Goal: Information Seeking & Learning: Find specific fact

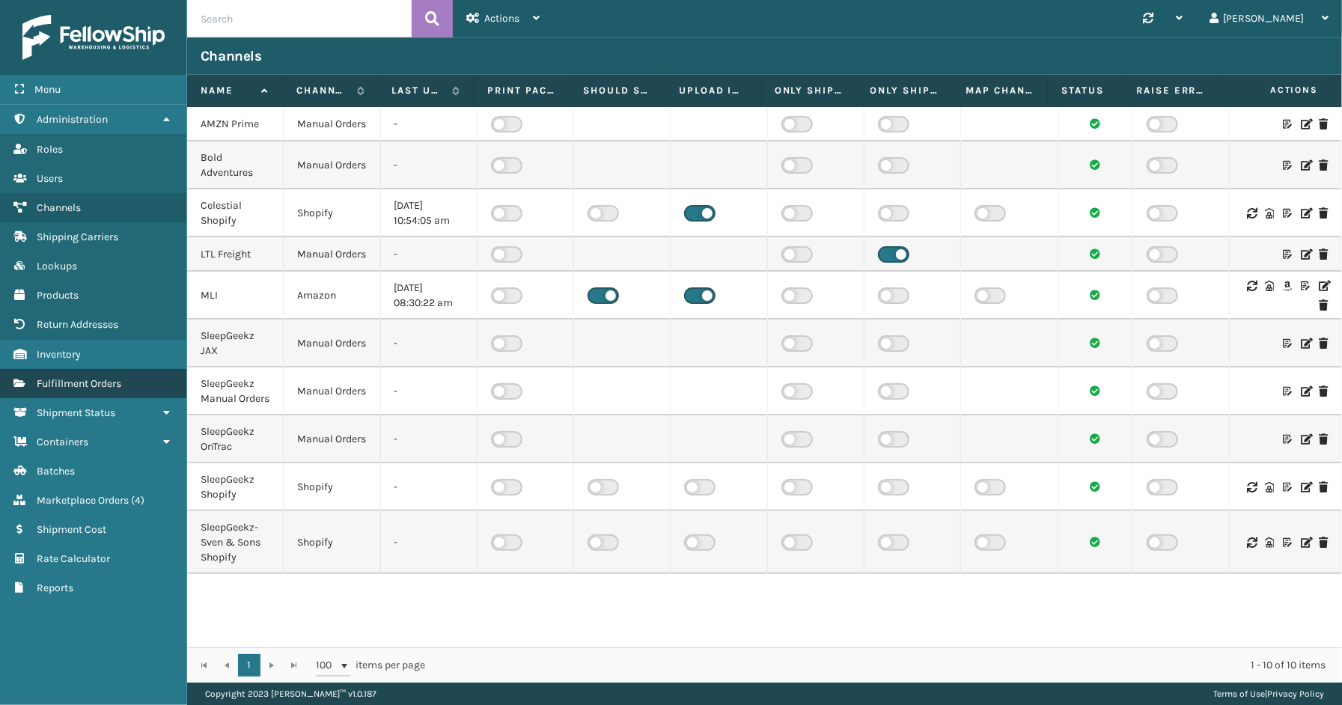
click at [68, 377] on span "Fulfillment Orders" at bounding box center [79, 383] width 85 height 13
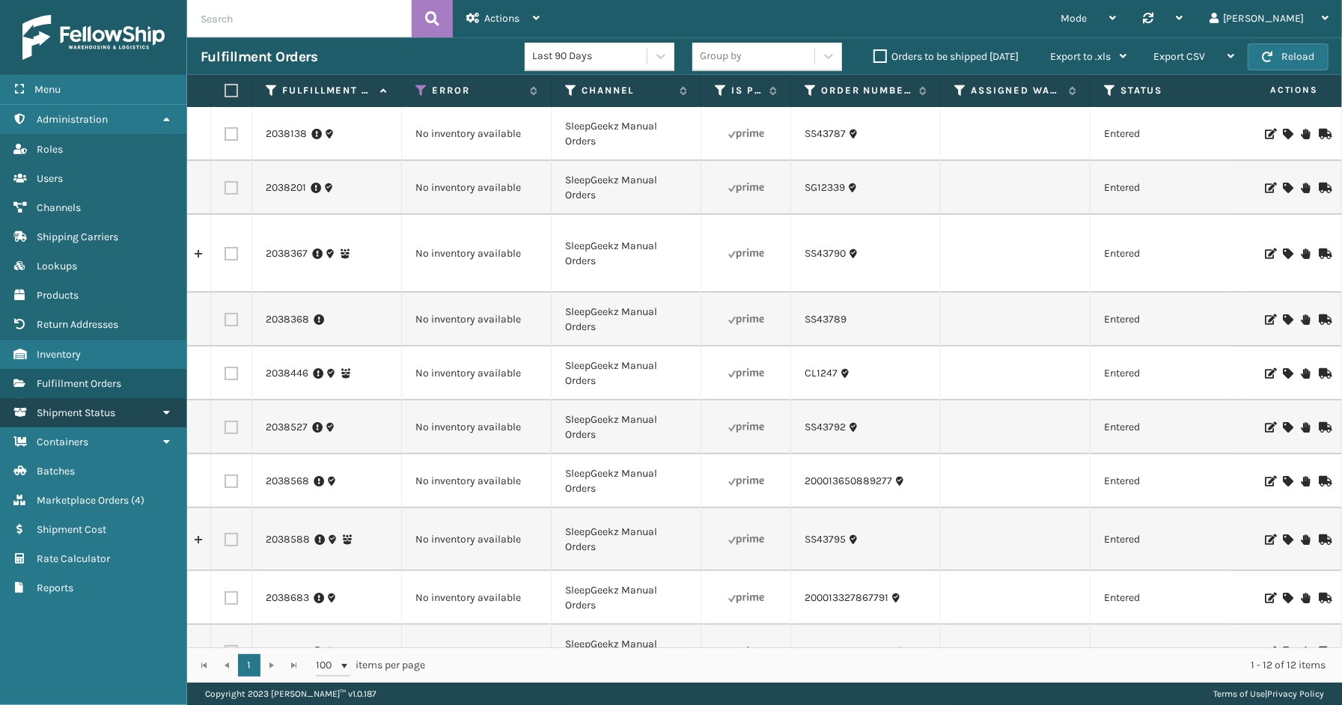
click at [67, 407] on span "Shipment Status" at bounding box center [76, 412] width 79 height 13
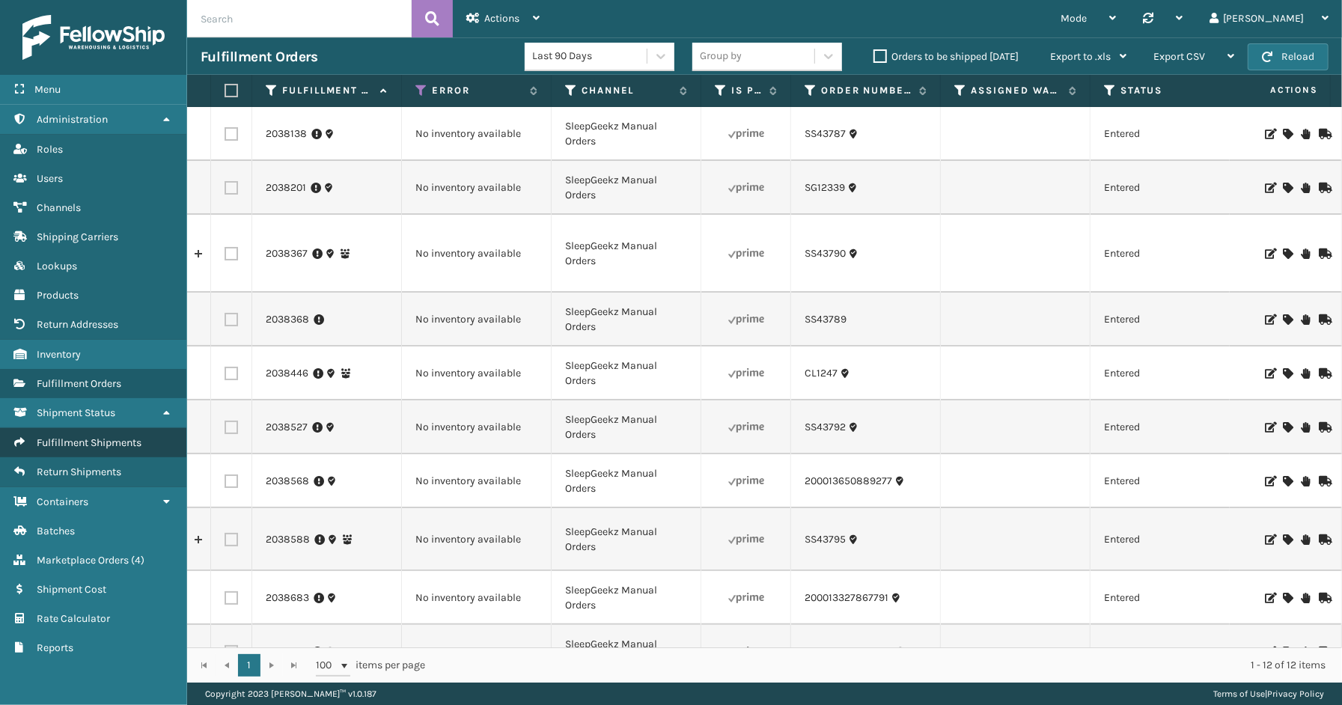
click at [80, 439] on span "Fulfillment Shipments" at bounding box center [89, 442] width 105 height 13
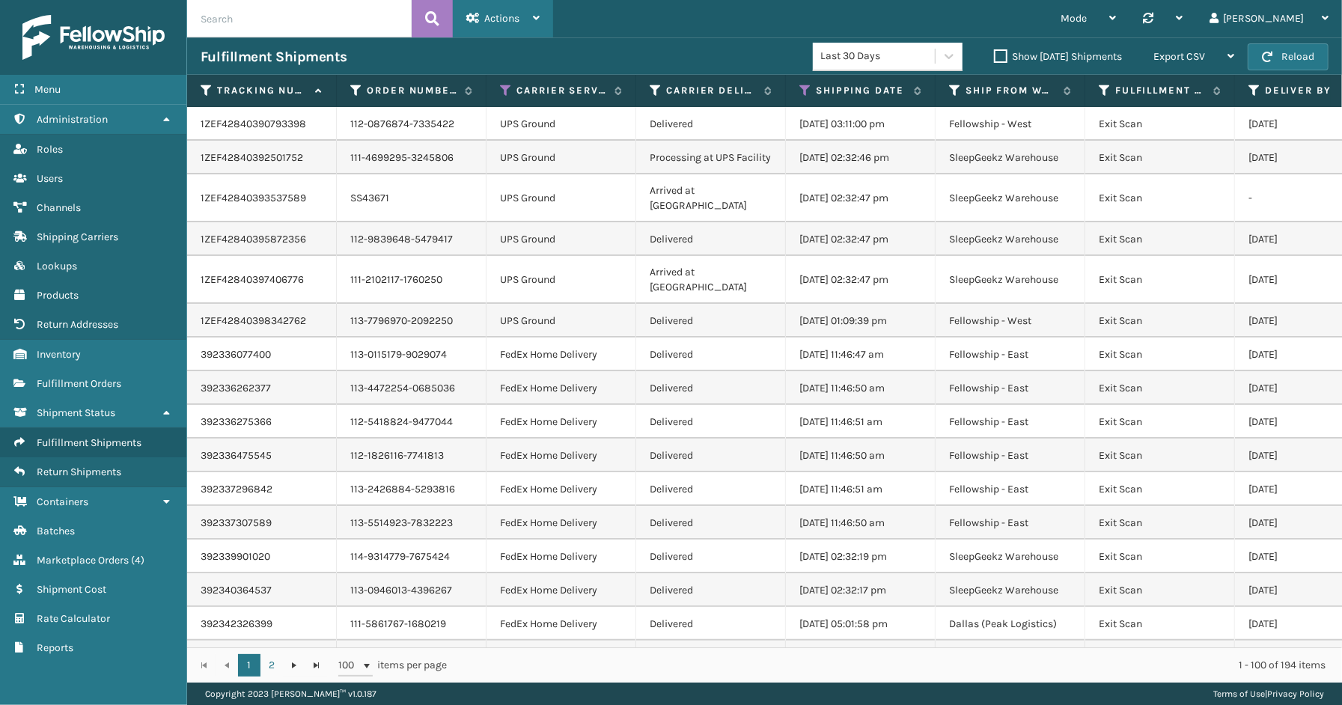
click at [537, 19] on icon at bounding box center [536, 18] width 7 height 10
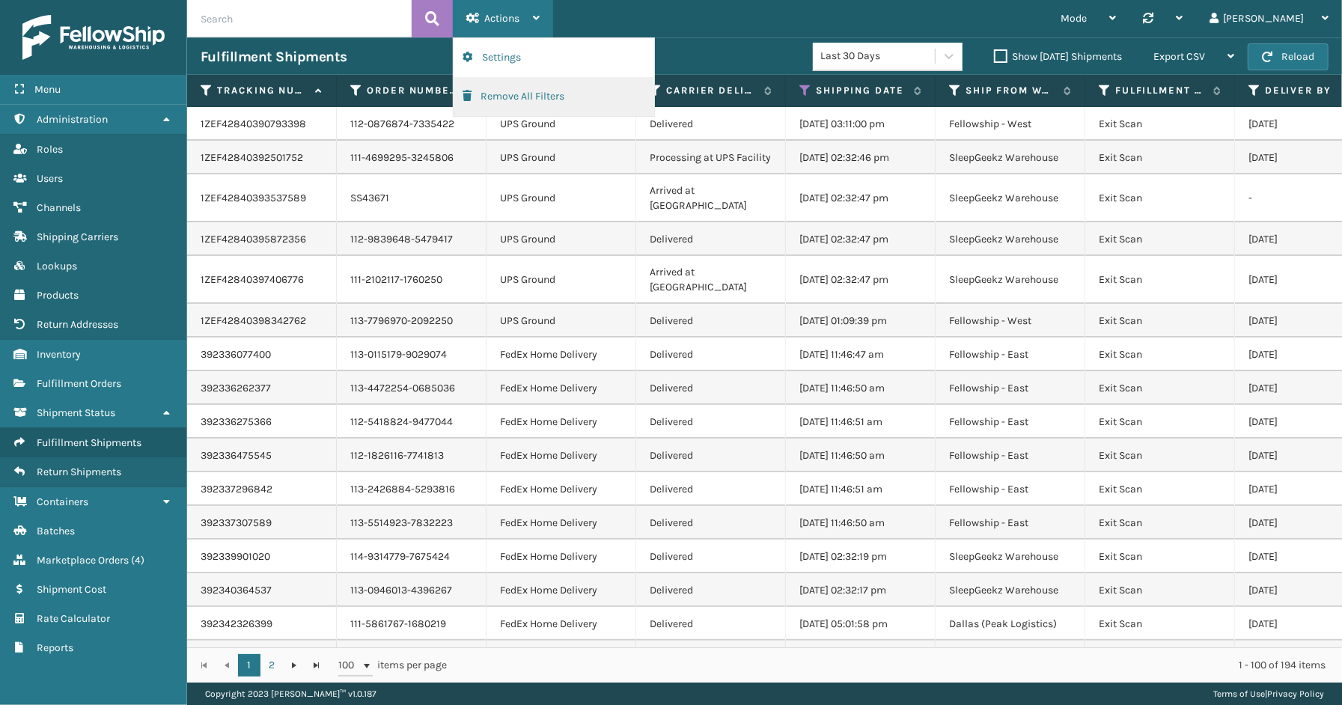
click at [492, 102] on button "Remove All Filters" at bounding box center [554, 96] width 201 height 39
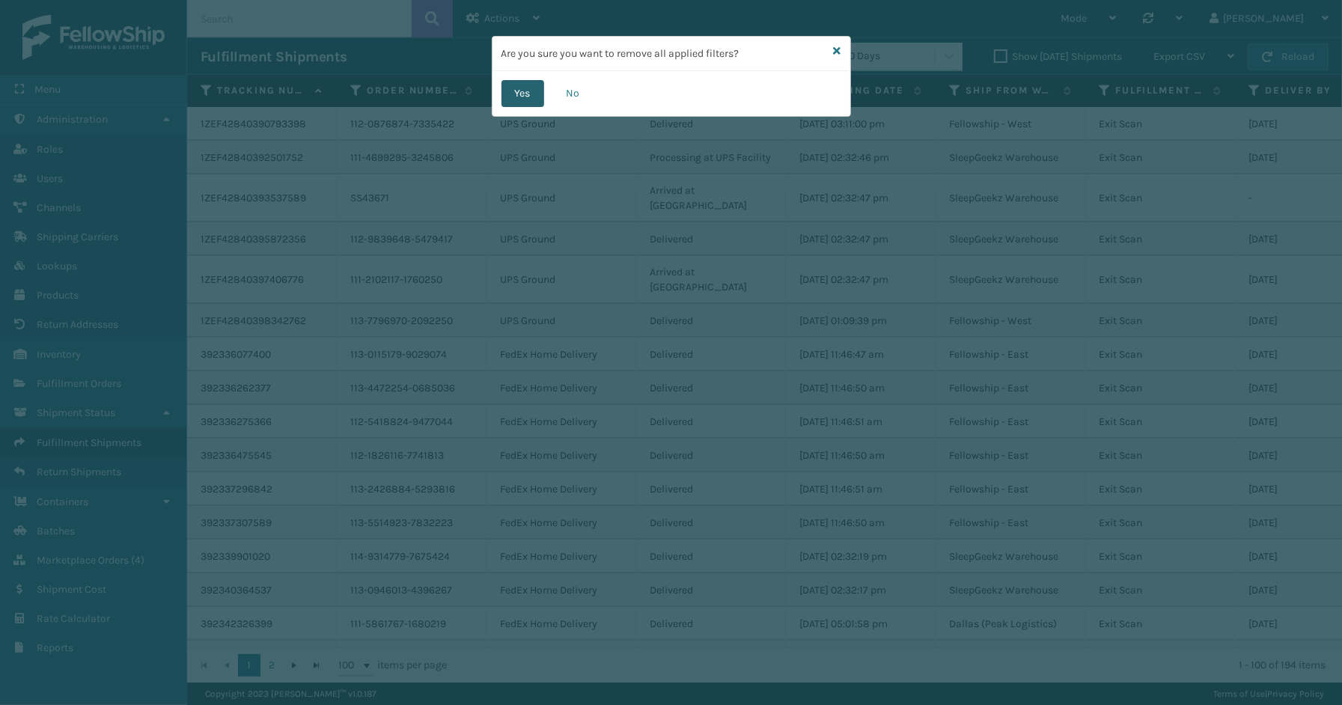
click at [519, 102] on button "Yes" at bounding box center [522, 93] width 43 height 27
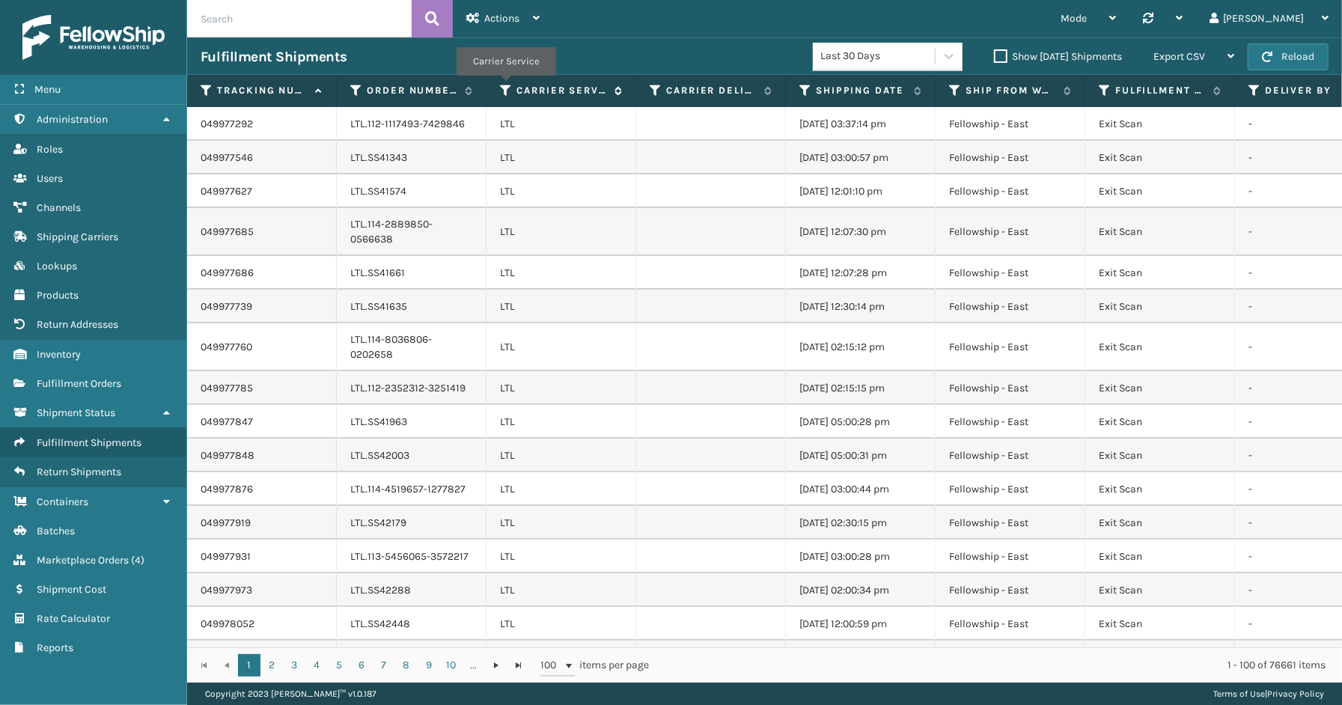
click at [505, 86] on icon at bounding box center [506, 90] width 12 height 13
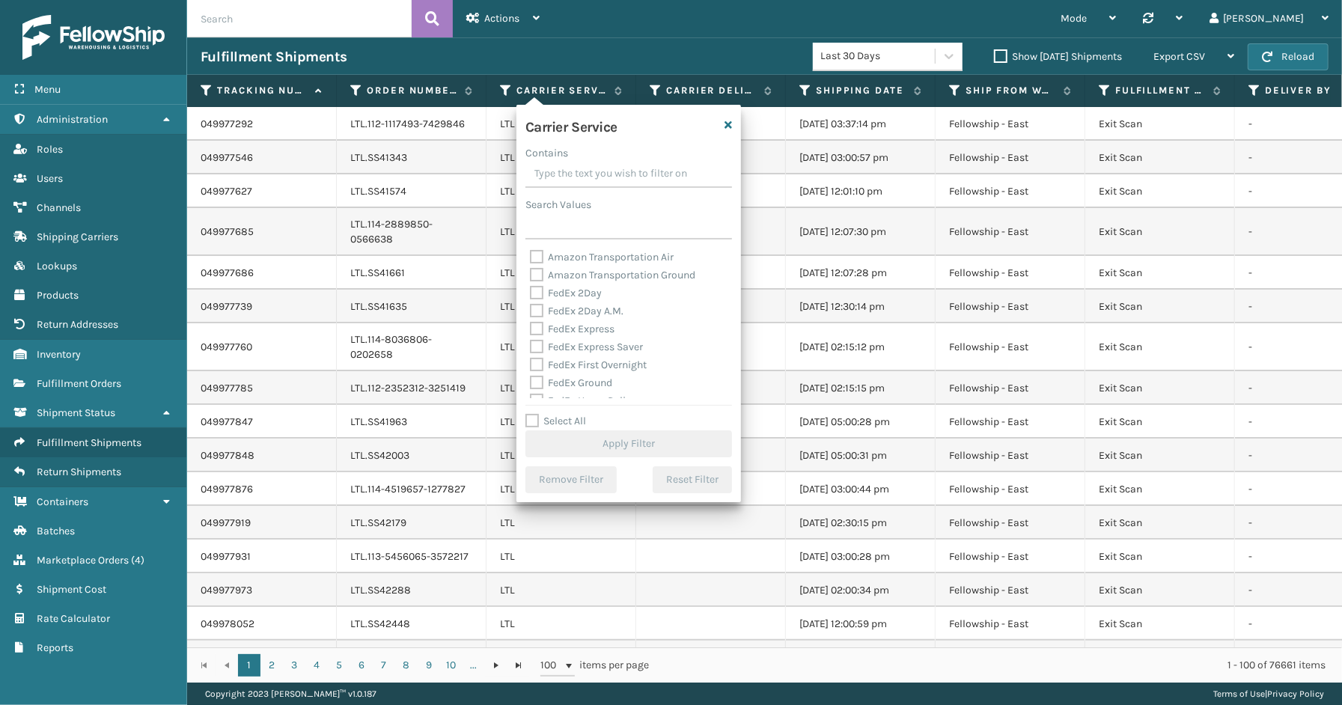
click at [572, 424] on label "Select All" at bounding box center [555, 421] width 61 height 13
click at [572, 414] on input "Select All" at bounding box center [637, 412] width 225 height 1
checkbox input "true"
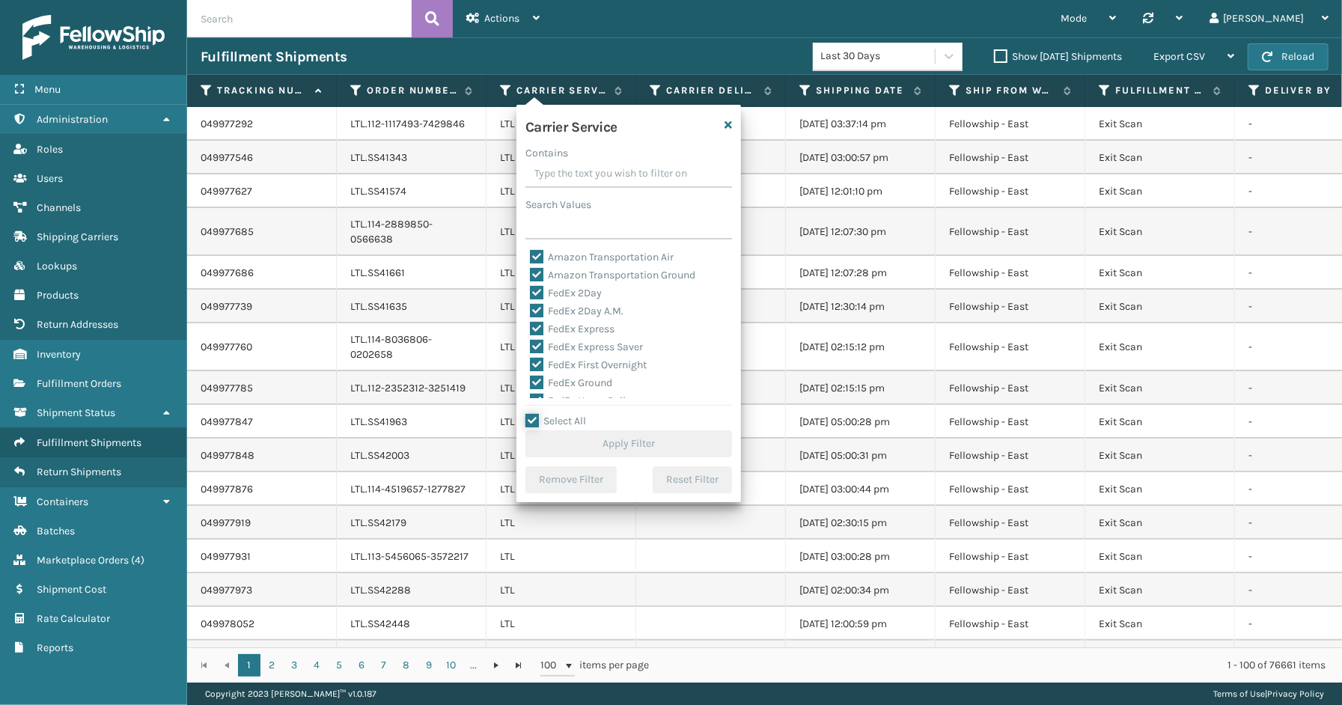
checkbox input "true"
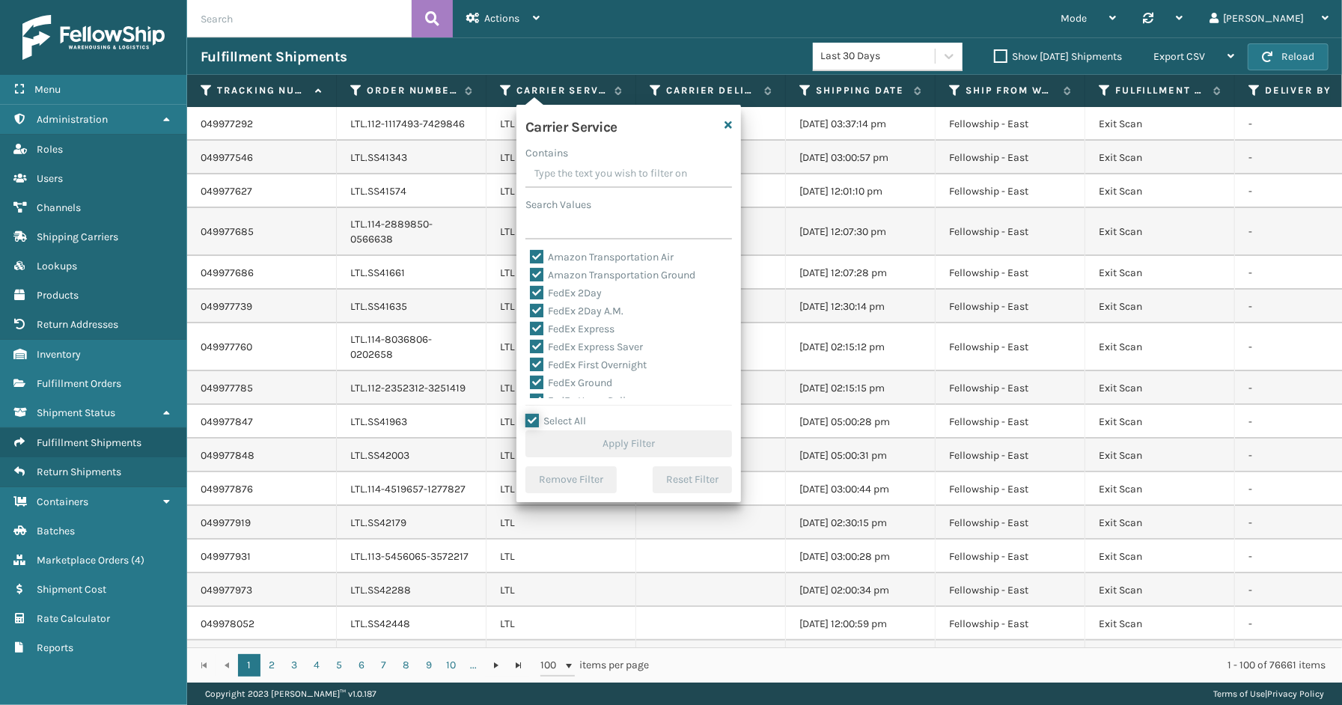
checkbox input "true"
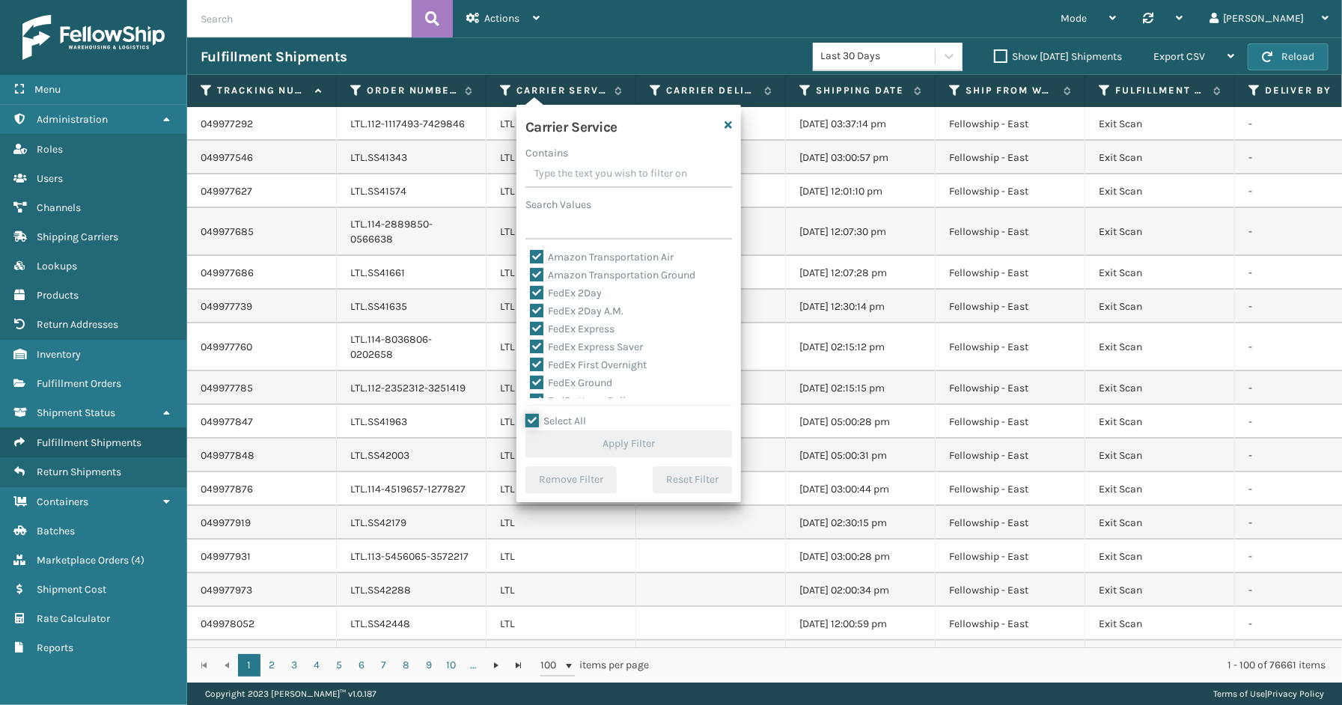
checkbox input "true"
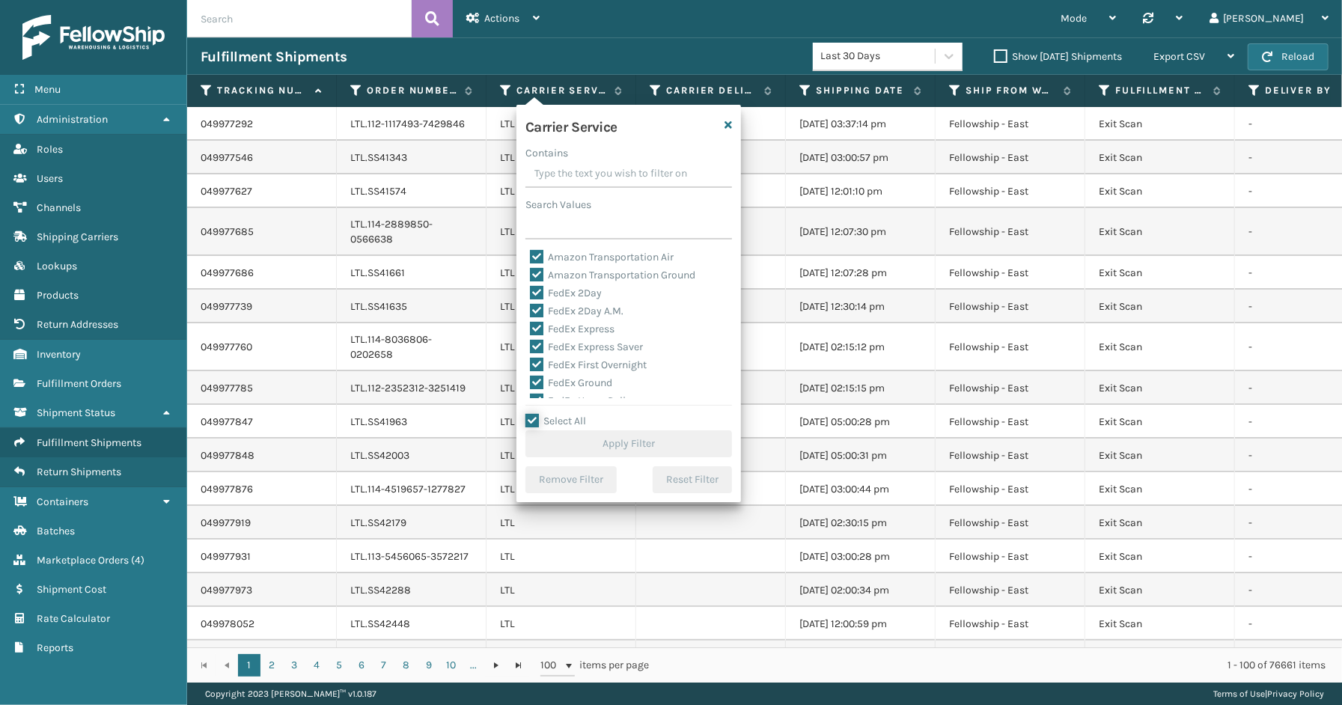
checkbox input "true"
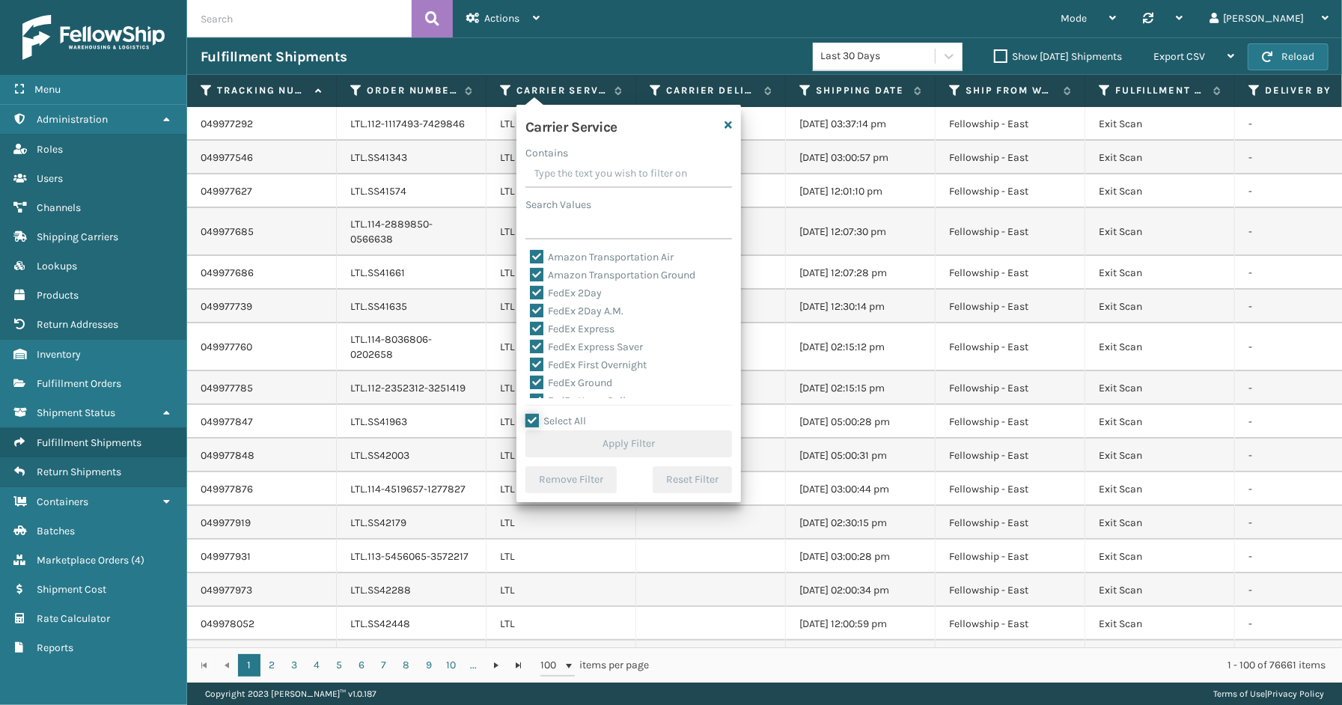
checkbox input "true"
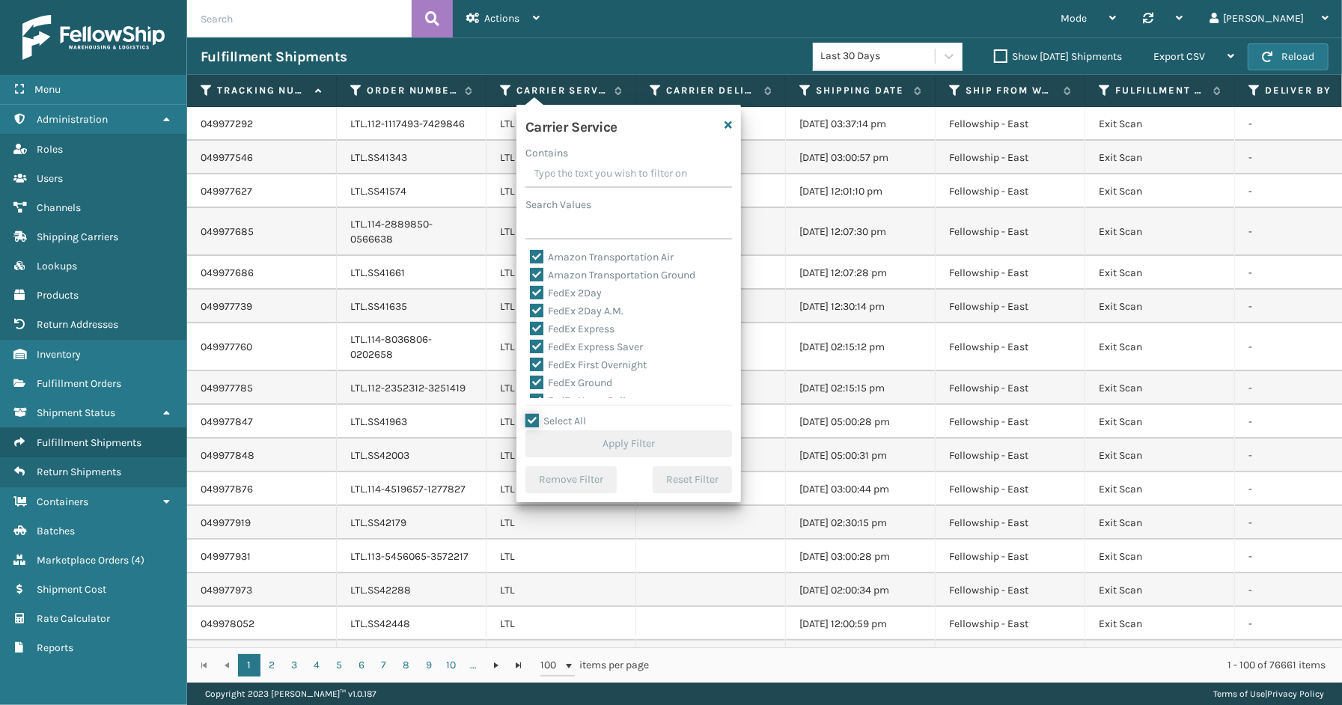
checkbox input "true"
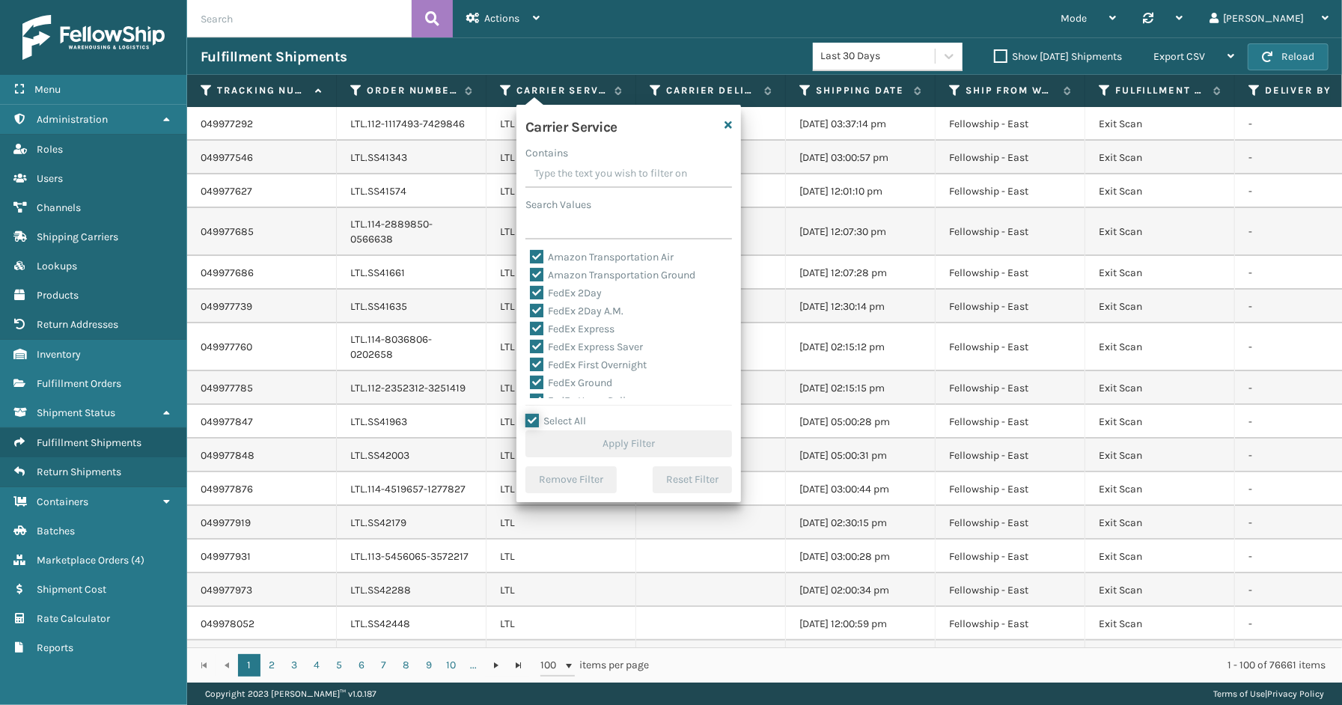
checkbox input "true"
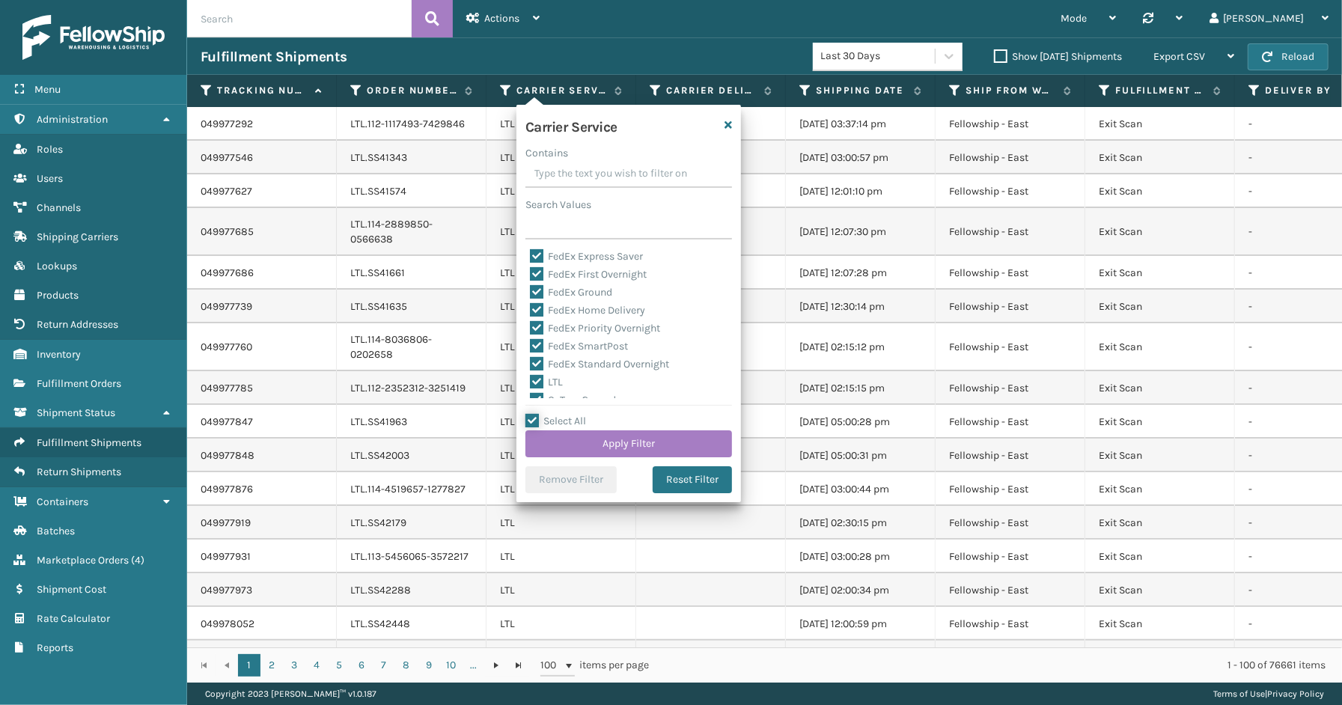
scroll to position [211, 0]
click at [536, 260] on label "LTL" at bounding box center [546, 261] width 33 height 13
click at [531, 260] on input "LTL" at bounding box center [530, 258] width 1 height 10
checkbox input "false"
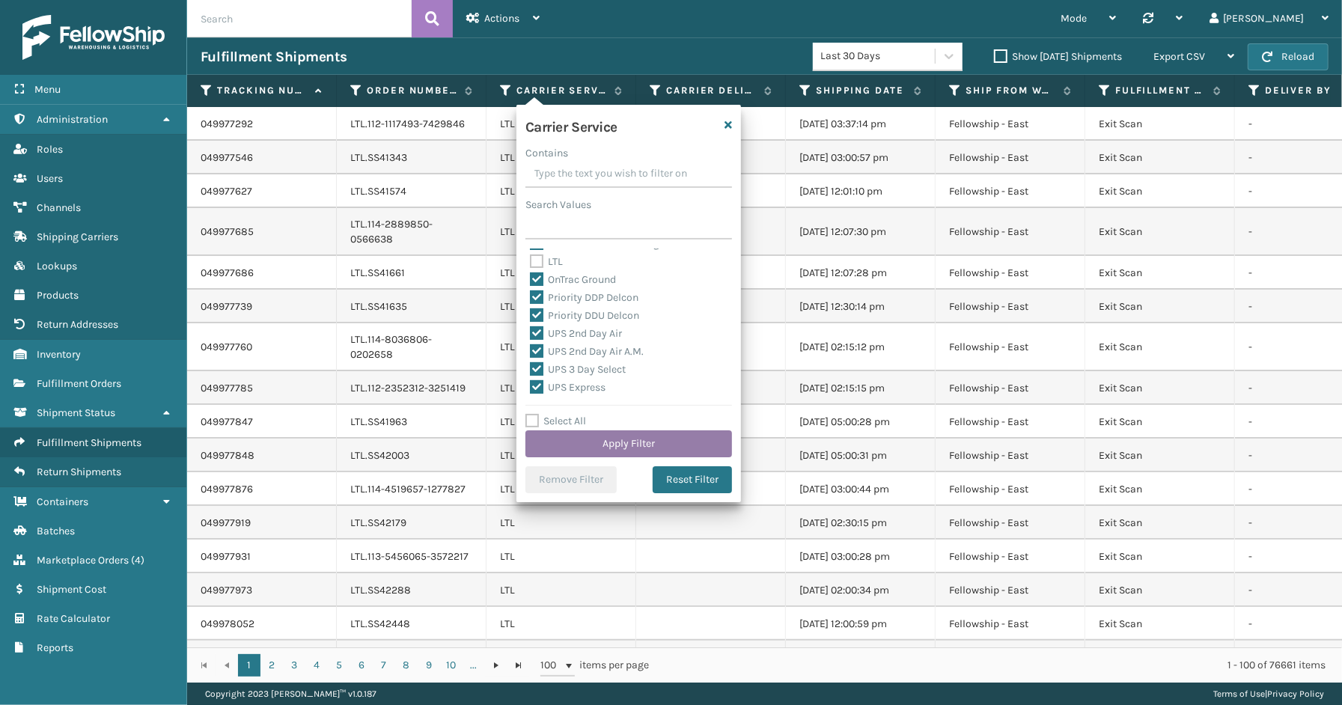
click at [599, 445] on button "Apply Filter" at bounding box center [628, 443] width 207 height 27
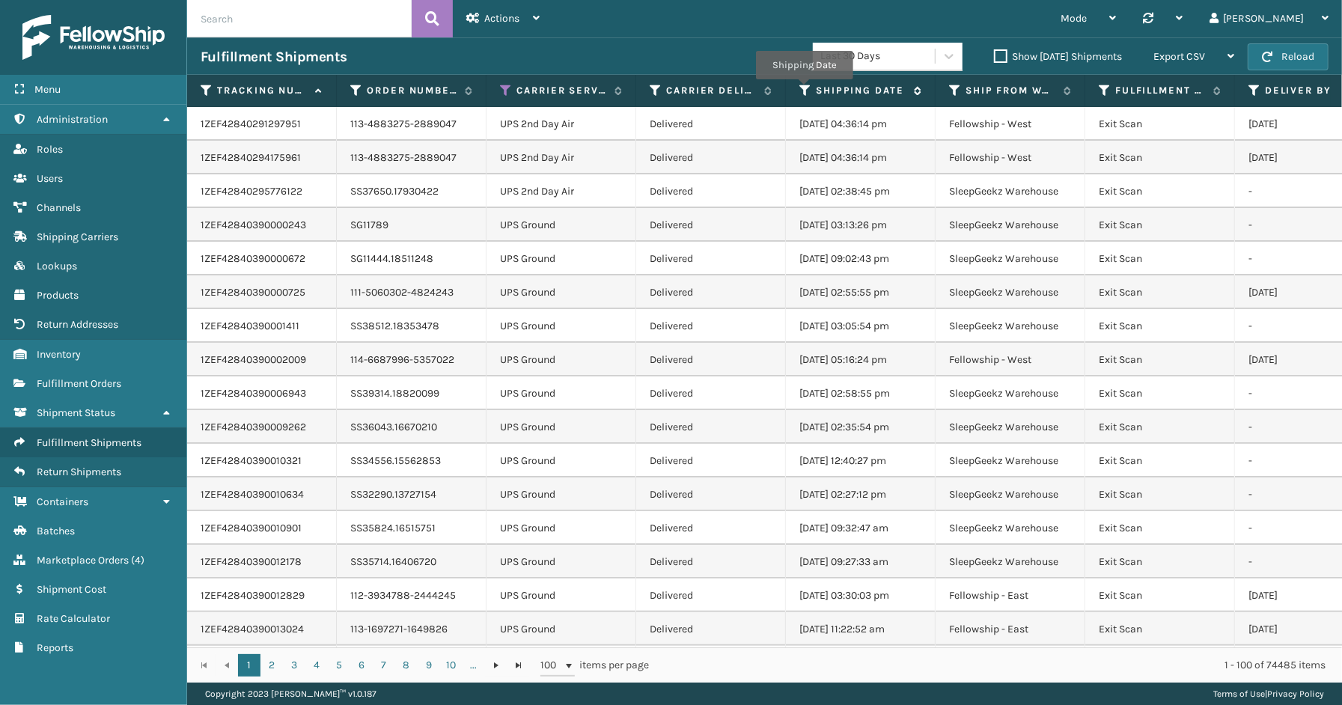
click at [804, 90] on icon at bounding box center [805, 90] width 12 height 13
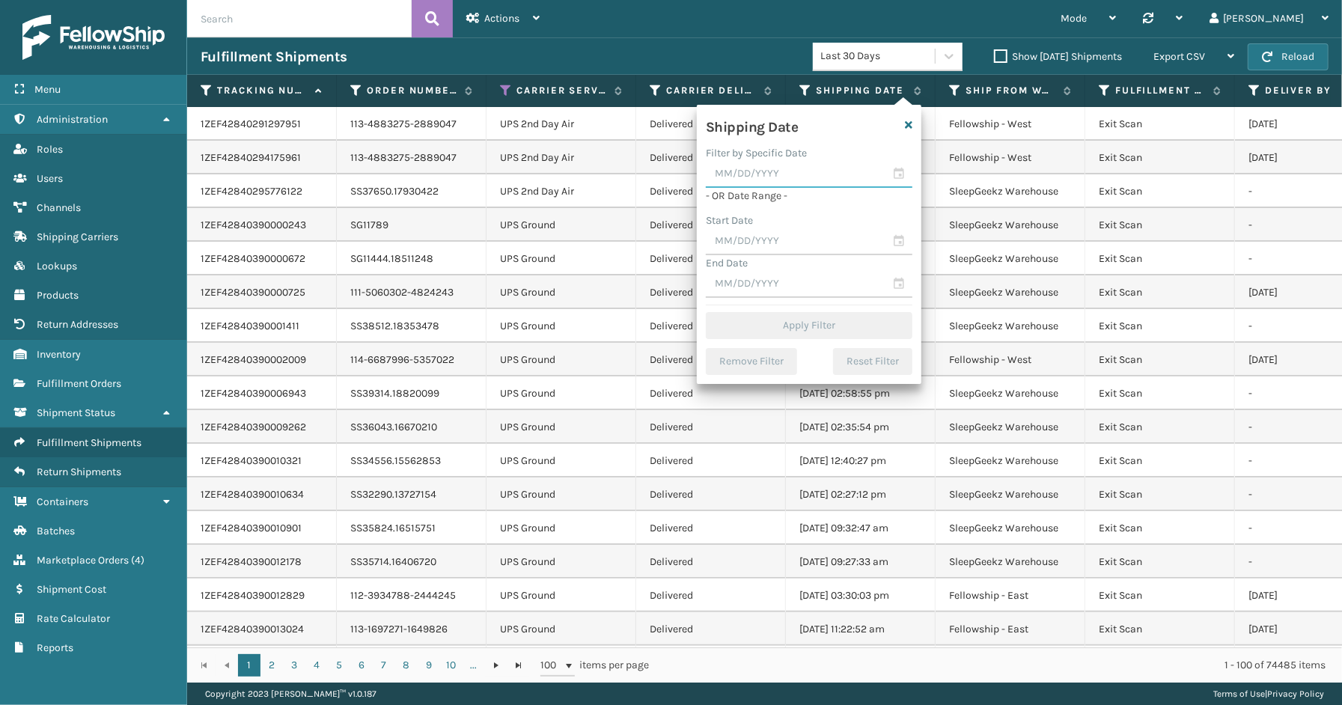
click at [897, 169] on input "text" at bounding box center [809, 174] width 207 height 27
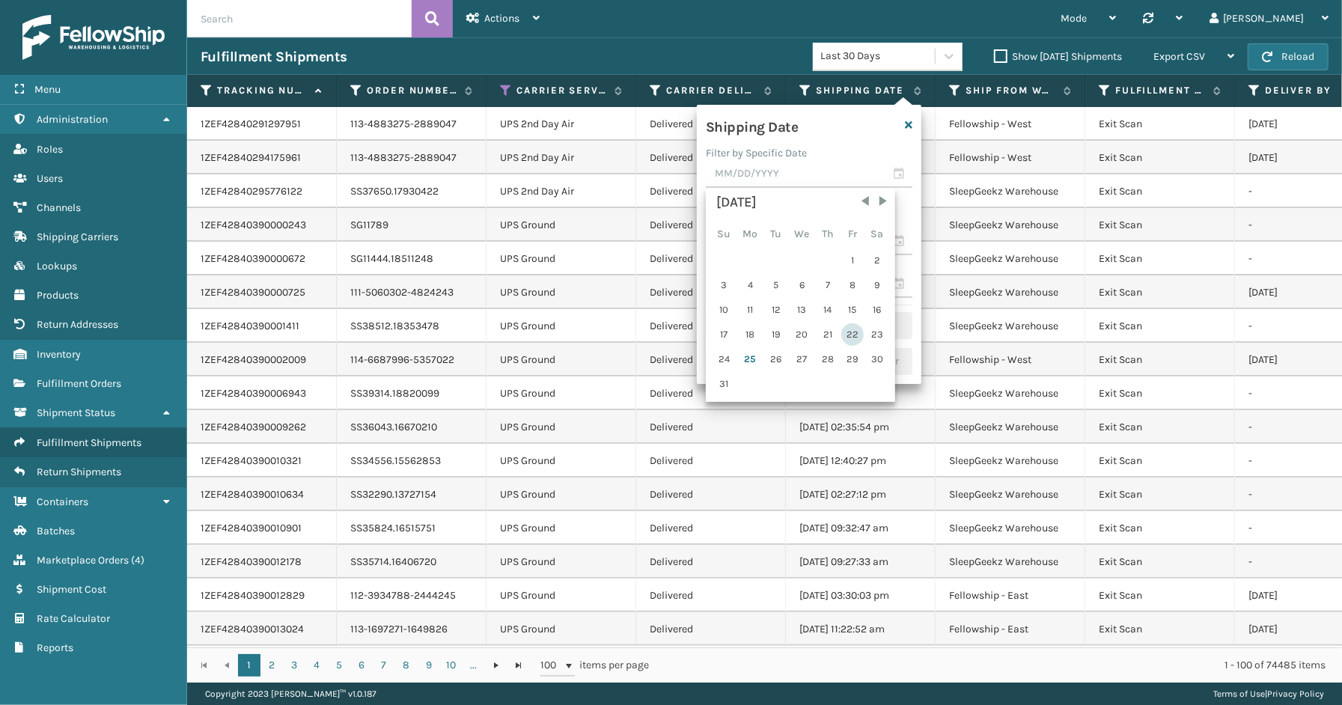
click at [846, 333] on div "22" at bounding box center [852, 334] width 22 height 22
click at [897, 169] on input "[DATE]" at bounding box center [809, 174] width 207 height 27
click at [720, 349] on div "24" at bounding box center [723, 359] width 23 height 22
type input "[DATE]"
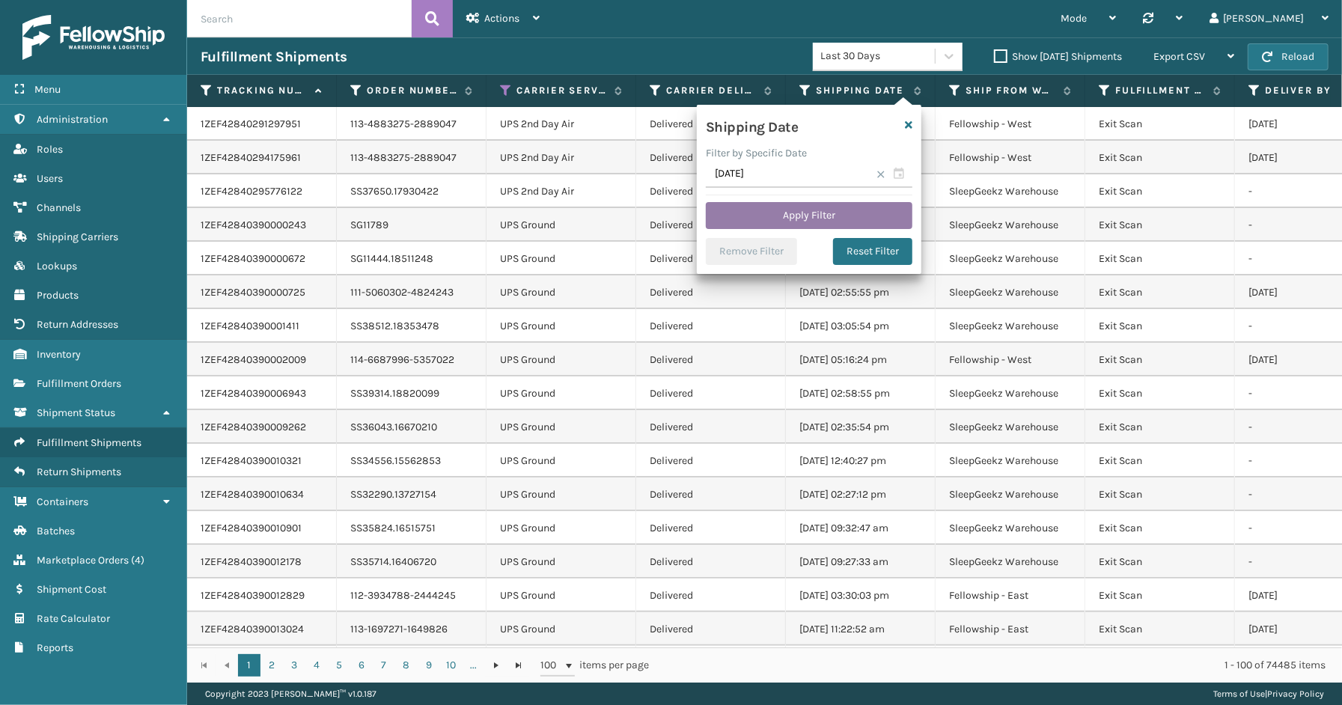
click at [828, 206] on button "Apply Filter" at bounding box center [809, 215] width 207 height 27
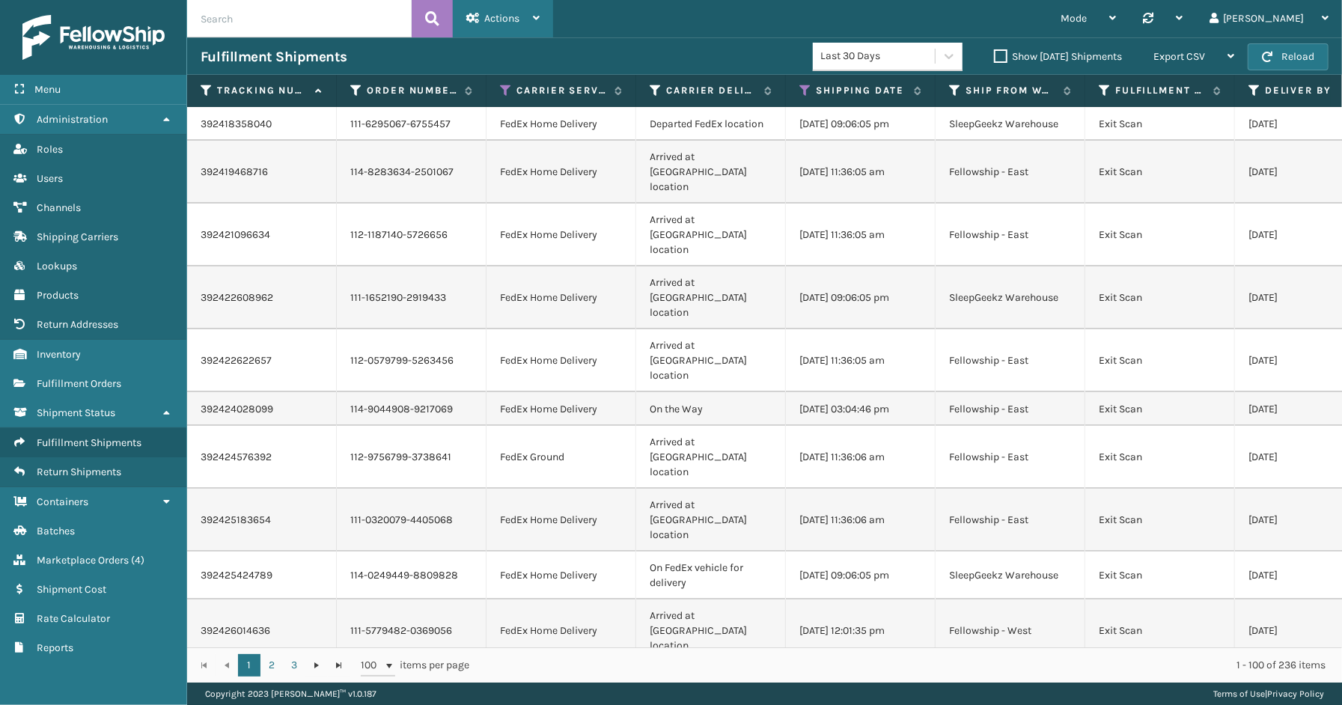
click at [525, 20] on div "Actions" at bounding box center [502, 18] width 73 height 37
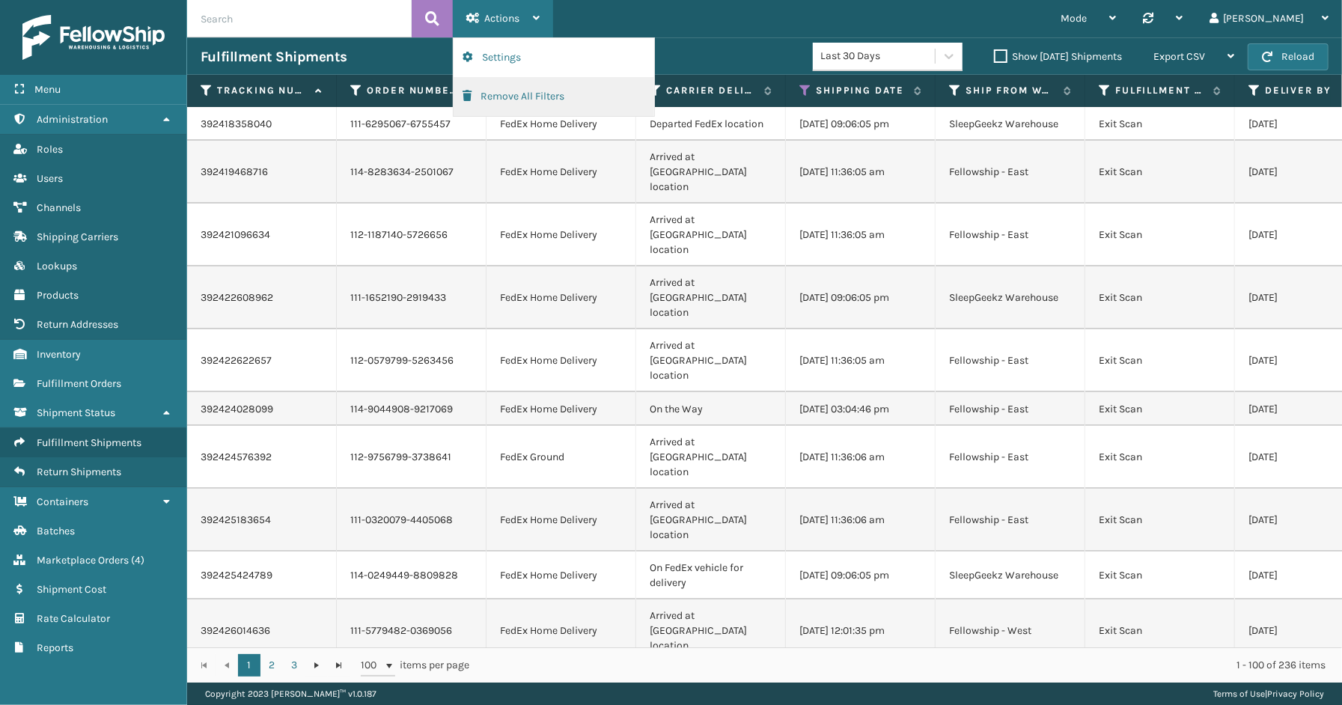
click at [517, 96] on button "Remove All Filters" at bounding box center [554, 96] width 201 height 39
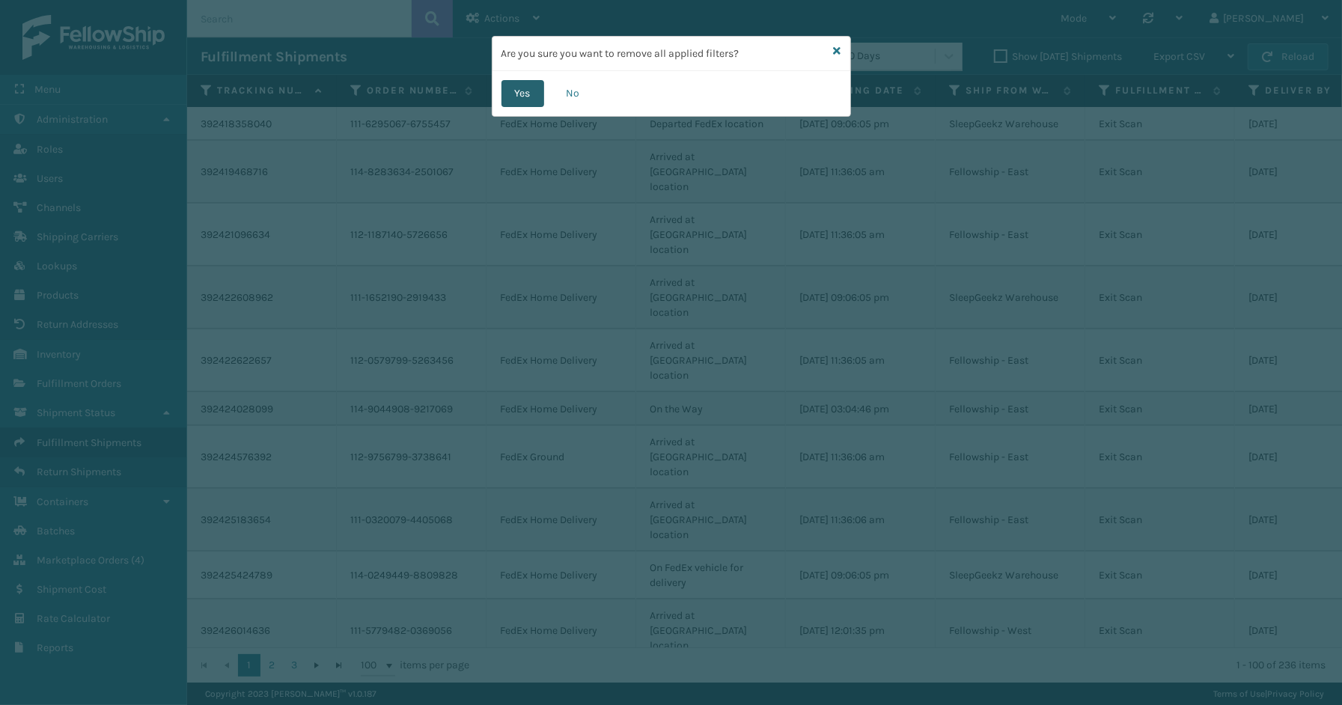
click at [532, 92] on button "Yes" at bounding box center [522, 93] width 43 height 27
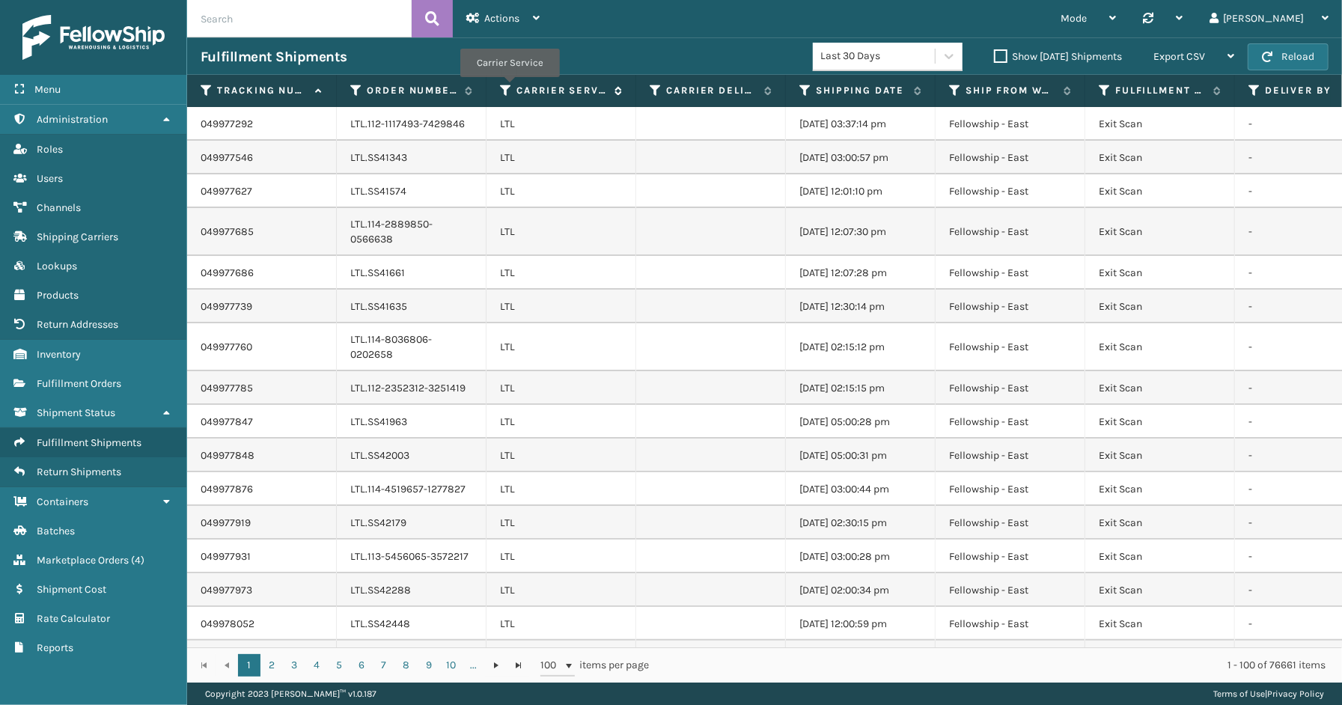
click at [509, 88] on icon at bounding box center [506, 90] width 12 height 13
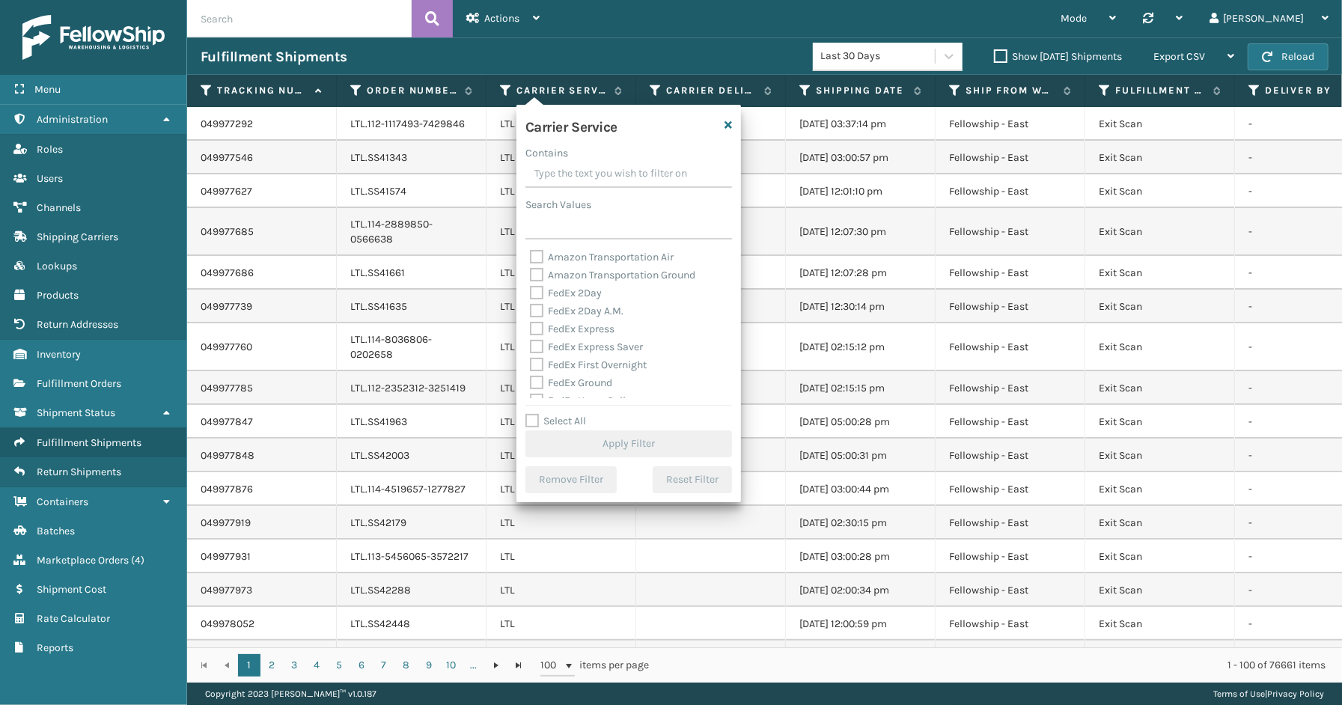
click at [576, 414] on div "Select All Apply Filter" at bounding box center [628, 434] width 207 height 45
click at [576, 416] on label "Select All" at bounding box center [555, 421] width 61 height 13
click at [576, 414] on input "Select All" at bounding box center [637, 412] width 225 height 1
checkbox input "true"
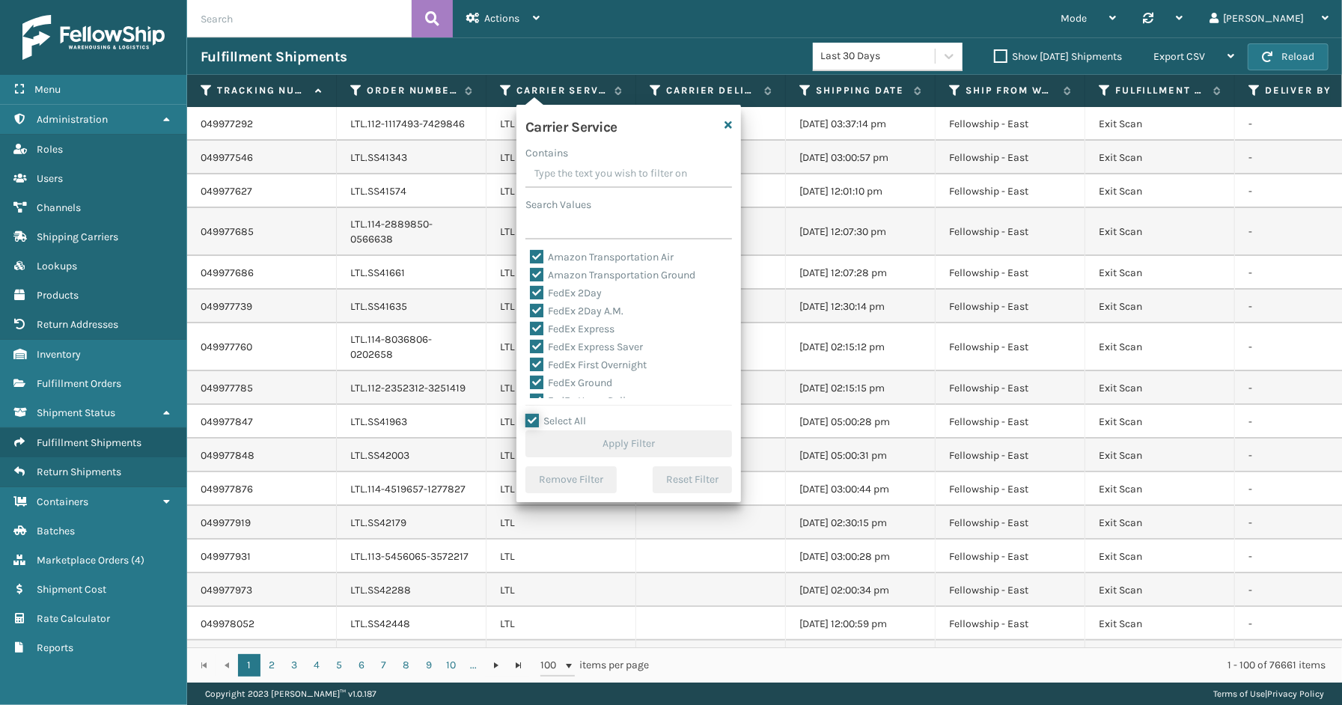
checkbox input "true"
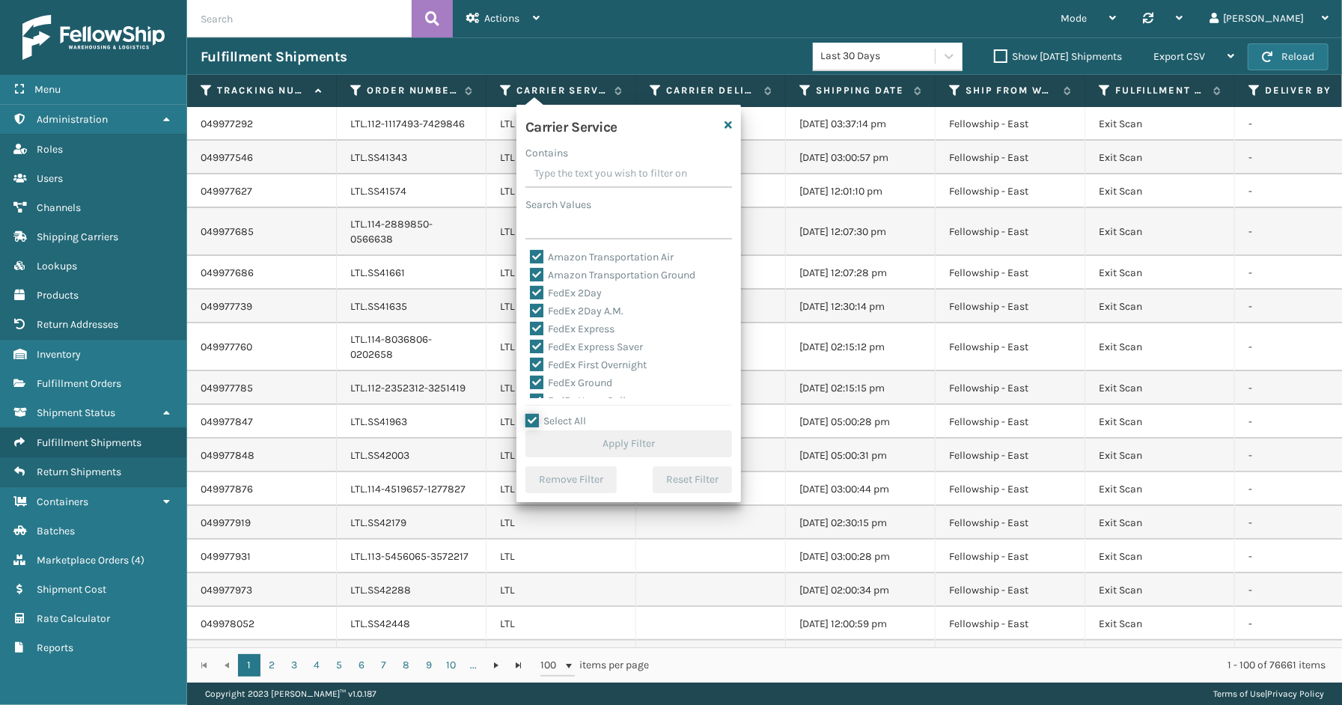
checkbox input "true"
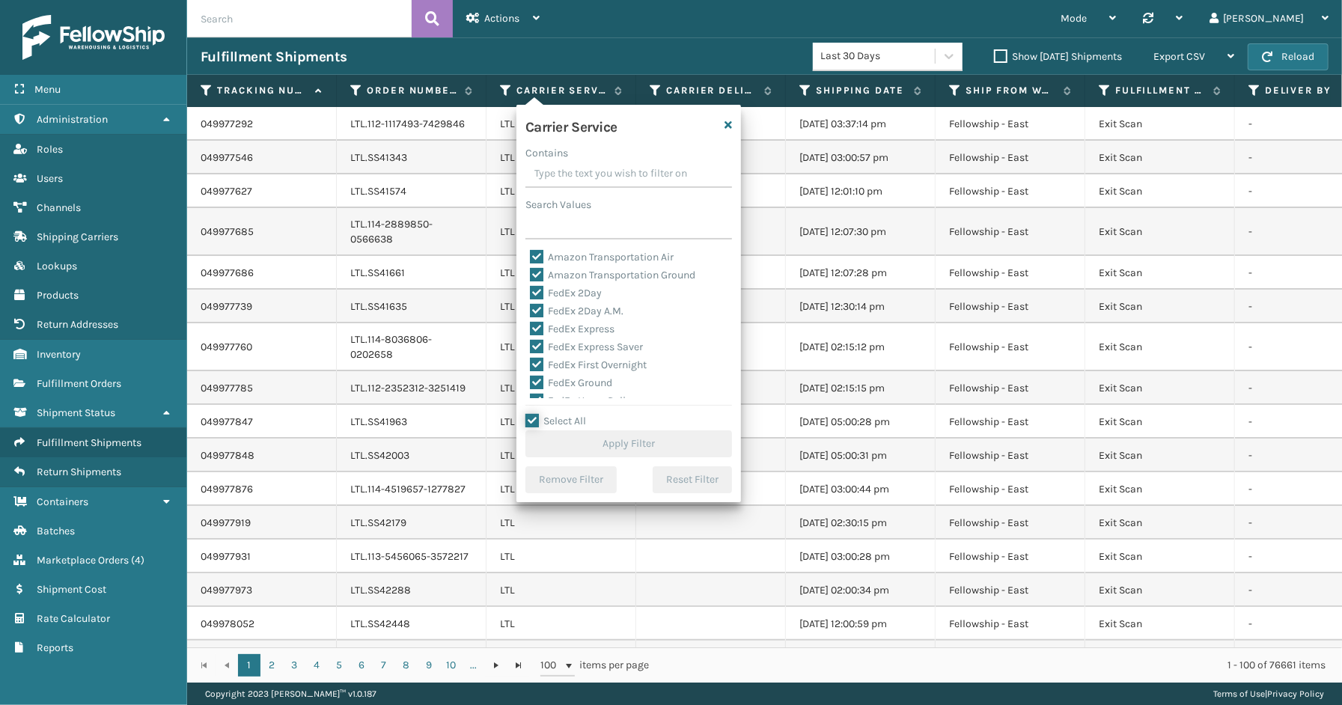
checkbox input "true"
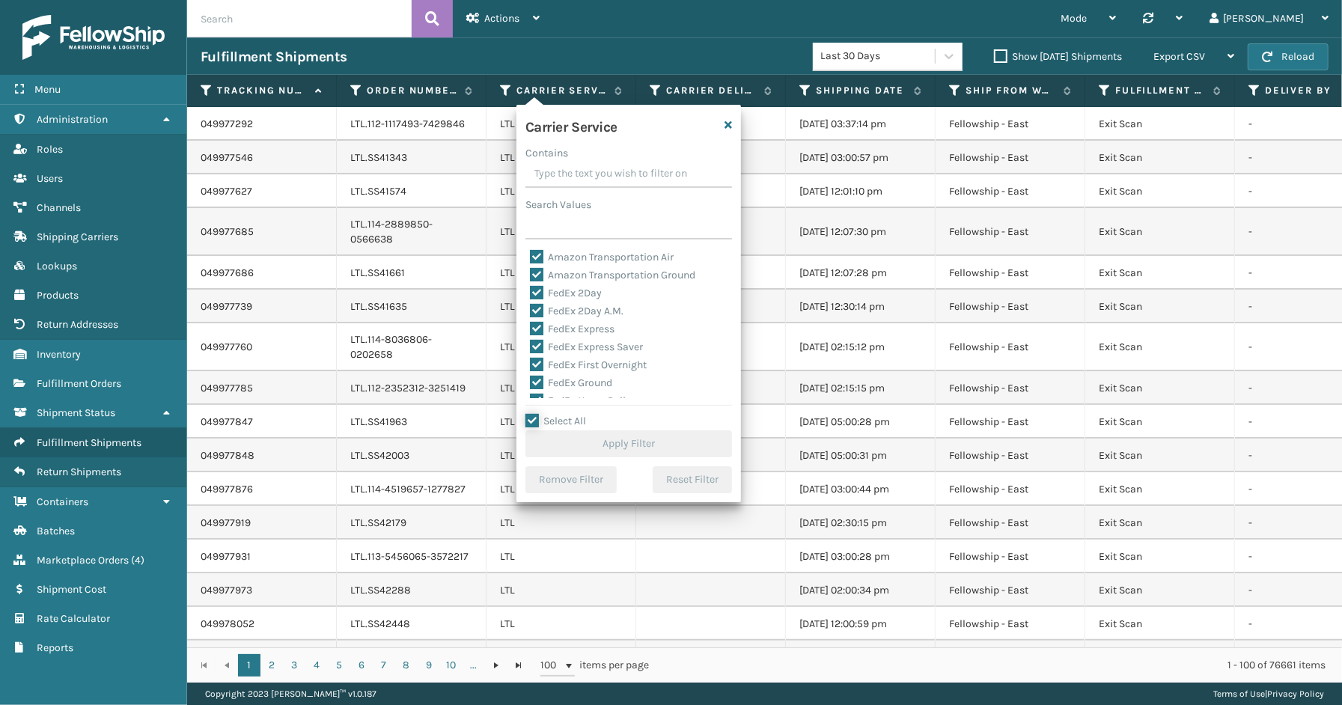
checkbox input "true"
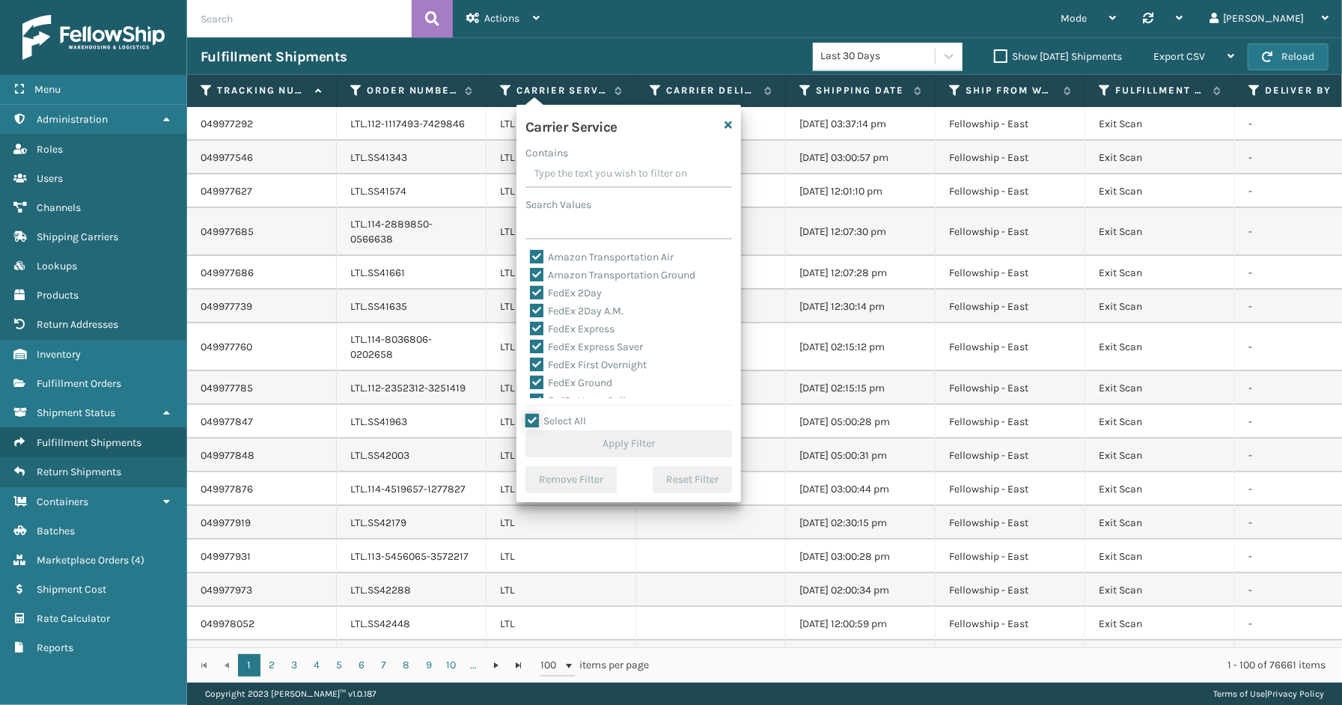
checkbox input "true"
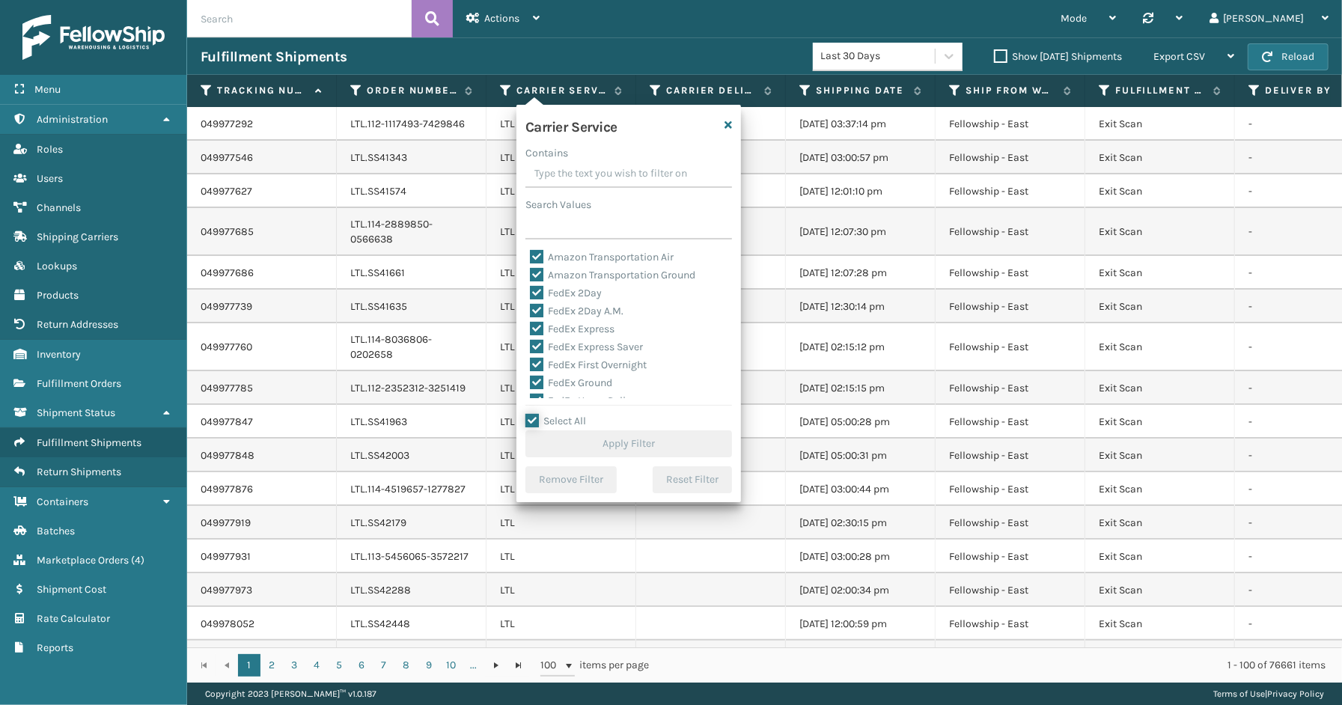
checkbox input "true"
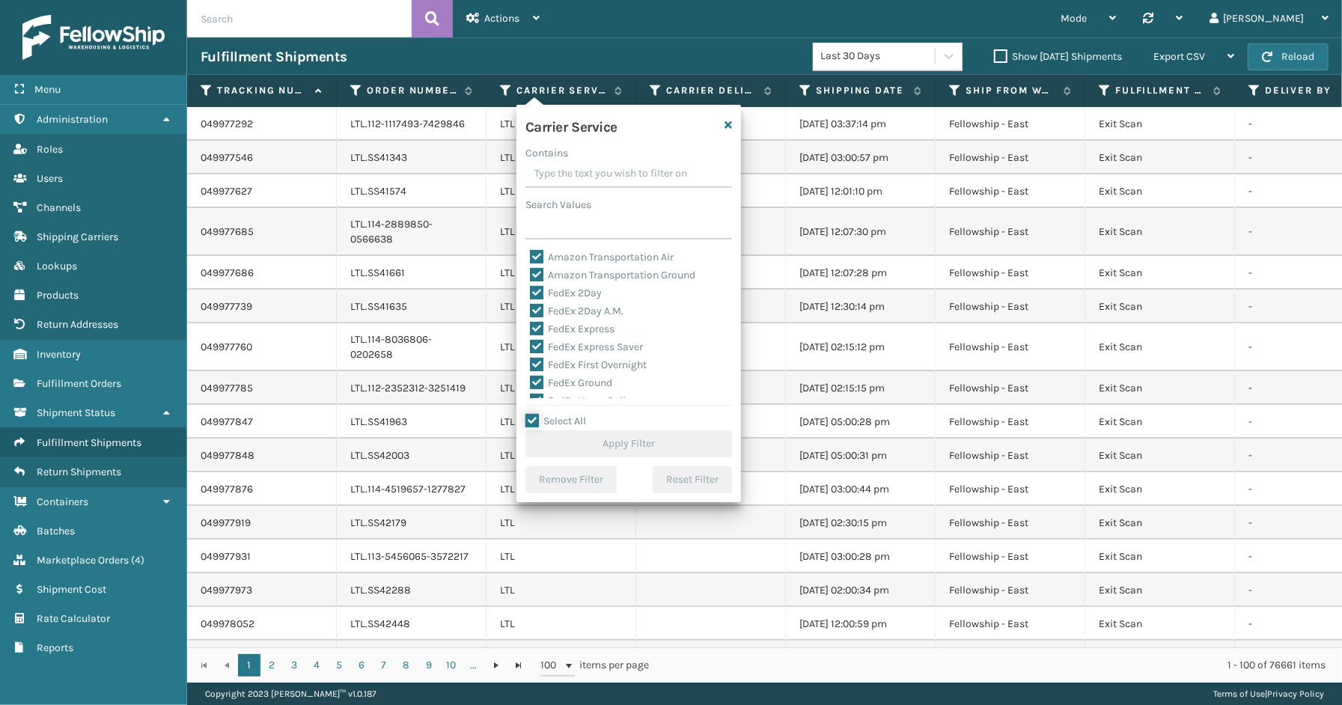
checkbox input "true"
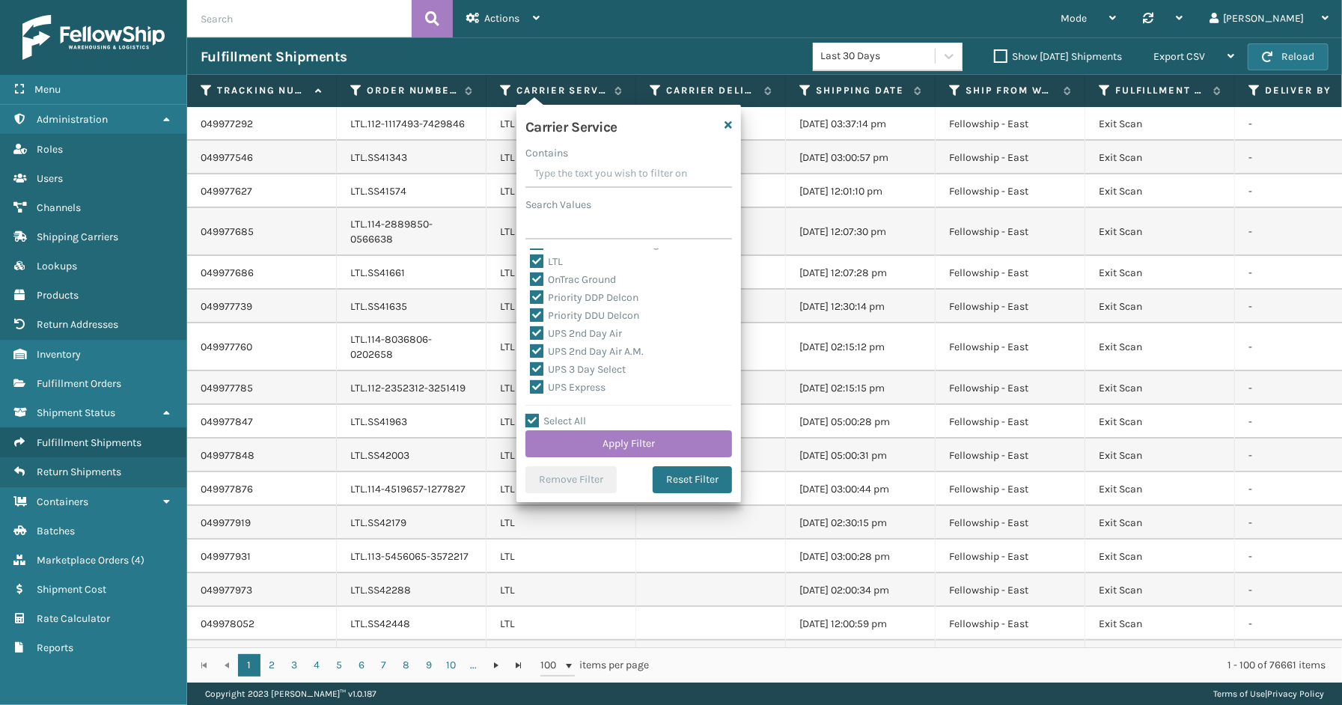
click at [549, 263] on label "LTL" at bounding box center [546, 261] width 33 height 13
click at [531, 263] on input "LTL" at bounding box center [530, 258] width 1 height 10
checkbox input "false"
click at [641, 448] on button "Apply Filter" at bounding box center [628, 443] width 207 height 27
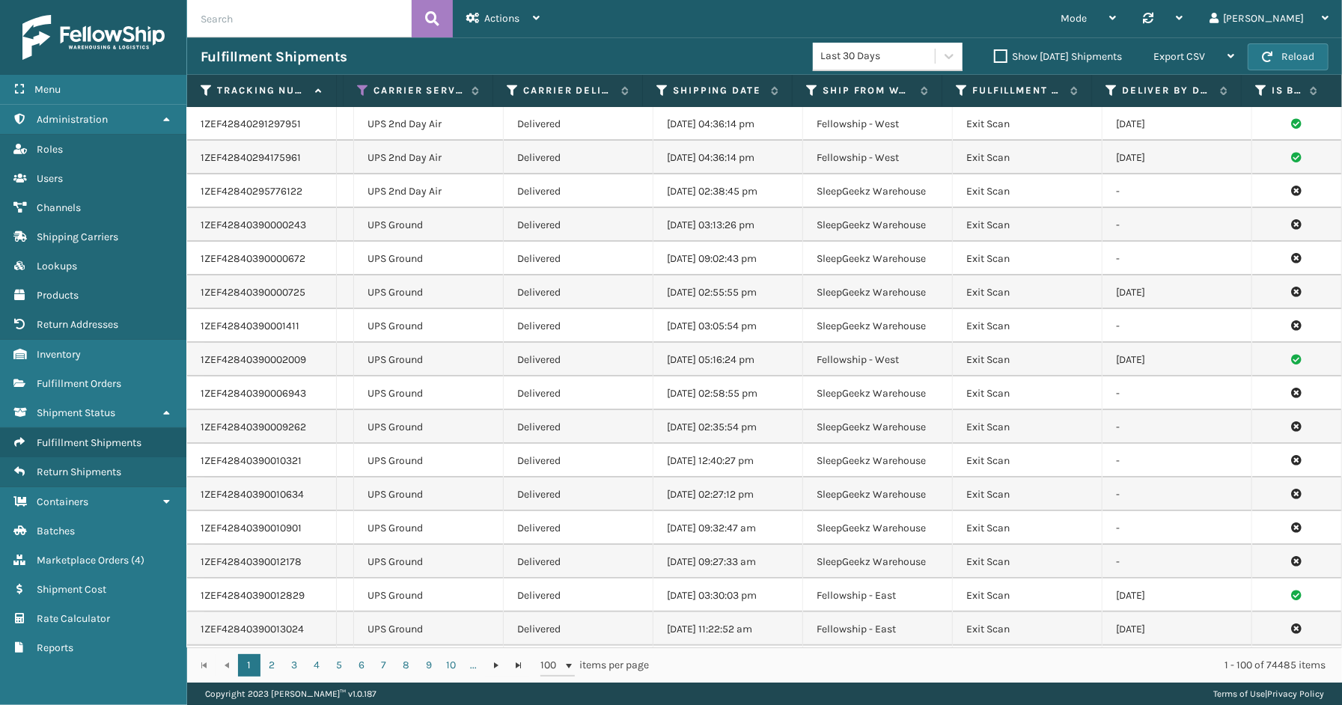
scroll to position [0, 0]
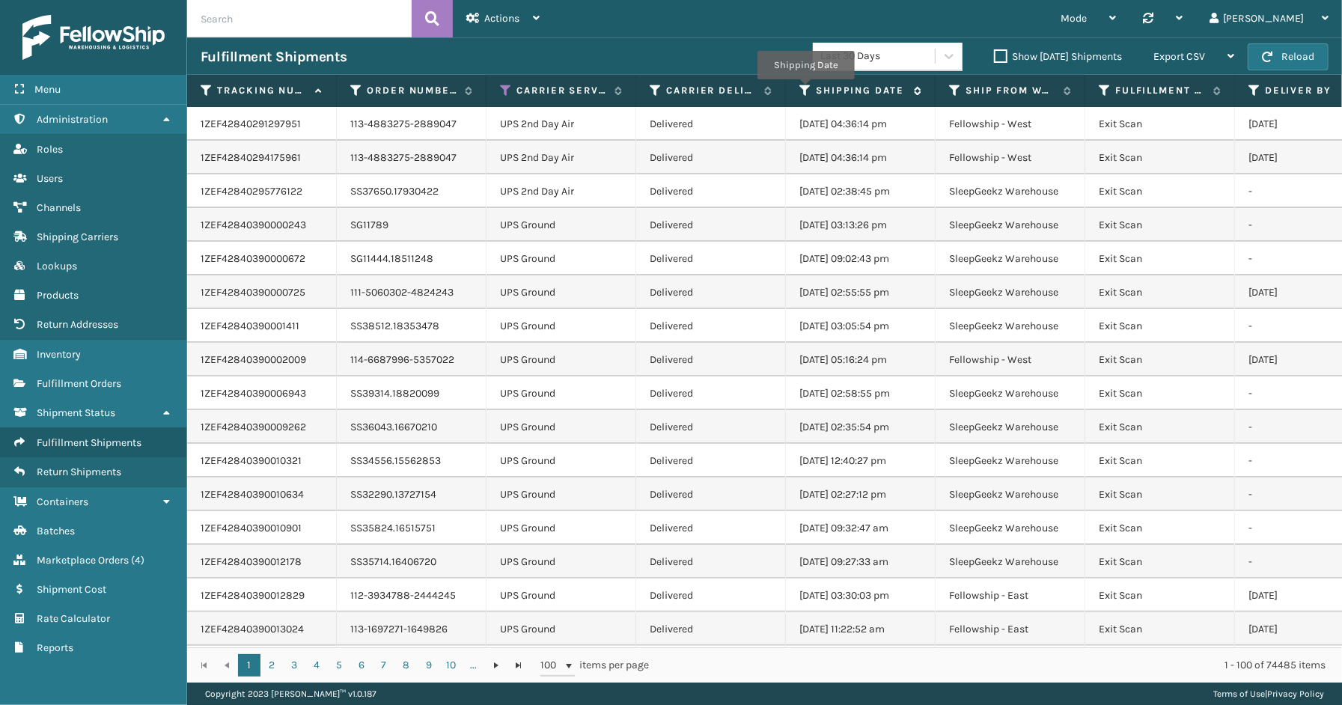
click at [805, 90] on icon at bounding box center [805, 90] width 12 height 13
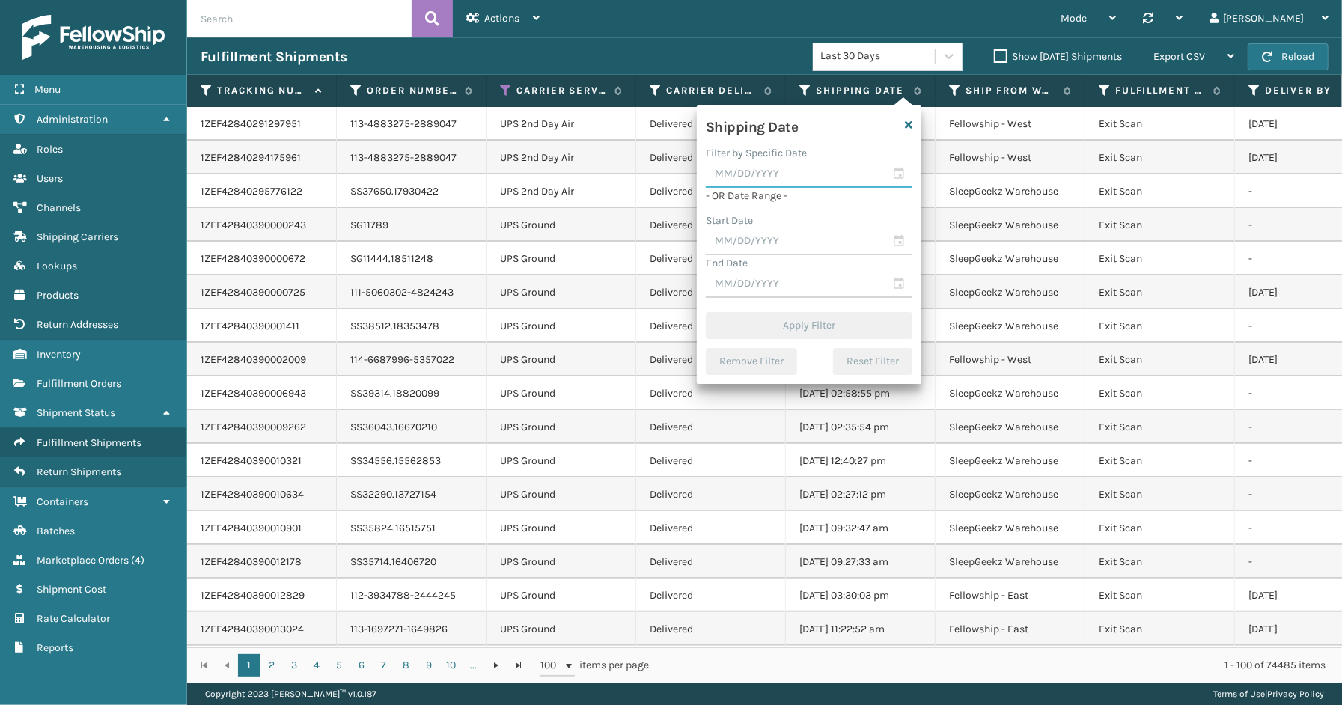
click at [897, 170] on input "text" at bounding box center [809, 174] width 207 height 27
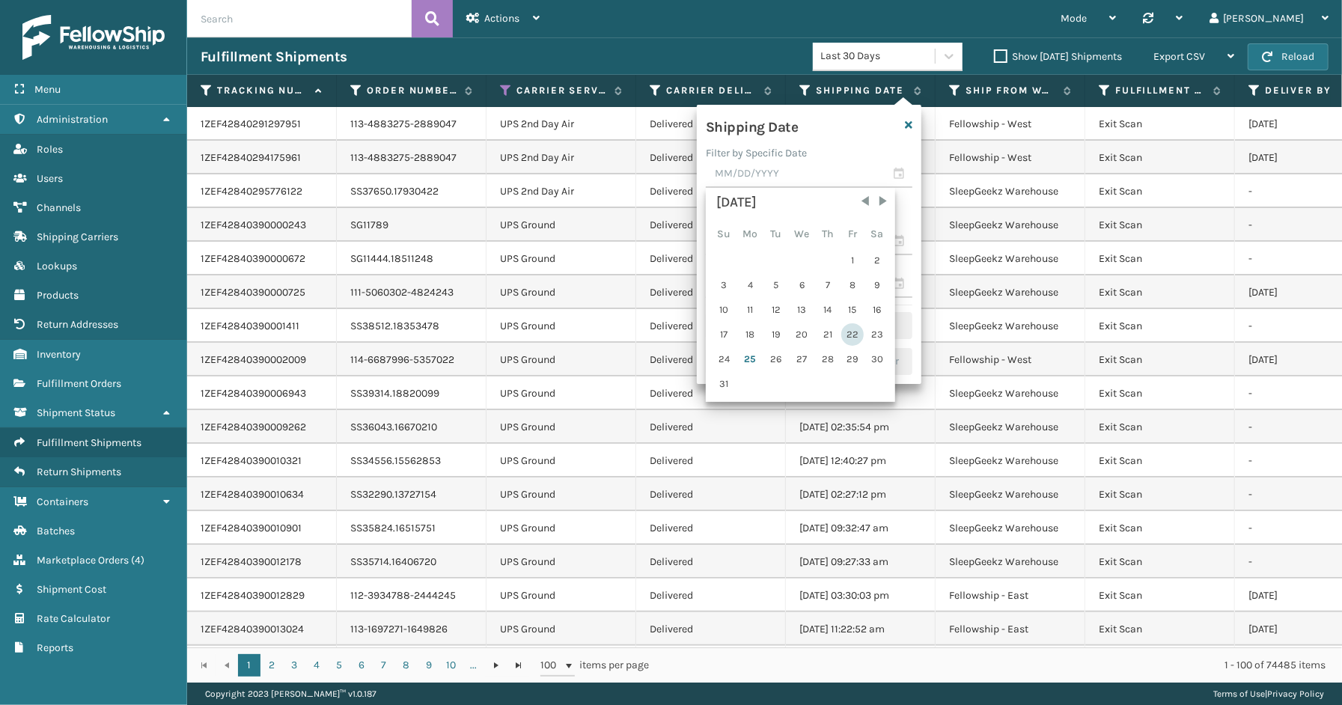
click at [846, 328] on div "22" at bounding box center [852, 334] width 22 height 22
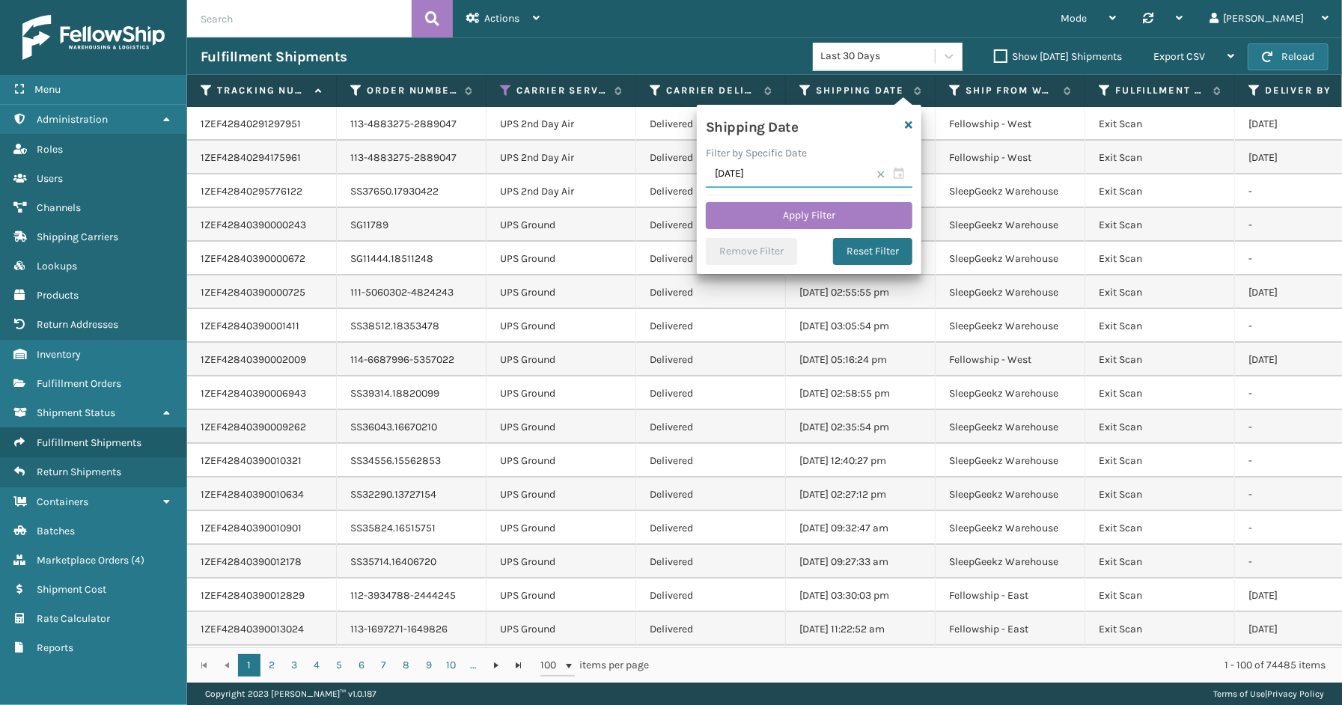
click at [900, 173] on input "[DATE]" at bounding box center [809, 174] width 207 height 27
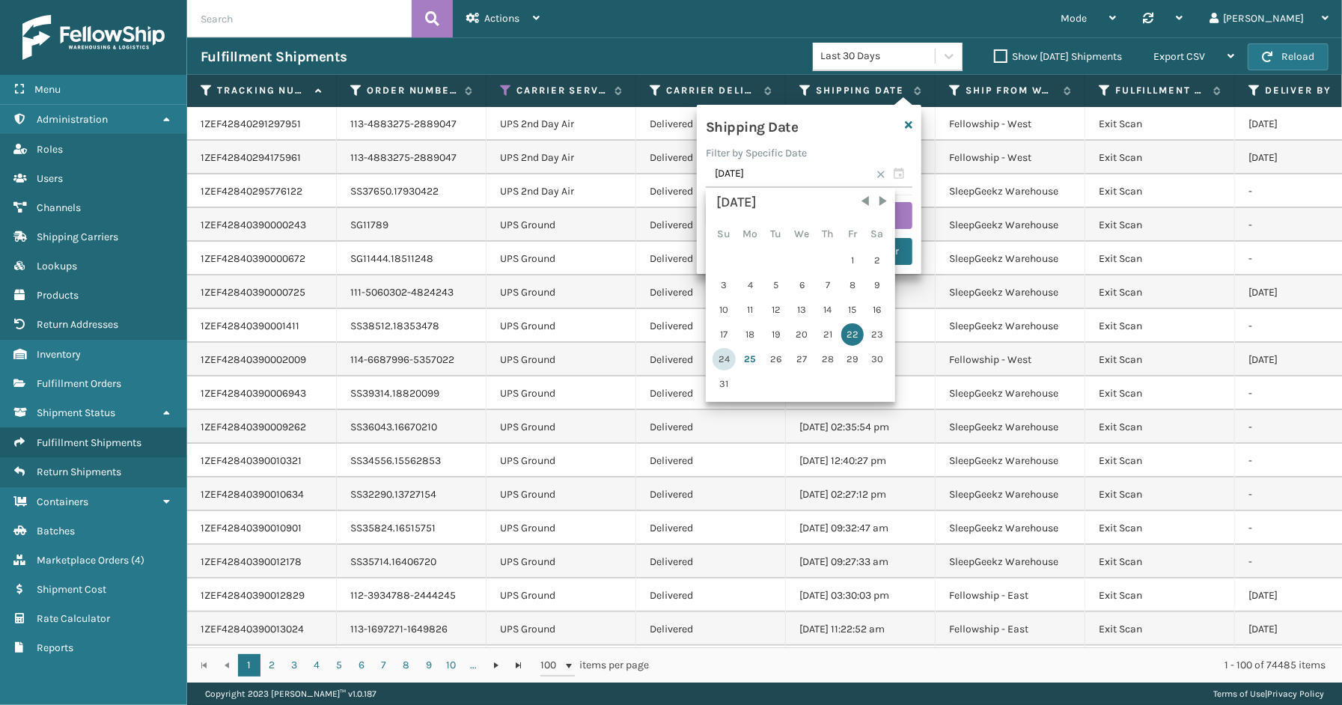
click at [727, 357] on div "24" at bounding box center [723, 359] width 23 height 22
type input "[DATE]"
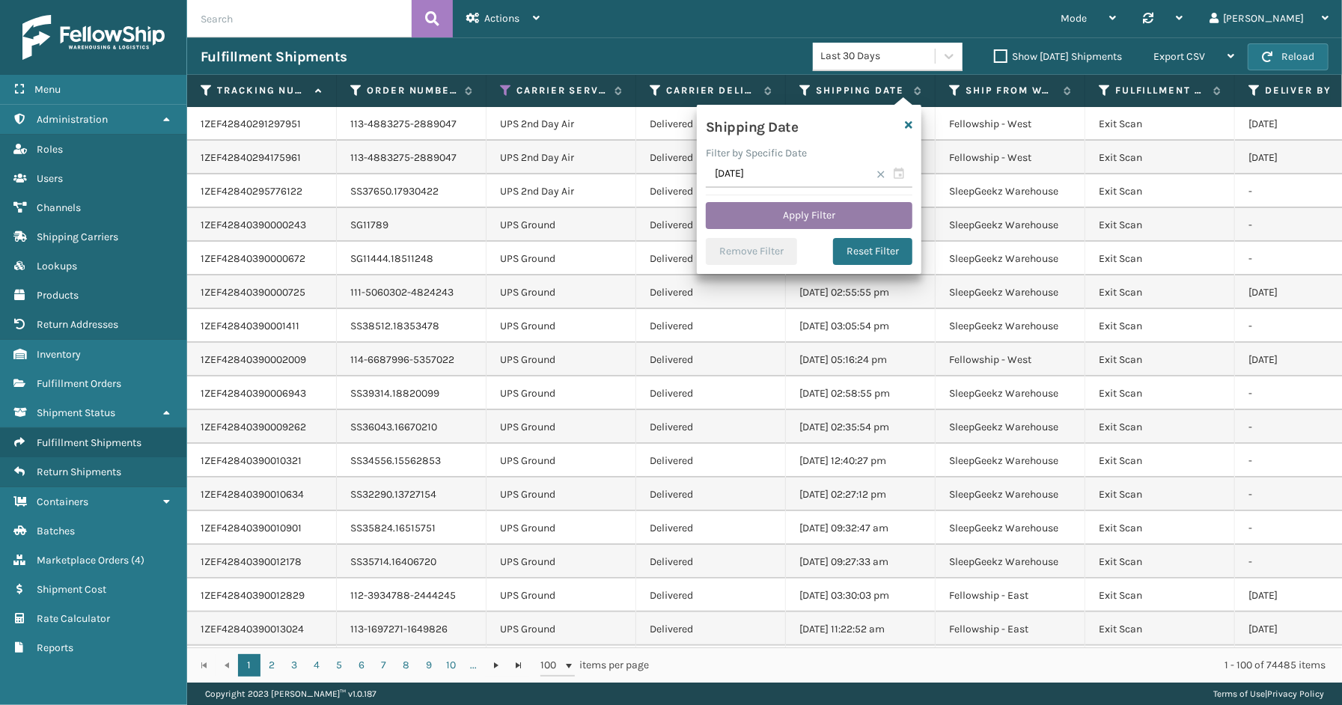
click at [745, 214] on button "Apply Filter" at bounding box center [809, 215] width 207 height 27
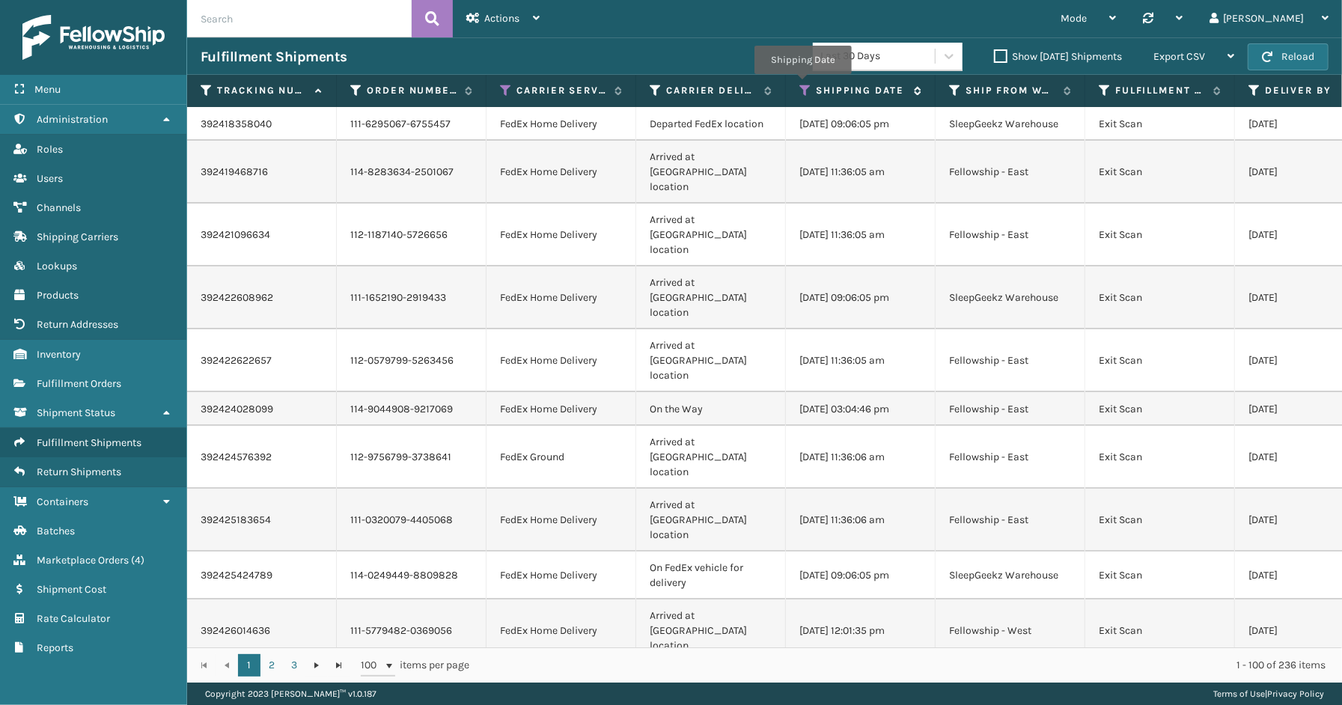
click at [802, 85] on icon at bounding box center [805, 90] width 12 height 13
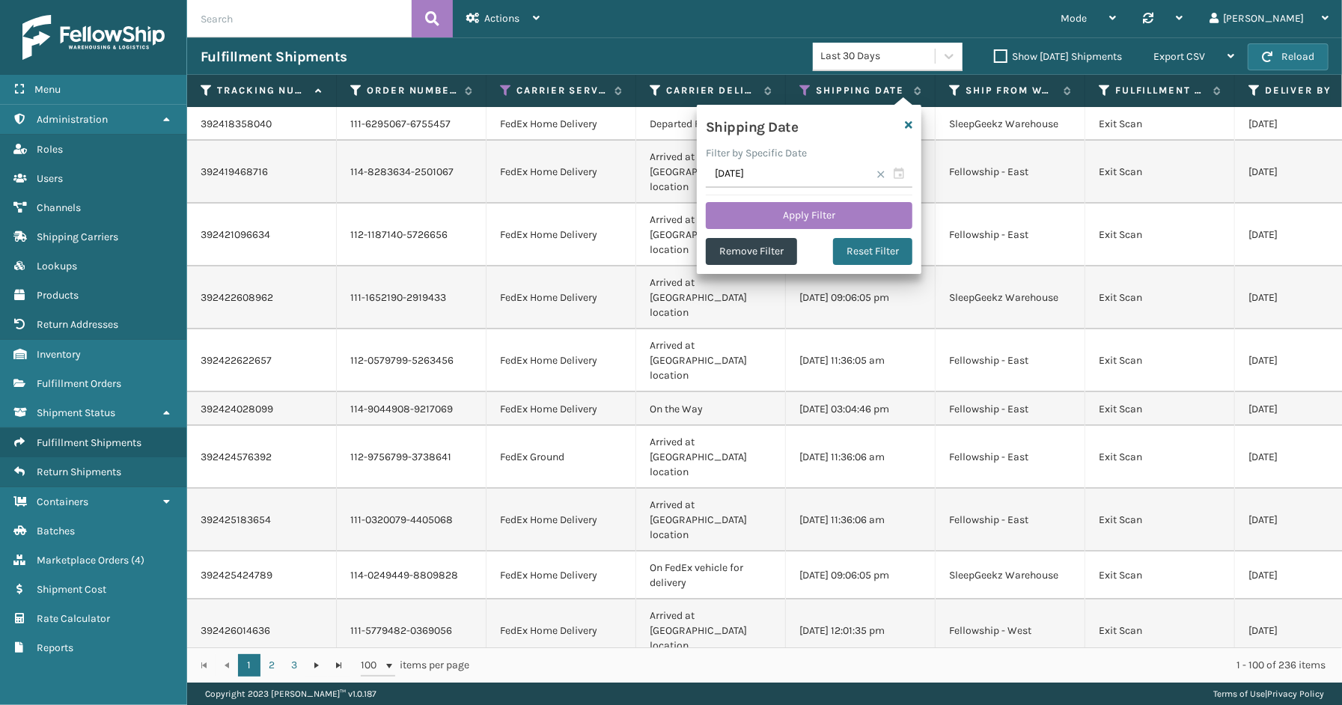
click at [877, 170] on span at bounding box center [880, 174] width 9 height 9
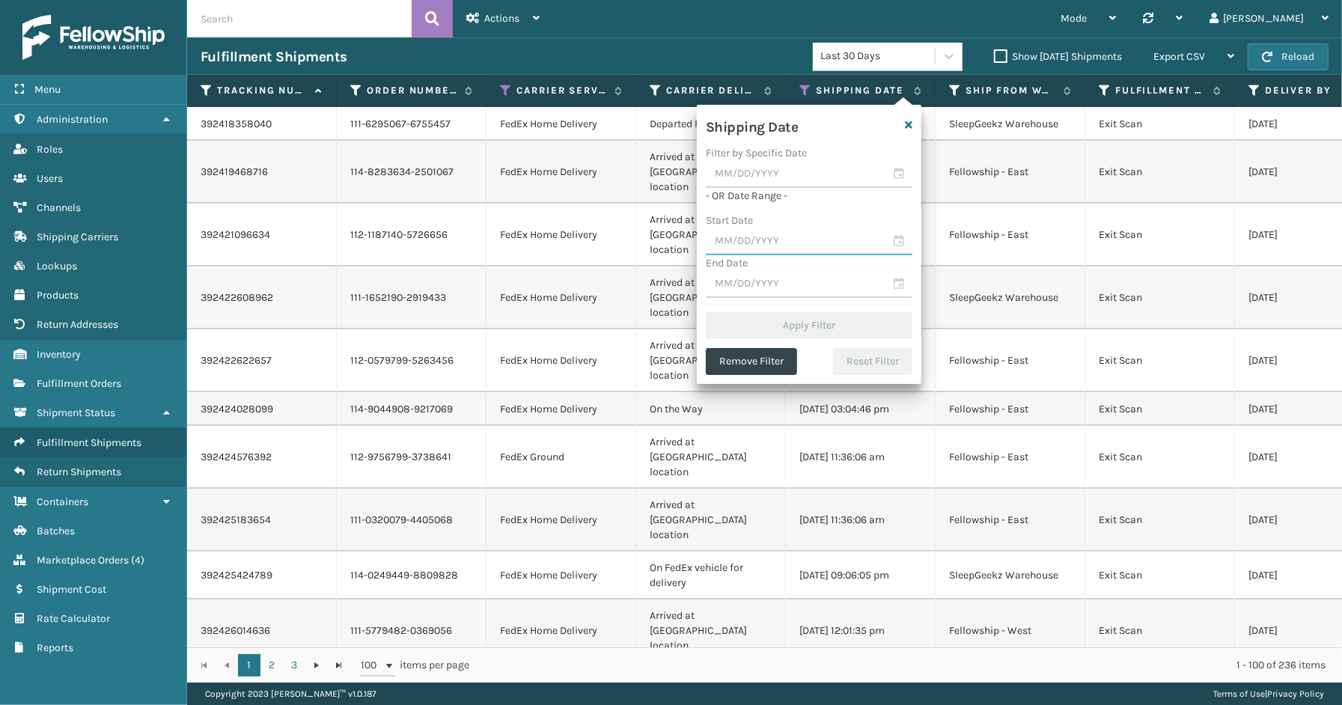
click at [906, 237] on input "text" at bounding box center [809, 241] width 207 height 27
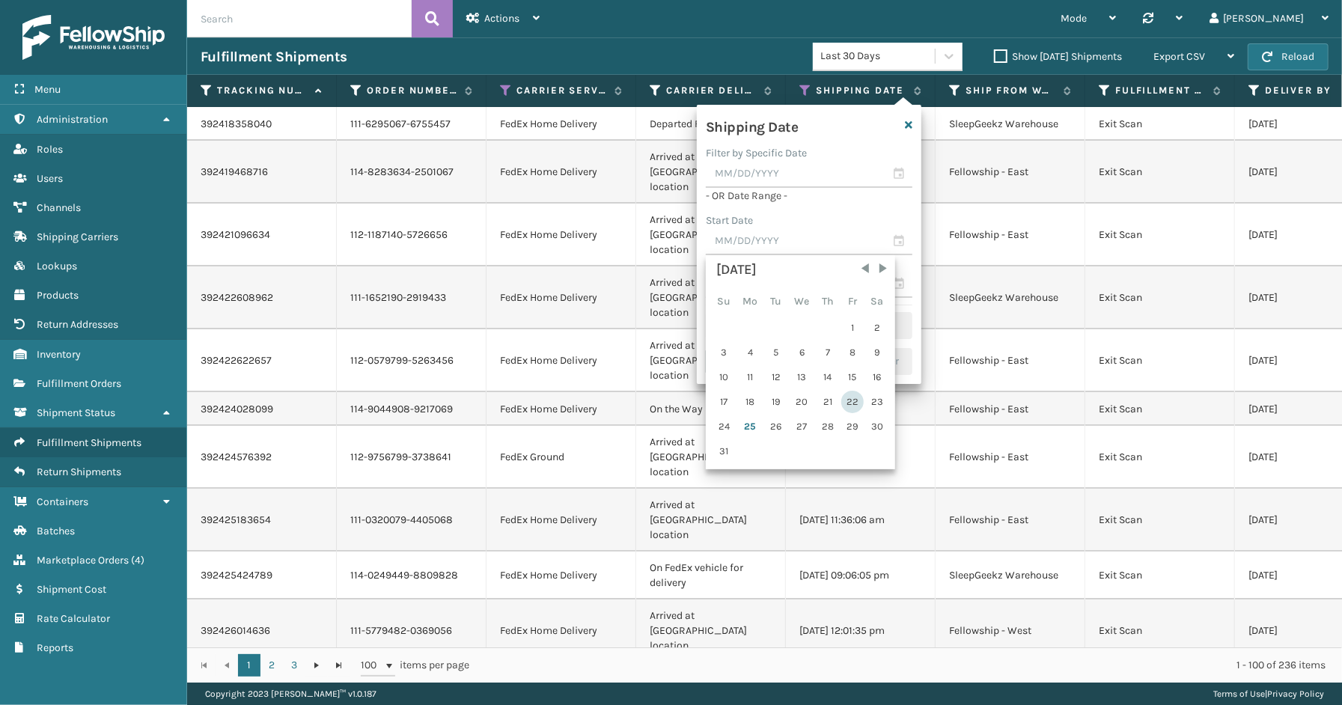
click at [852, 393] on div "22" at bounding box center [852, 402] width 22 height 22
type input "[DATE]"
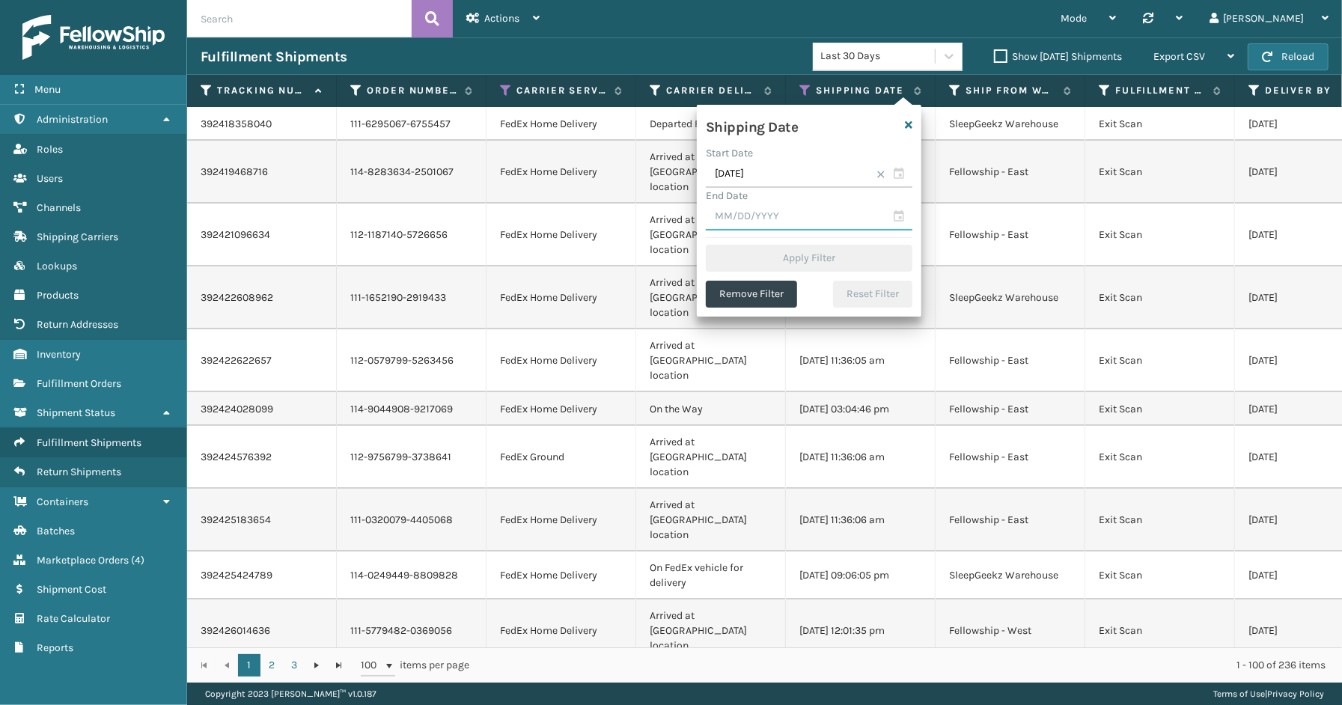
click at [898, 213] on input "text" at bounding box center [809, 217] width 207 height 27
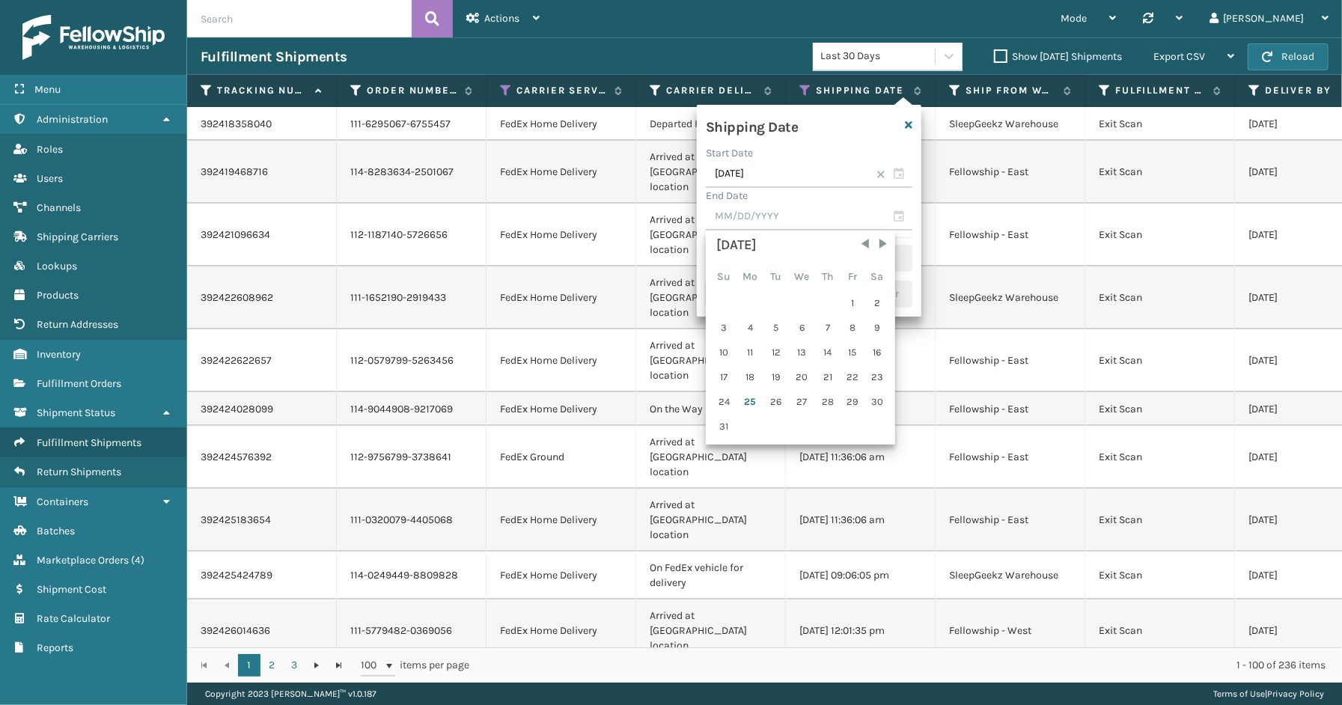
drag, startPoint x: 723, startPoint y: 397, endPoint x: 723, endPoint y: 382, distance: 15.7
click at [722, 397] on div "24" at bounding box center [723, 402] width 23 height 22
type input "[DATE]"
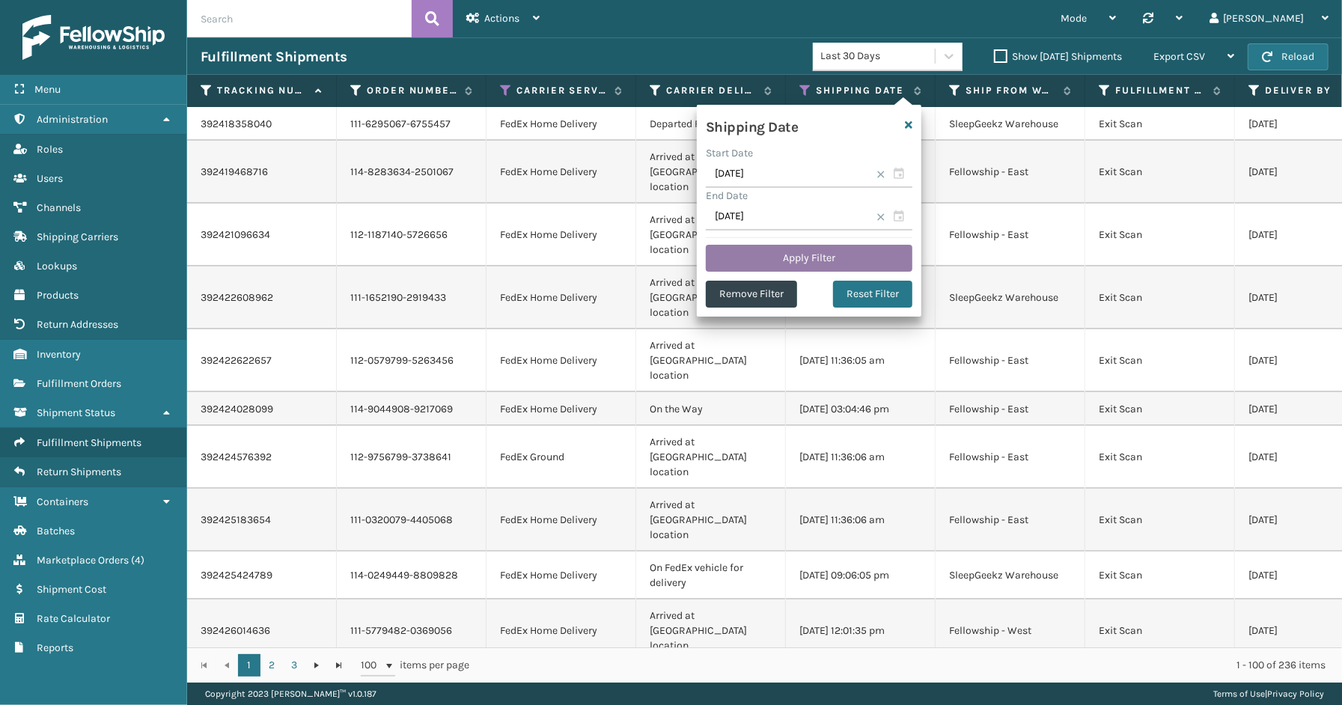
click at [751, 267] on button "Apply Filter" at bounding box center [809, 258] width 207 height 27
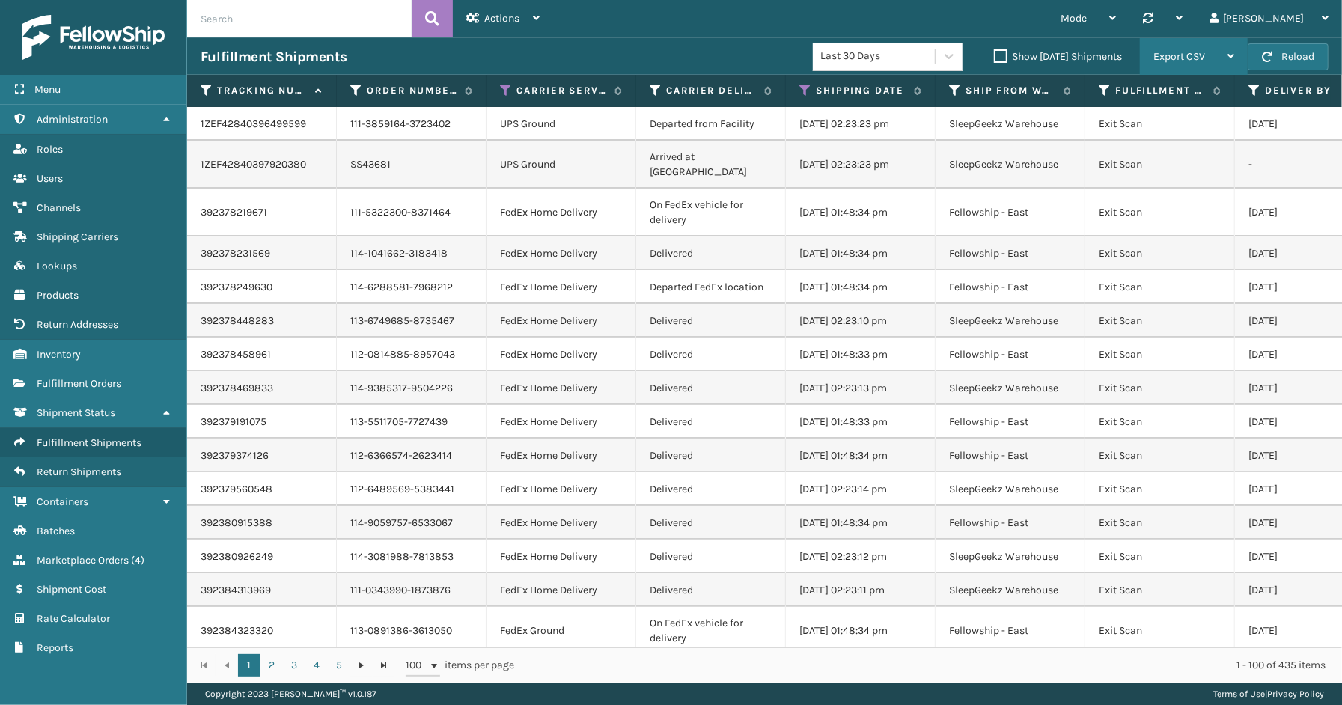
click at [1175, 61] on span "Export CSV" at bounding box center [1179, 56] width 52 height 13
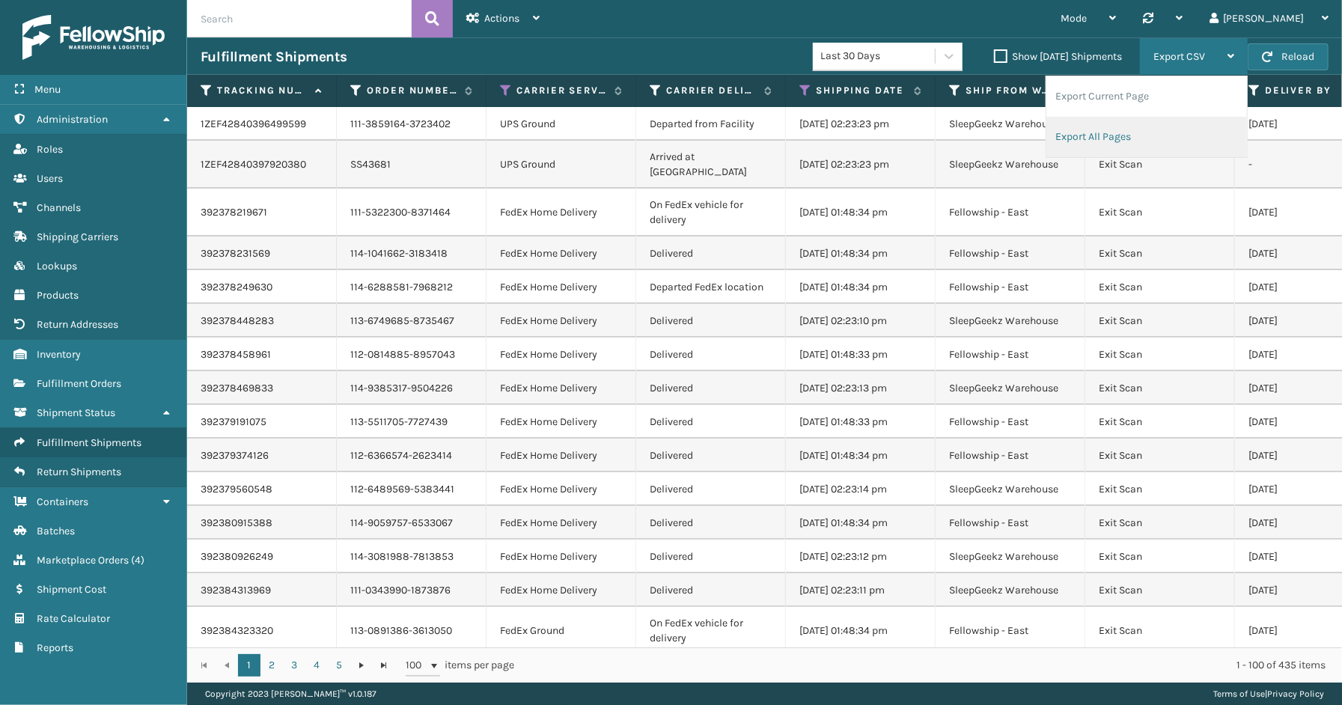
click at [1103, 135] on li "Export All Pages" at bounding box center [1146, 137] width 201 height 40
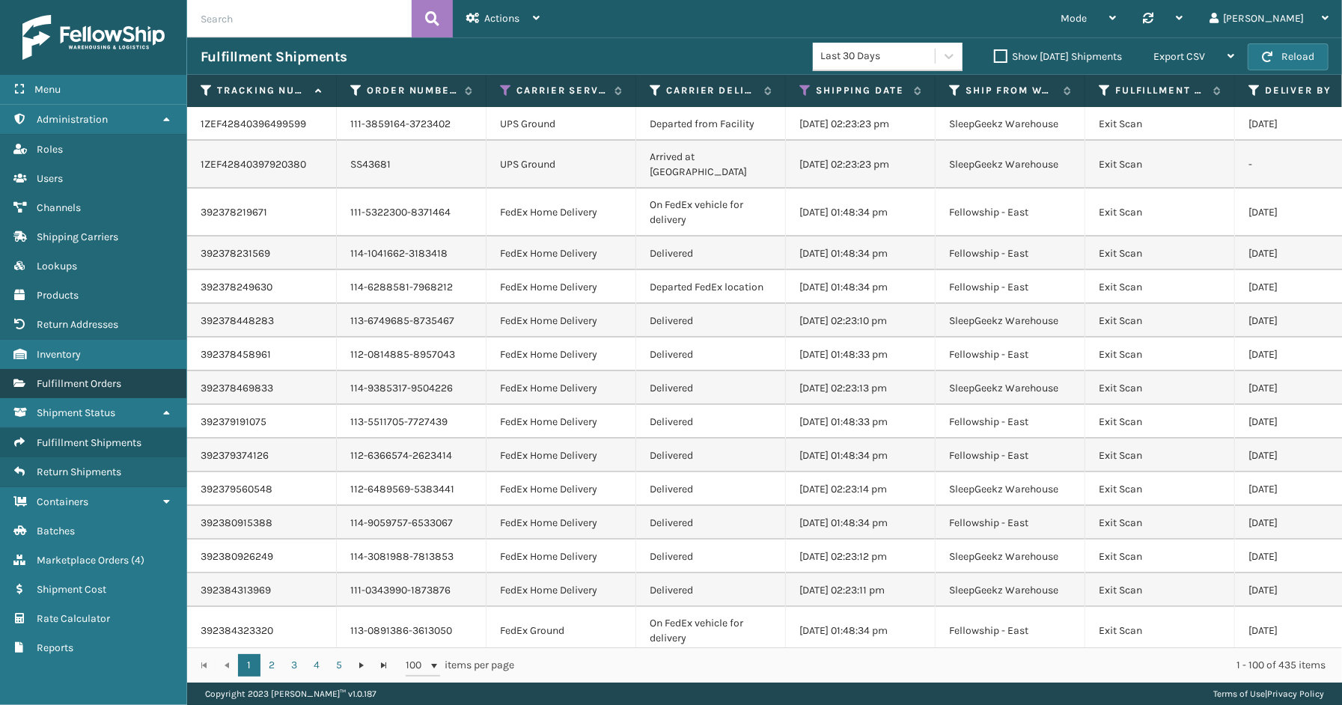
click at [86, 377] on span "Fulfillment Orders" at bounding box center [79, 383] width 85 height 13
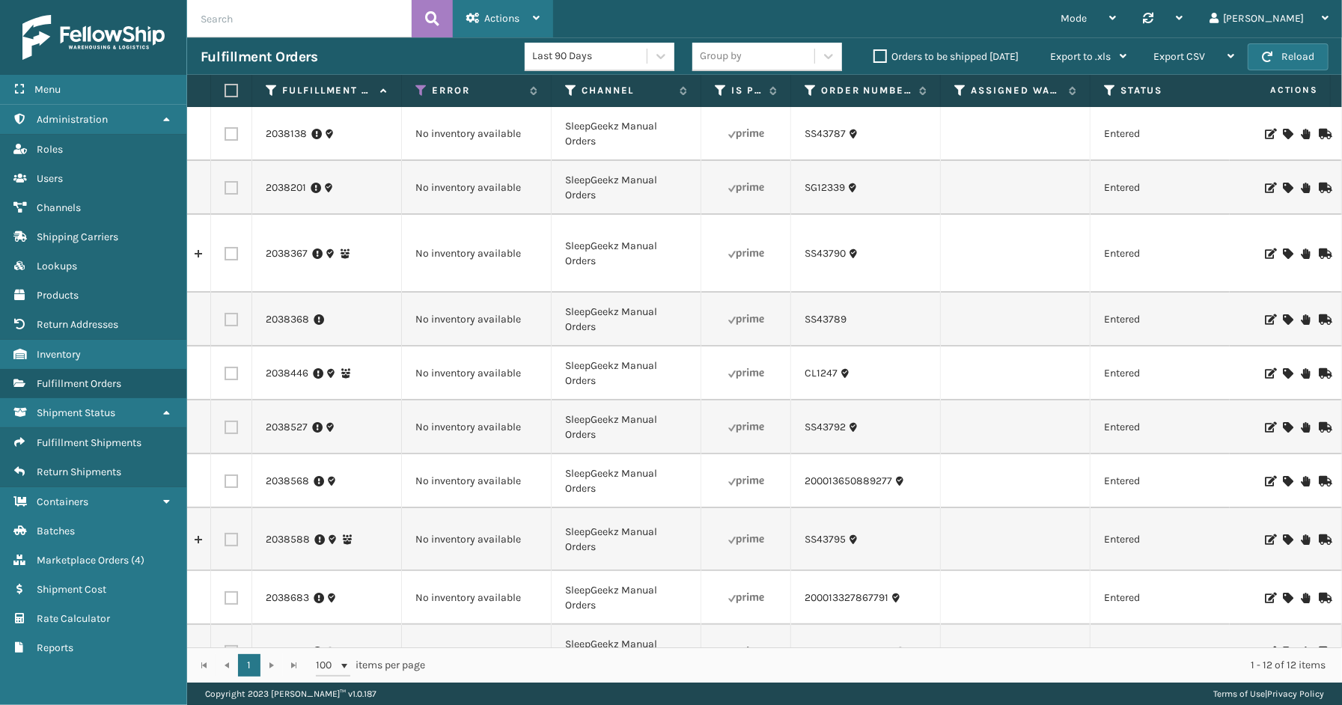
click at [507, 22] on span "Actions" at bounding box center [501, 18] width 35 height 13
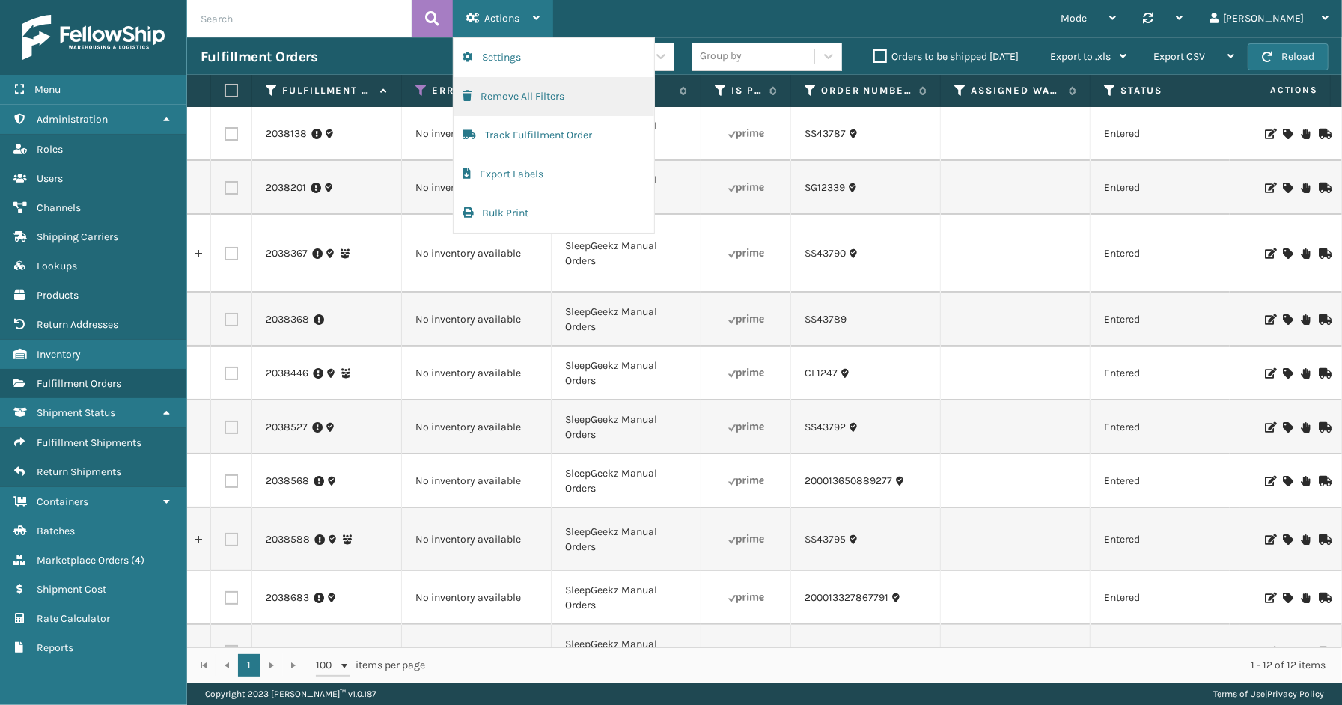
click at [537, 98] on button "Remove All Filters" at bounding box center [554, 96] width 201 height 39
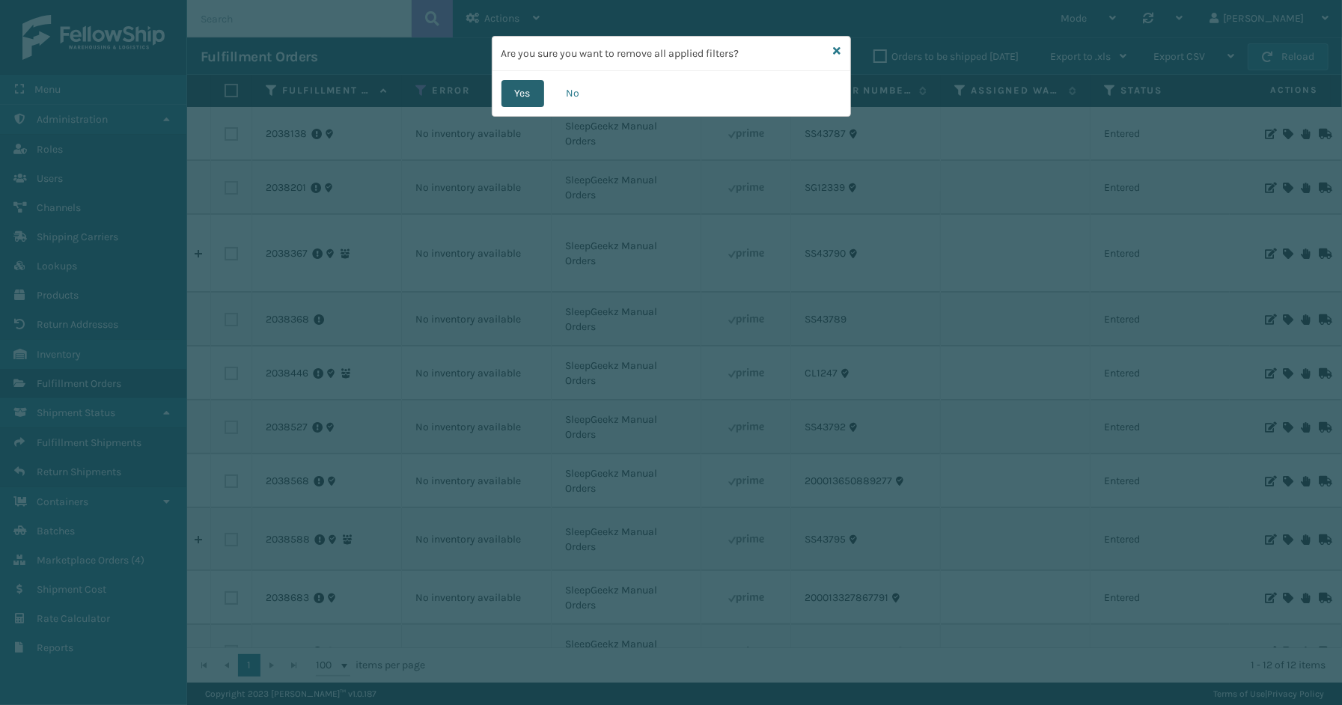
click at [536, 95] on button "Yes" at bounding box center [522, 93] width 43 height 27
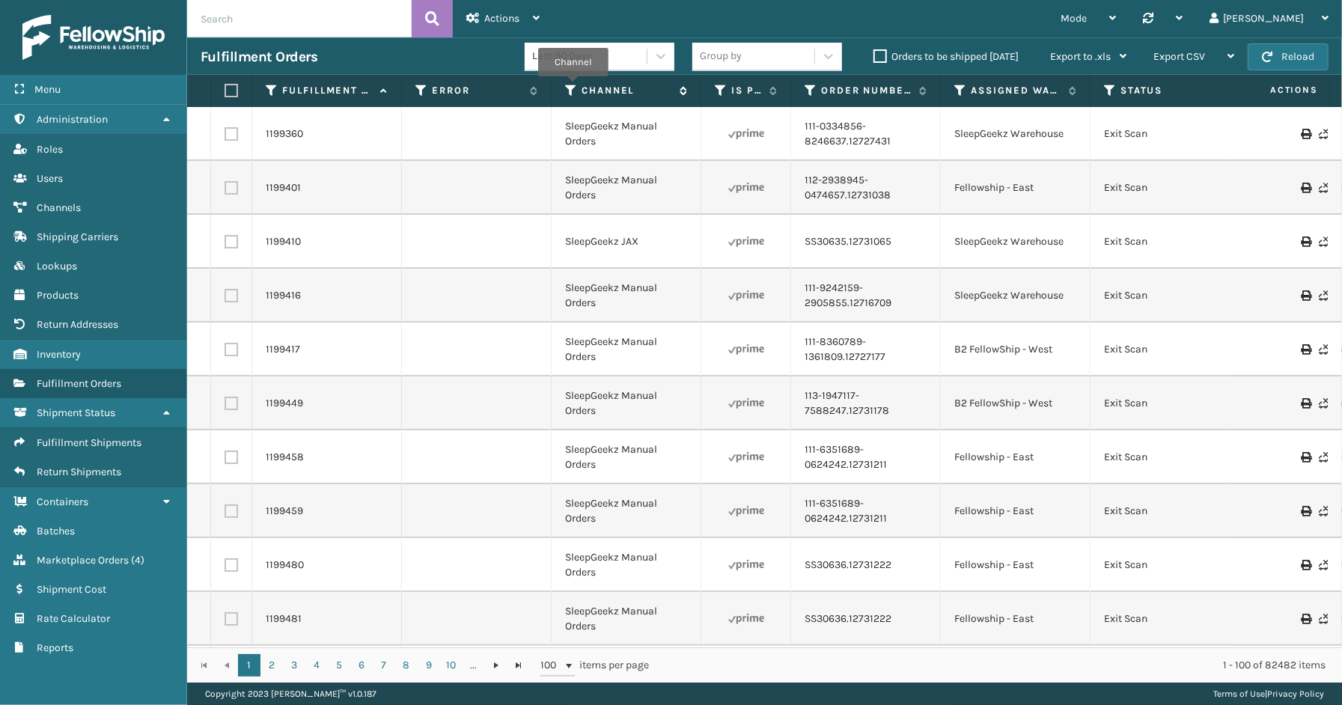
click at [573, 87] on icon at bounding box center [571, 90] width 12 height 13
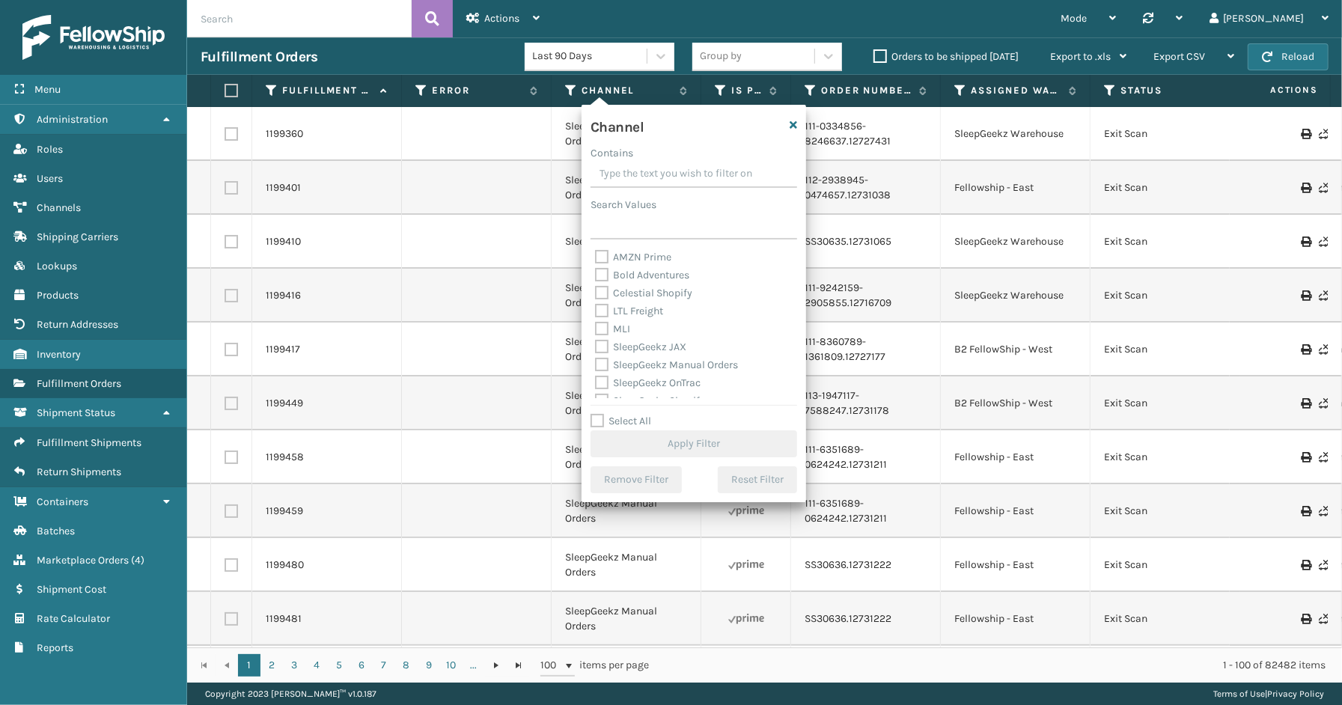
drag, startPoint x: 647, startPoint y: 417, endPoint x: 641, endPoint y: 355, distance: 62.4
click at [644, 415] on label "Select All" at bounding box center [620, 421] width 61 height 13
click at [644, 414] on input "Select All" at bounding box center [702, 412] width 225 height 1
checkbox input "true"
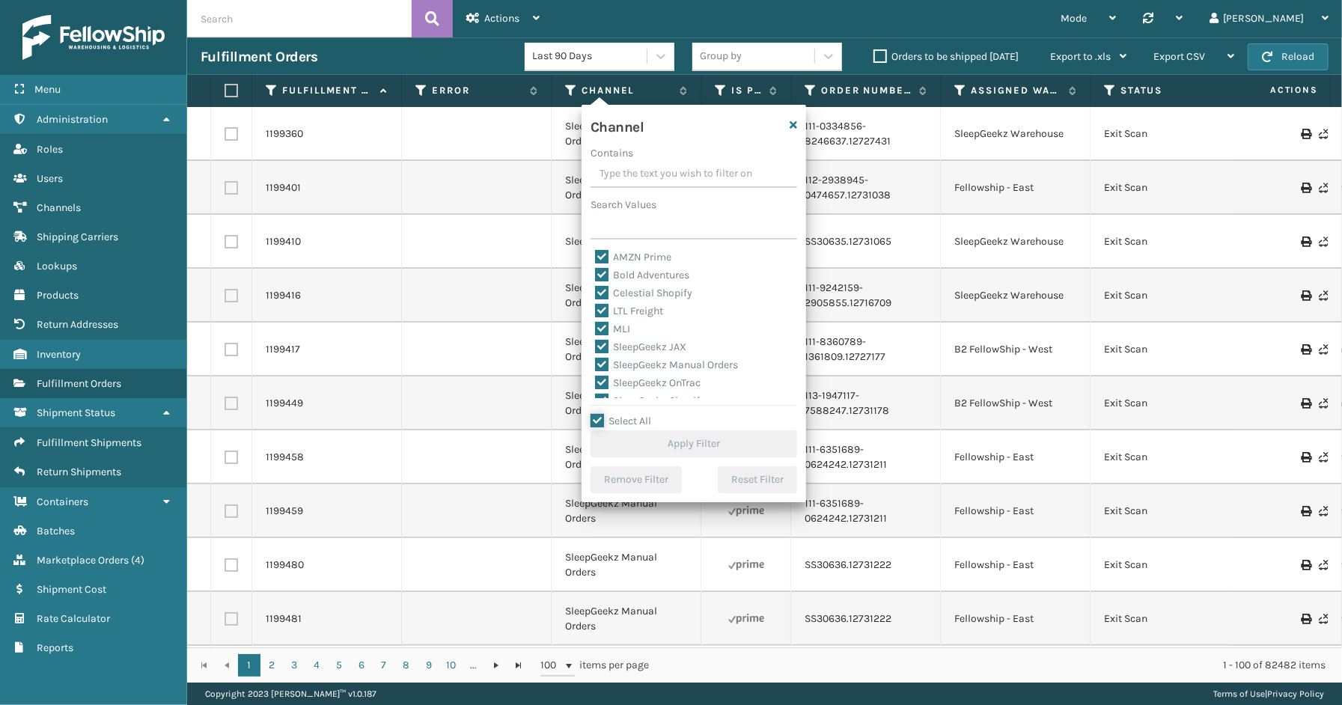
checkbox input "true"
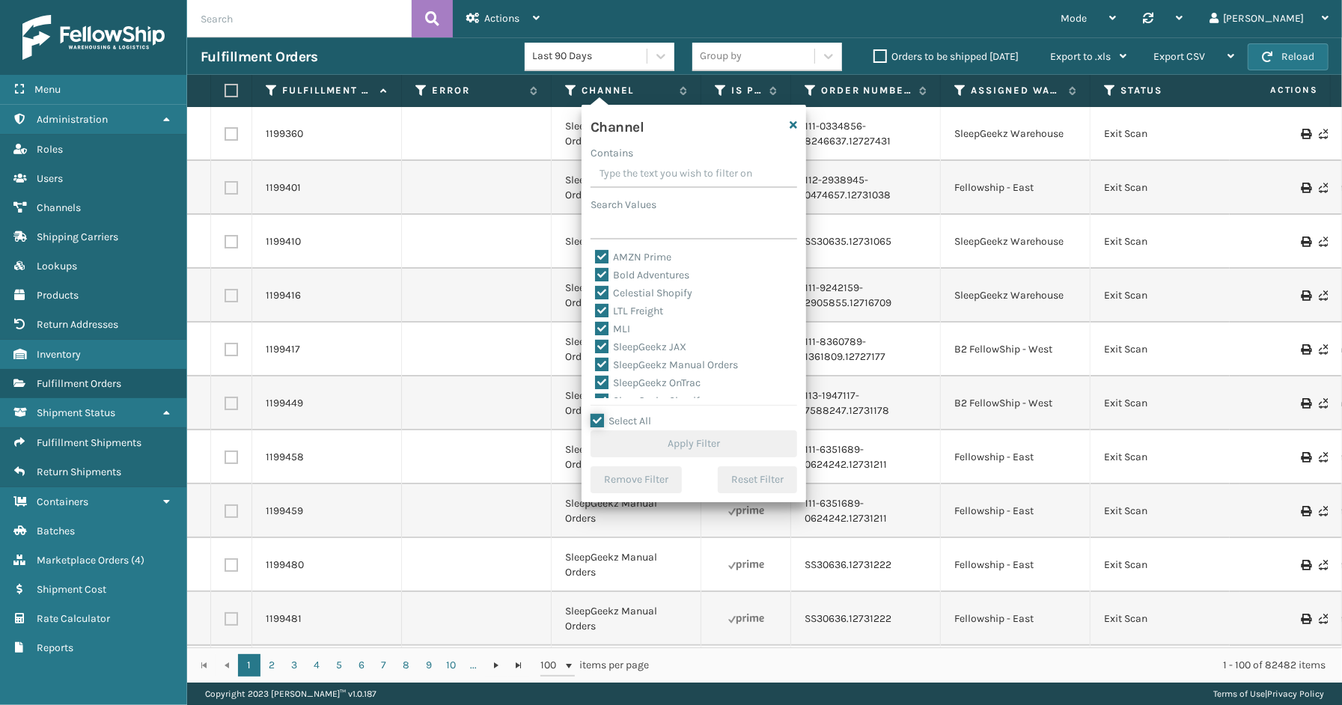
checkbox input "true"
click at [632, 308] on label "LTL Freight" at bounding box center [629, 311] width 68 height 13
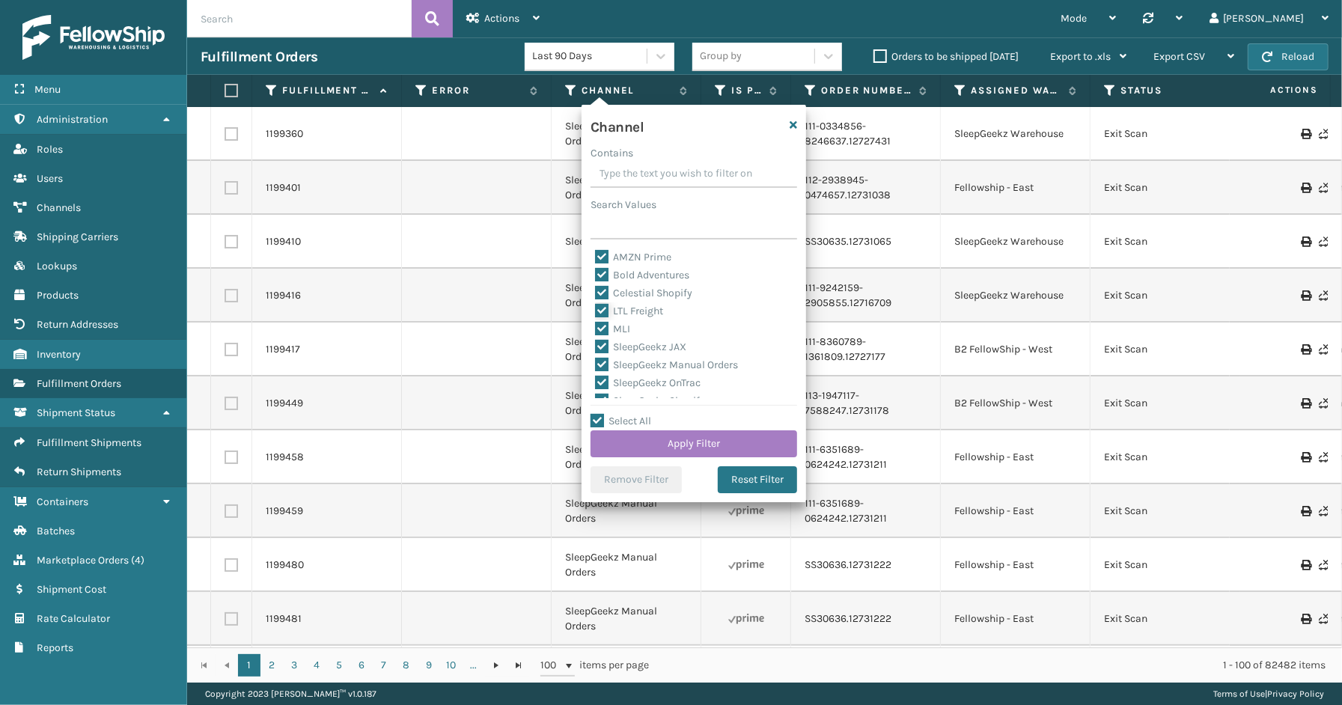
click at [596, 308] on input "LTL Freight" at bounding box center [595, 307] width 1 height 10
checkbox input "false"
click at [693, 445] on button "Apply Filter" at bounding box center [693, 443] width 207 height 27
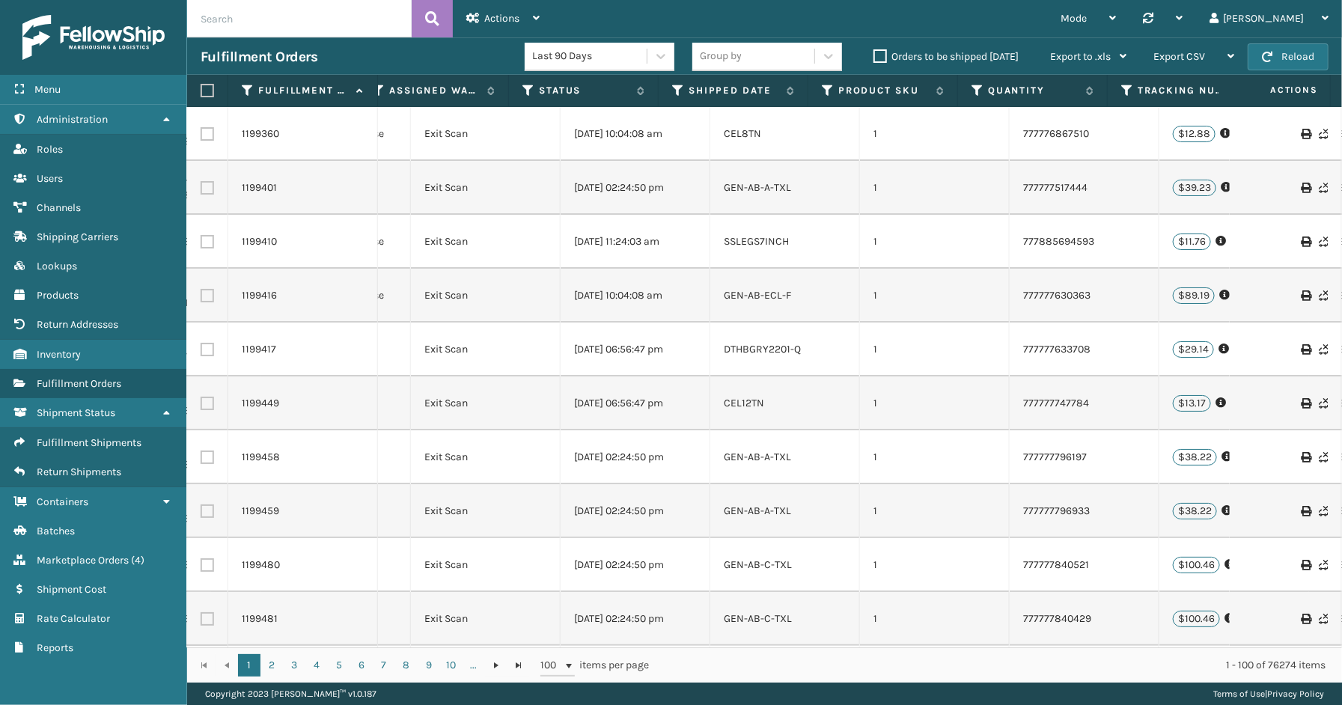
scroll to position [0, 680]
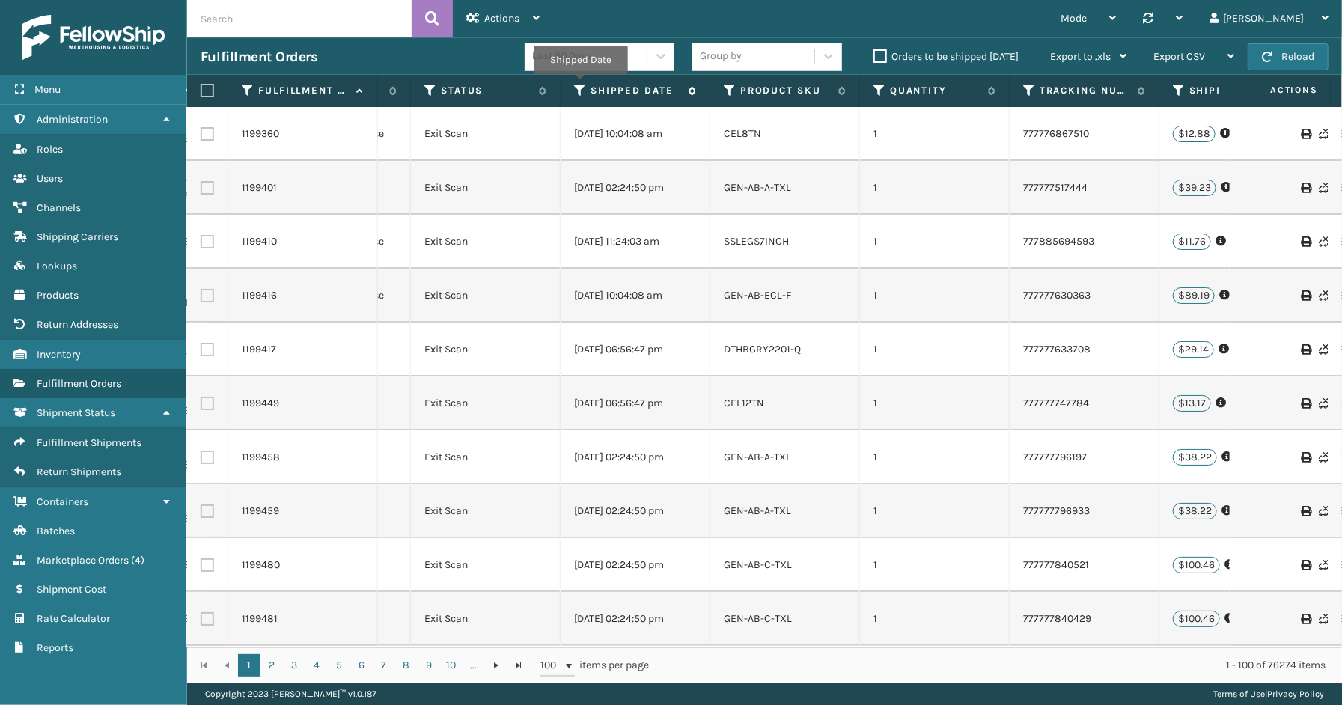
click at [580, 85] on icon at bounding box center [580, 90] width 12 height 13
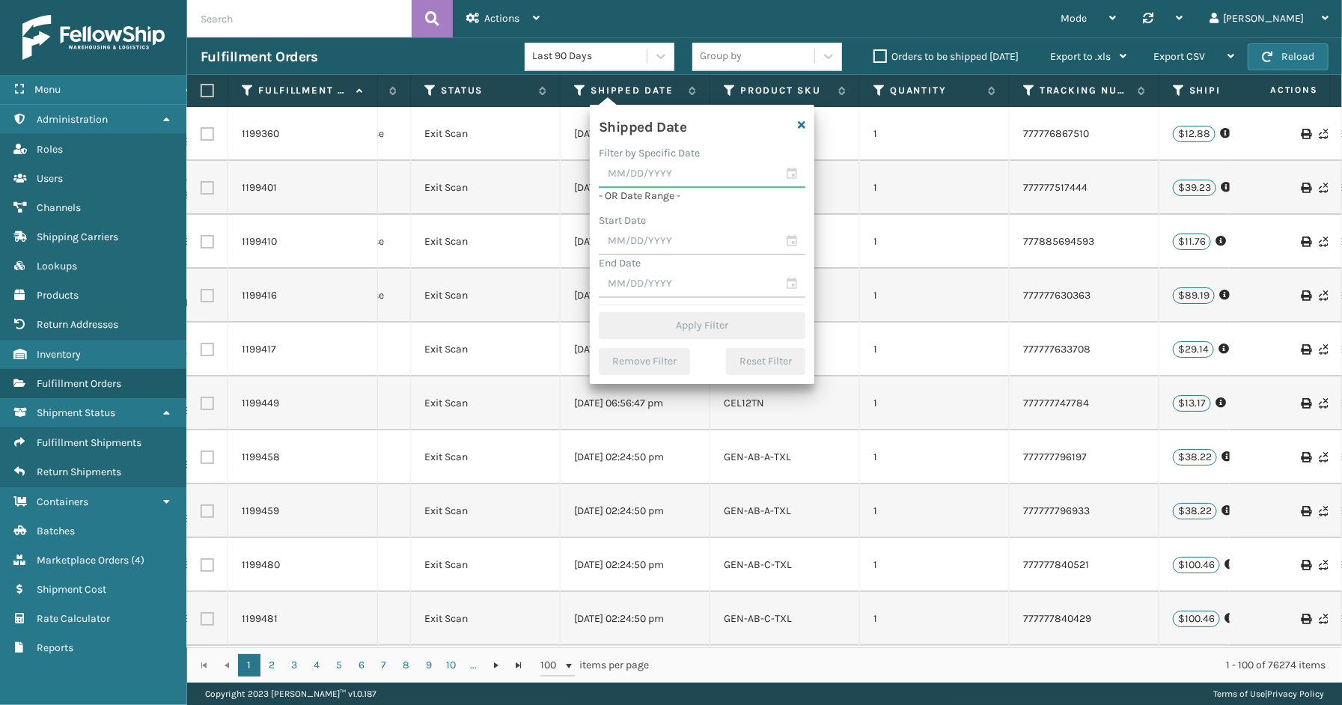
click at [787, 174] on input "text" at bounding box center [702, 174] width 207 height 27
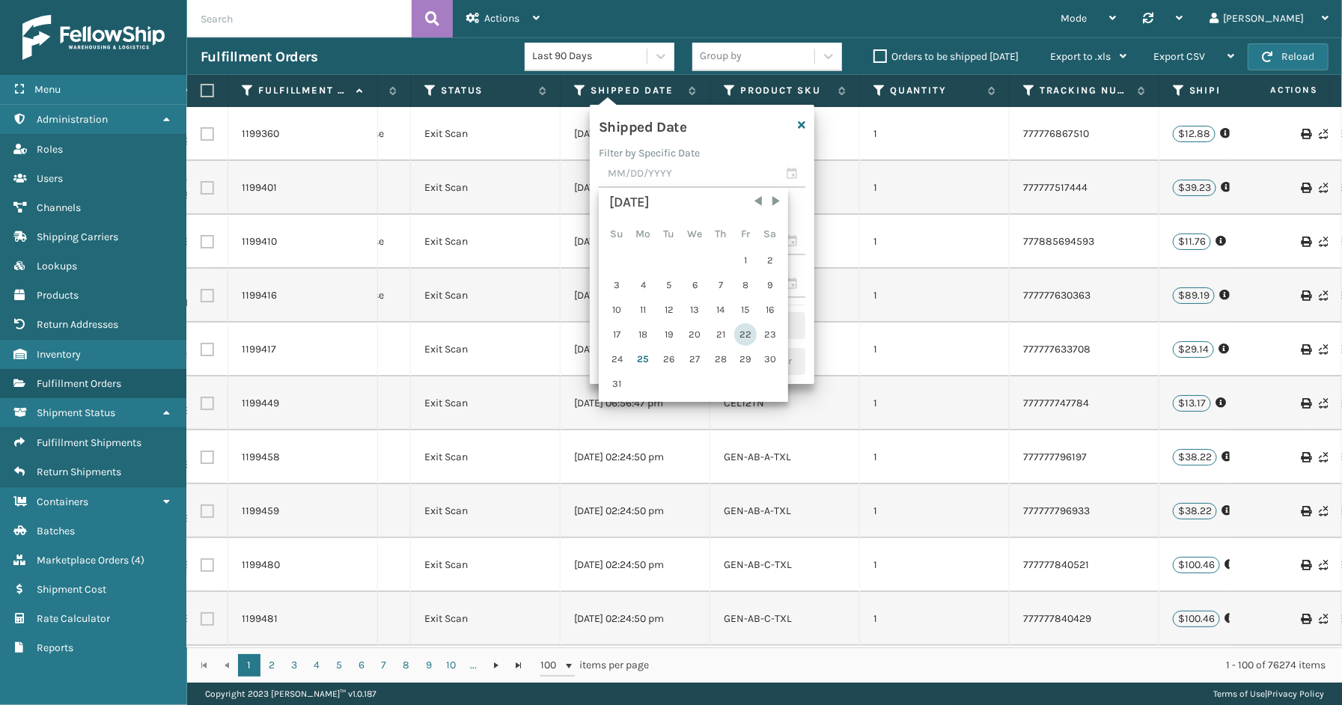
click at [742, 326] on div "22" at bounding box center [745, 334] width 22 height 22
type input "[DATE]"
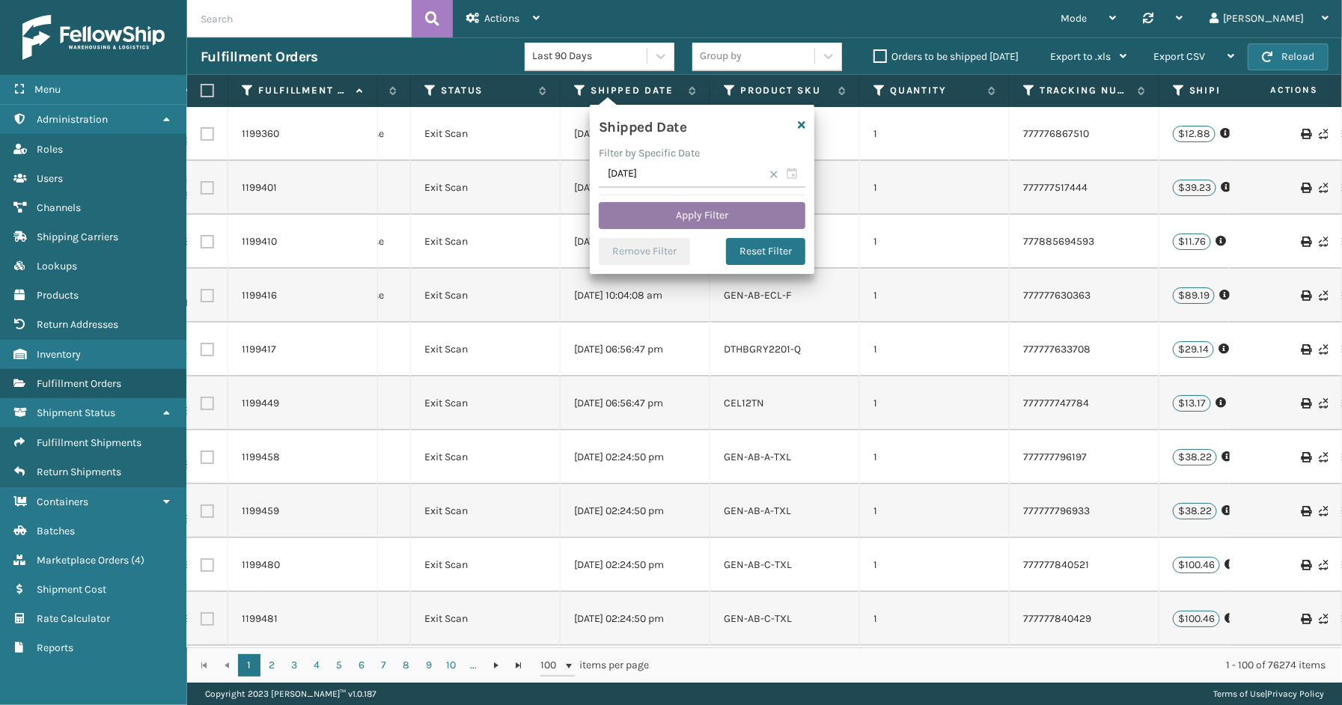
click at [714, 211] on button "Apply Filter" at bounding box center [702, 215] width 207 height 27
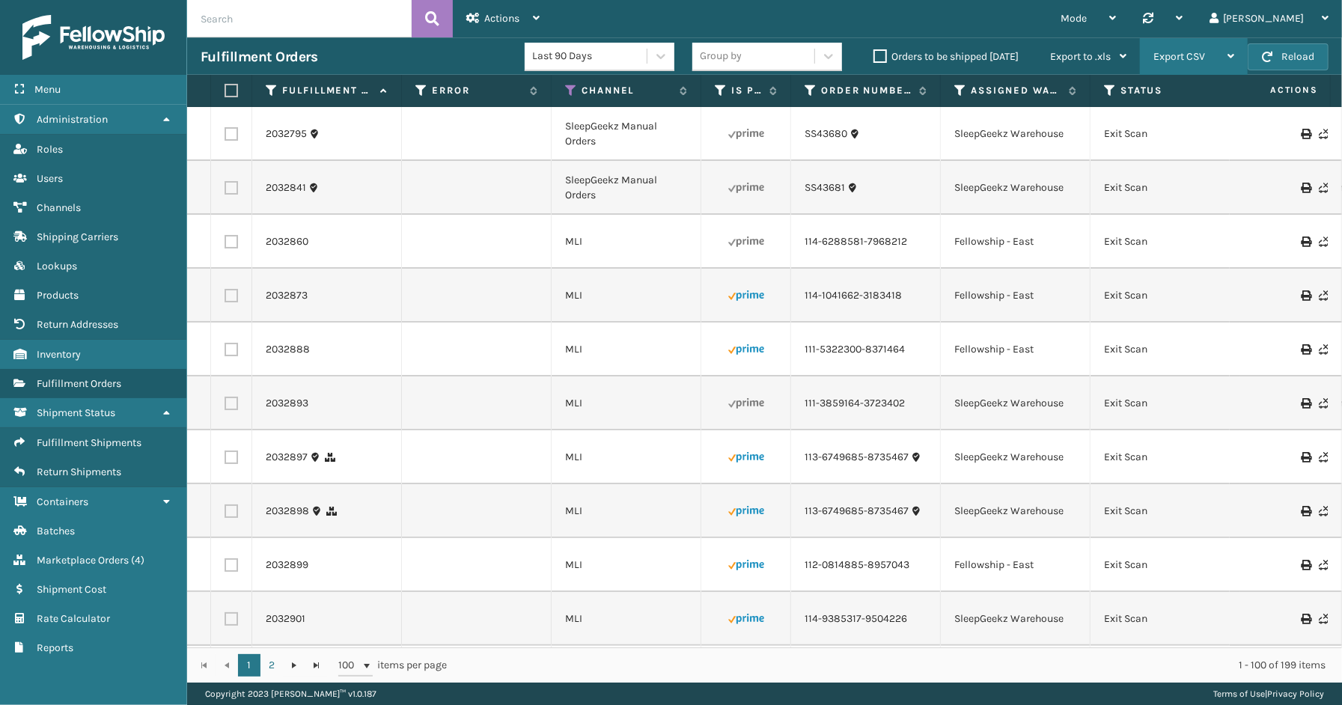
click at [1180, 57] on span "Export CSV" at bounding box center [1179, 56] width 52 height 13
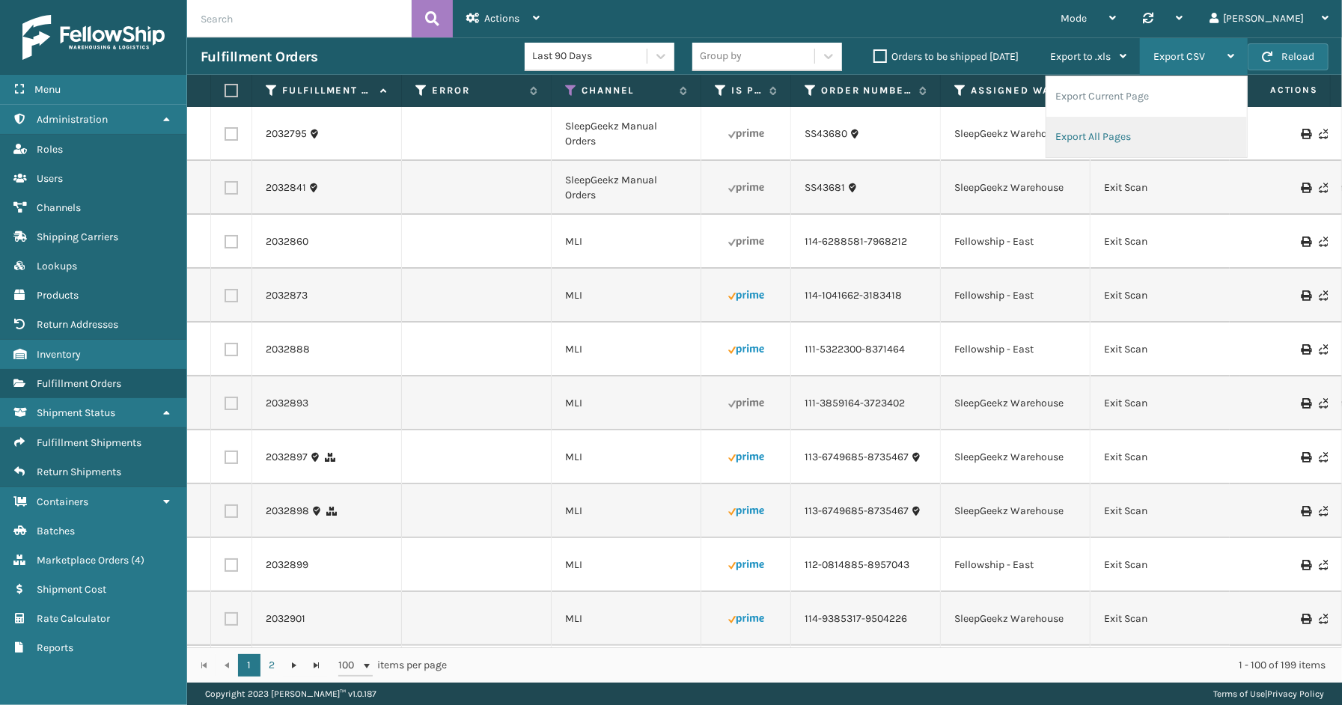
click at [1123, 131] on li "Export All Pages" at bounding box center [1146, 137] width 201 height 40
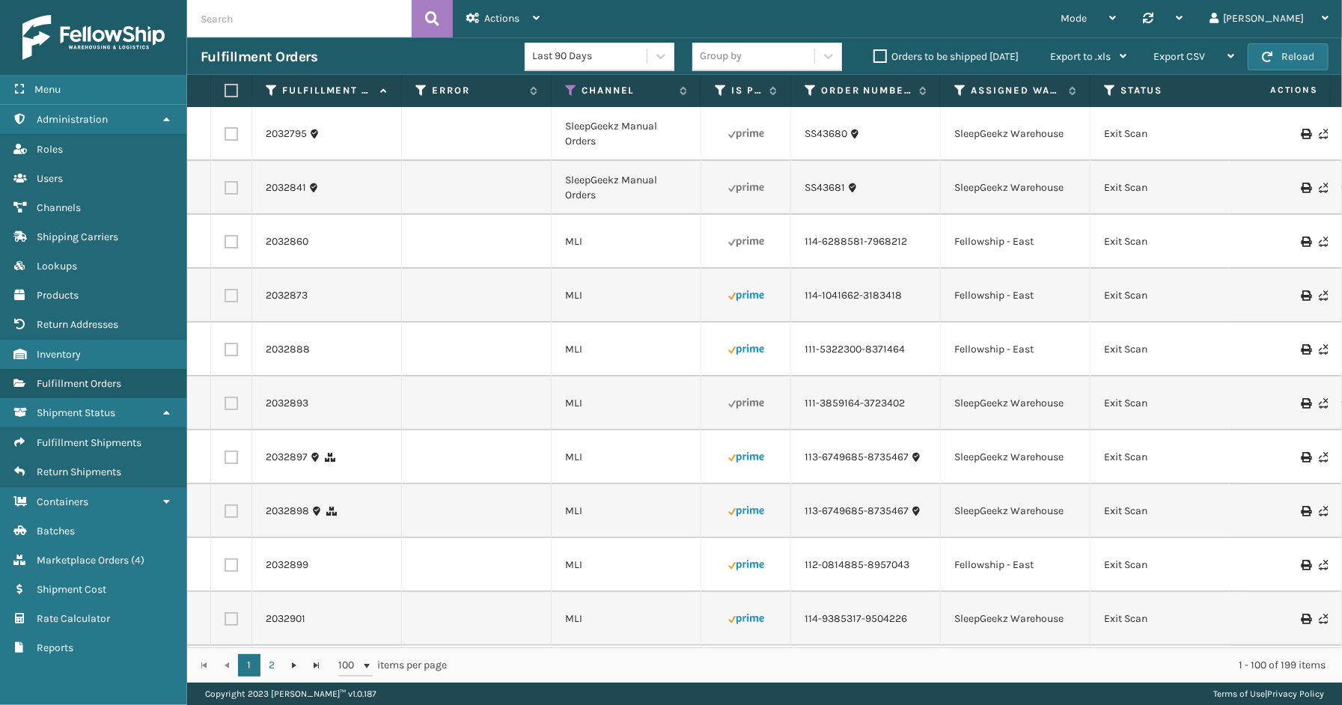
click at [799, 11] on div "Mode Regular Mode Picking Mode Labeling Mode Palletizing Mode Exit Scan Mode Sy…" at bounding box center [947, 18] width 789 height 37
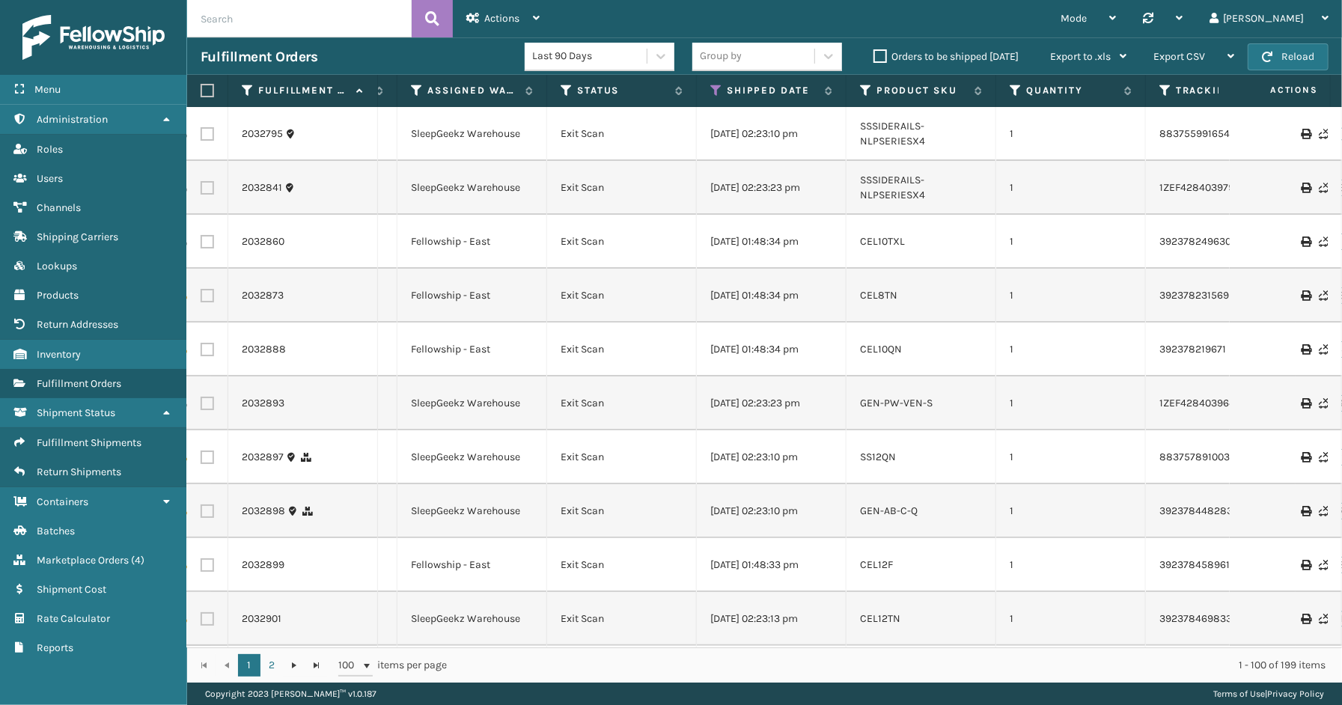
scroll to position [0, 550]
click at [709, 90] on icon at bounding box center [709, 90] width 12 height 13
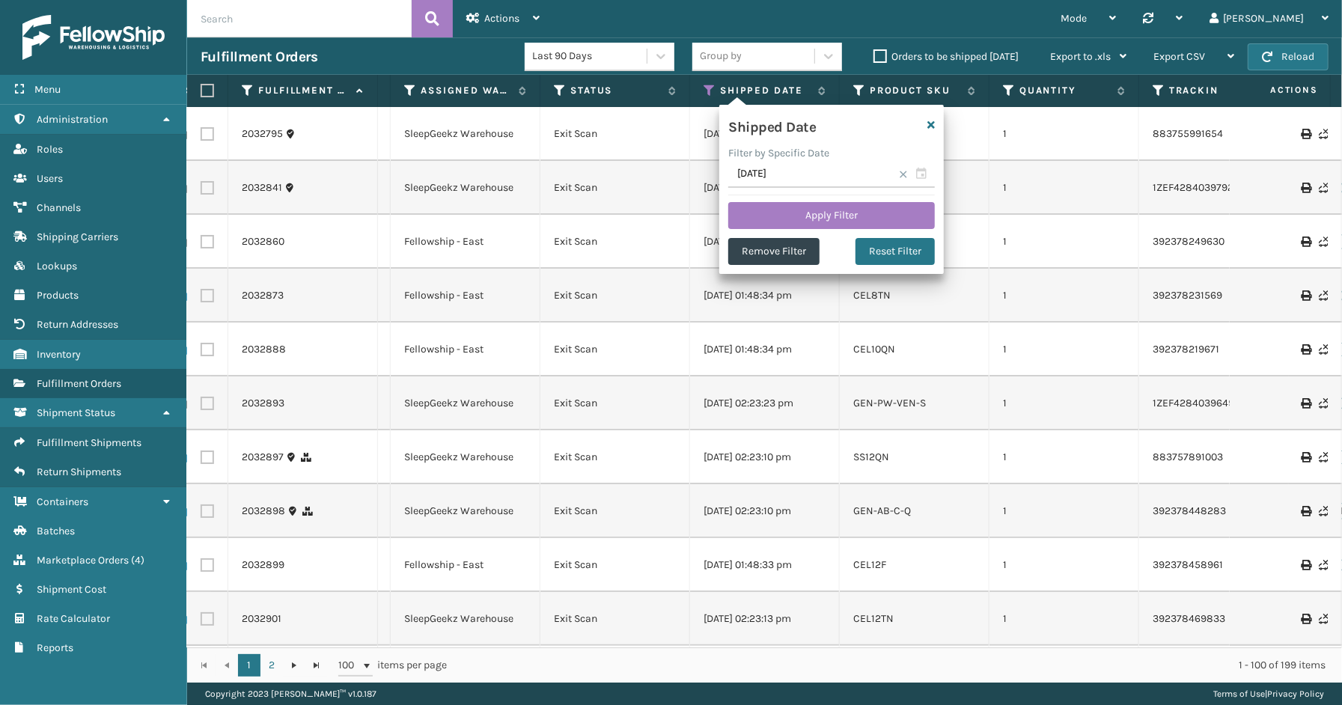
click at [904, 175] on span at bounding box center [903, 174] width 9 height 9
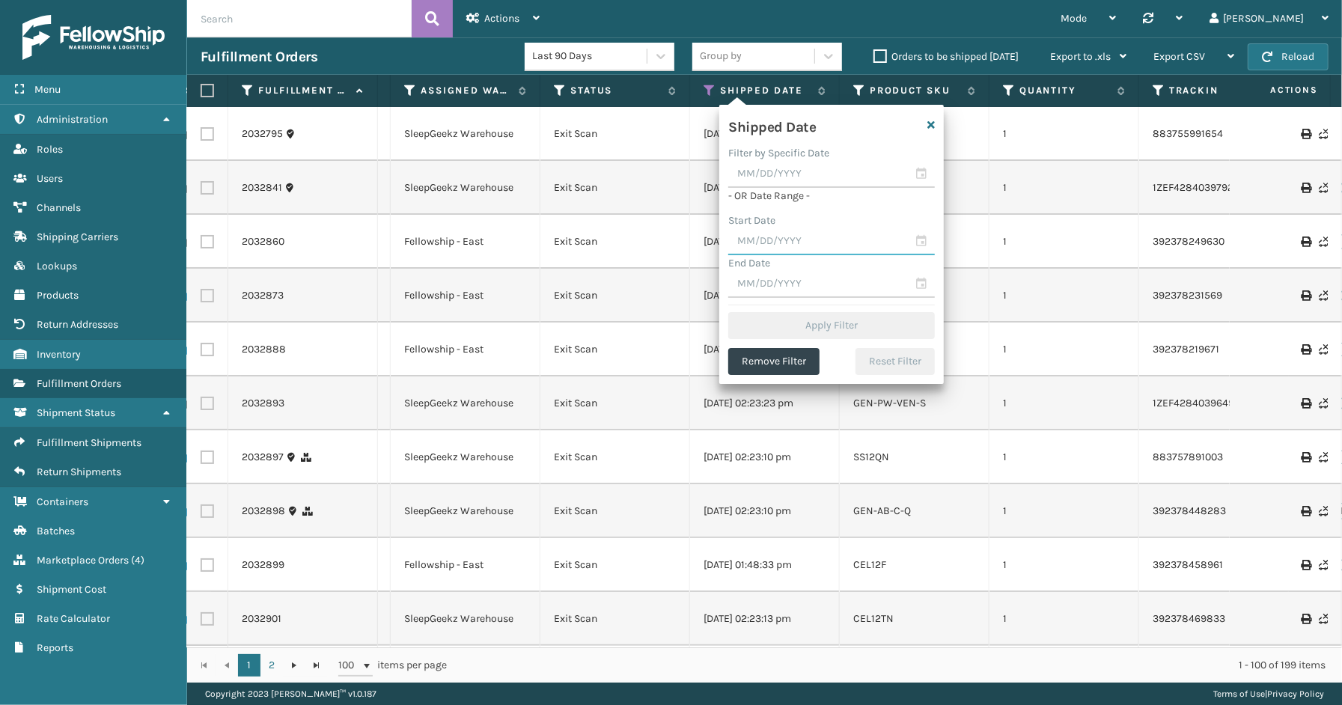
click at [918, 239] on input "text" at bounding box center [831, 241] width 207 height 27
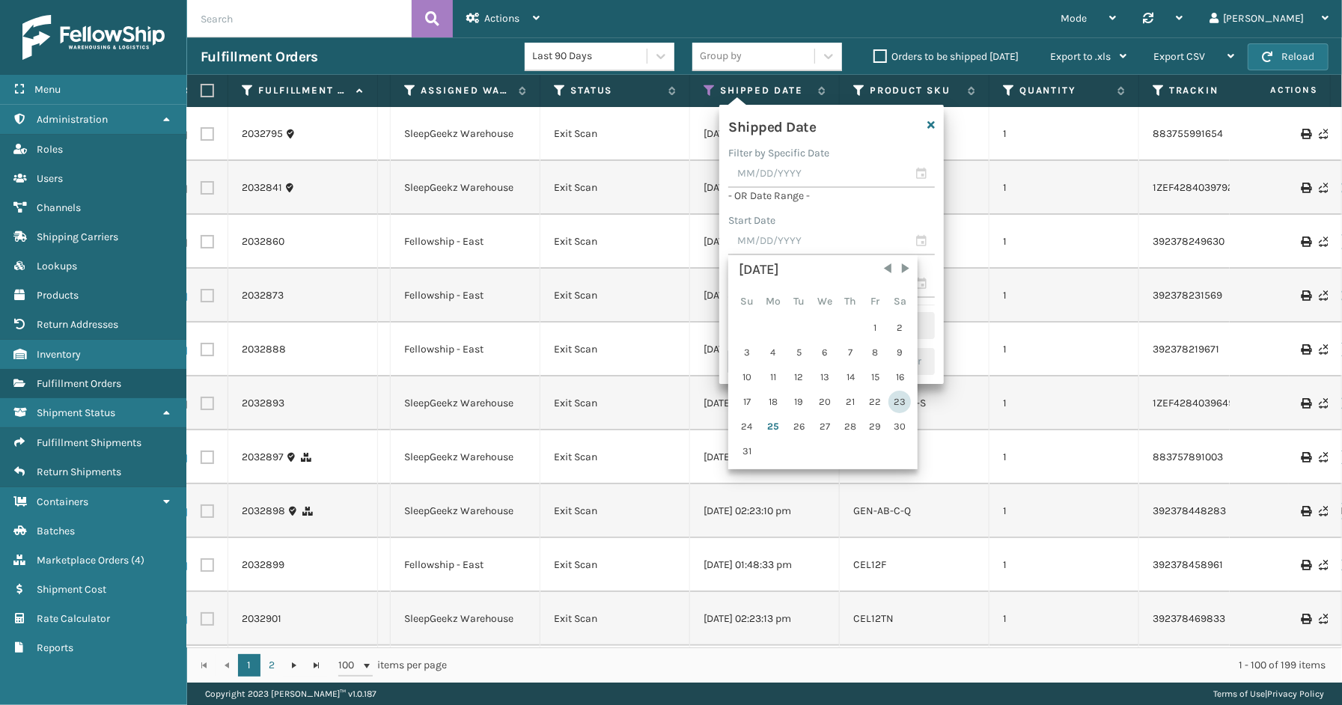
click at [894, 397] on div "23" at bounding box center [899, 402] width 22 height 22
type input "[DATE]"
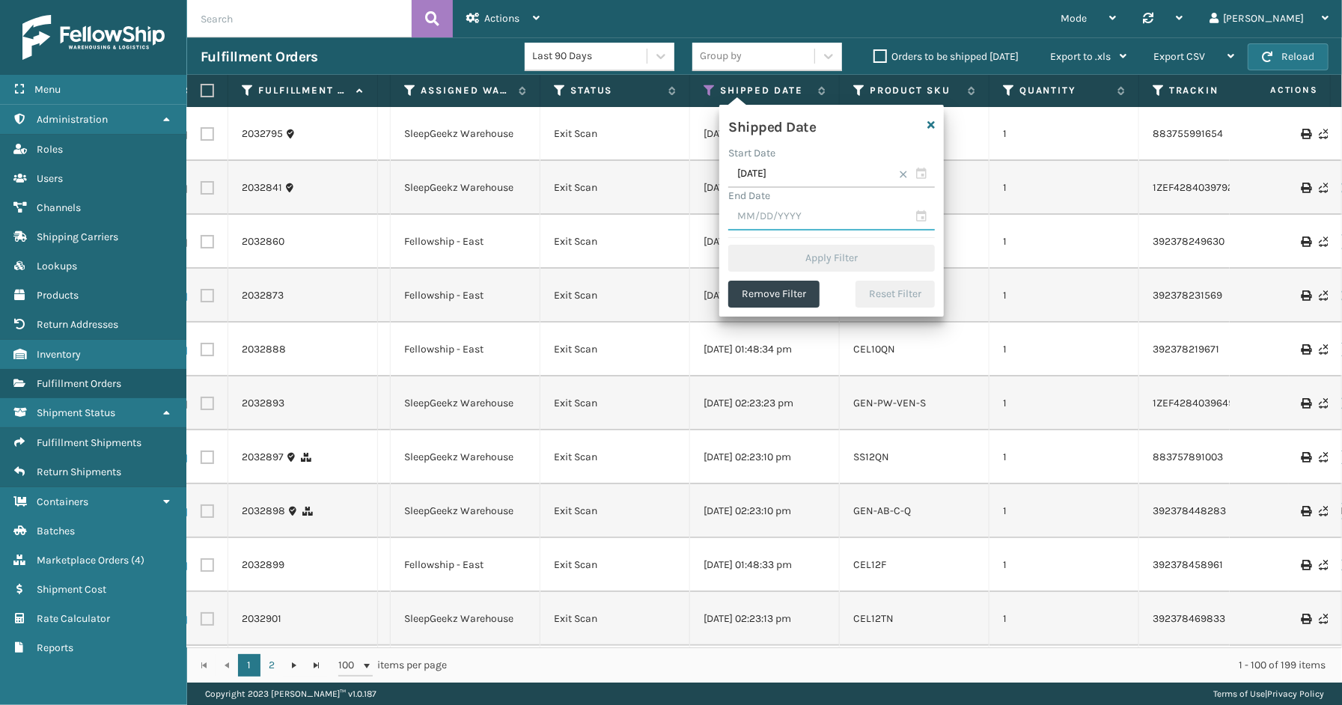
click at [918, 213] on input "text" at bounding box center [831, 217] width 207 height 27
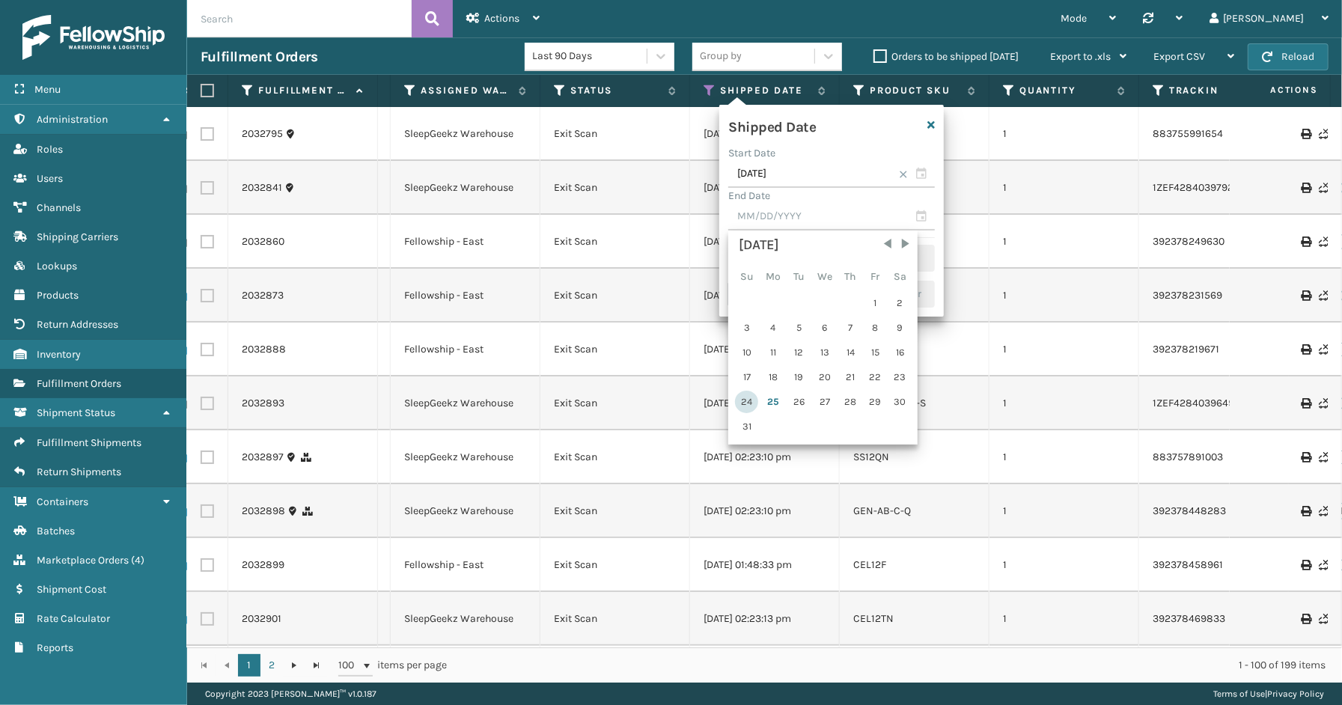
click at [742, 397] on div "24" at bounding box center [746, 402] width 23 height 22
type input "[DATE]"
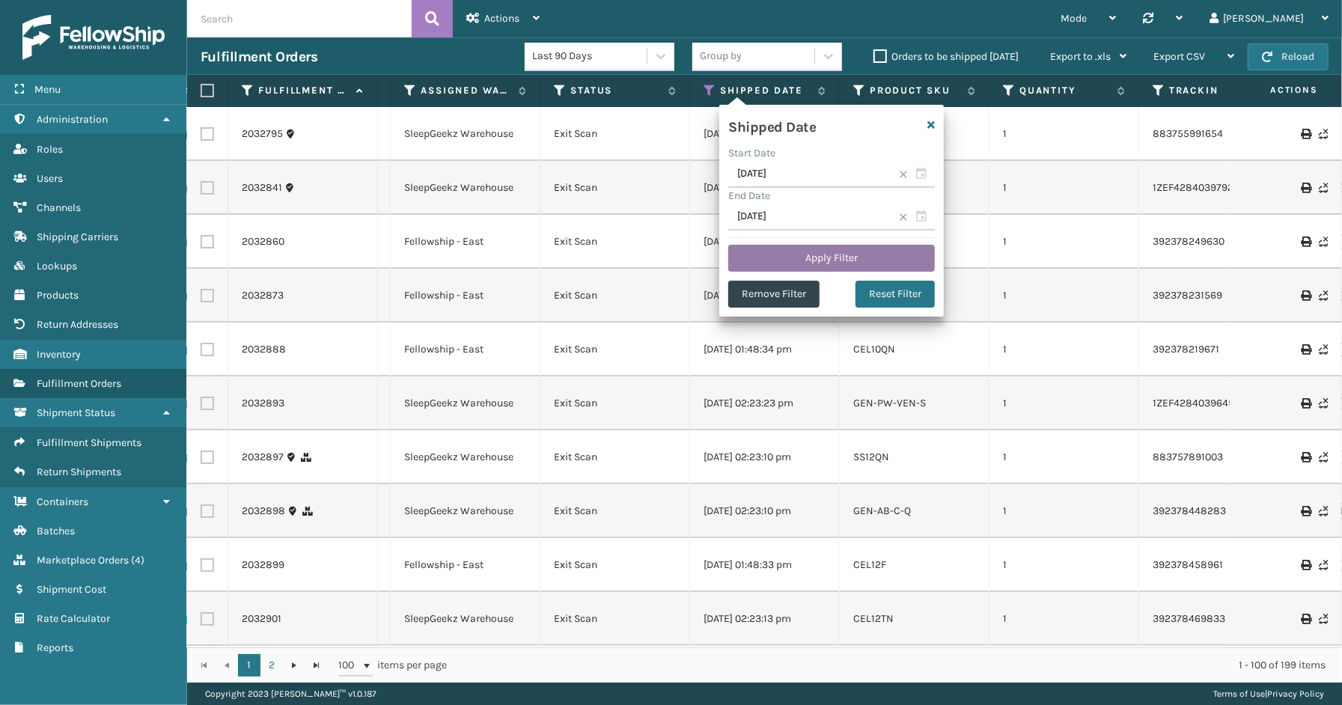
click at [824, 263] on button "Apply Filter" at bounding box center [831, 258] width 207 height 27
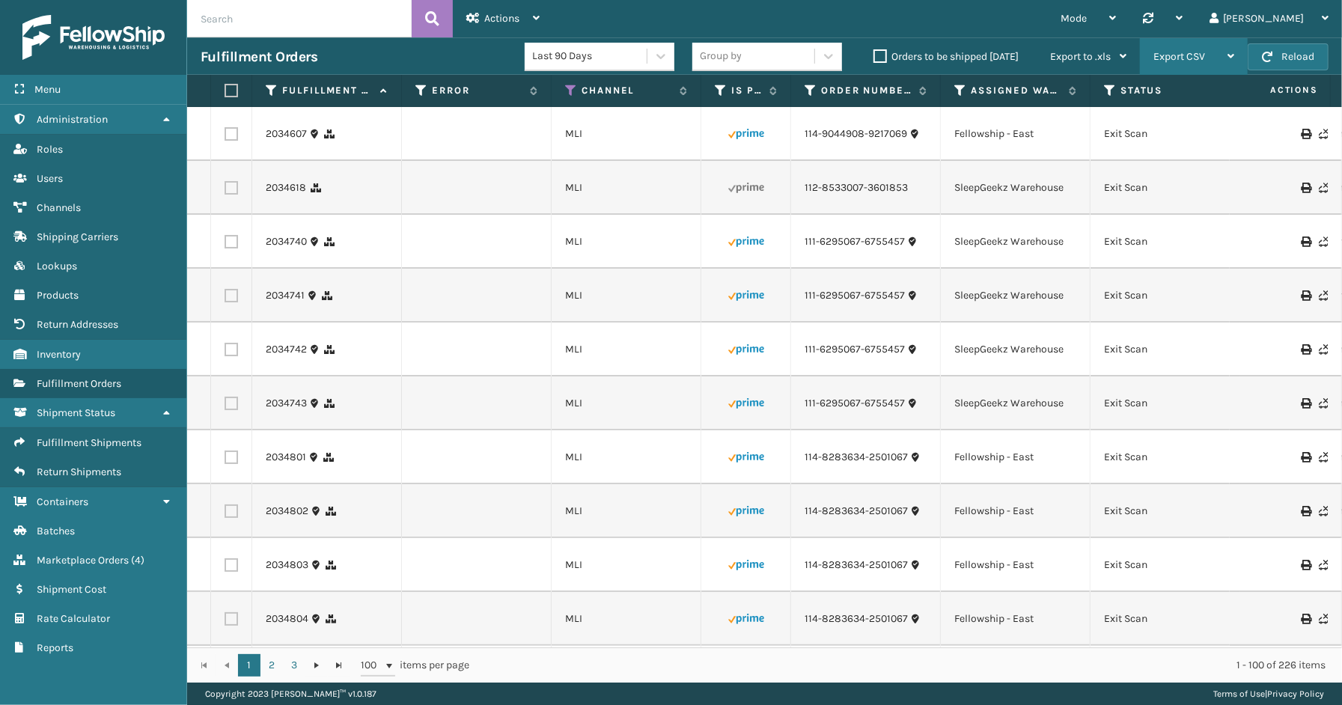
click at [1177, 58] on span "Export CSV" at bounding box center [1179, 56] width 52 height 13
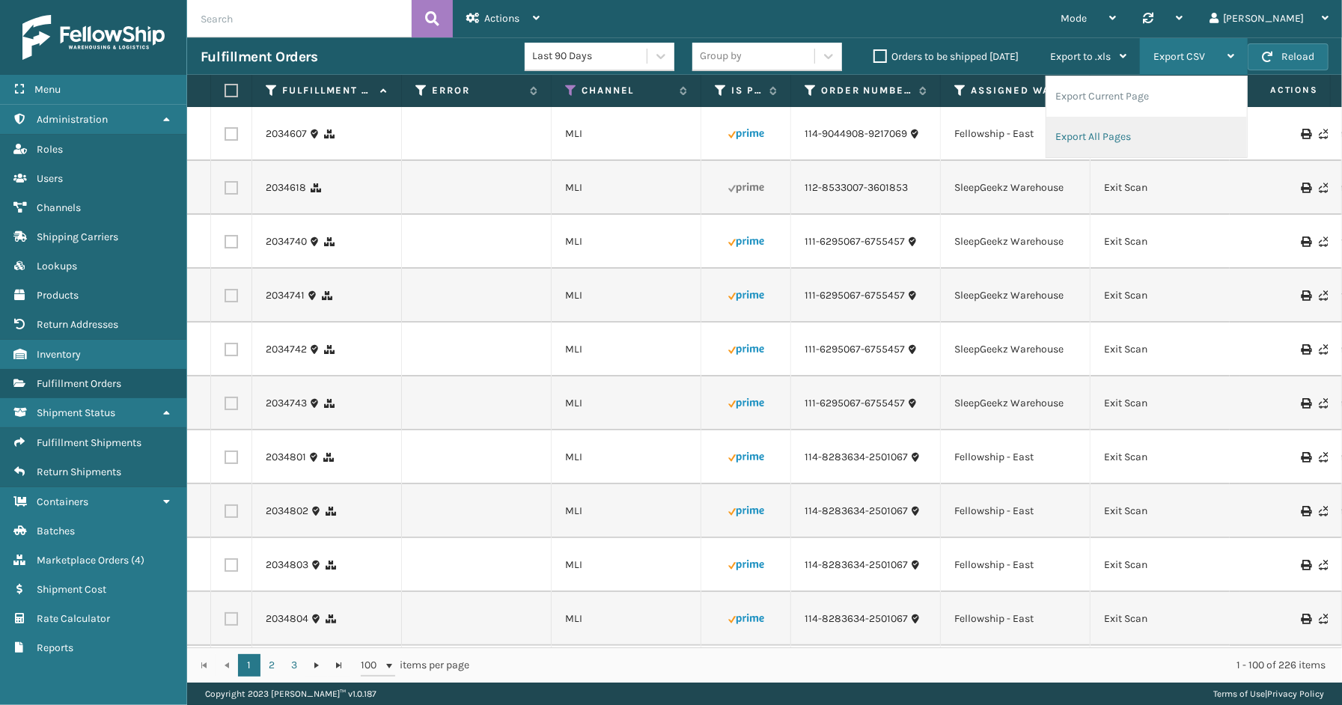
click at [1102, 135] on li "Export All Pages" at bounding box center [1146, 137] width 201 height 40
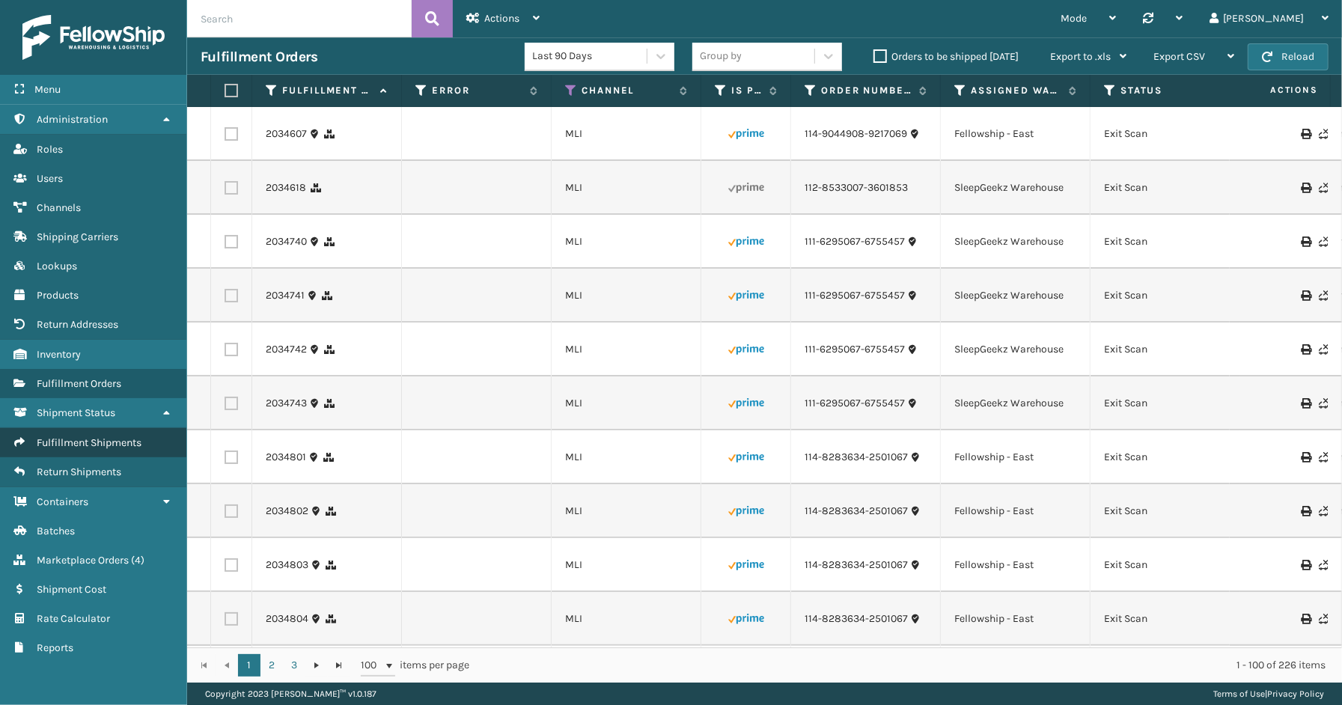
click at [72, 436] on span "Fulfillment Shipments" at bounding box center [89, 442] width 105 height 13
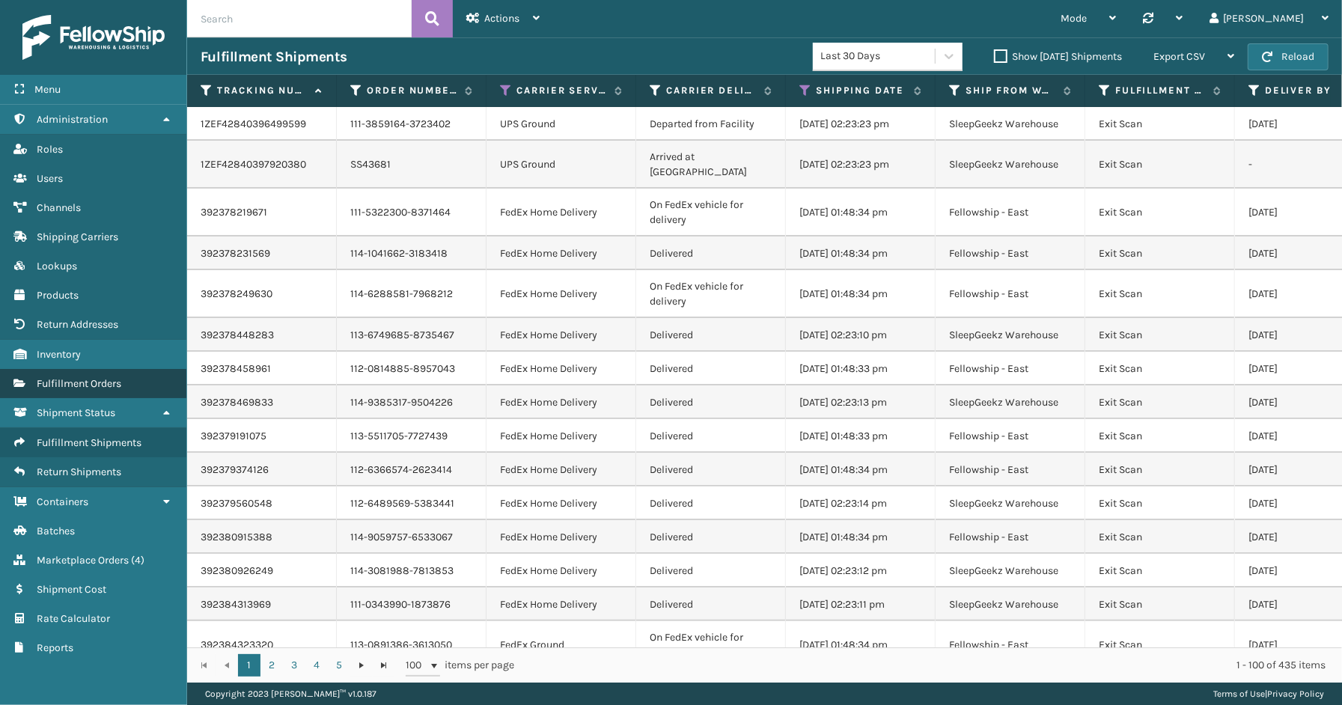
click at [77, 377] on span "Fulfillment Orders" at bounding box center [79, 383] width 85 height 13
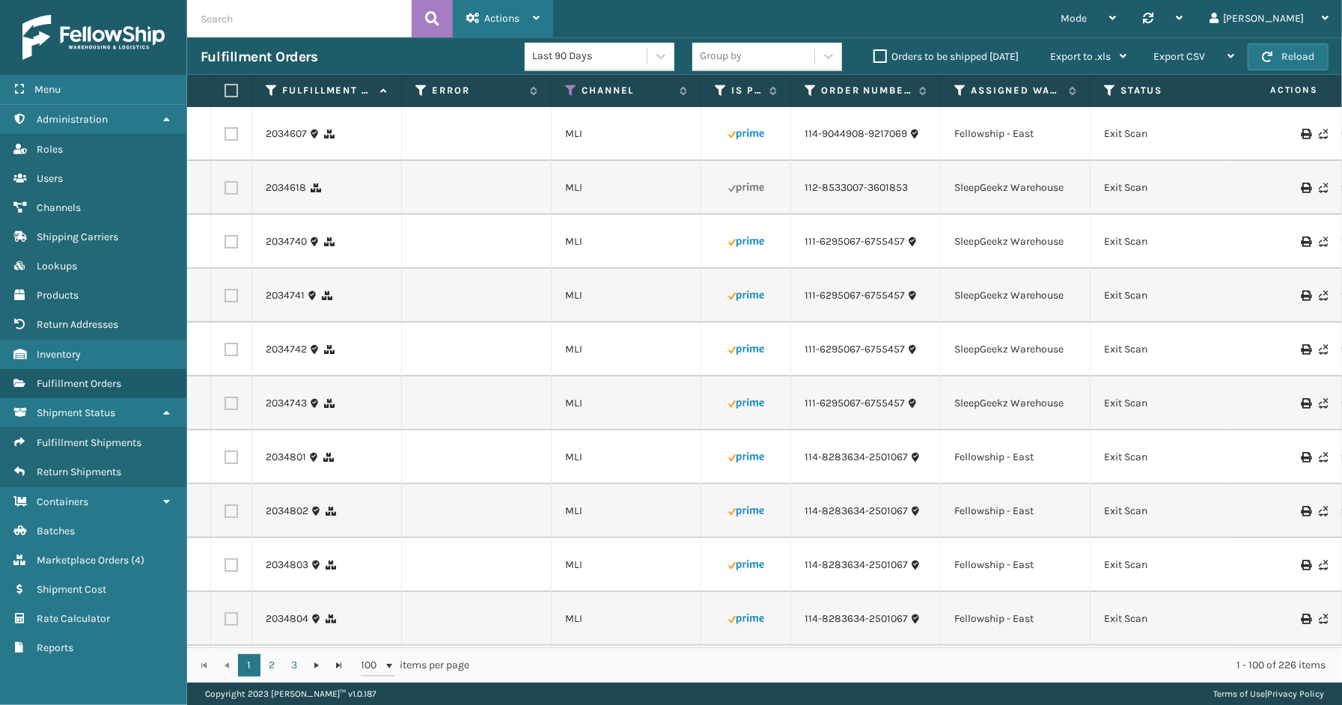
click at [525, 16] on div "Actions" at bounding box center [502, 18] width 73 height 37
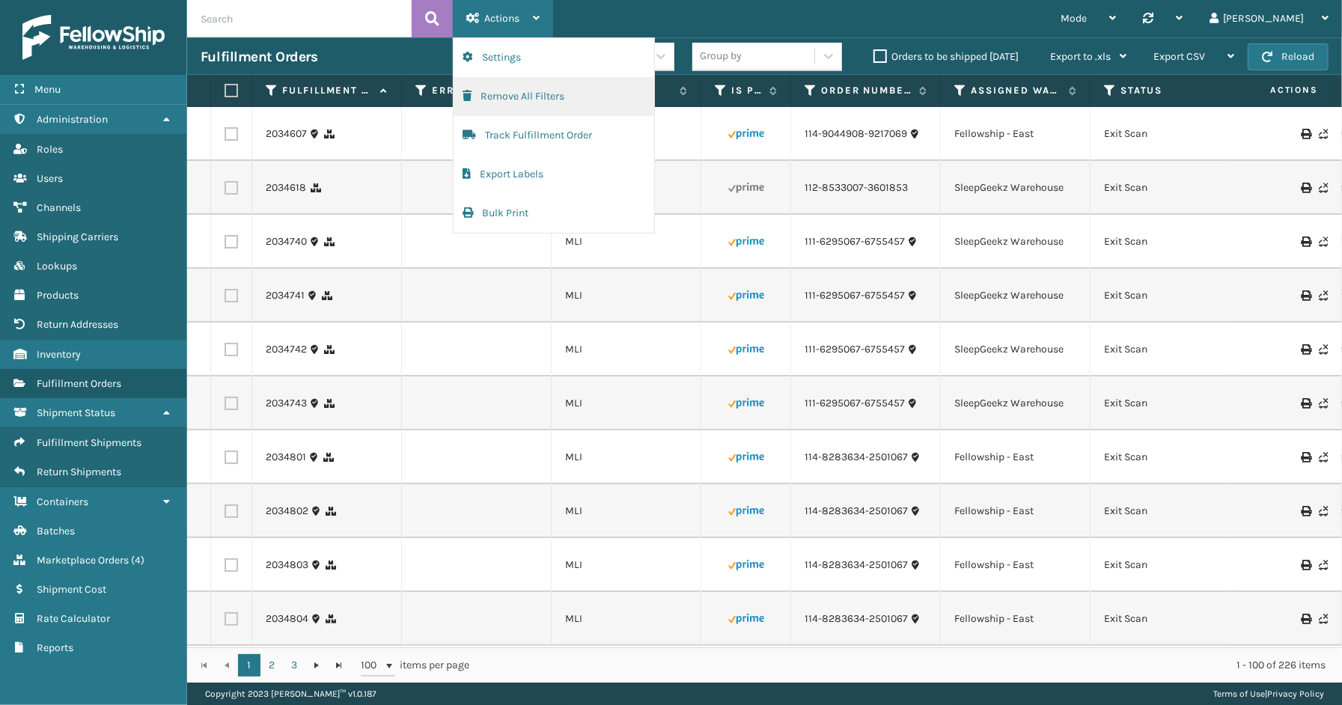
click at [500, 110] on button "Remove All Filters" at bounding box center [554, 96] width 201 height 39
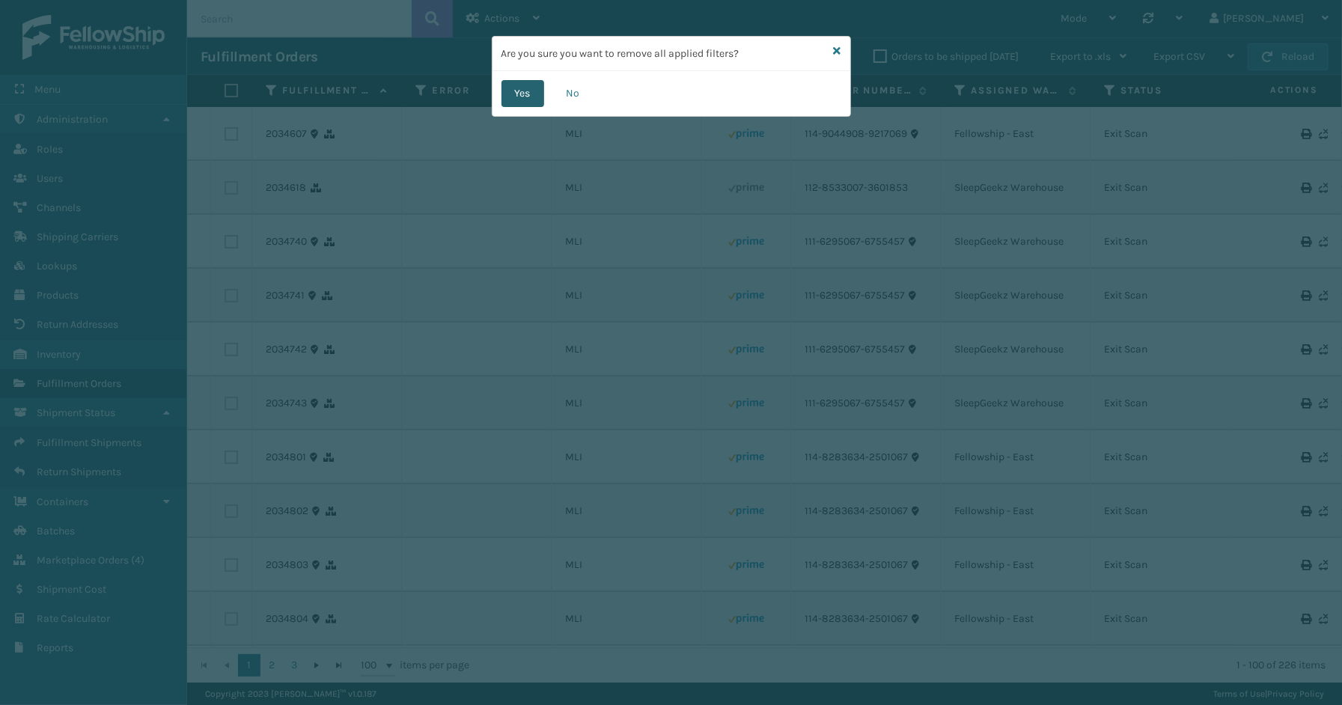
click at [518, 105] on button "Yes" at bounding box center [522, 93] width 43 height 27
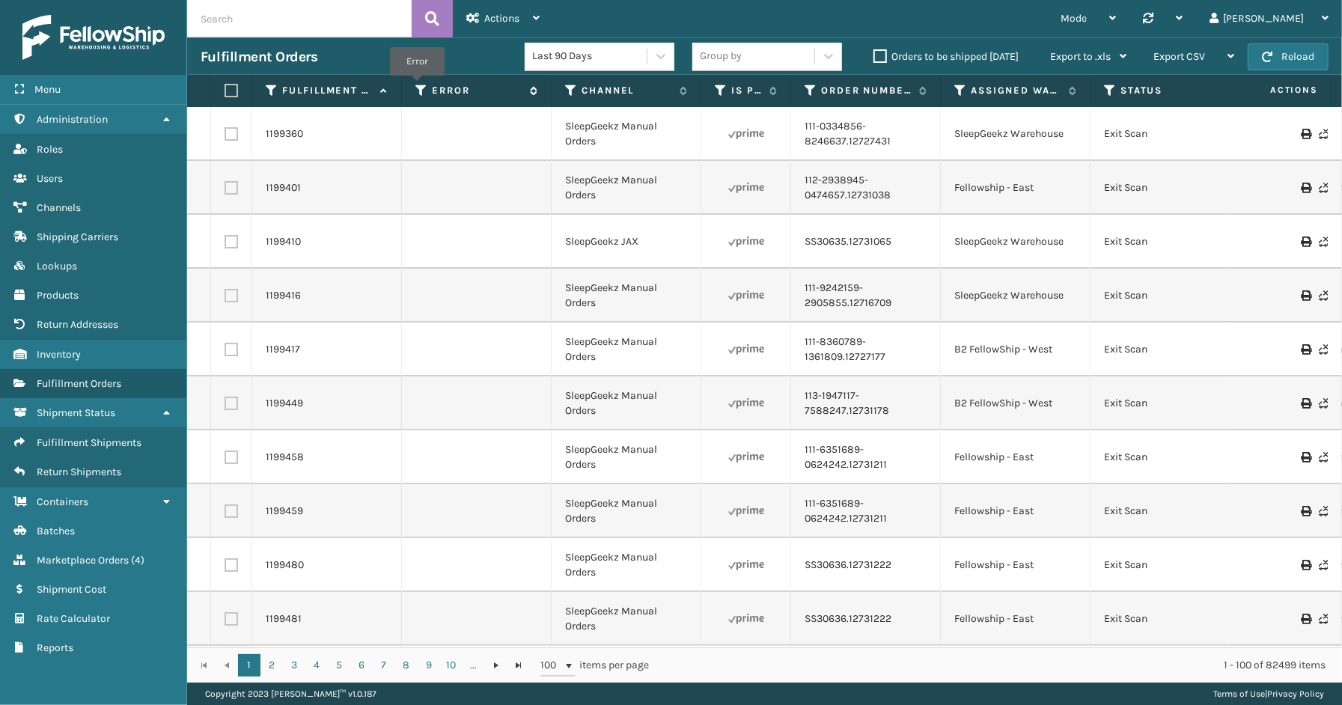
click at [417, 86] on icon at bounding box center [421, 90] width 12 height 13
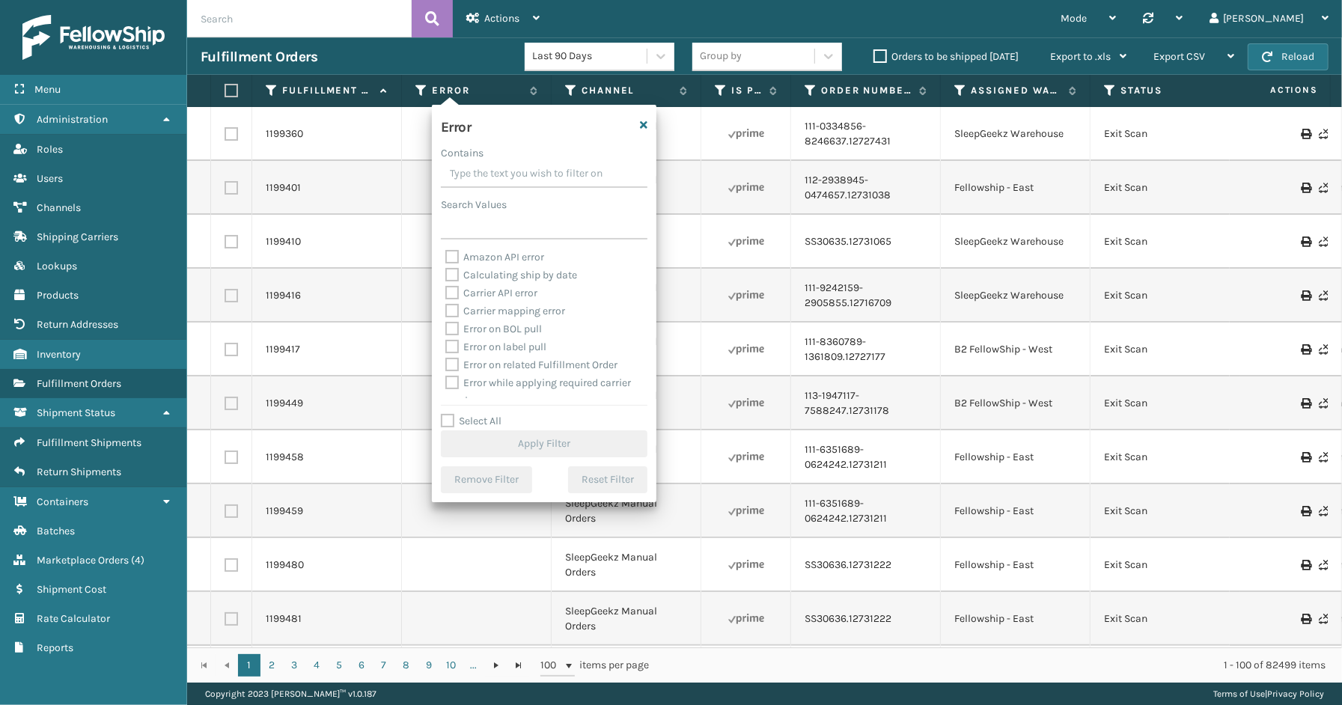
click at [467, 420] on label "Select All" at bounding box center [471, 421] width 61 height 13
click at [467, 414] on input "Select All" at bounding box center [553, 412] width 225 height 1
checkbox input "true"
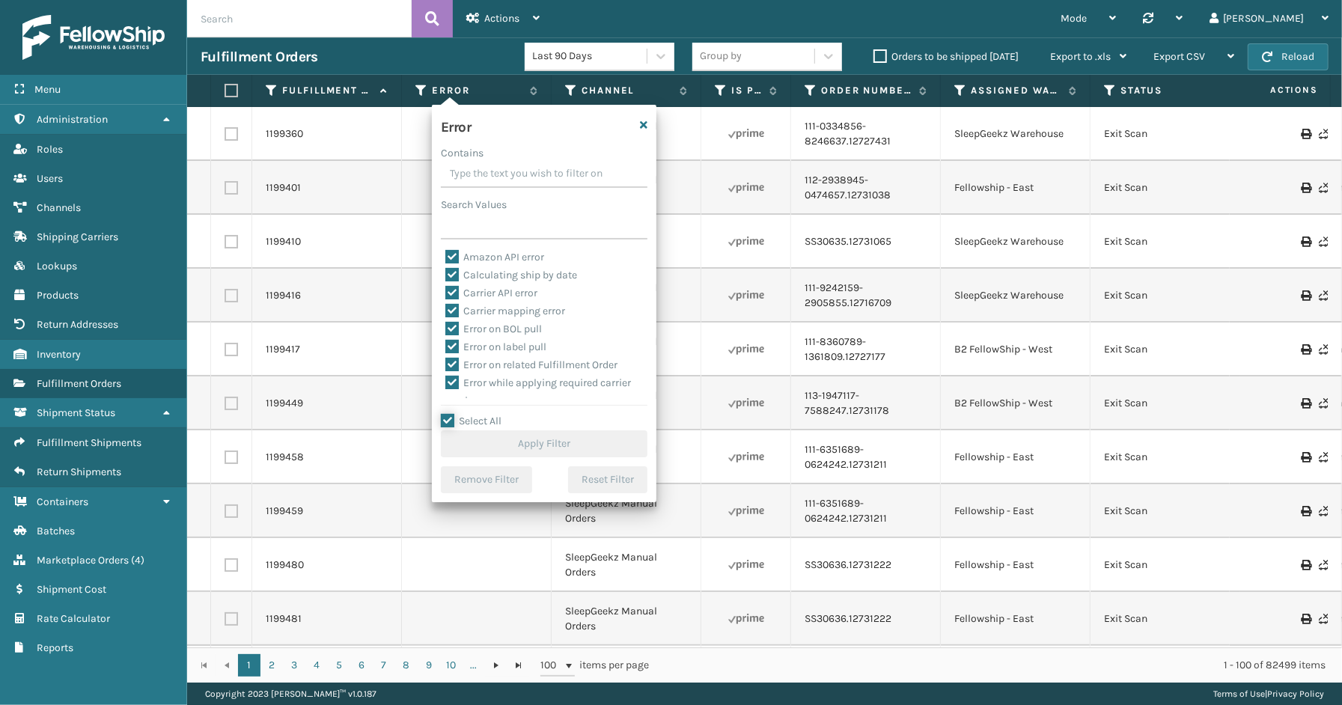
checkbox input "true"
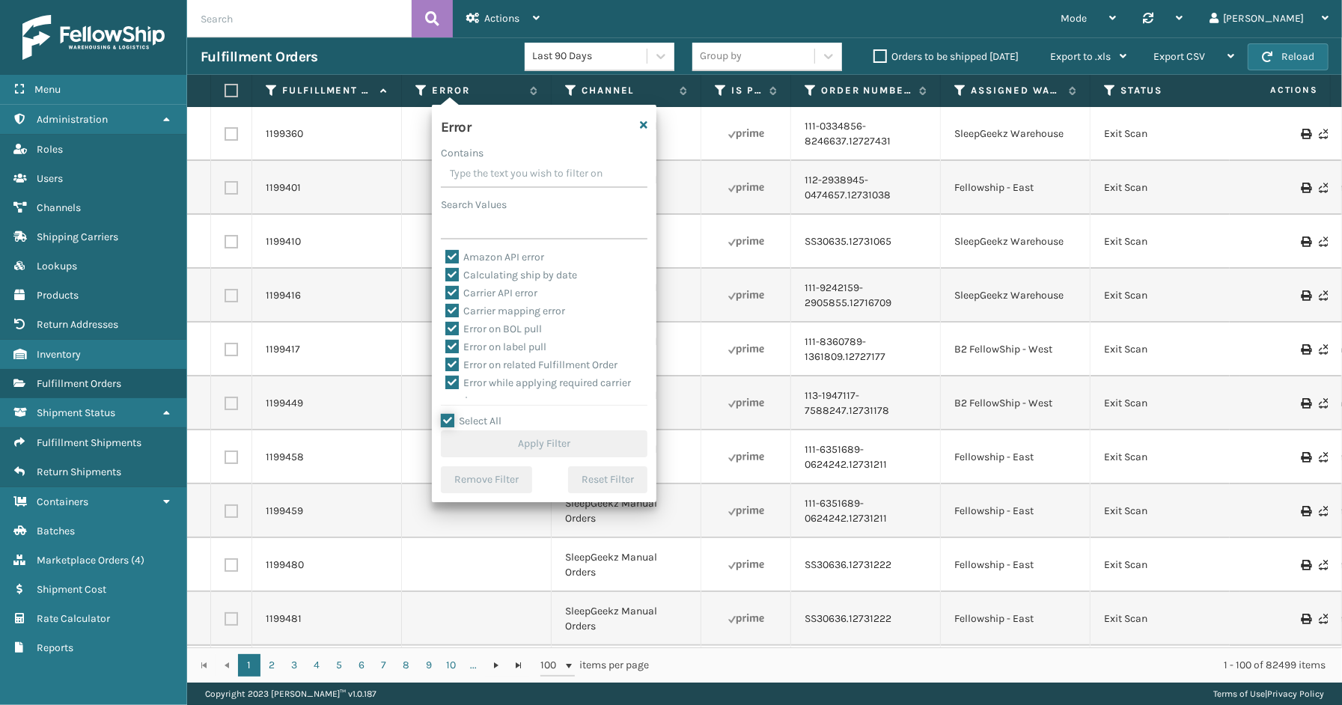
checkbox input "true"
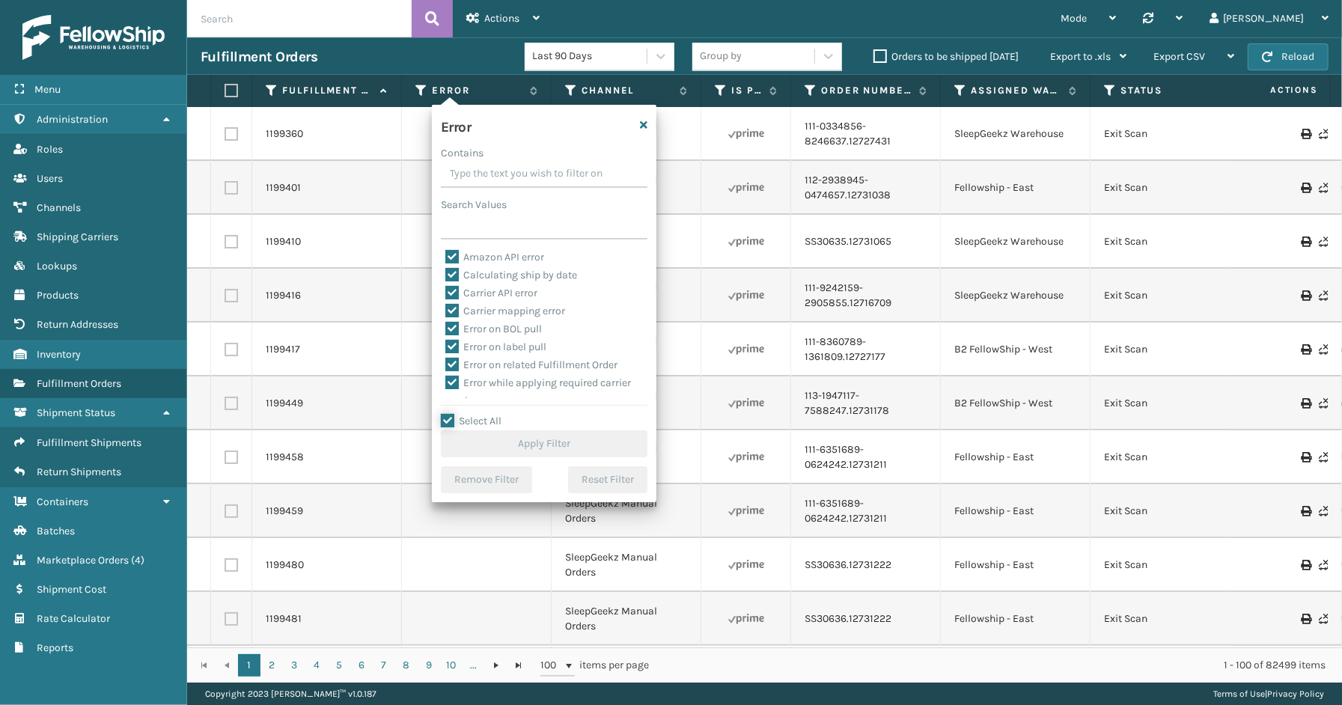
checkbox input "true"
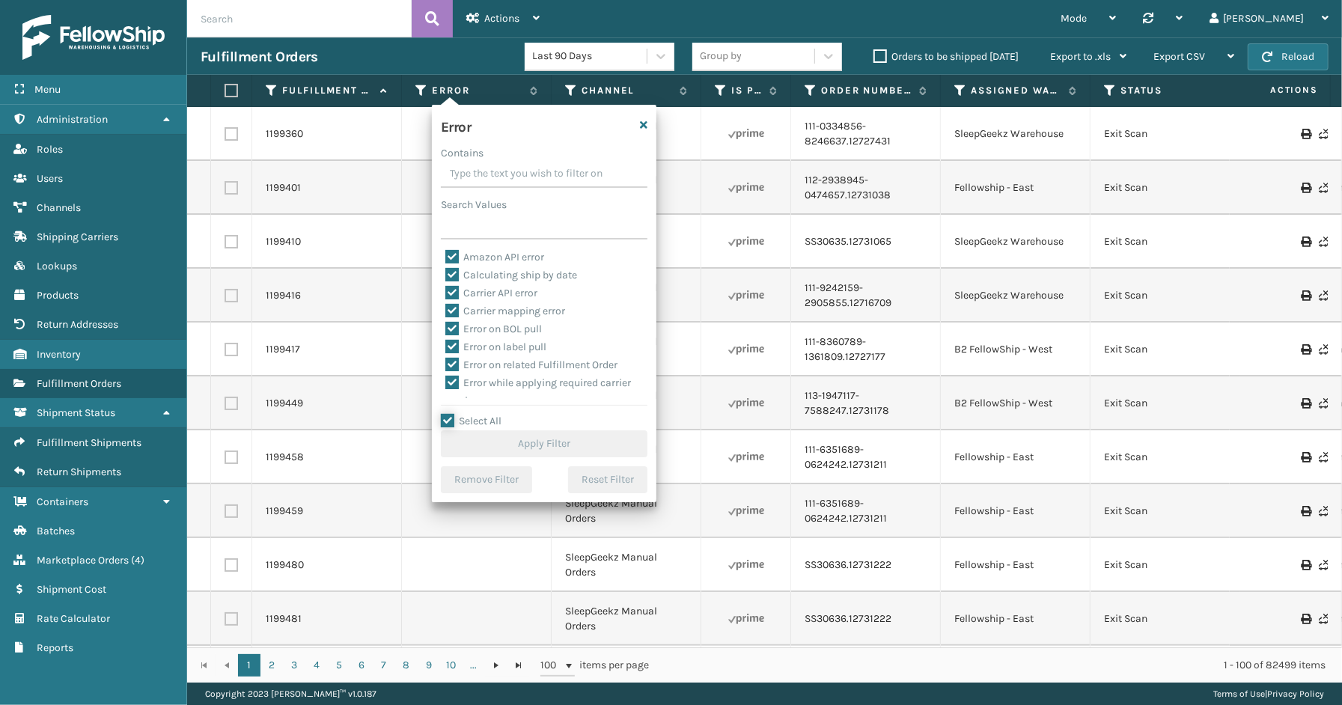
checkbox input "true"
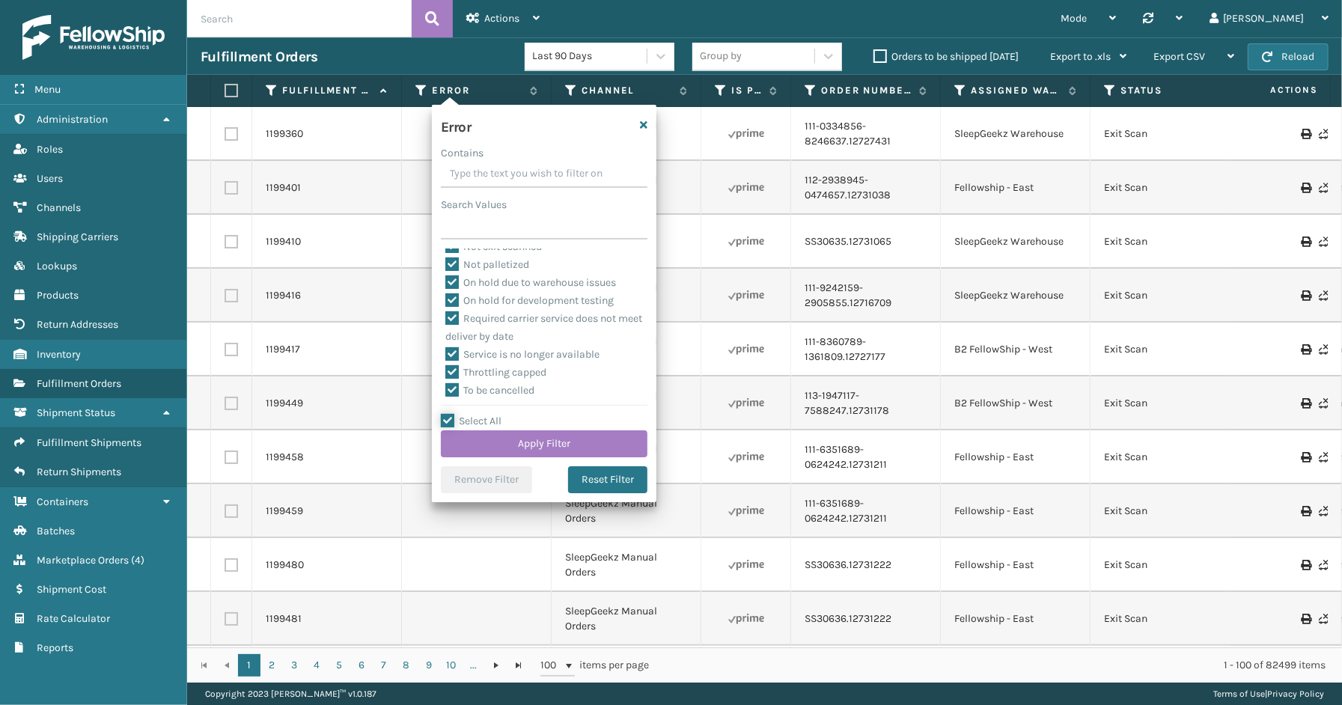
scroll to position [335, 0]
click at [496, 386] on label "To be cancelled" at bounding box center [489, 389] width 89 height 13
click at [446, 386] on input "To be cancelled" at bounding box center [445, 386] width 1 height 10
checkbox input "false"
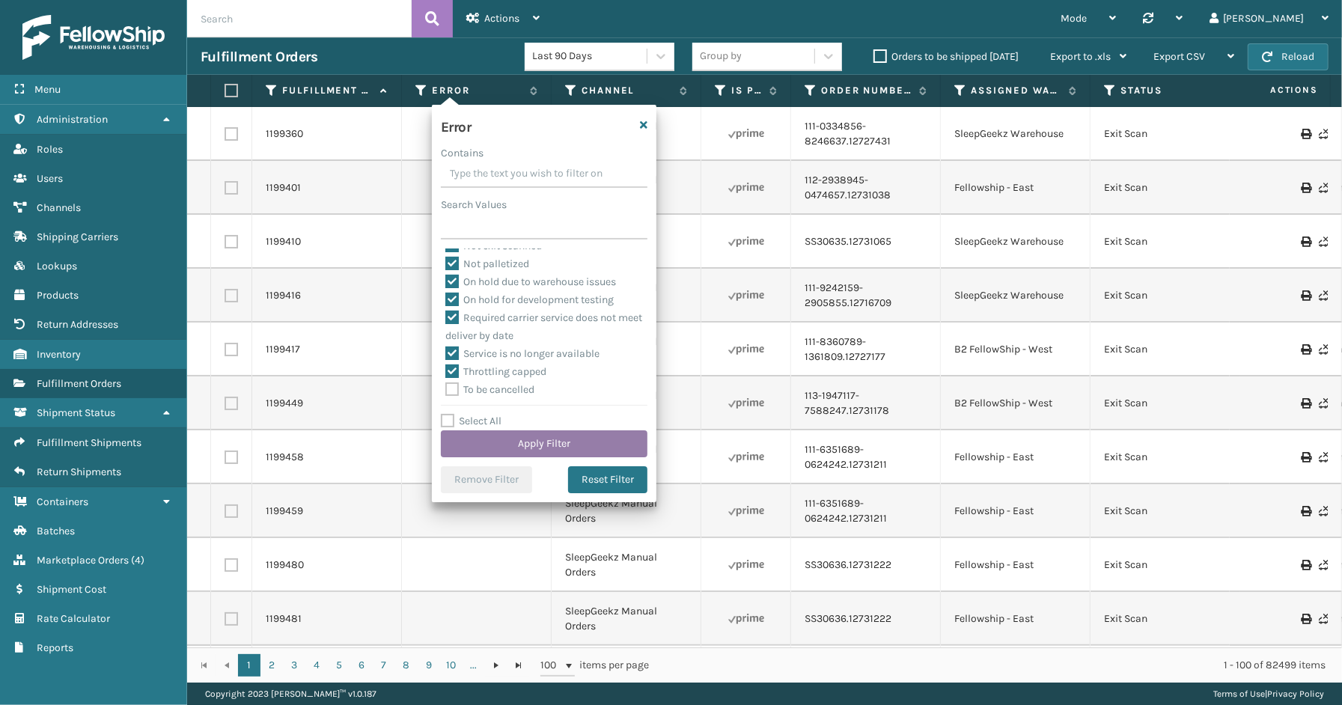
click at [501, 439] on button "Apply Filter" at bounding box center [544, 443] width 207 height 27
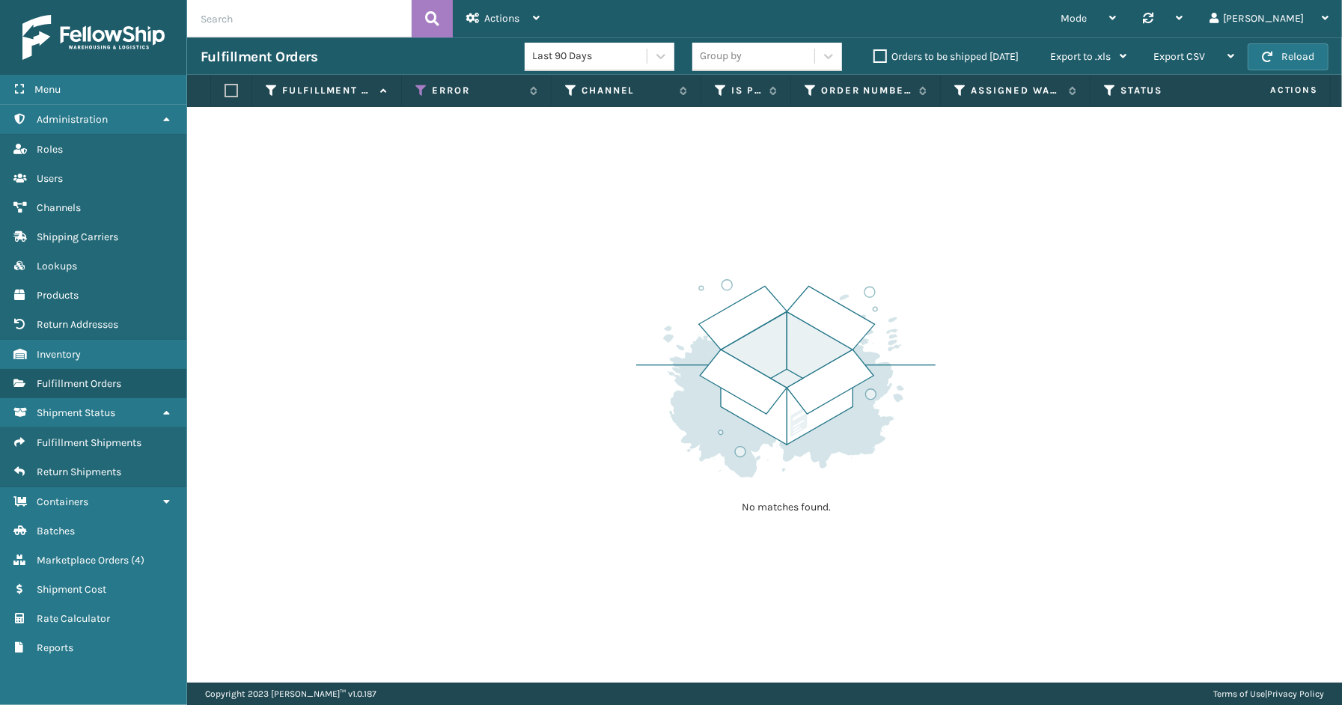
click at [78, 680] on div "Menu Administration Roles Users Channels Shipping Carriers Lookups Products Ret…" at bounding box center [93, 352] width 187 height 705
click at [92, 554] on span "Marketplace Orders" at bounding box center [83, 560] width 92 height 13
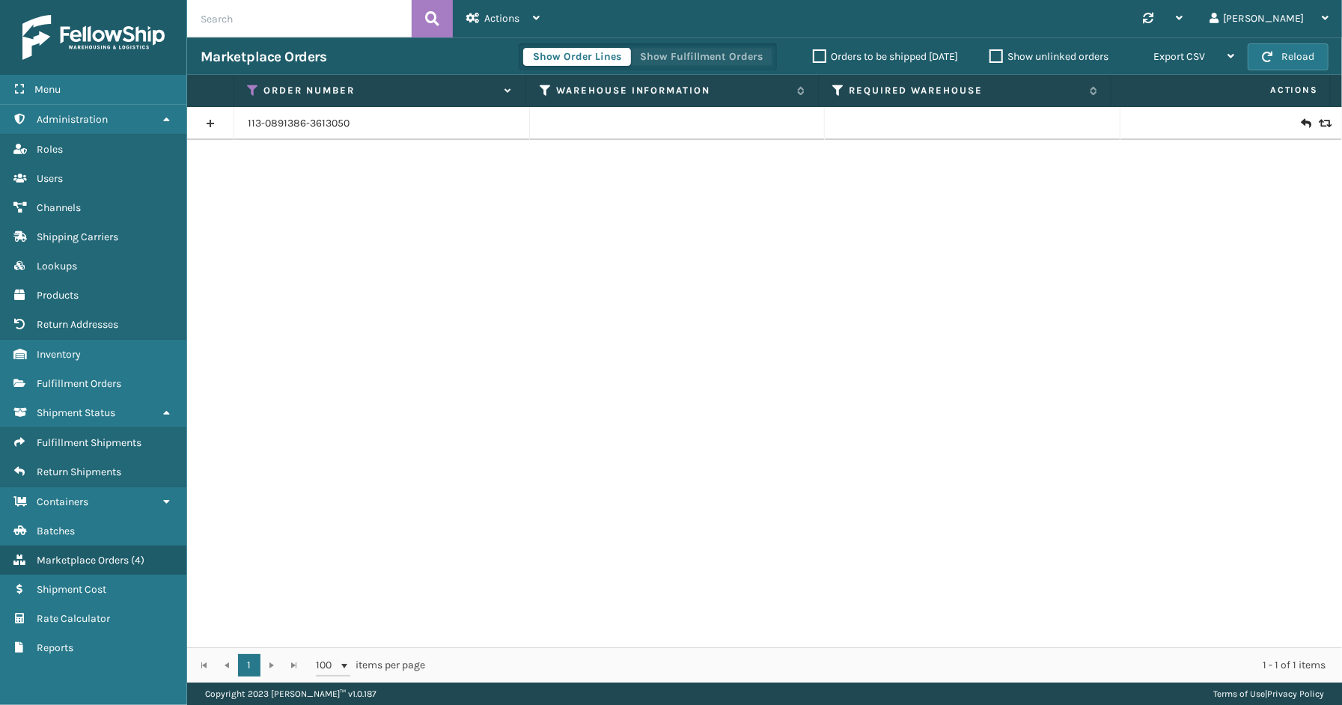
click at [711, 55] on button "Show Fulfillment Orders" at bounding box center [701, 57] width 142 height 18
click at [203, 122] on link at bounding box center [210, 124] width 46 height 24
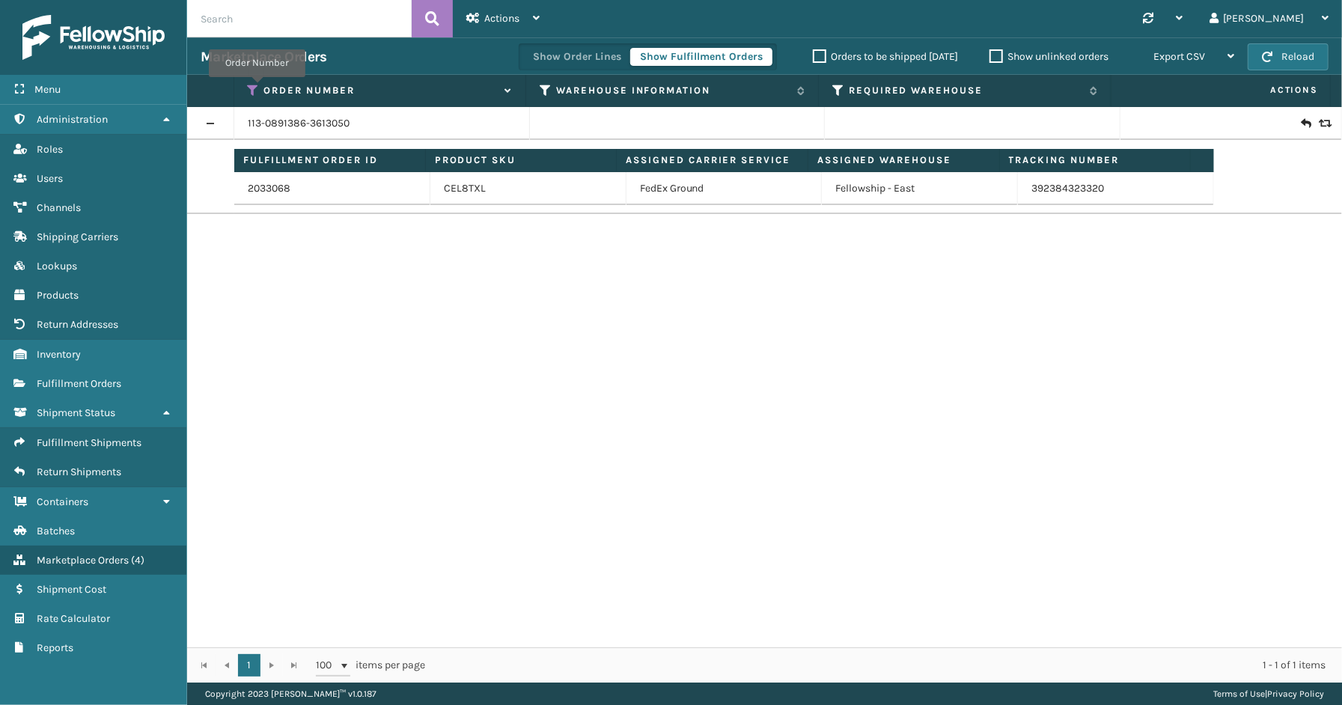
click at [257, 88] on icon at bounding box center [254, 90] width 12 height 13
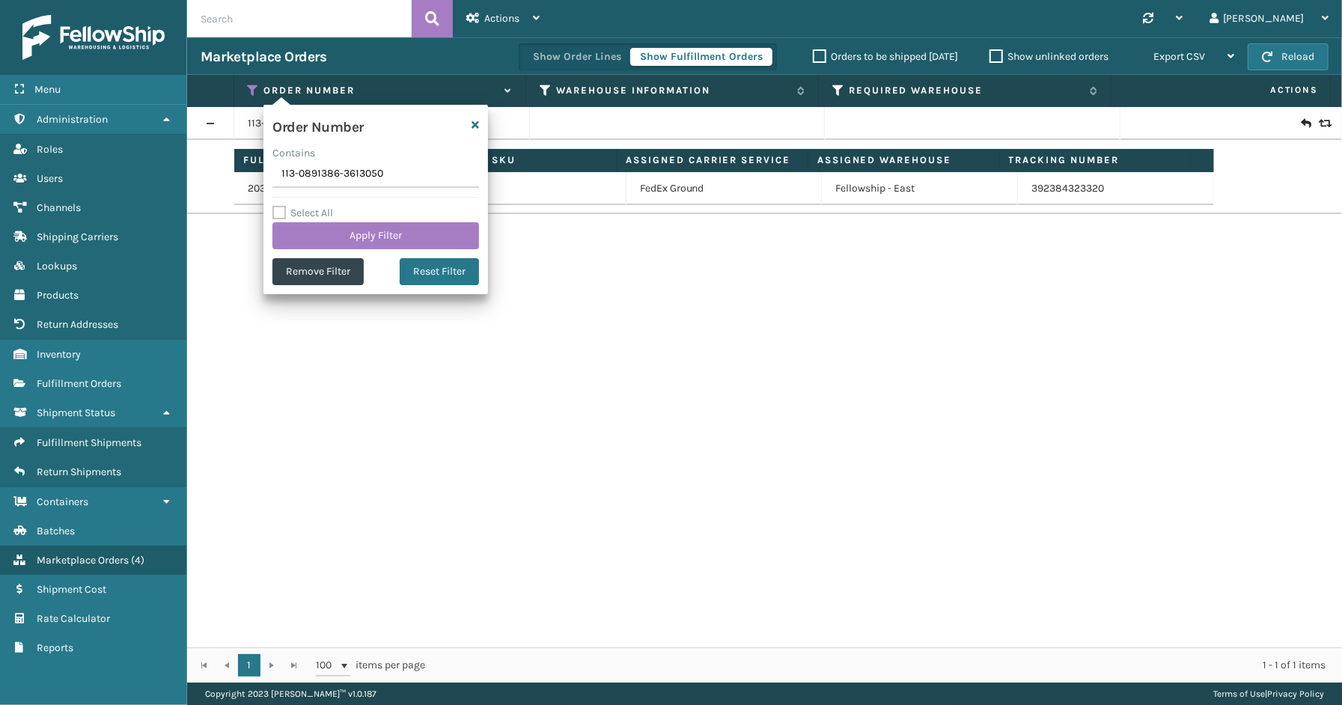
drag, startPoint x: 311, startPoint y: 181, endPoint x: 275, endPoint y: 181, distance: 35.9
click at [275, 181] on input "113-0891386-3613050" at bounding box center [375, 174] width 207 height 27
type input "114-3667123-8419403"
click at [320, 236] on button "Apply Filter" at bounding box center [375, 235] width 207 height 27
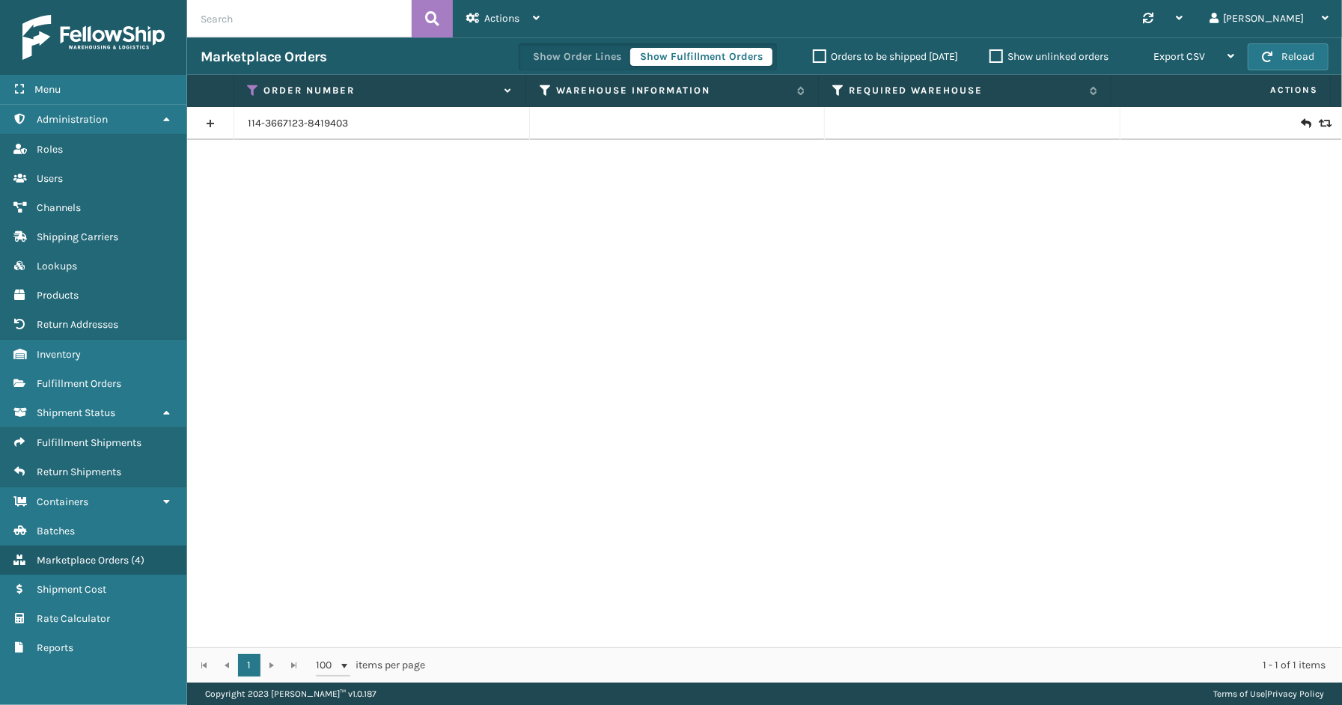
click at [210, 117] on link at bounding box center [210, 124] width 46 height 24
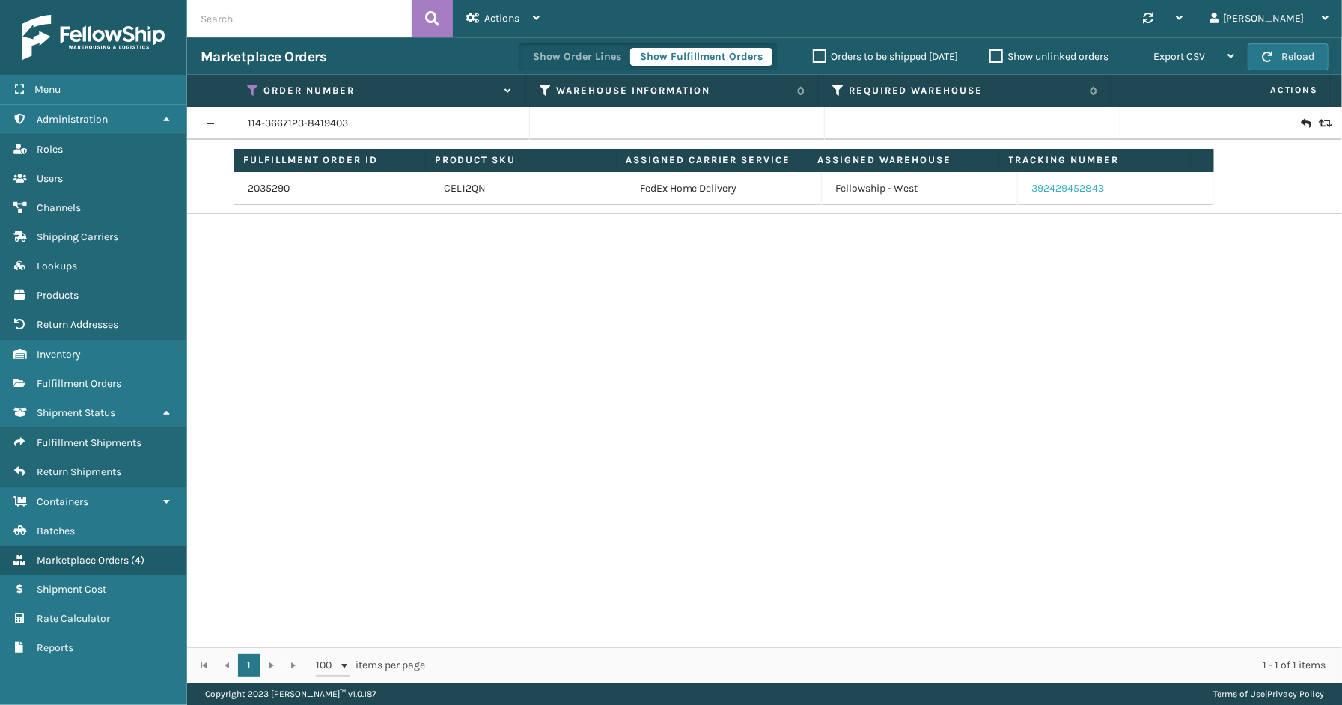
click at [1035, 189] on link "392429452843" at bounding box center [1067, 188] width 73 height 13
drag, startPoint x: 1078, startPoint y: 193, endPoint x: 1023, endPoint y: 195, distance: 54.7
click at [1023, 195] on td "392429452843" at bounding box center [1116, 188] width 196 height 33
copy link "392429452843"
click at [258, 86] on icon at bounding box center [254, 90] width 12 height 13
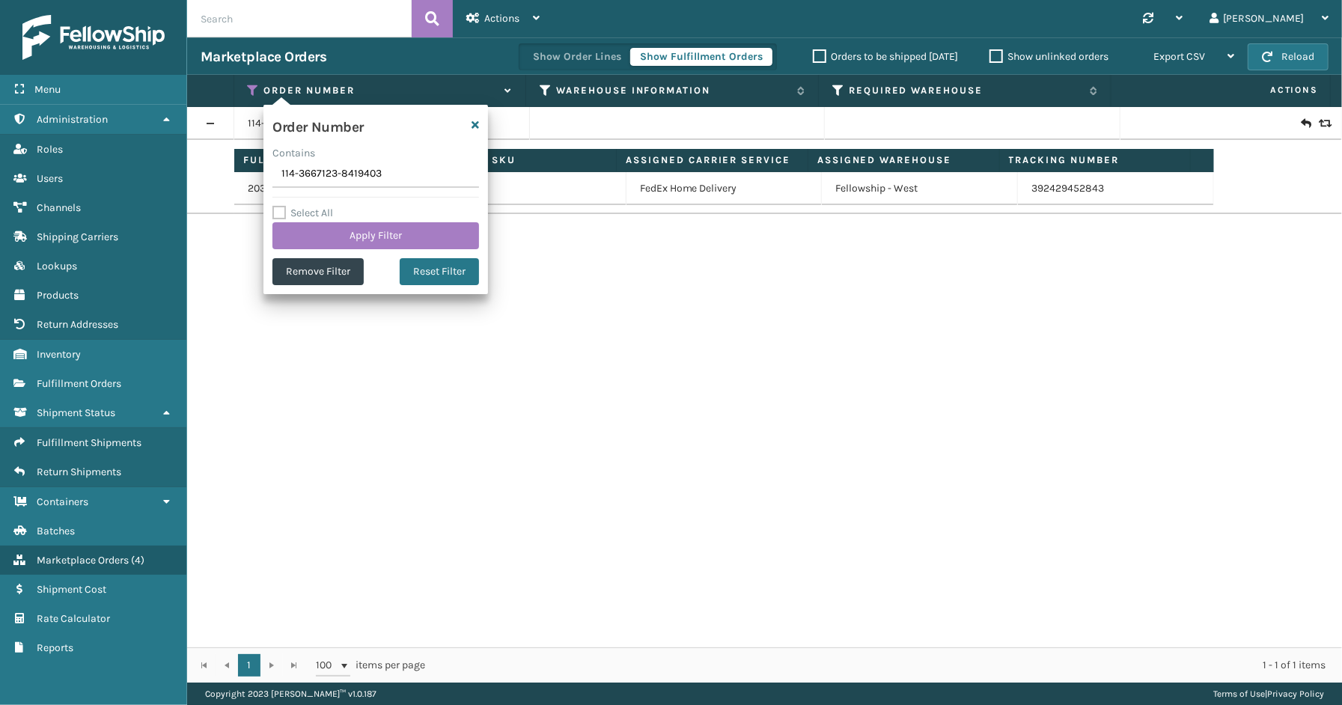
drag, startPoint x: 405, startPoint y: 174, endPoint x: 233, endPoint y: 173, distance: 172.1
click at [225, 173] on section "Marketplace Orders Show Order Lines Show Fulfillment Orders Orders to be shippe…" at bounding box center [764, 359] width 1155 height 645
type input "111-8158133-7634615"
click at [315, 236] on button "Apply Filter" at bounding box center [375, 235] width 207 height 27
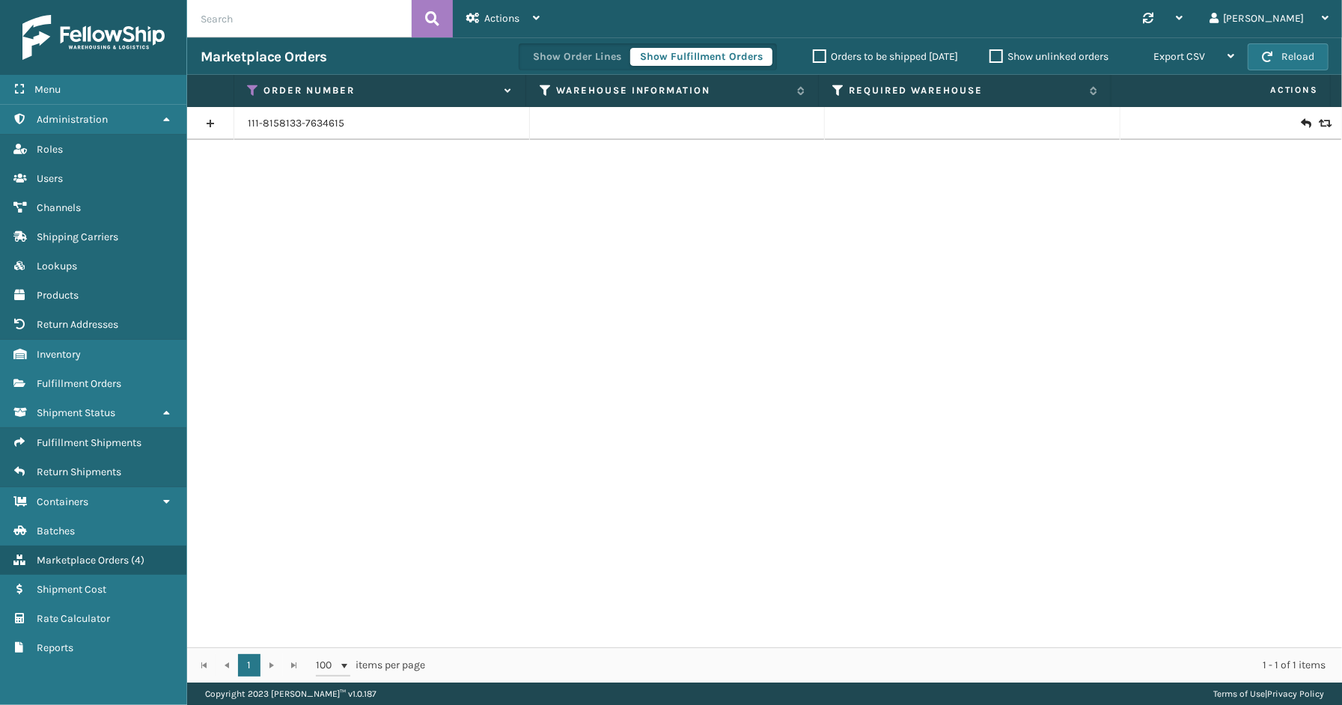
click at [204, 117] on link at bounding box center [210, 124] width 46 height 24
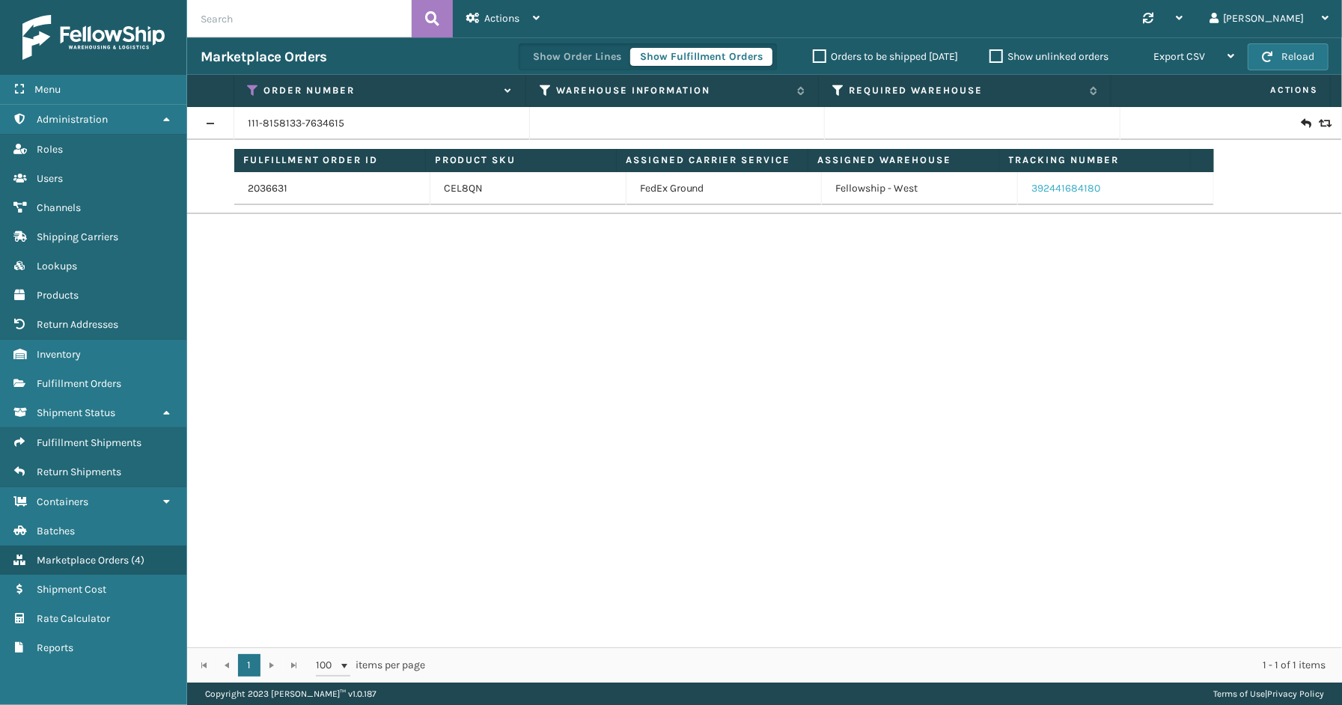
click at [1078, 190] on link "392441684180" at bounding box center [1065, 188] width 69 height 13
drag, startPoint x: 1102, startPoint y: 197, endPoint x: 1022, endPoint y: 197, distance: 80.8
click at [1022, 197] on td "392441684180" at bounding box center [1116, 188] width 196 height 33
copy link "392441684180"
drag, startPoint x: 252, startPoint y: 92, endPoint x: 260, endPoint y: 101, distance: 12.2
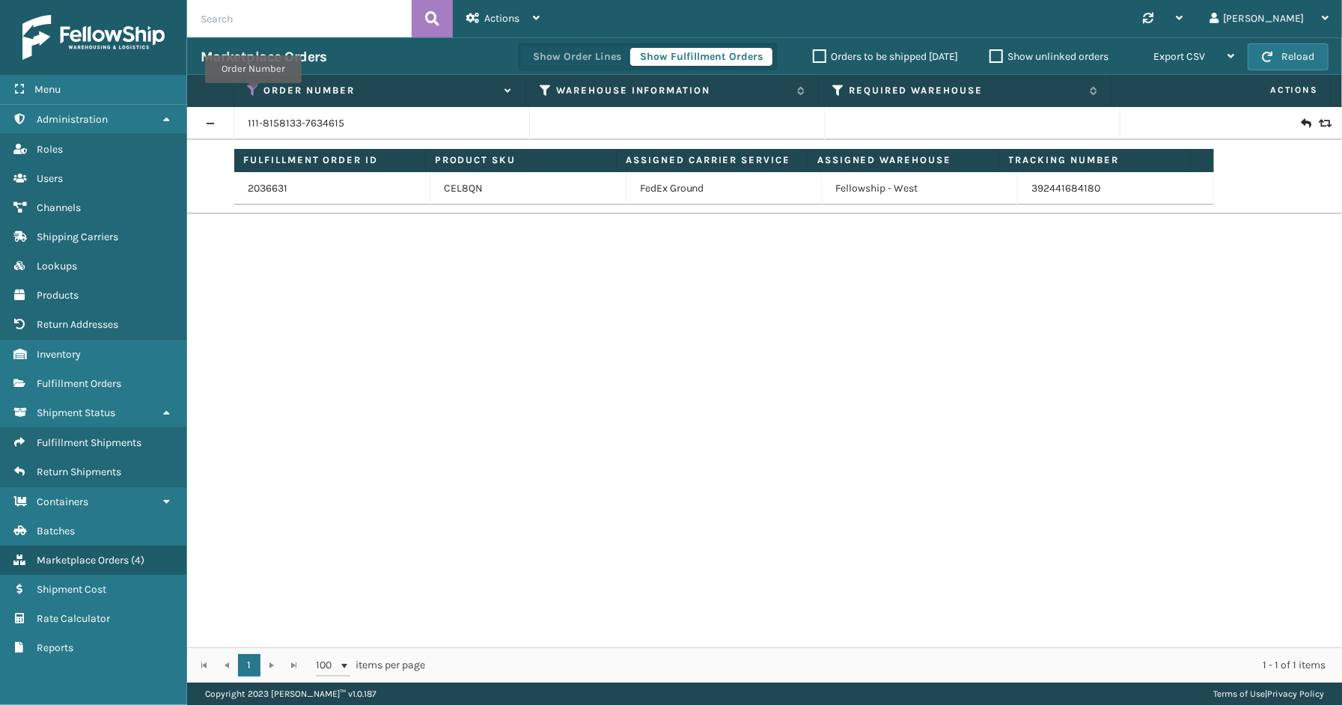
click at [252, 92] on icon at bounding box center [254, 90] width 12 height 13
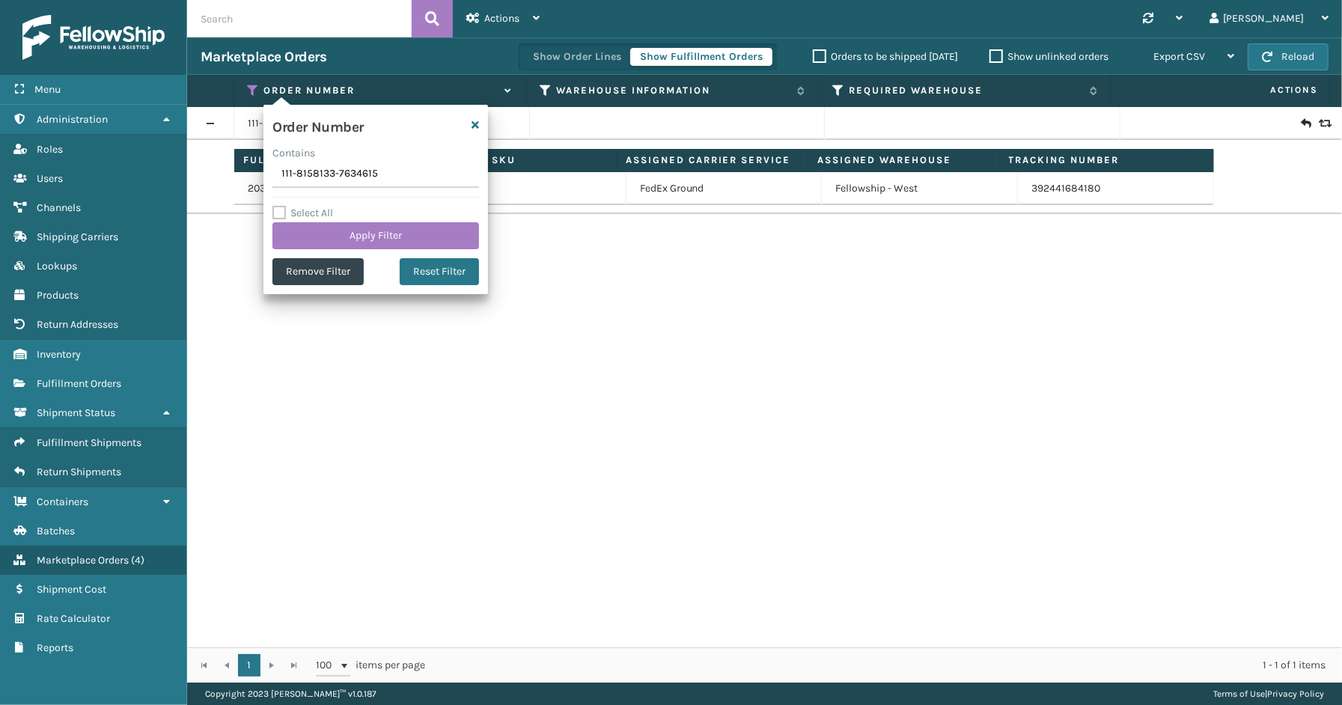
drag, startPoint x: 389, startPoint y: 177, endPoint x: 277, endPoint y: 177, distance: 112.3
click at [277, 177] on input "111-8158133-7634615" at bounding box center [375, 174] width 207 height 27
type input "113-2233016-5513806(1)"
click at [348, 232] on button "Apply Filter" at bounding box center [375, 235] width 207 height 27
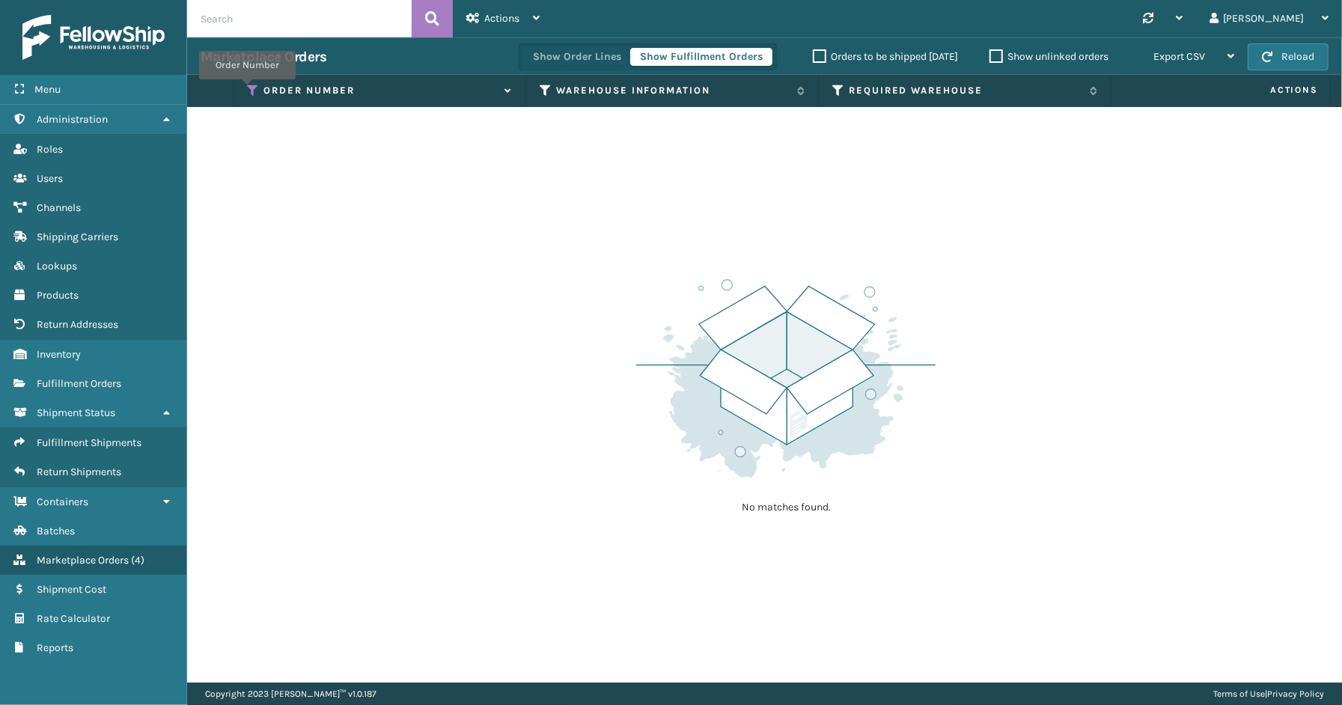
click at [248, 90] on icon at bounding box center [254, 90] width 12 height 13
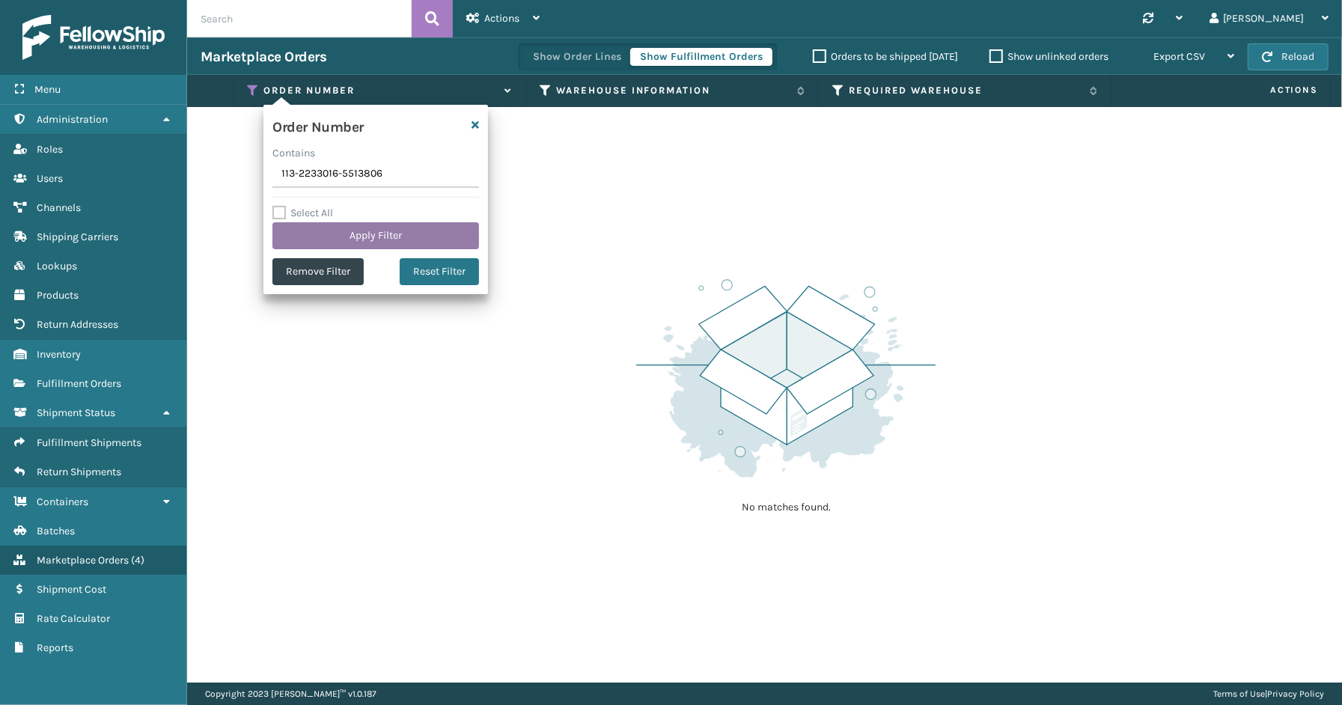
type input "113-2233016-5513806"
click at [355, 235] on button "Apply Filter" at bounding box center [375, 235] width 207 height 27
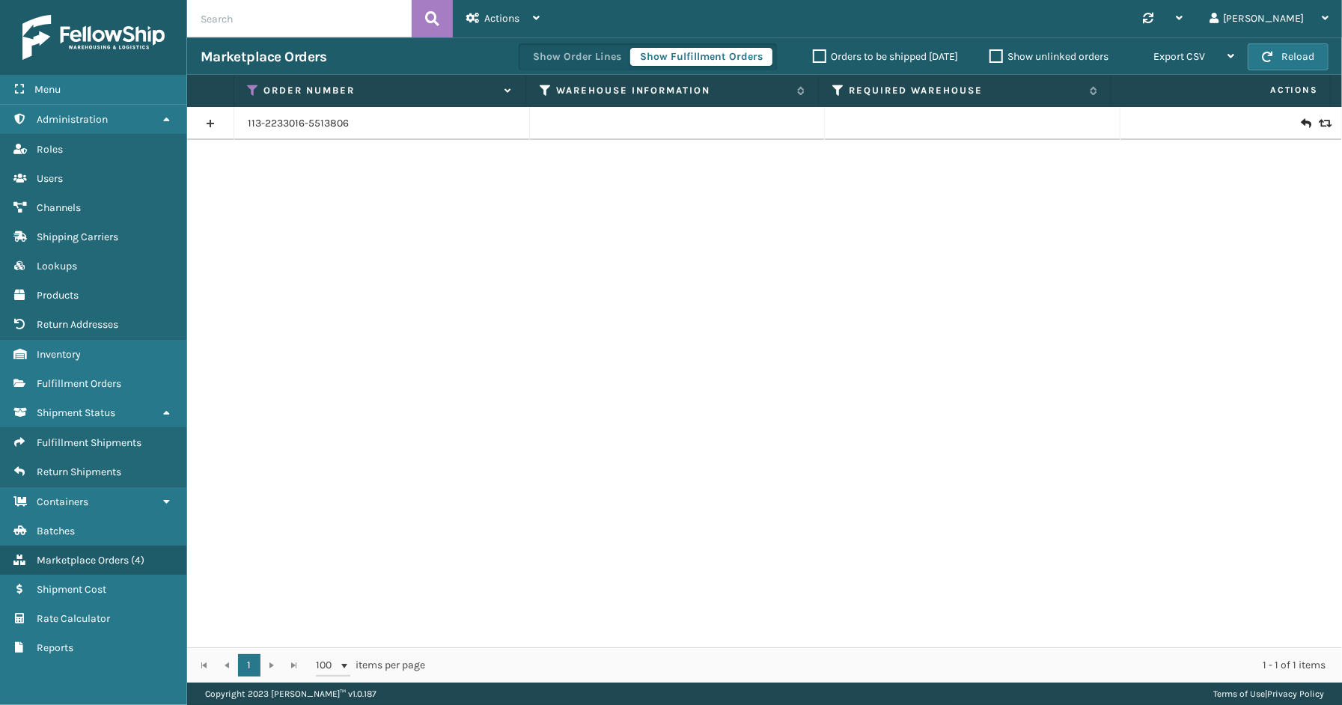
click at [216, 126] on link at bounding box center [210, 124] width 46 height 24
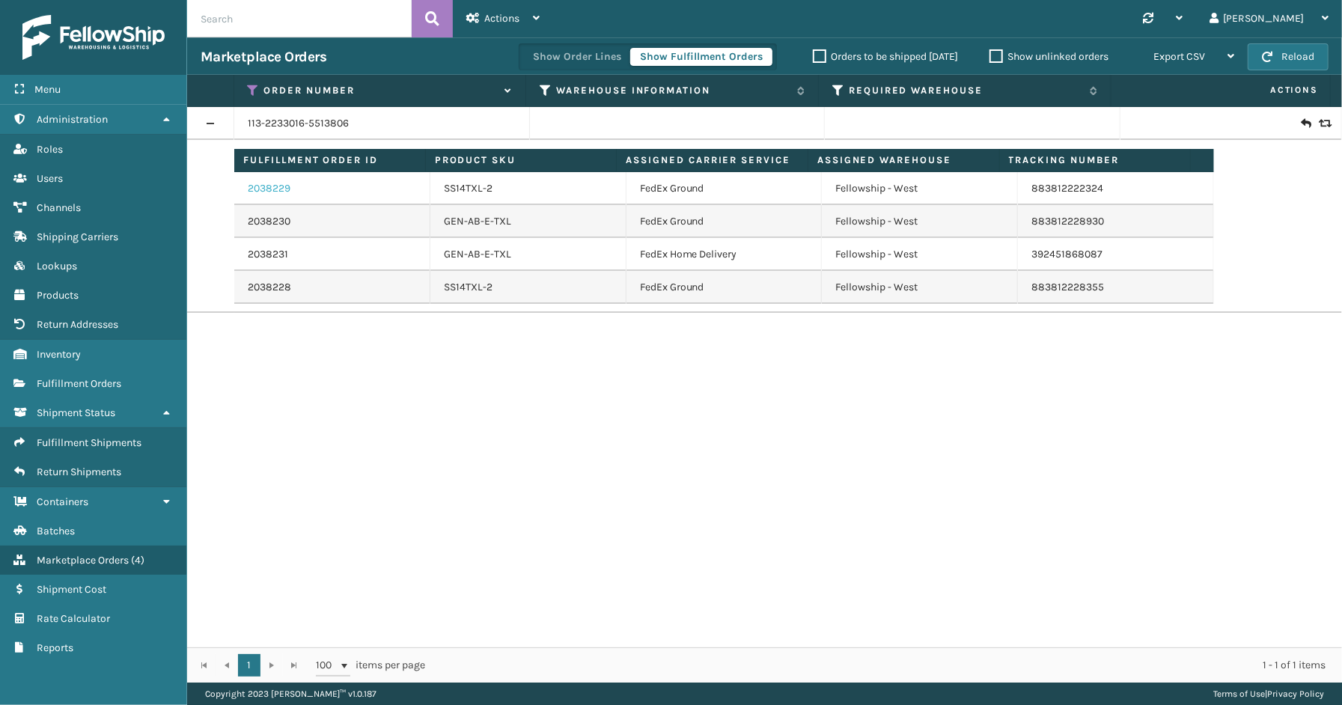
click at [287, 185] on link "2038229" at bounding box center [269, 188] width 43 height 15
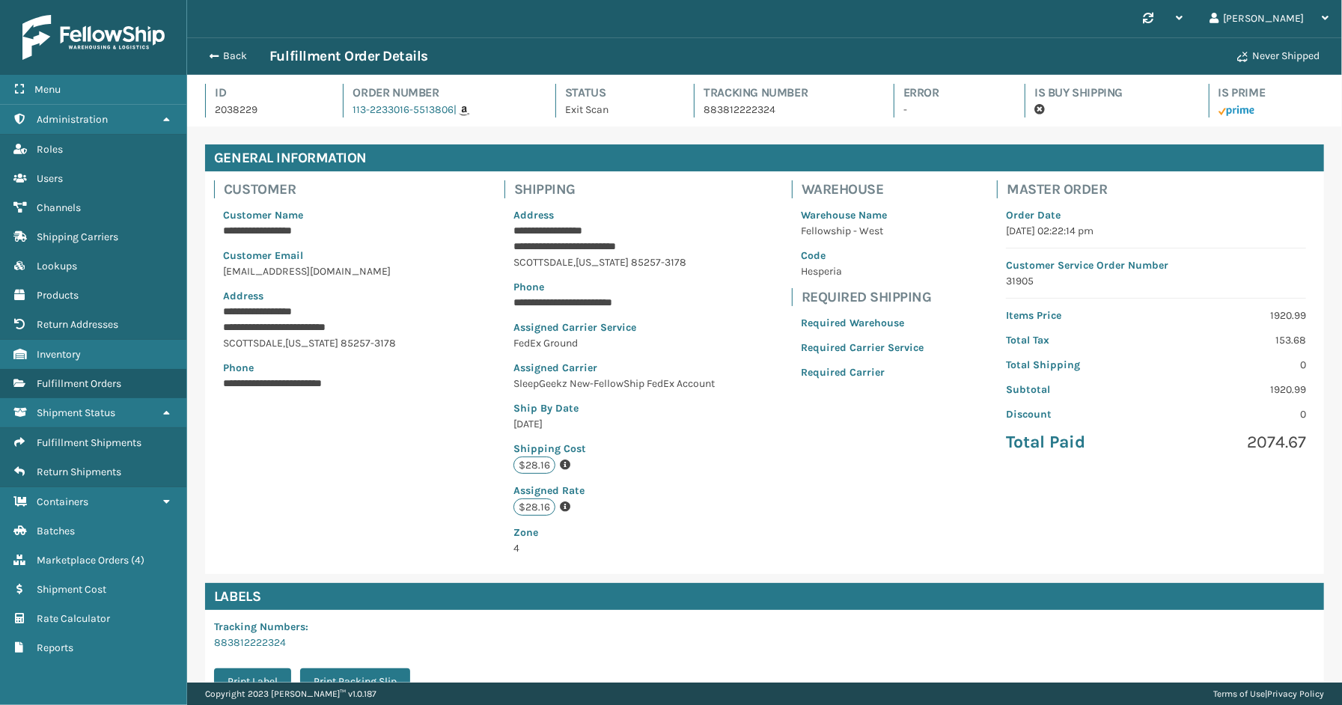
scroll to position [35, 1155]
drag, startPoint x: 777, startPoint y: 113, endPoint x: 709, endPoint y: 107, distance: 68.4
click at [695, 109] on div "Tracking Number 883812222324" at bounding box center [780, 101] width 172 height 34
copy p "883812222324"
click at [237, 55] on button "Back" at bounding box center [235, 55] width 69 height 13
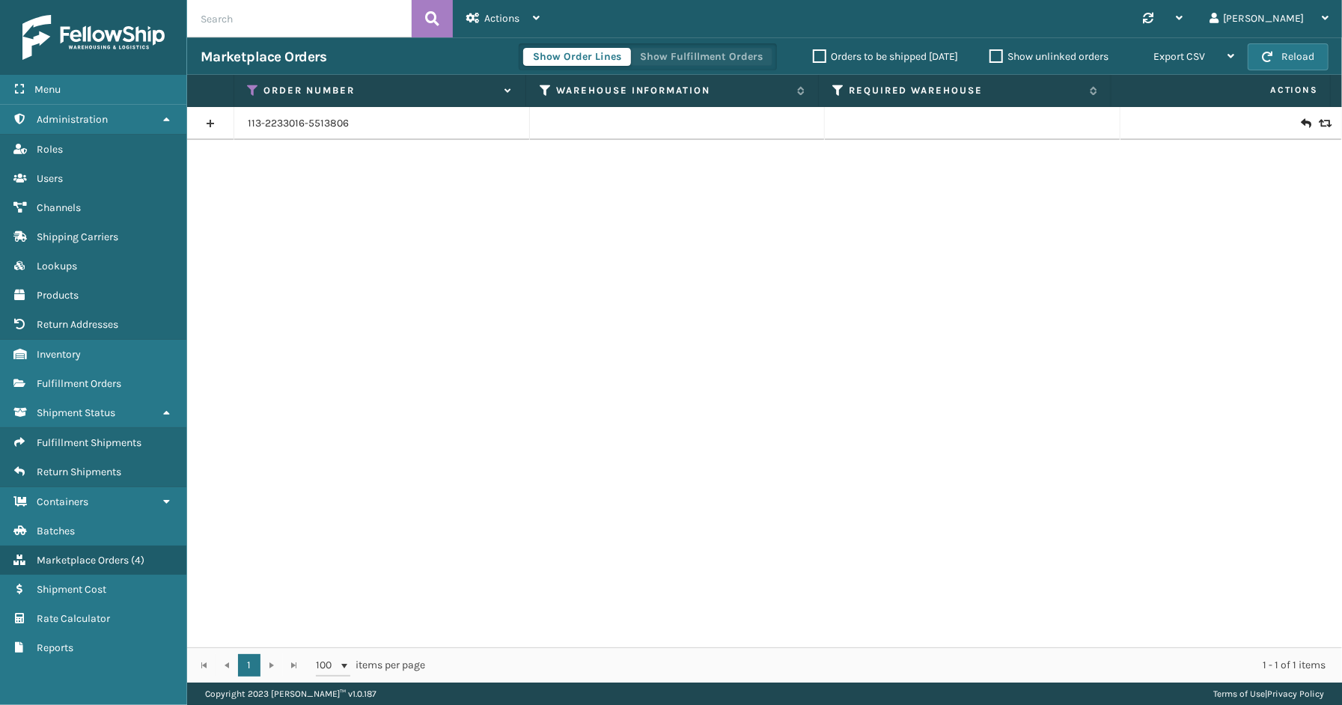
click at [704, 53] on button "Show Fulfillment Orders" at bounding box center [701, 57] width 142 height 18
click at [255, 88] on icon at bounding box center [254, 90] width 12 height 13
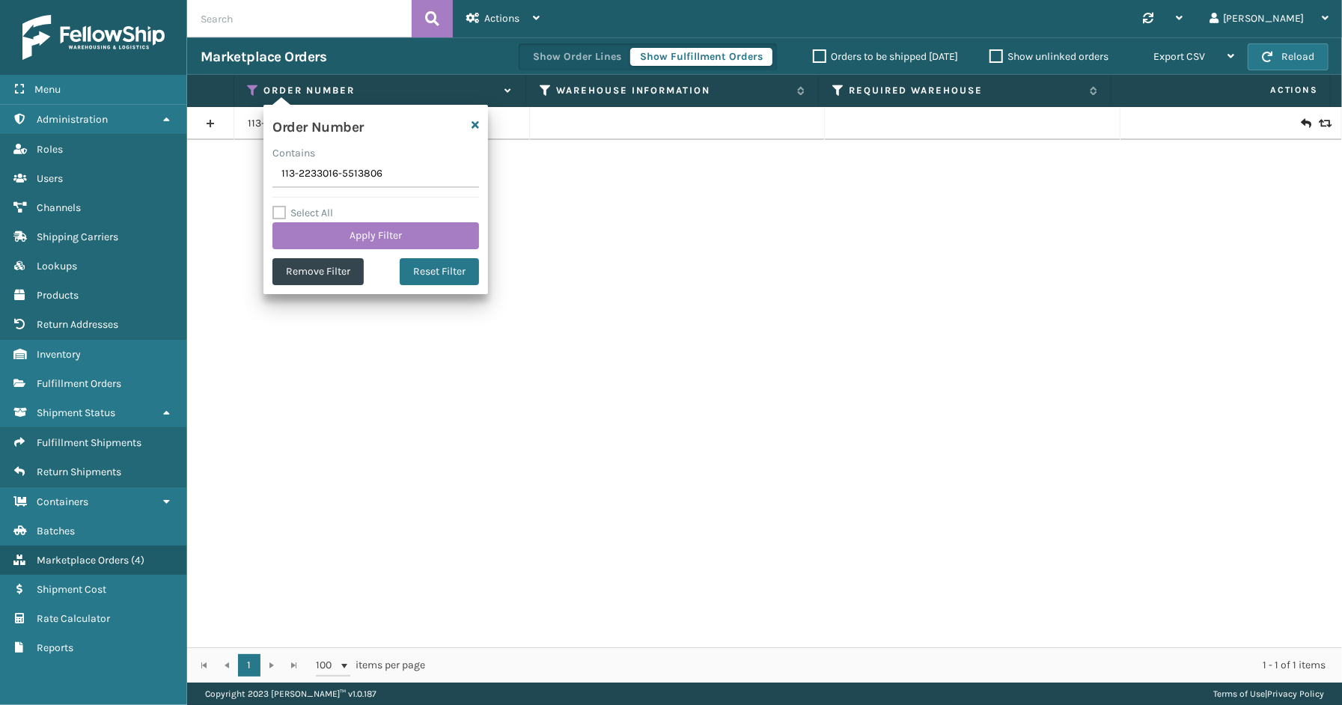
drag, startPoint x: 412, startPoint y: 169, endPoint x: 281, endPoint y: 170, distance: 130.2
click at [281, 170] on input "113-2233016-5513806" at bounding box center [375, 174] width 207 height 27
type input "114-6809673-3931439"
click at [352, 240] on button "Apply Filter" at bounding box center [375, 235] width 207 height 27
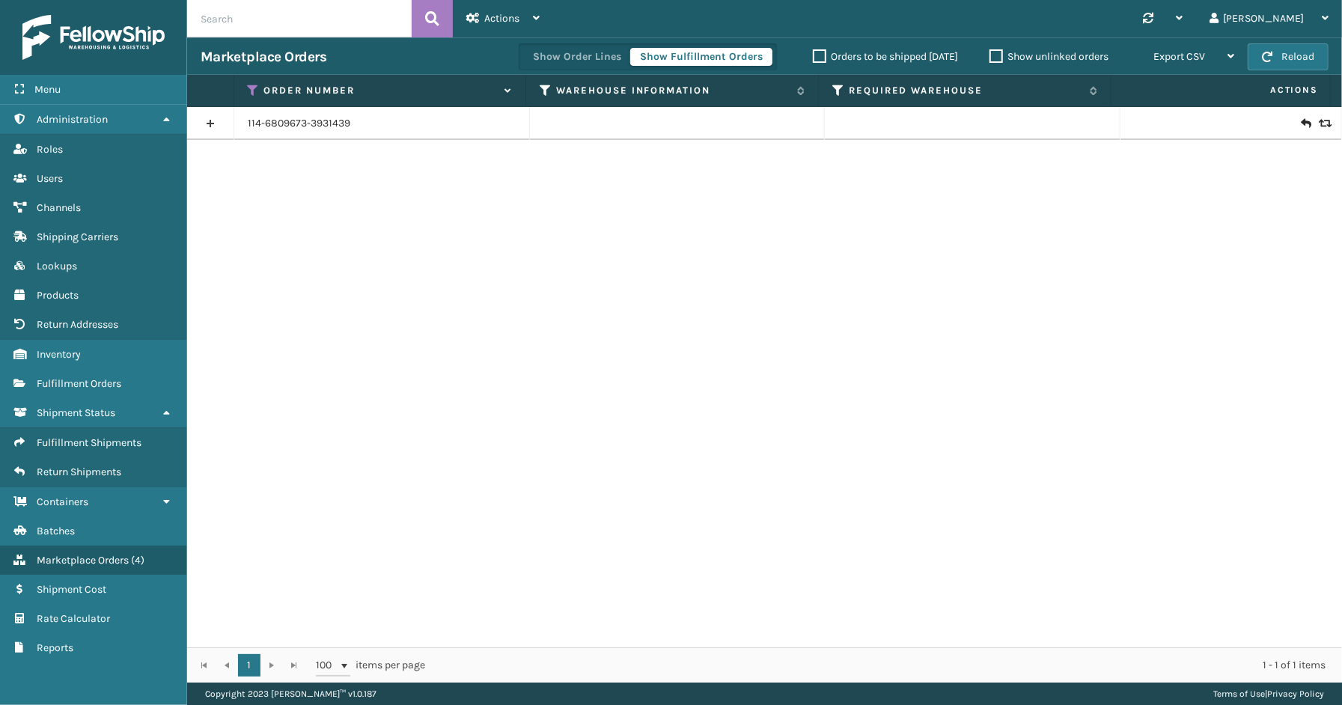
click at [211, 122] on link at bounding box center [210, 124] width 46 height 24
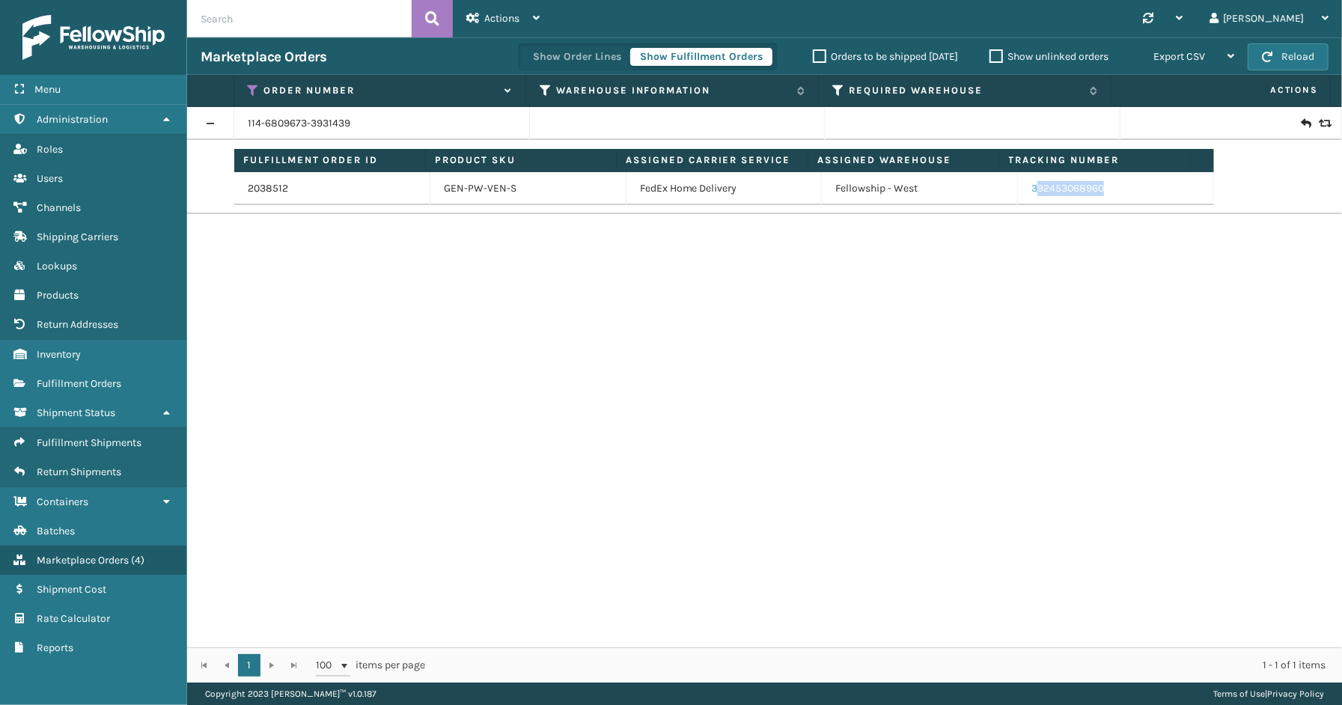
drag, startPoint x: 1042, startPoint y: 198, endPoint x: 1024, endPoint y: 193, distance: 18.5
click at [1024, 193] on td "392453068960" at bounding box center [1116, 188] width 196 height 33
drag, startPoint x: 1143, startPoint y: 258, endPoint x: 1141, endPoint y: 245, distance: 12.9
click at [1141, 251] on div "114-6809673-3931439 Fulfillment Order ID Product SKU Assigned Carrier Service A…" at bounding box center [764, 377] width 1155 height 540
drag, startPoint x: 1075, startPoint y: 189, endPoint x: 1021, endPoint y: 195, distance: 55.0
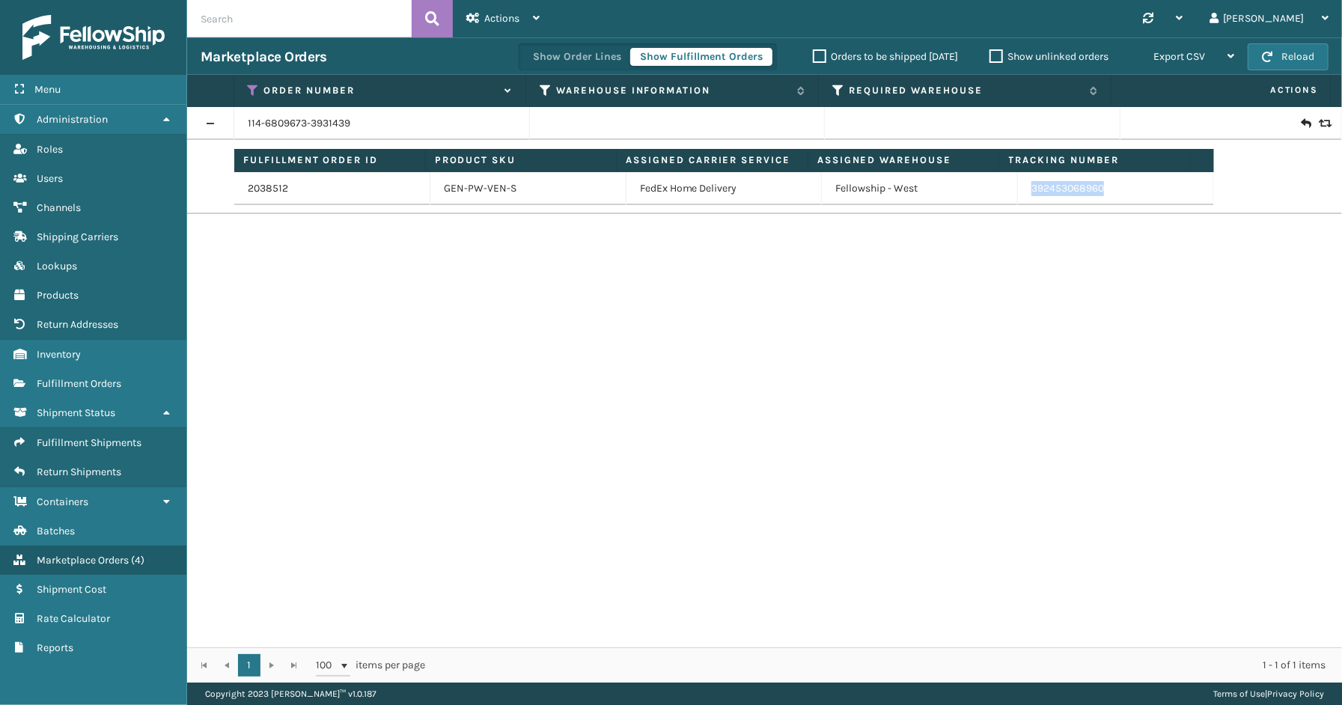
click at [1021, 195] on td "392453068960" at bounding box center [1116, 188] width 196 height 33
copy link "392453068960"
click at [257, 84] on icon at bounding box center [254, 90] width 12 height 13
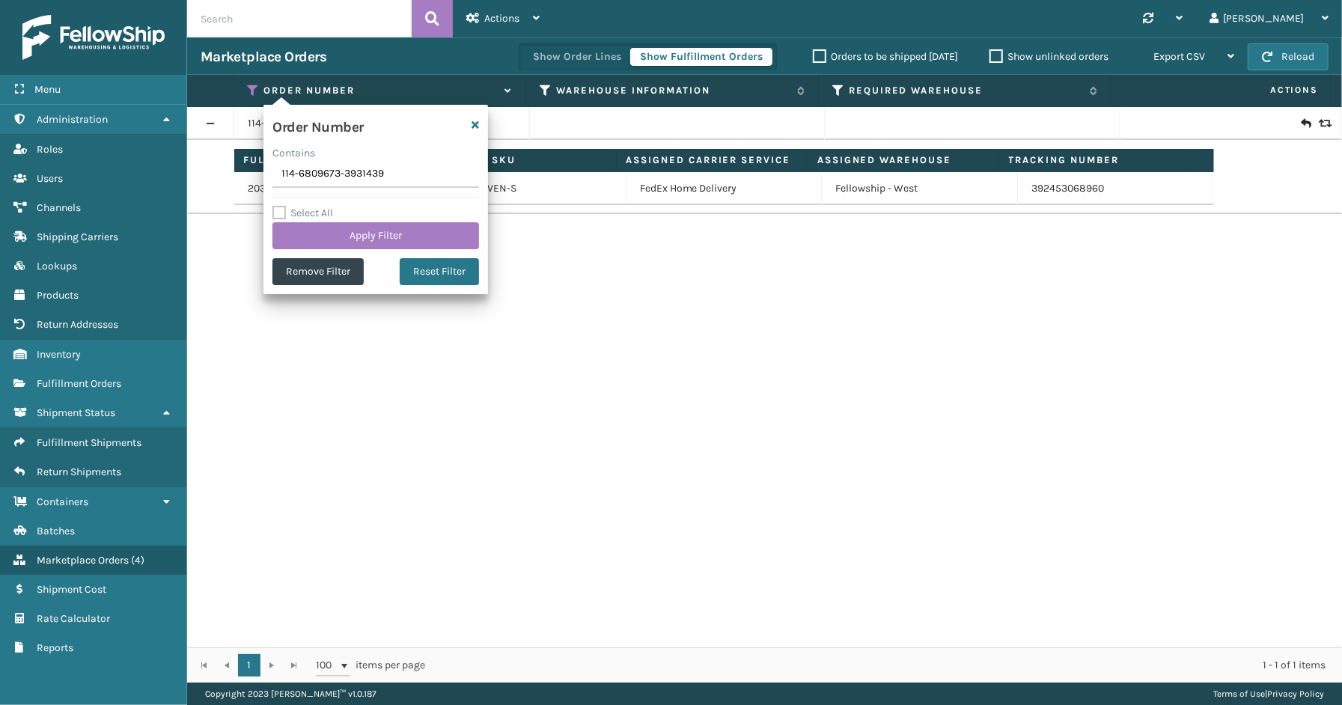
drag, startPoint x: 410, startPoint y: 171, endPoint x: 230, endPoint y: 165, distance: 180.4
click at [230, 165] on section "Marketplace Orders Show Order Lines Show Fulfillment Orders Orders to be shippe…" at bounding box center [764, 359] width 1155 height 645
type input "114-1869201-4281861"
click at [349, 248] on button "Apply Filter" at bounding box center [375, 235] width 207 height 27
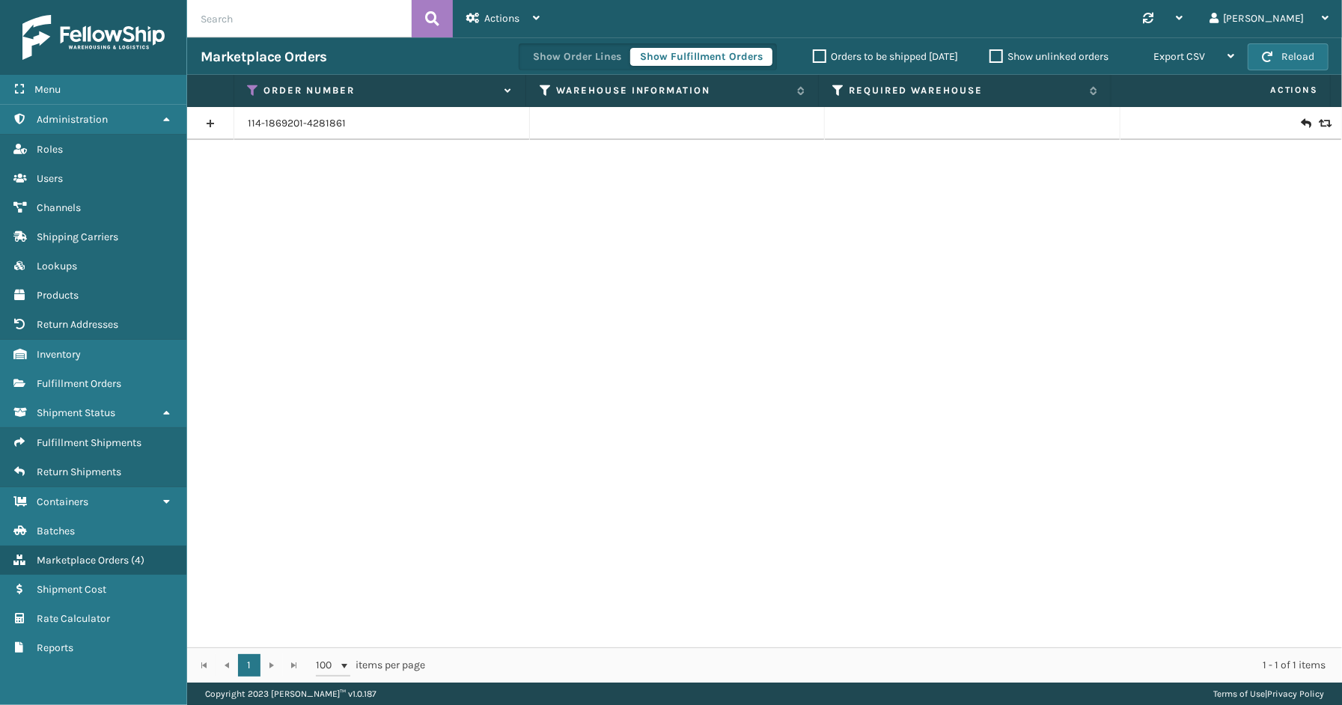
click at [217, 123] on link at bounding box center [210, 124] width 46 height 24
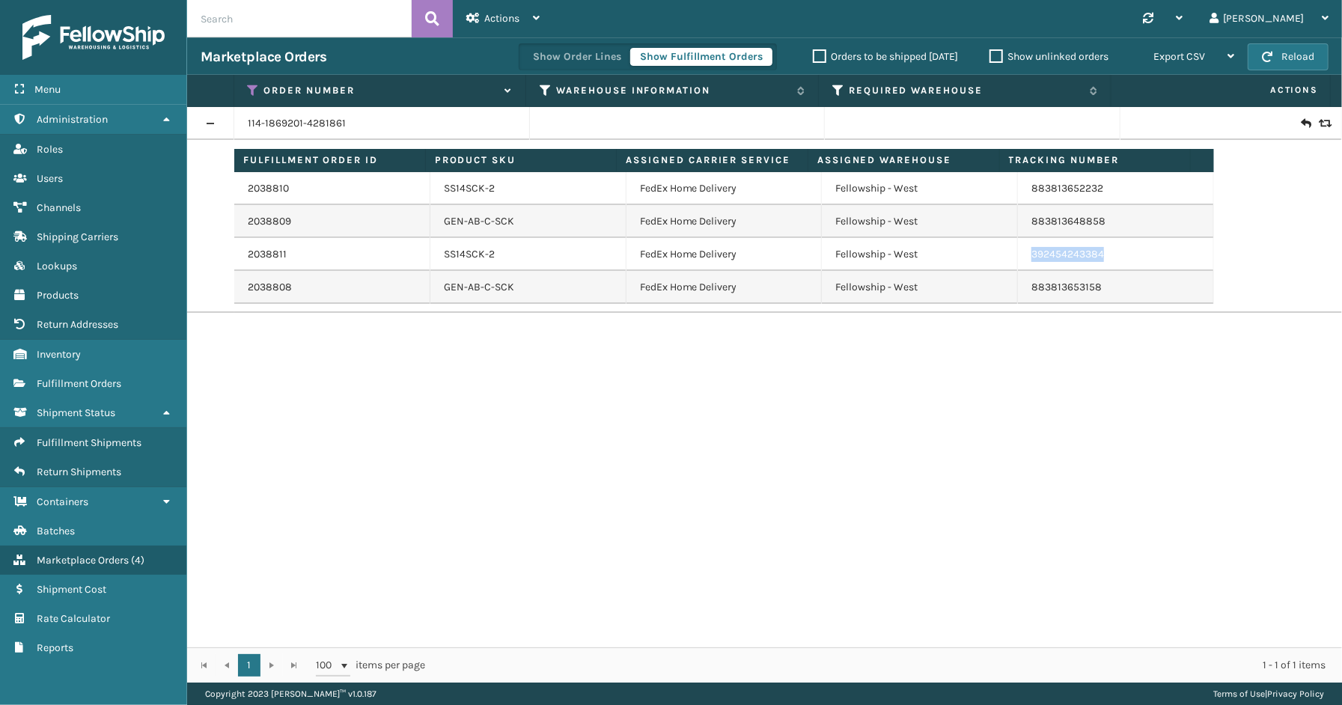
drag, startPoint x: 1067, startPoint y: 256, endPoint x: 1023, endPoint y: 254, distance: 44.2
click at [1023, 254] on td "392454243384" at bounding box center [1116, 254] width 196 height 33
copy link "392454243384"
drag, startPoint x: 257, startPoint y: 88, endPoint x: 257, endPoint y: 96, distance: 8.2
click at [257, 88] on icon at bounding box center [254, 90] width 12 height 13
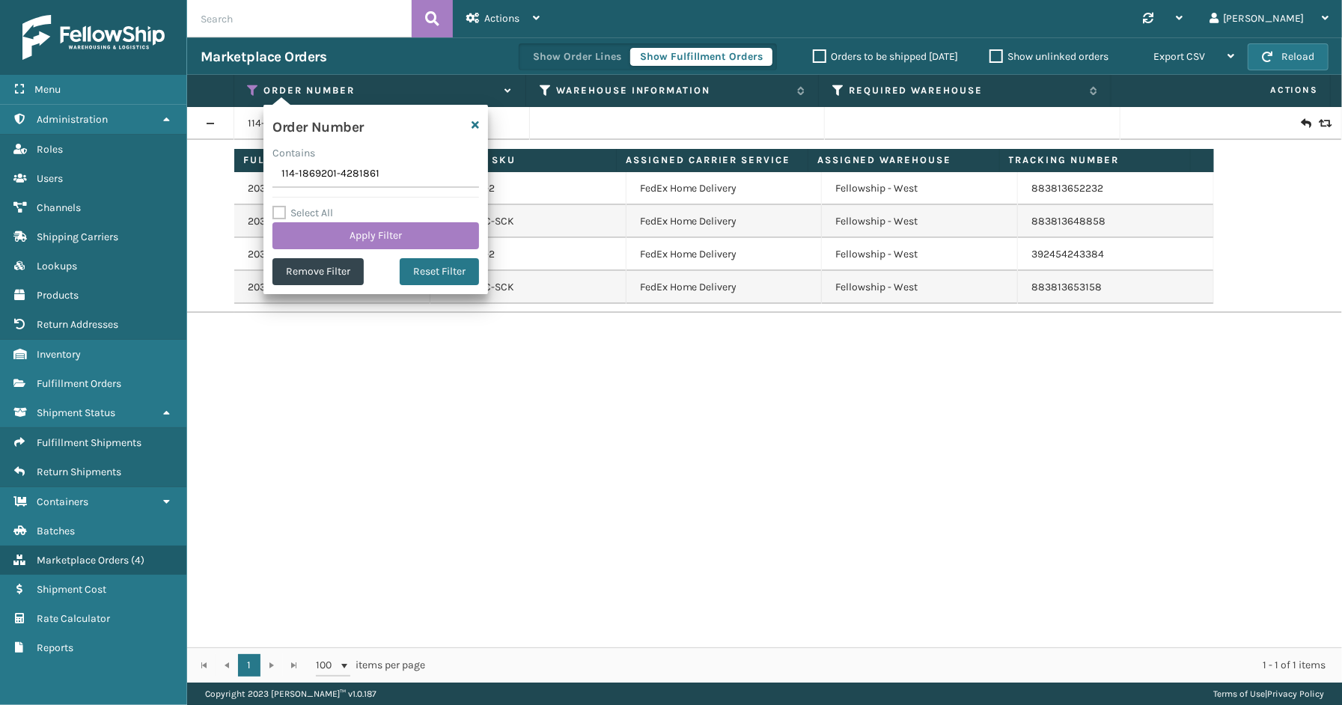
drag, startPoint x: 416, startPoint y: 178, endPoint x: 279, endPoint y: 169, distance: 137.2
click at [279, 169] on input "114-1869201-4281861" at bounding box center [375, 174] width 207 height 27
type input "SS43798"
click at [331, 227] on button "Apply Filter" at bounding box center [375, 235] width 207 height 27
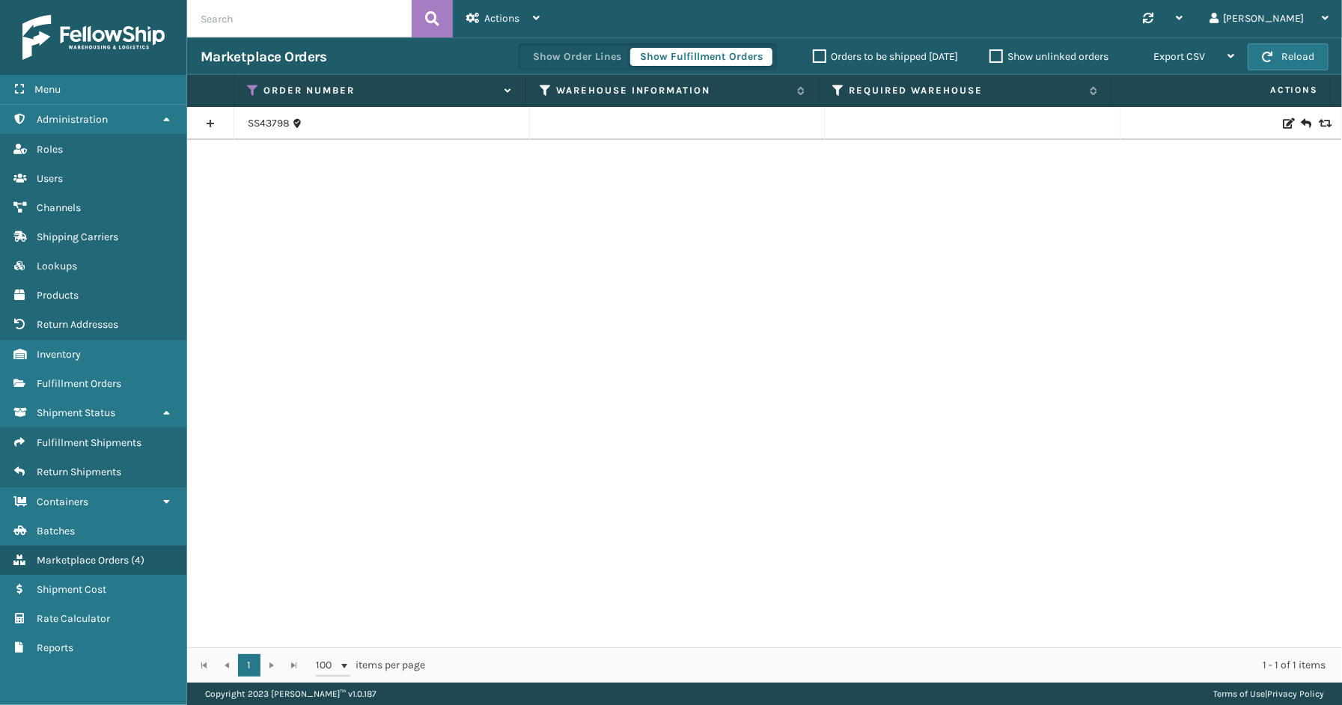
click at [210, 117] on link at bounding box center [210, 124] width 46 height 24
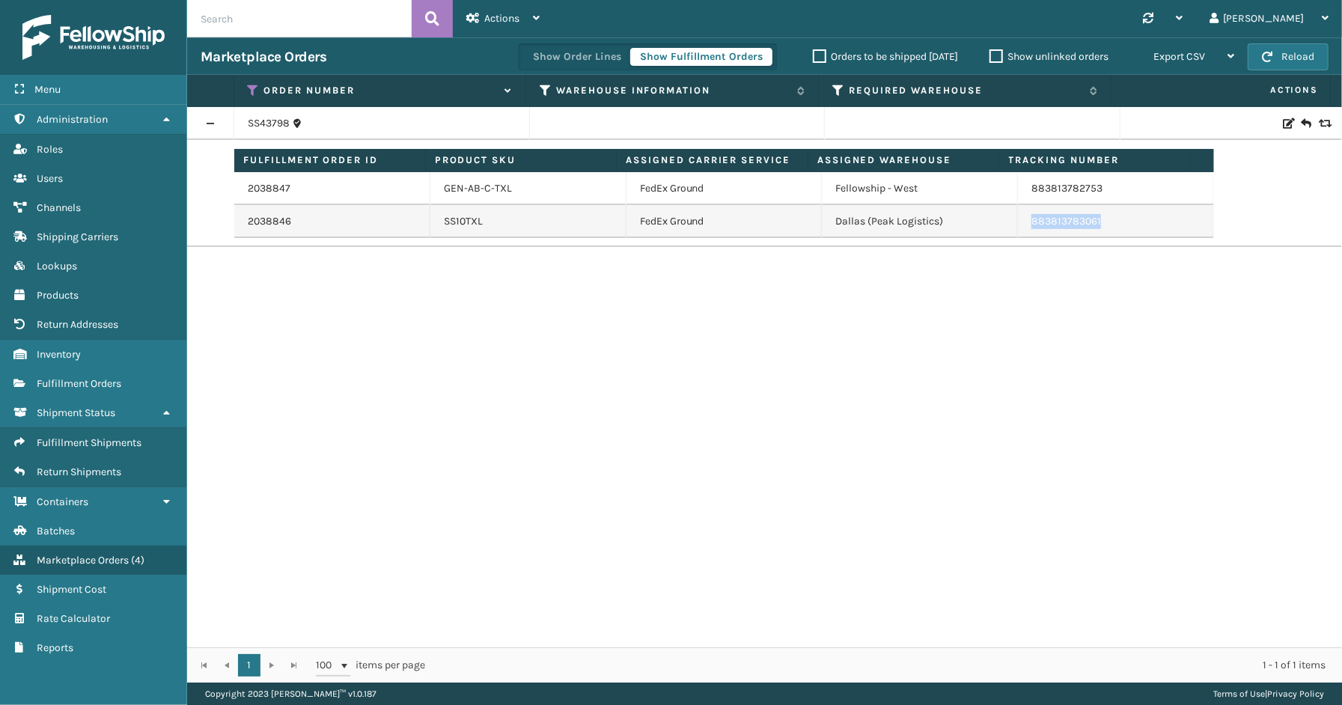
drag, startPoint x: 1105, startPoint y: 218, endPoint x: 1022, endPoint y: 227, distance: 82.8
click at [1022, 227] on td "883813783061" at bounding box center [1116, 221] width 196 height 33
copy link "883813783061"
click at [251, 80] on th "Order Number" at bounding box center [380, 91] width 293 height 32
click at [251, 85] on icon at bounding box center [254, 90] width 12 height 13
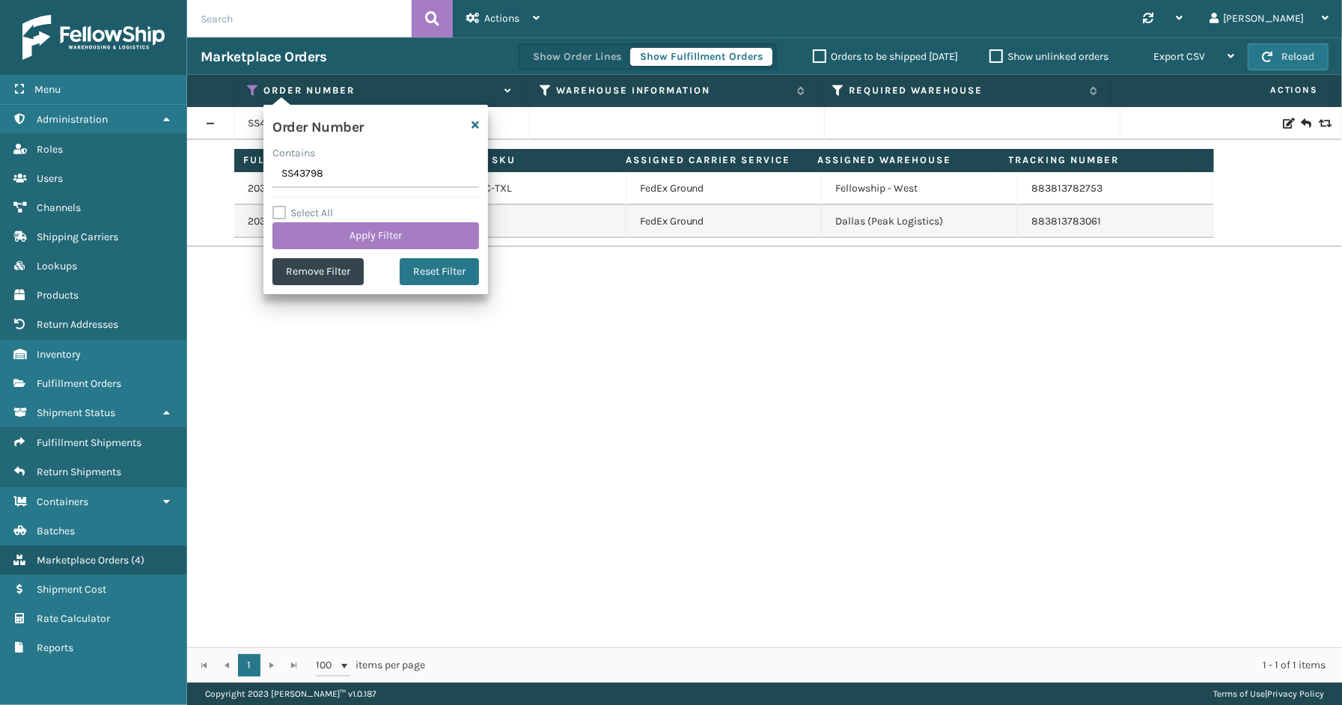
drag, startPoint x: 337, startPoint y: 172, endPoint x: 258, endPoint y: 174, distance: 78.6
click at [258, 174] on section "Marketplace Orders Show Order Lines Show Fulfillment Orders Orders to be shippe…" at bounding box center [764, 359] width 1155 height 645
type input "112-6712184-0445820"
click at [337, 236] on button "Apply Filter" at bounding box center [375, 235] width 207 height 27
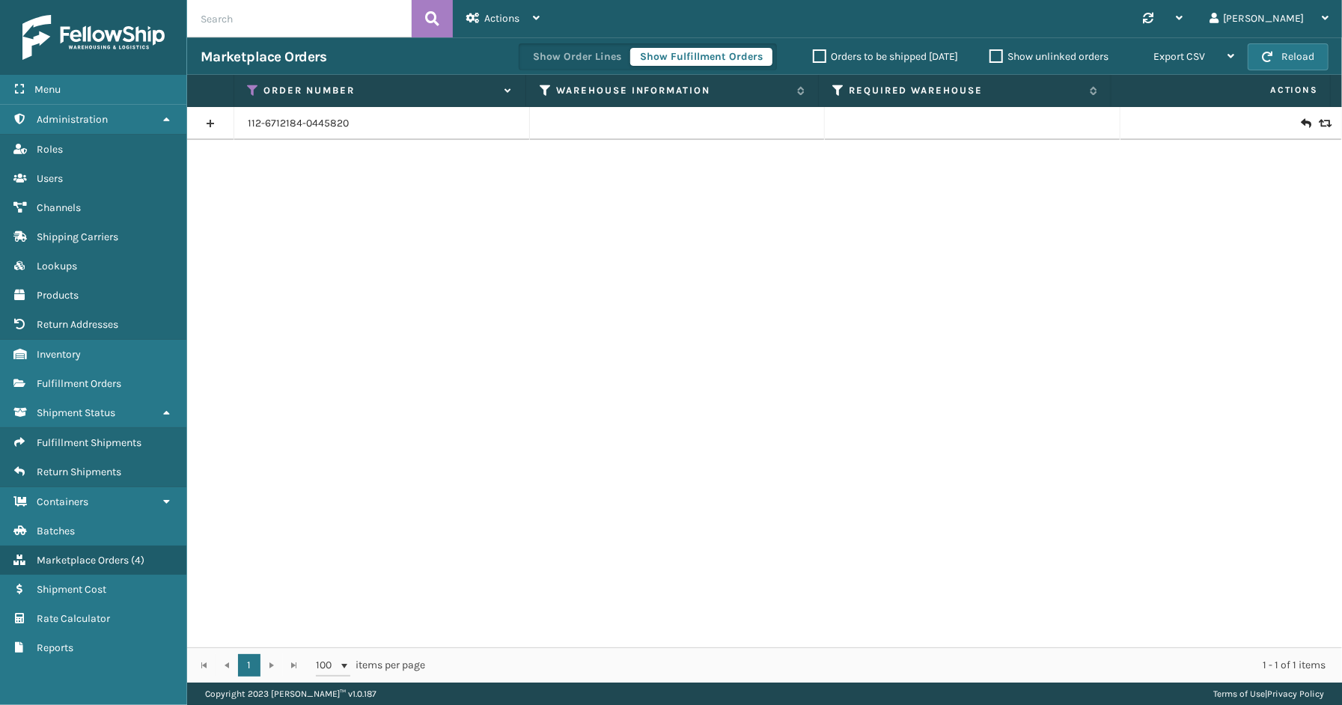
click at [210, 124] on link at bounding box center [210, 124] width 46 height 24
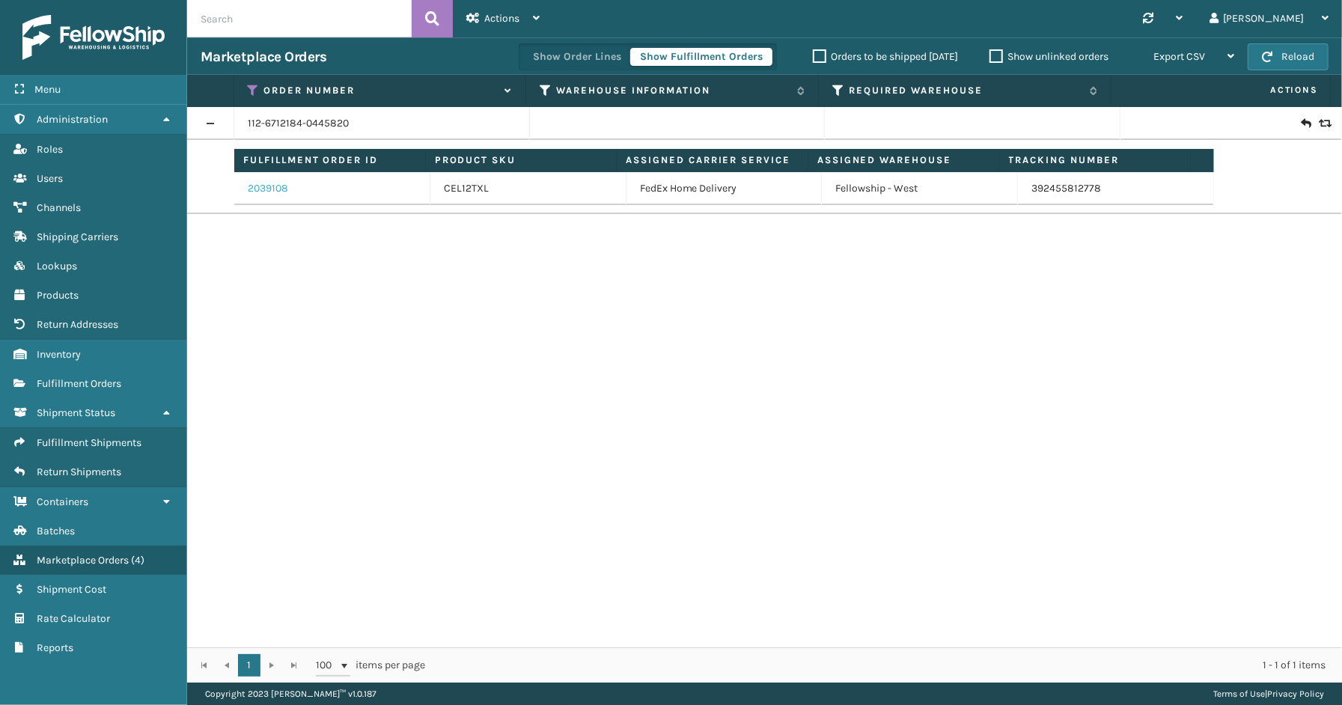
click at [267, 192] on link "2039108" at bounding box center [268, 188] width 40 height 15
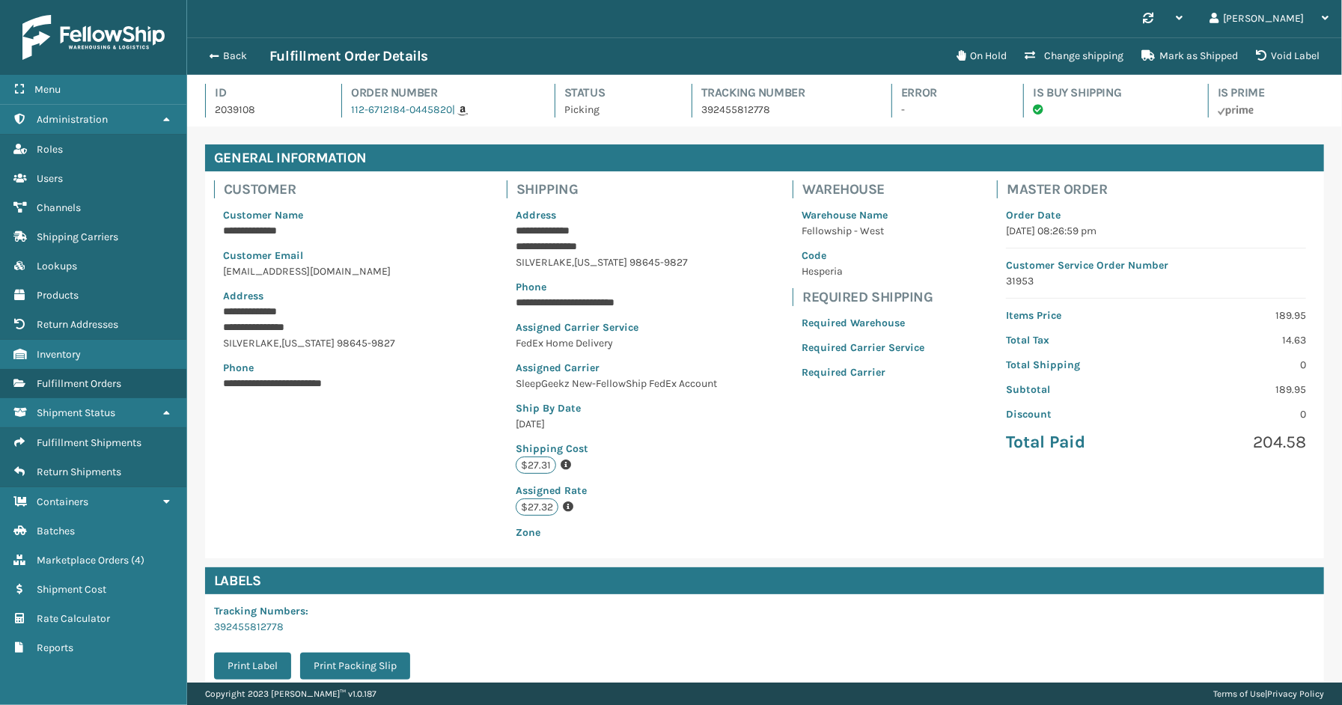
scroll to position [35, 1155]
click at [222, 55] on button "Back" at bounding box center [235, 55] width 69 height 13
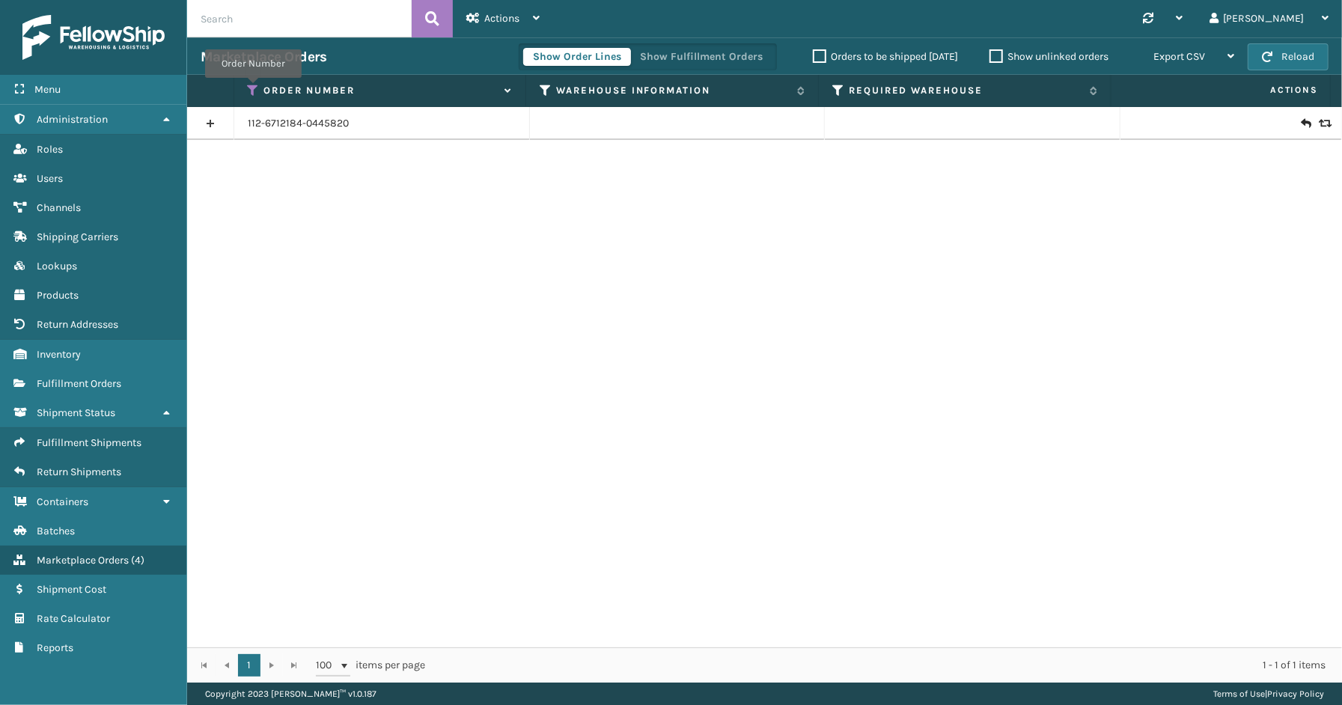
click at [252, 88] on icon at bounding box center [254, 90] width 12 height 13
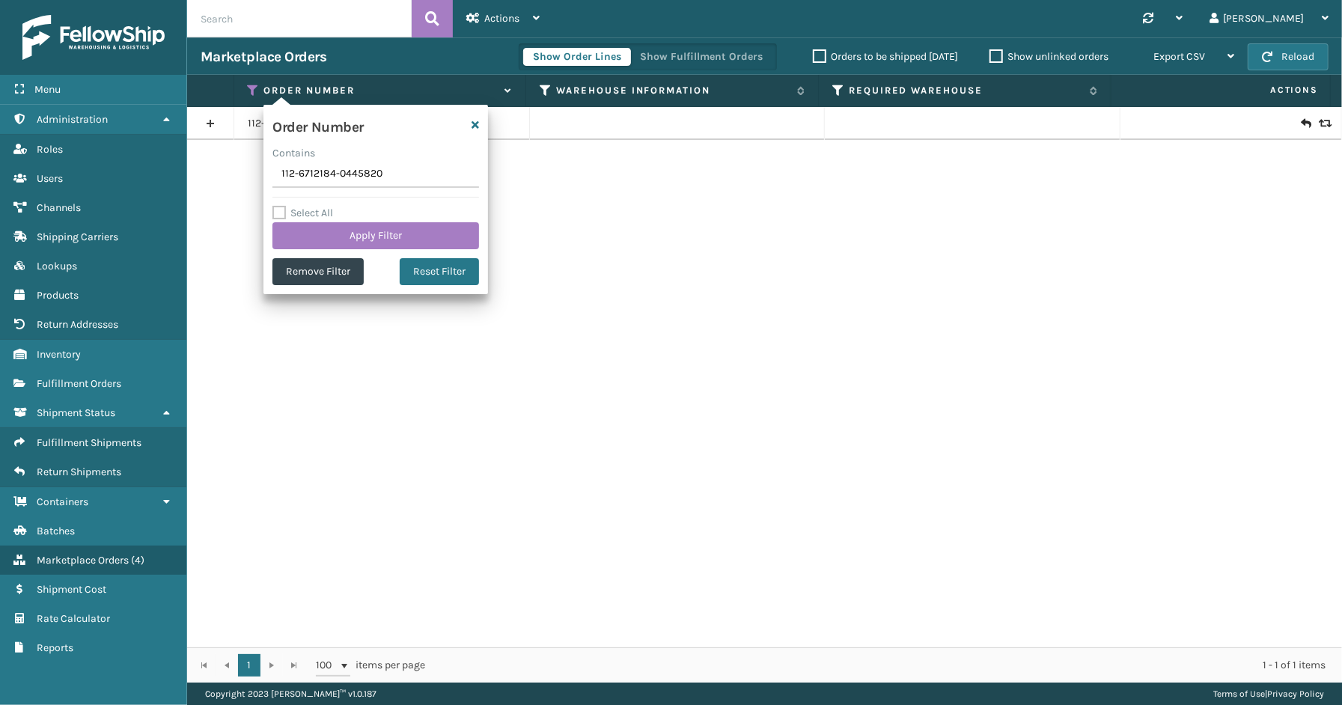
click at [698, 67] on div "Show Order Lines Show Fulfillment Orders" at bounding box center [648, 56] width 258 height 27
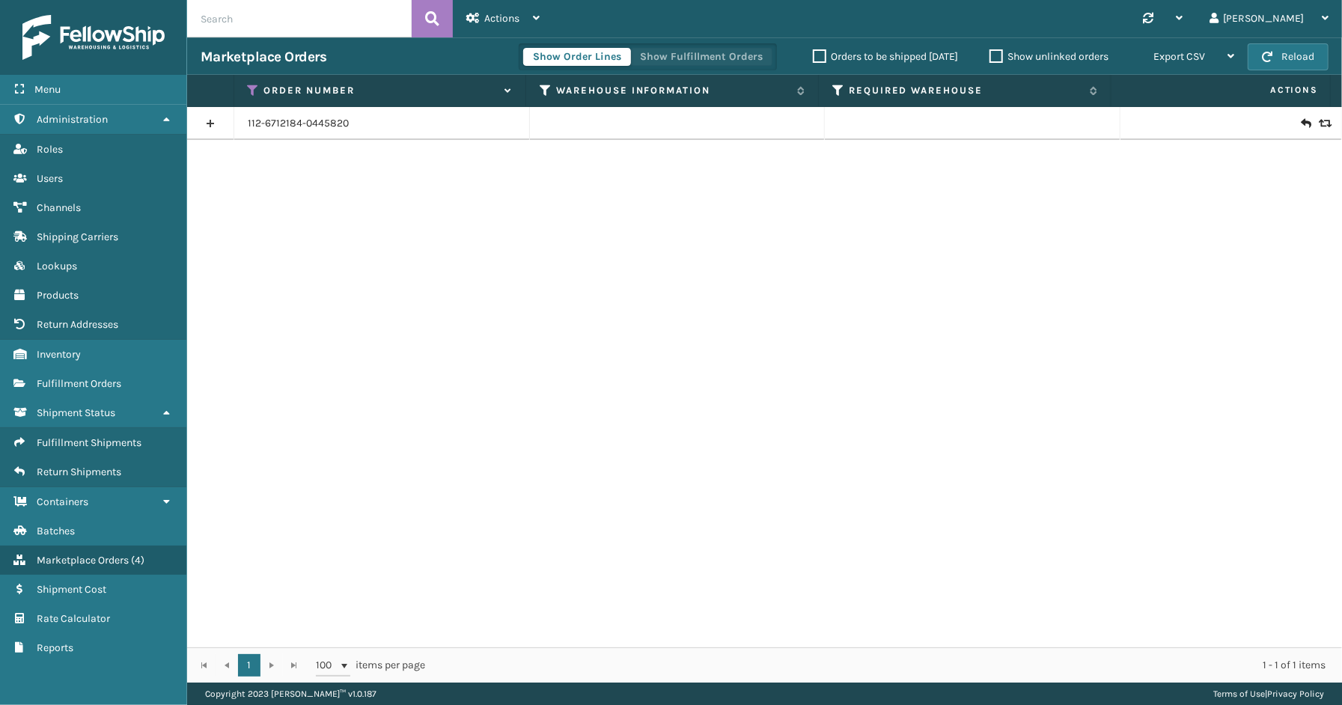
click at [686, 57] on button "Show Fulfillment Orders" at bounding box center [701, 57] width 142 height 18
click at [245, 88] on th "Order Number" at bounding box center [380, 91] width 293 height 32
click at [251, 90] on icon at bounding box center [254, 90] width 12 height 13
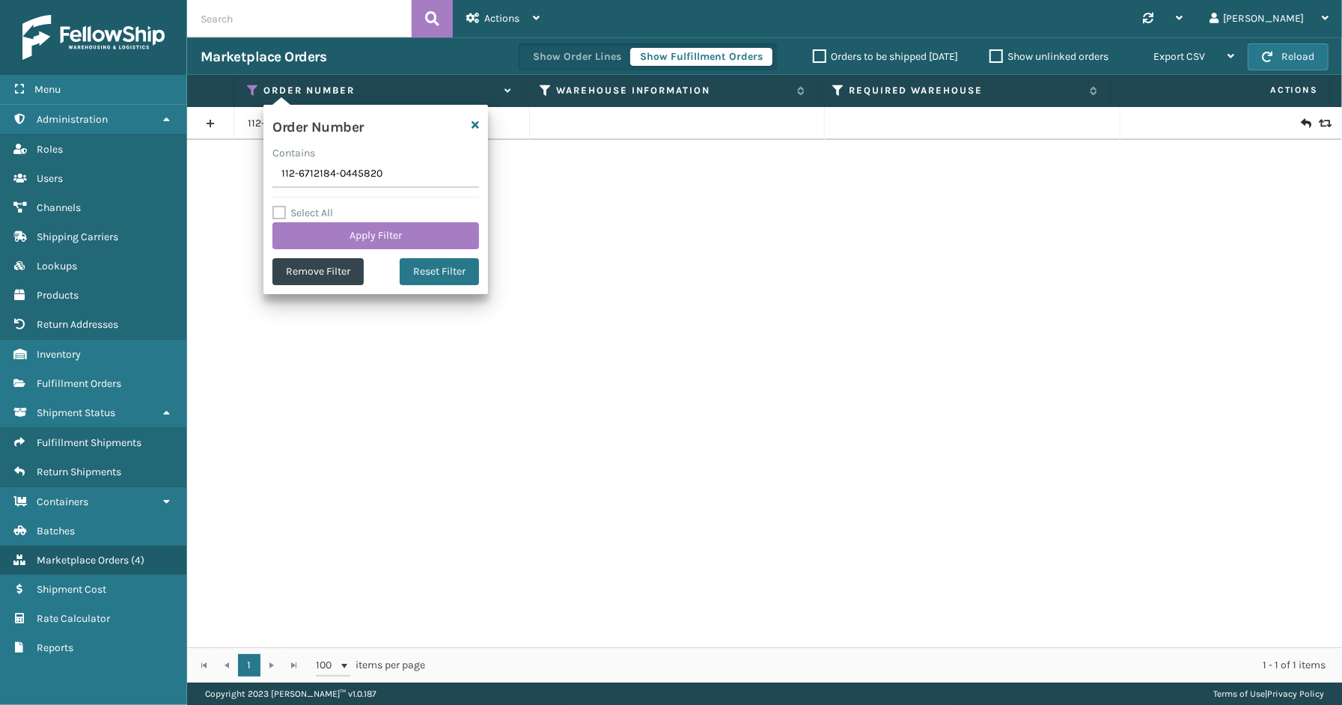
drag, startPoint x: 406, startPoint y: 177, endPoint x: 244, endPoint y: 177, distance: 161.7
click at [219, 177] on section "Marketplace Orders Show Order Lines Show Fulfillment Orders Orders to be shippe…" at bounding box center [764, 359] width 1155 height 645
type input "114-3826022-9205808"
click at [335, 231] on button "Apply Filter" at bounding box center [375, 235] width 207 height 27
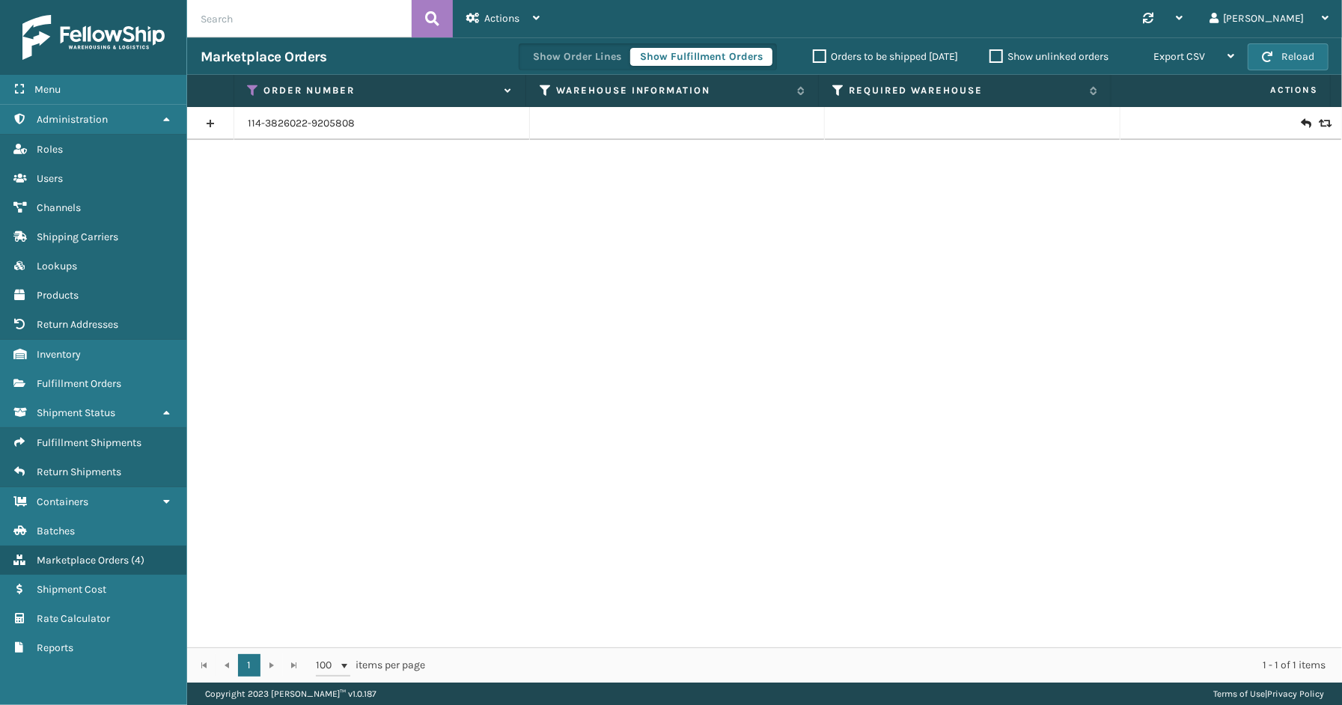
click at [210, 123] on link at bounding box center [210, 124] width 46 height 24
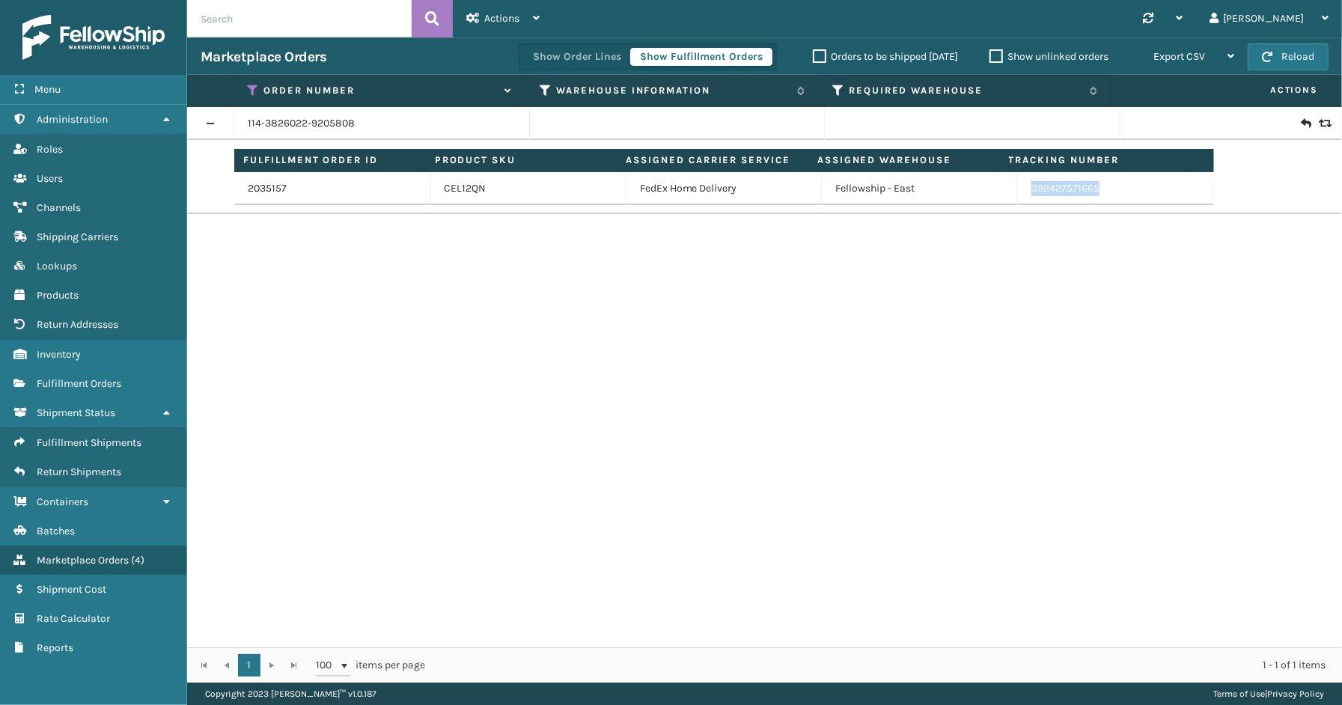
drag, startPoint x: 1098, startPoint y: 192, endPoint x: 1014, endPoint y: 192, distance: 83.8
click at [1018, 192] on td "392427571665" at bounding box center [1116, 188] width 196 height 33
copy link "392427571665"
click at [252, 90] on icon at bounding box center [254, 90] width 12 height 13
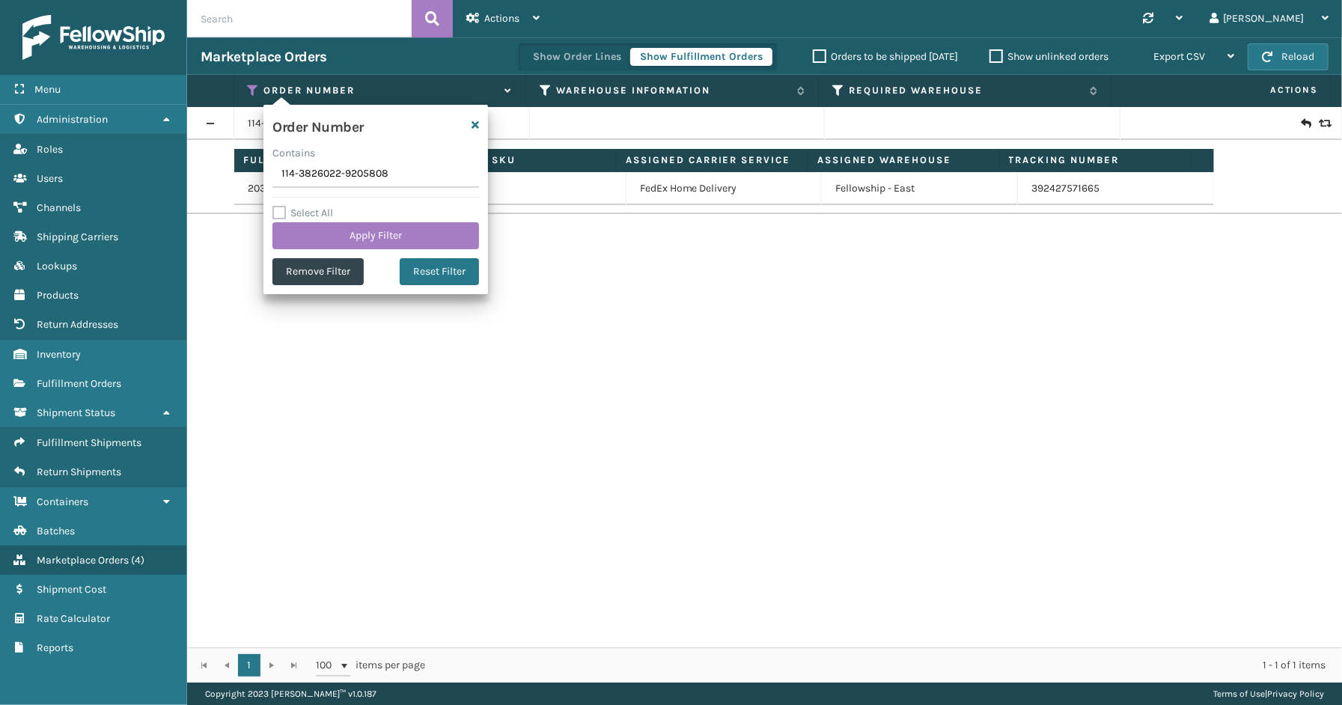
drag, startPoint x: 391, startPoint y: 174, endPoint x: 275, endPoint y: 176, distance: 116.0
click at [275, 176] on input "114-3826022-9205808" at bounding box center [375, 174] width 207 height 27
type input "111-4980650-4663435"
click at [323, 230] on button "Apply Filter" at bounding box center [375, 235] width 207 height 27
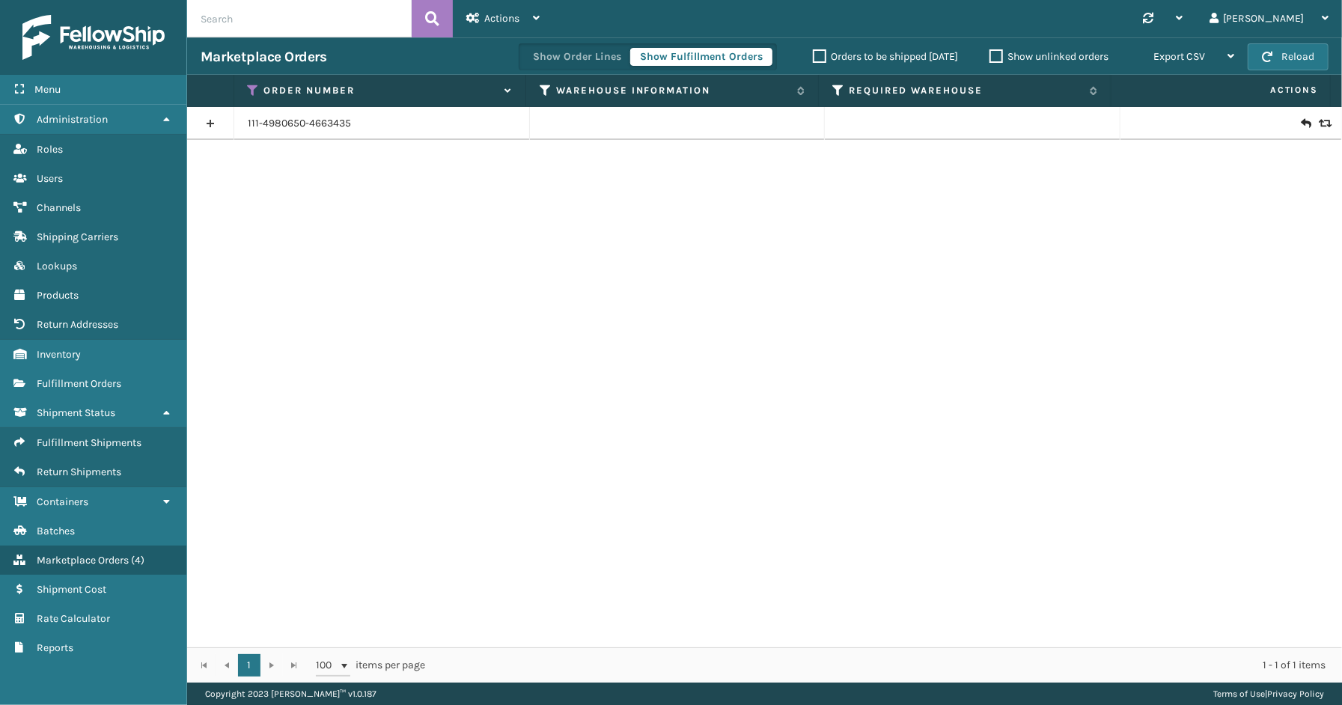
click at [214, 122] on link at bounding box center [210, 124] width 46 height 24
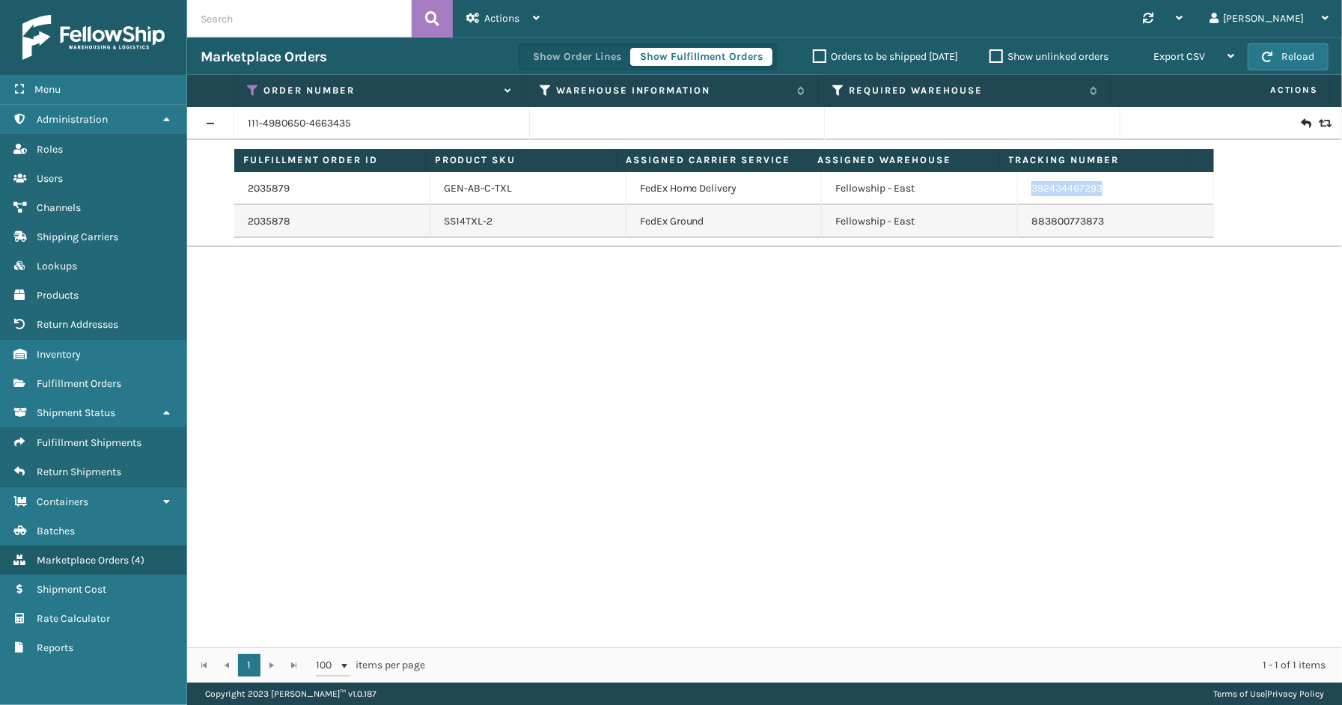
drag, startPoint x: 1102, startPoint y: 189, endPoint x: 1028, endPoint y: 188, distance: 74.1
click at [1018, 187] on td "392434467293" at bounding box center [1116, 188] width 196 height 33
copy link "392434467293"
drag, startPoint x: 251, startPoint y: 88, endPoint x: 273, endPoint y: 94, distance: 22.5
click at [256, 88] on icon at bounding box center [254, 90] width 12 height 13
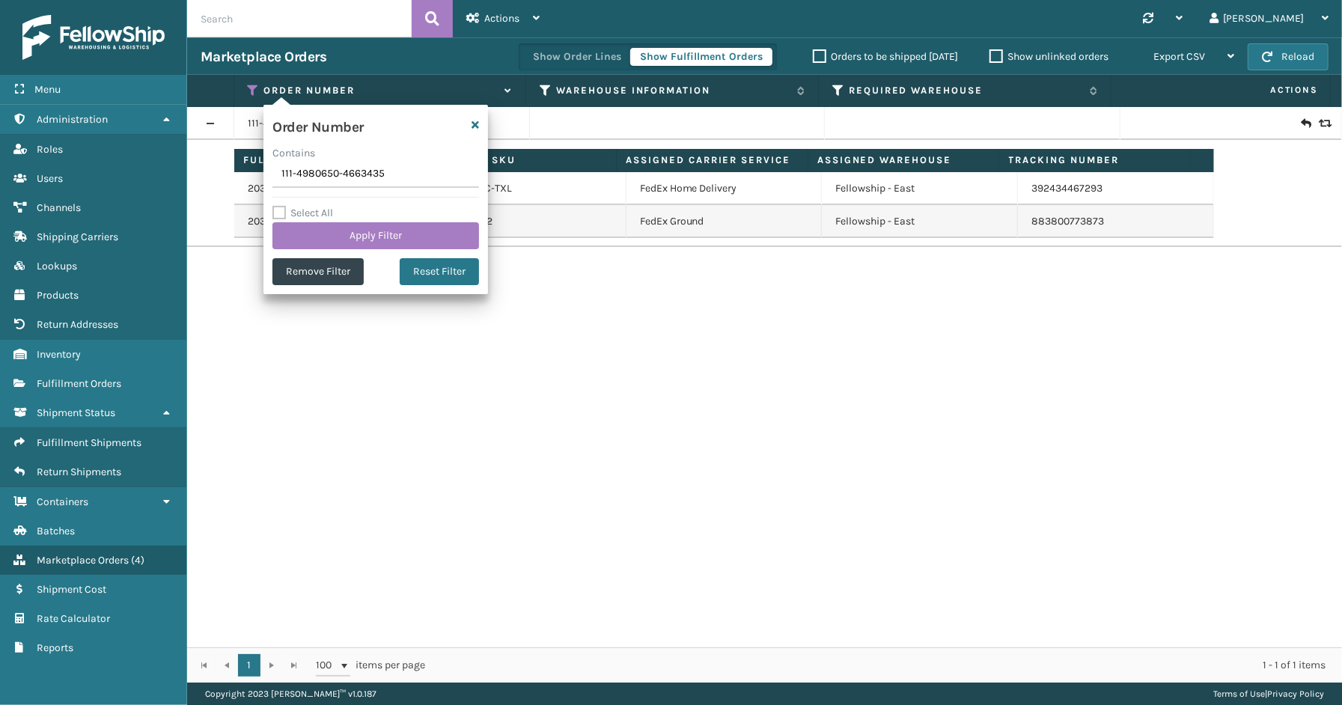
drag, startPoint x: 392, startPoint y: 177, endPoint x: 253, endPoint y: 177, distance: 139.2
click at [253, 177] on section "Marketplace Orders Show Order Lines Show Fulfillment Orders Orders to be shippe…" at bounding box center [764, 359] width 1155 height 645
type input "114-0040108-3820264"
click at [333, 239] on button "Apply Filter" at bounding box center [375, 235] width 207 height 27
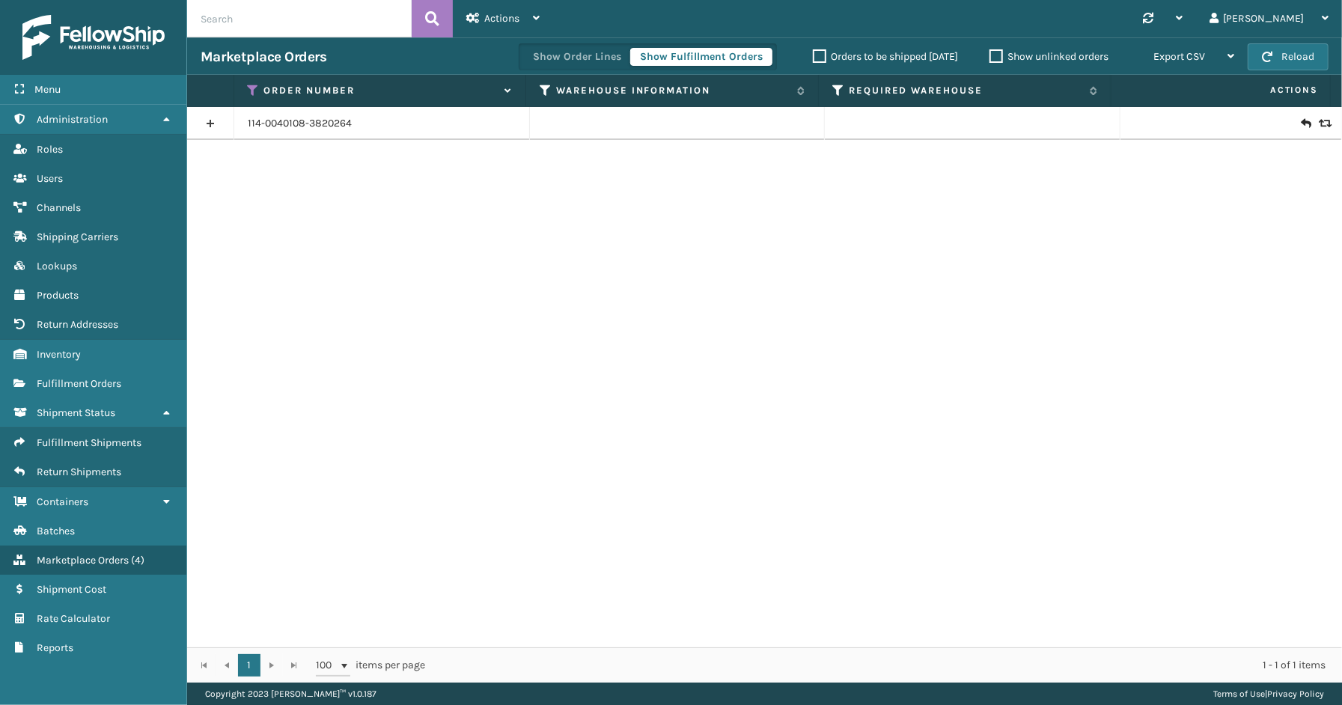
click at [221, 127] on link at bounding box center [210, 124] width 46 height 24
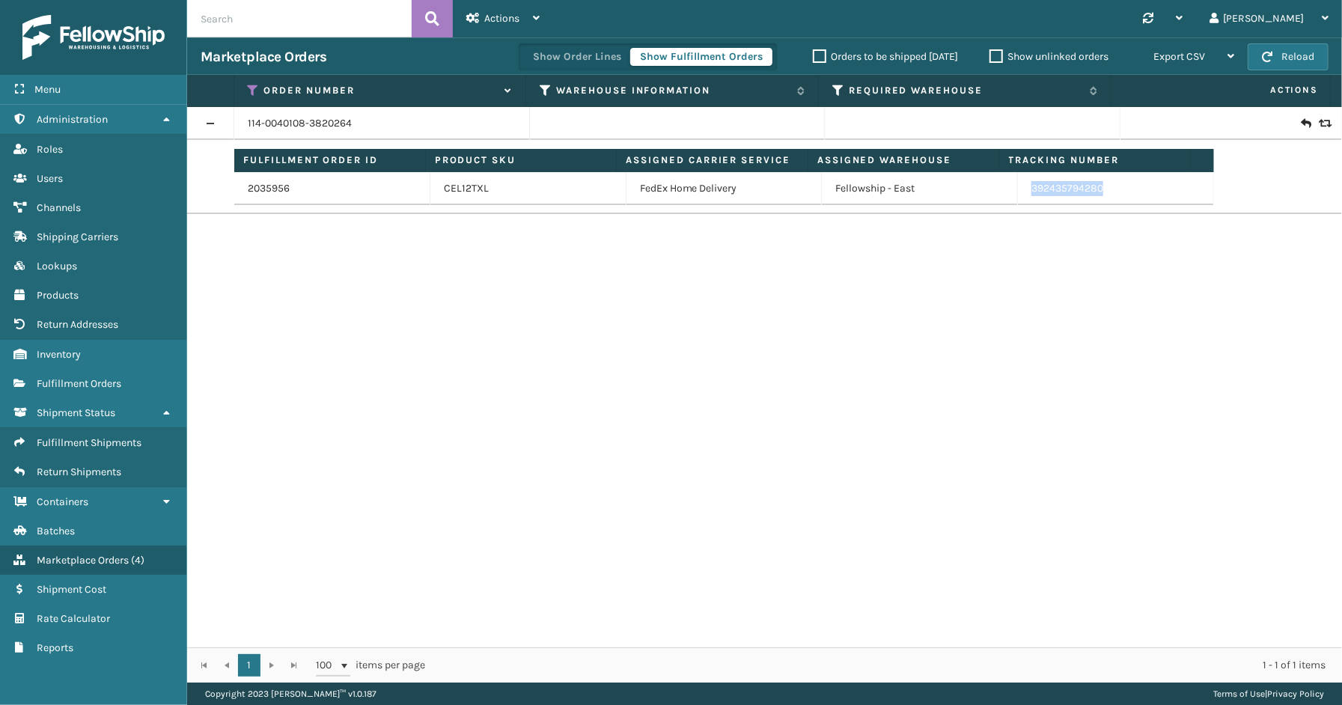
drag, startPoint x: 1113, startPoint y: 192, endPoint x: 1022, endPoint y: 200, distance: 90.9
click at [1022, 200] on td "392435794280" at bounding box center [1116, 188] width 196 height 33
copy link "392435794280"
click at [253, 87] on icon at bounding box center [254, 90] width 12 height 13
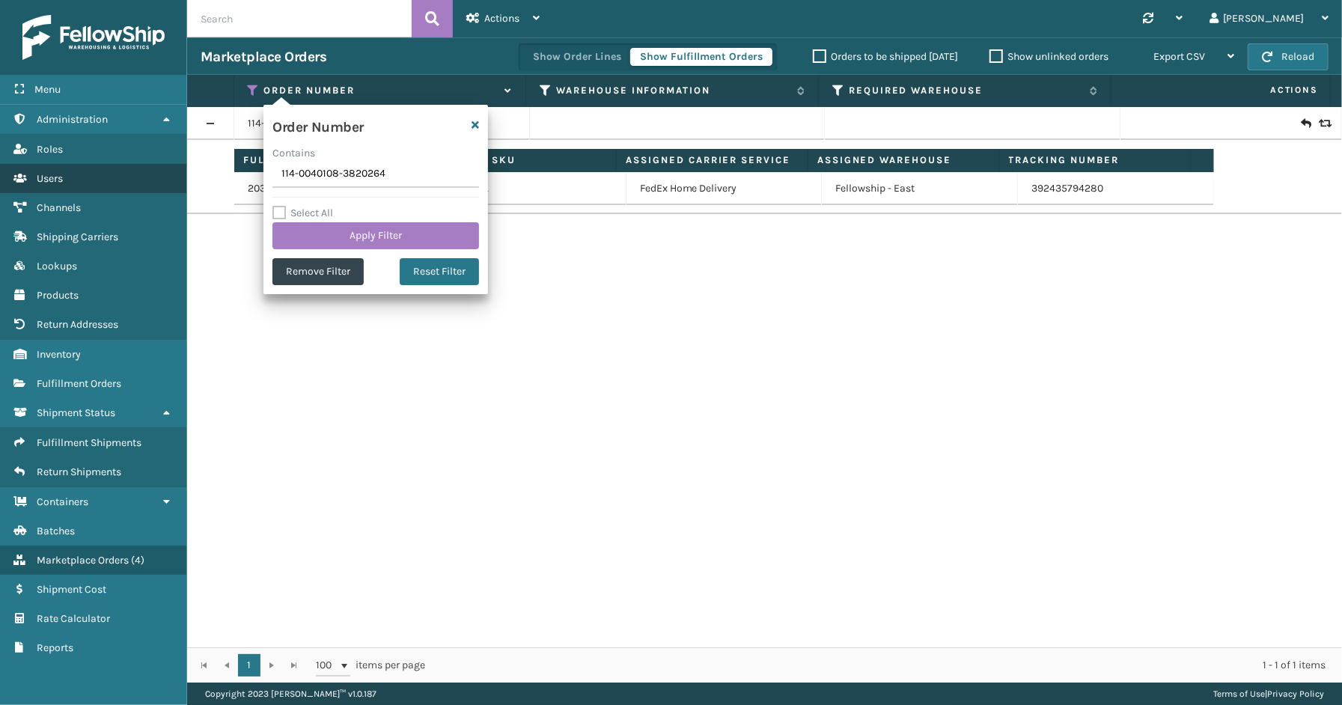
drag, startPoint x: 393, startPoint y: 175, endPoint x: 174, endPoint y: 177, distance: 218.5
click at [174, 0] on div "Menu Administration Roles Users Channels Shipping Carriers Lookups Products Ret…" at bounding box center [671, 0] width 1342 height 0
type input "113-3854532-3885845"
click at [427, 233] on button "Apply Filter" at bounding box center [375, 235] width 207 height 27
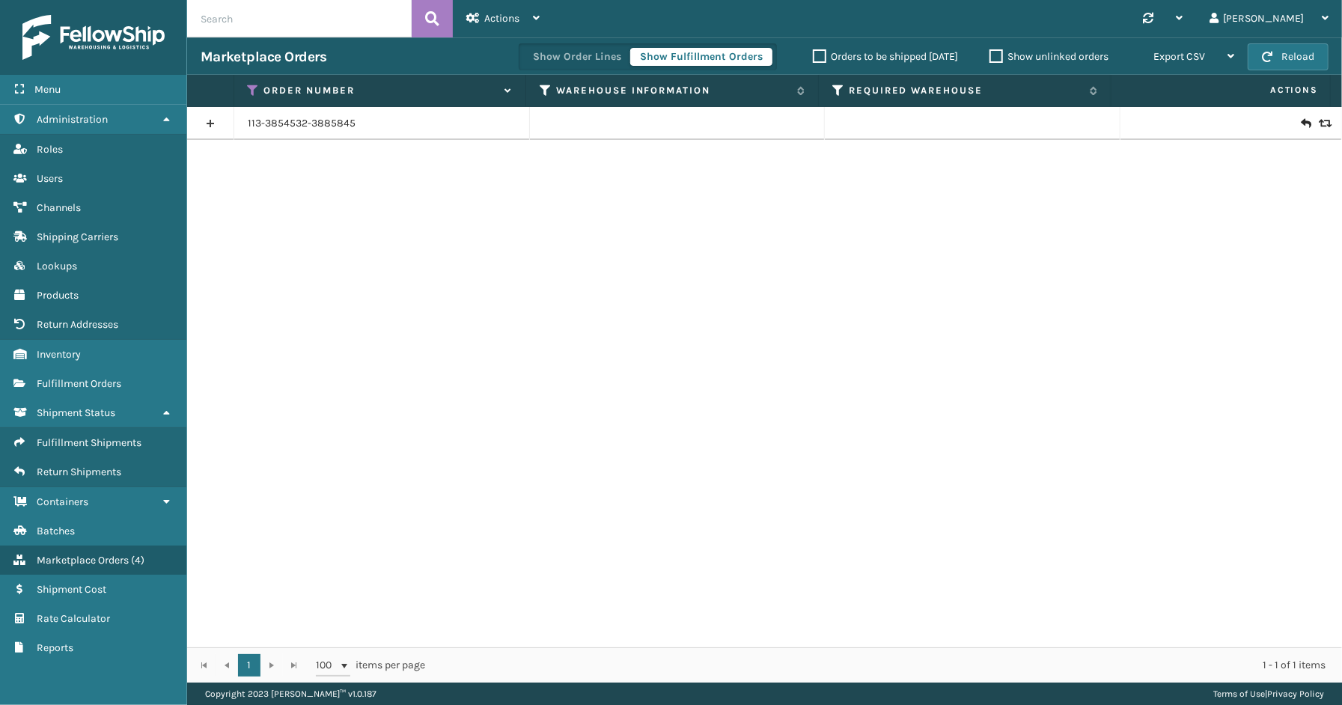
click at [208, 127] on link at bounding box center [210, 124] width 46 height 24
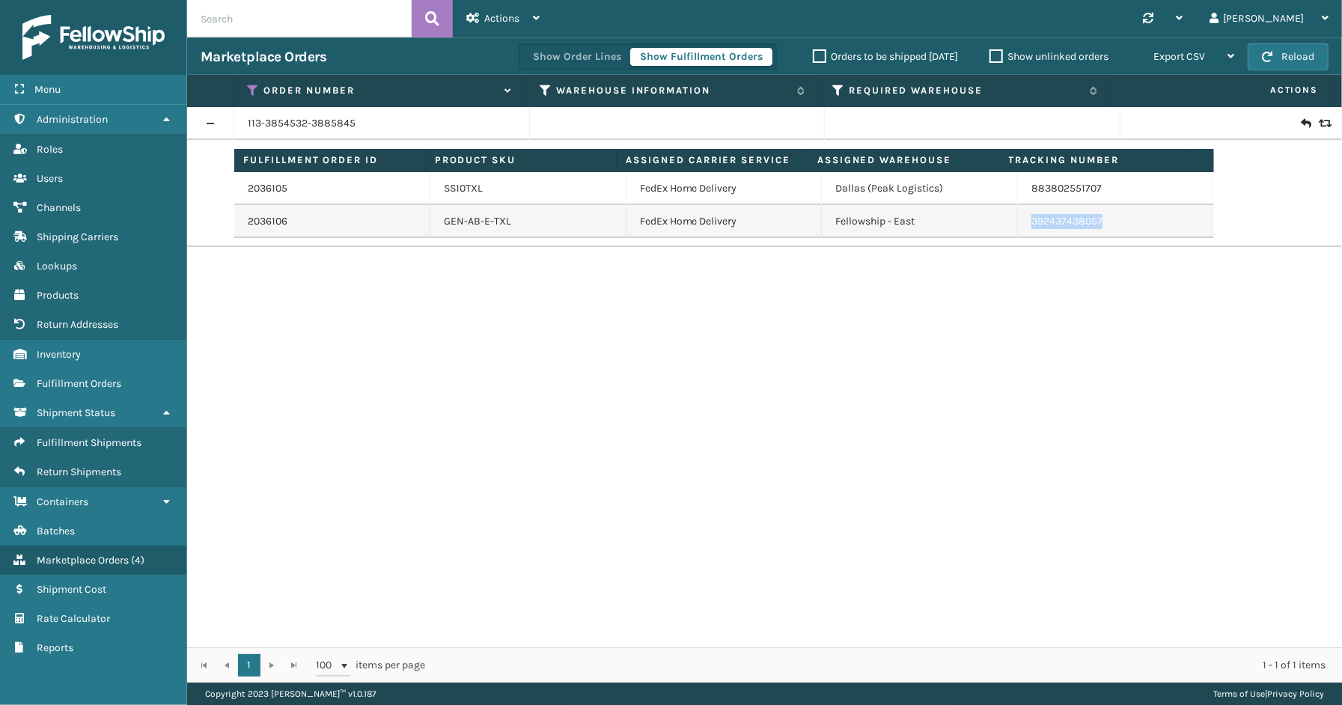
drag, startPoint x: 1120, startPoint y: 229, endPoint x: 1037, endPoint y: 225, distance: 83.2
click at [1022, 232] on td "392437438057" at bounding box center [1116, 221] width 196 height 33
click at [1088, 424] on div "113-3854532-3885845 Fulfillment Order ID Product SKU Assigned Carrier Service A…" at bounding box center [764, 377] width 1155 height 540
click at [250, 84] on icon at bounding box center [254, 90] width 12 height 13
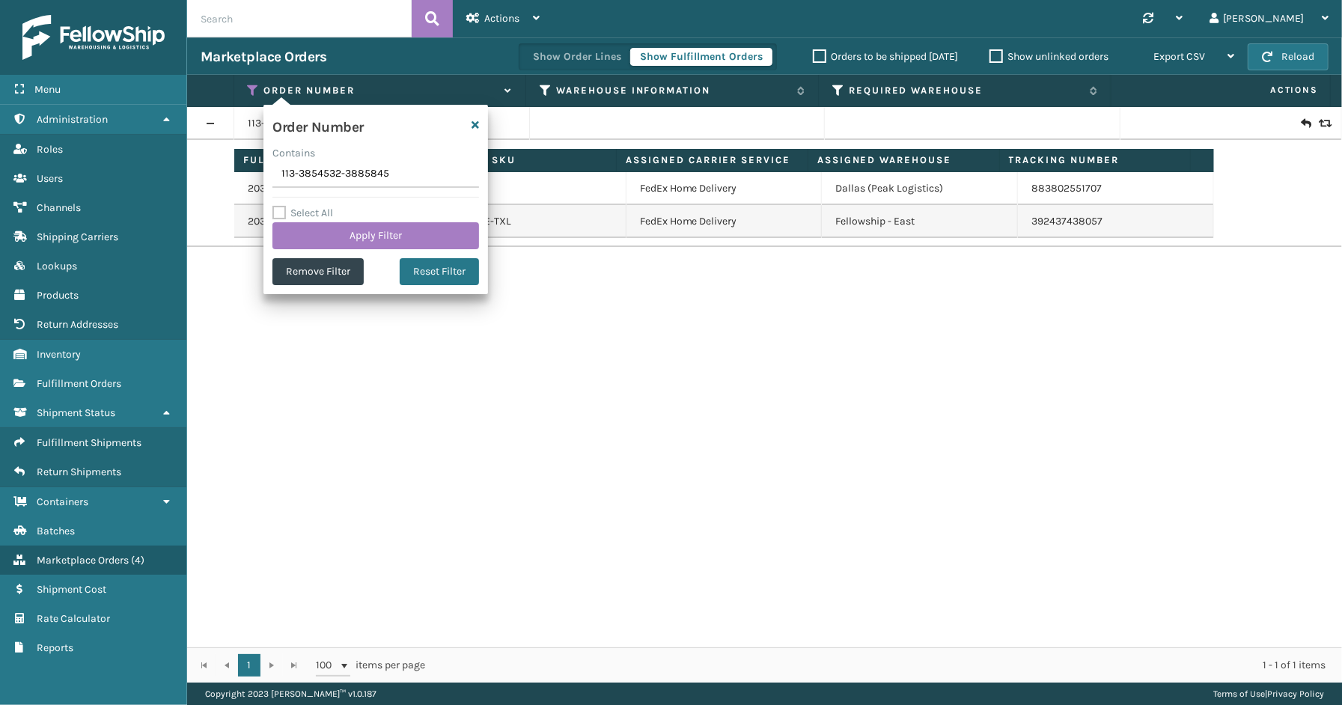
drag, startPoint x: 400, startPoint y: 177, endPoint x: 335, endPoint y: 177, distance: 65.9
click at [287, 177] on input "113-3854532-3885845" at bounding box center [375, 174] width 207 height 27
click at [324, 170] on input "113-3854532-3885845" at bounding box center [375, 174] width 207 height 27
drag, startPoint x: 419, startPoint y: 174, endPoint x: 267, endPoint y: 176, distance: 151.9
click at [267, 176] on div "Order Number Contains 113-3854532-3885845 Select All Apply Filter Remove Filter…" at bounding box center [375, 199] width 225 height 189
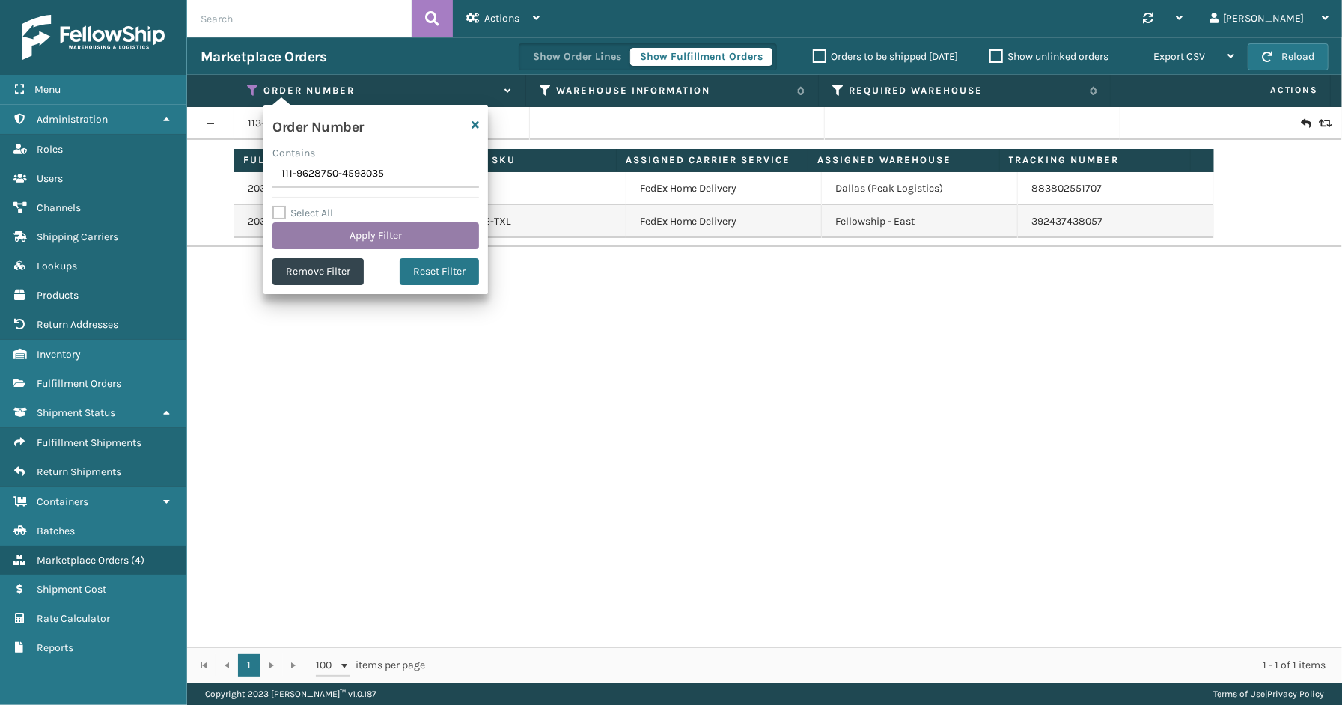
type input "111-9628750-4593035"
click at [330, 233] on button "Apply Filter" at bounding box center [375, 235] width 207 height 27
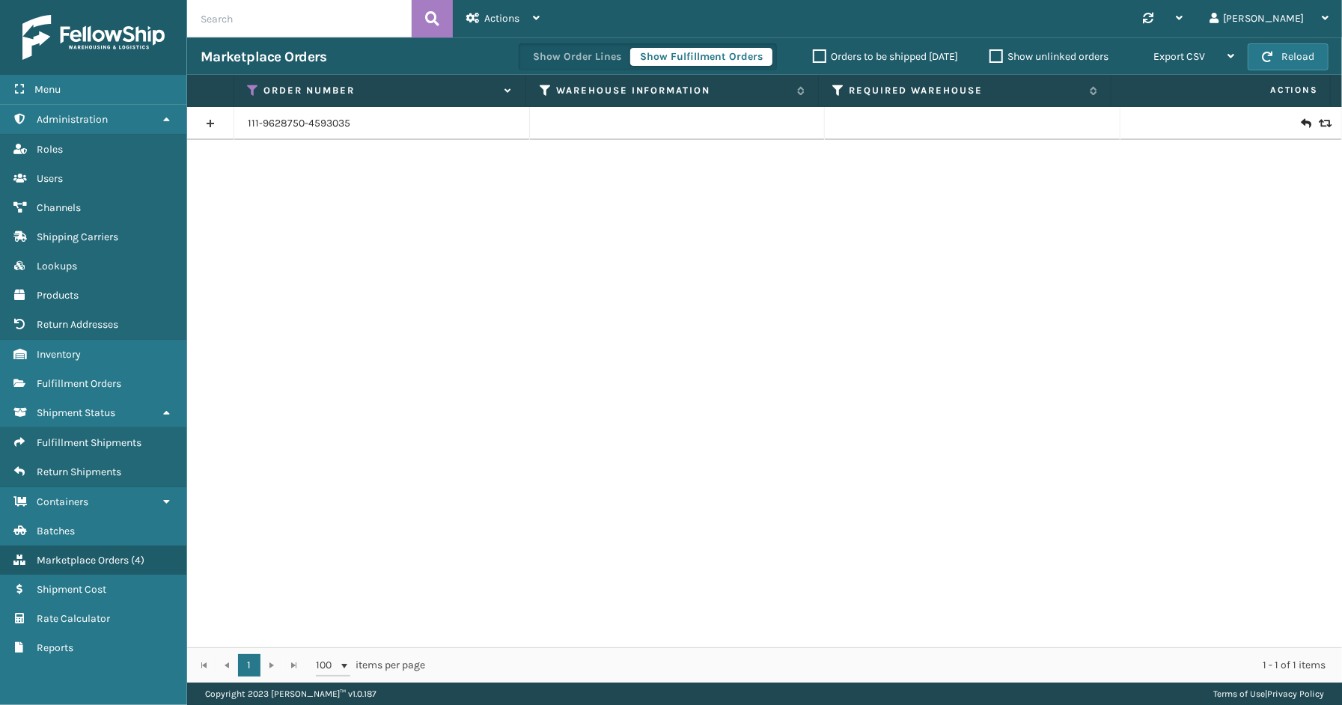
click at [189, 118] on link at bounding box center [210, 124] width 46 height 24
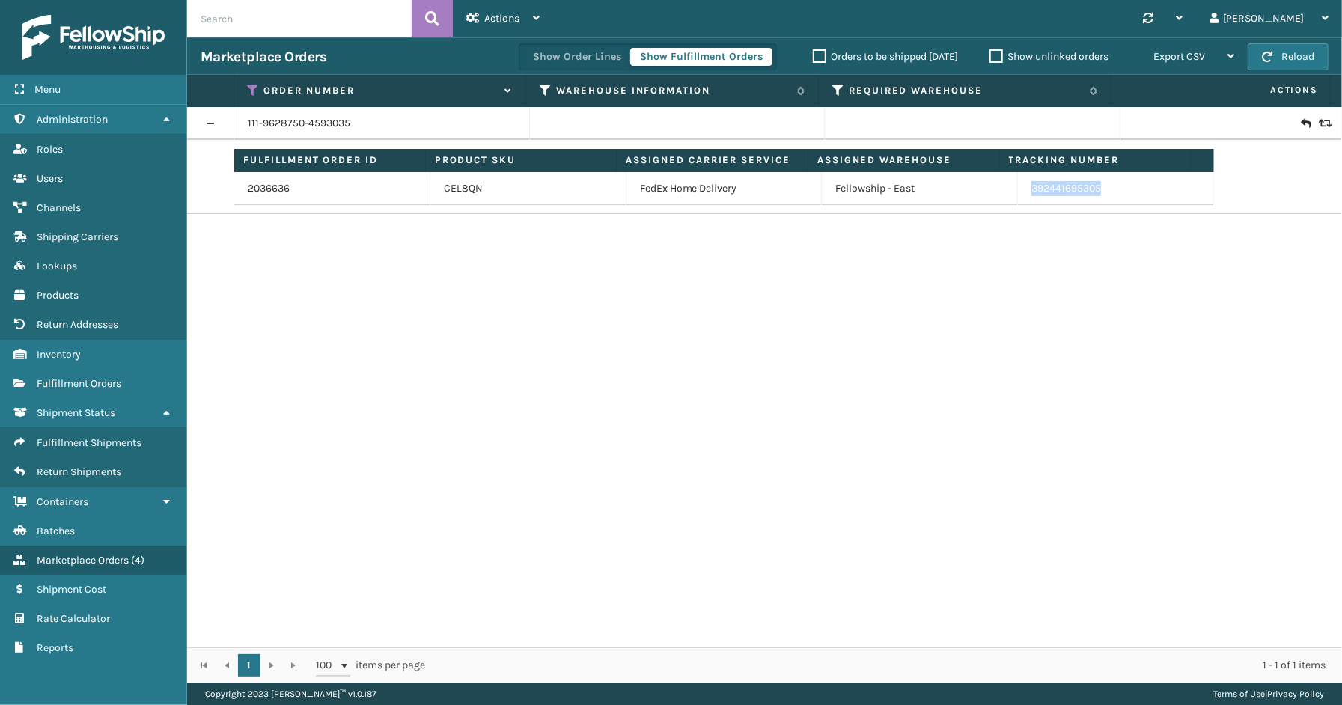
drag, startPoint x: 1097, startPoint y: 190, endPoint x: 1025, endPoint y: 192, distance: 71.9
click at [1018, 195] on td "392441695305" at bounding box center [1116, 188] width 196 height 33
copy link "392441695305"
click at [251, 86] on icon at bounding box center [254, 90] width 12 height 13
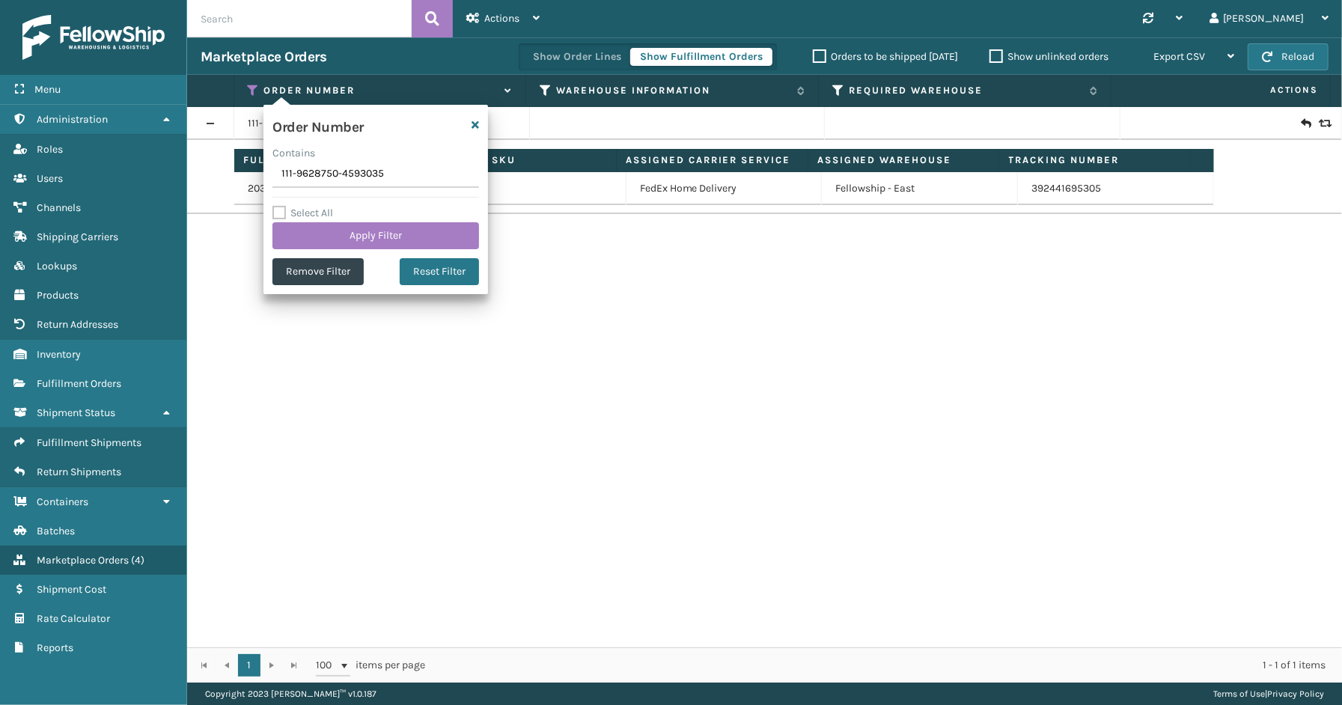
drag, startPoint x: 340, startPoint y: 173, endPoint x: 234, endPoint y: 173, distance: 105.5
click at [235, 173] on section "Marketplace Orders Show Order Lines Show Fulfillment Orders Orders to be shippe…" at bounding box center [764, 359] width 1155 height 645
paste input "2-6967576-482184"
type input "112-6967576-4821845"
click at [334, 218] on div "Select All Apply Filter" at bounding box center [375, 226] width 207 height 45
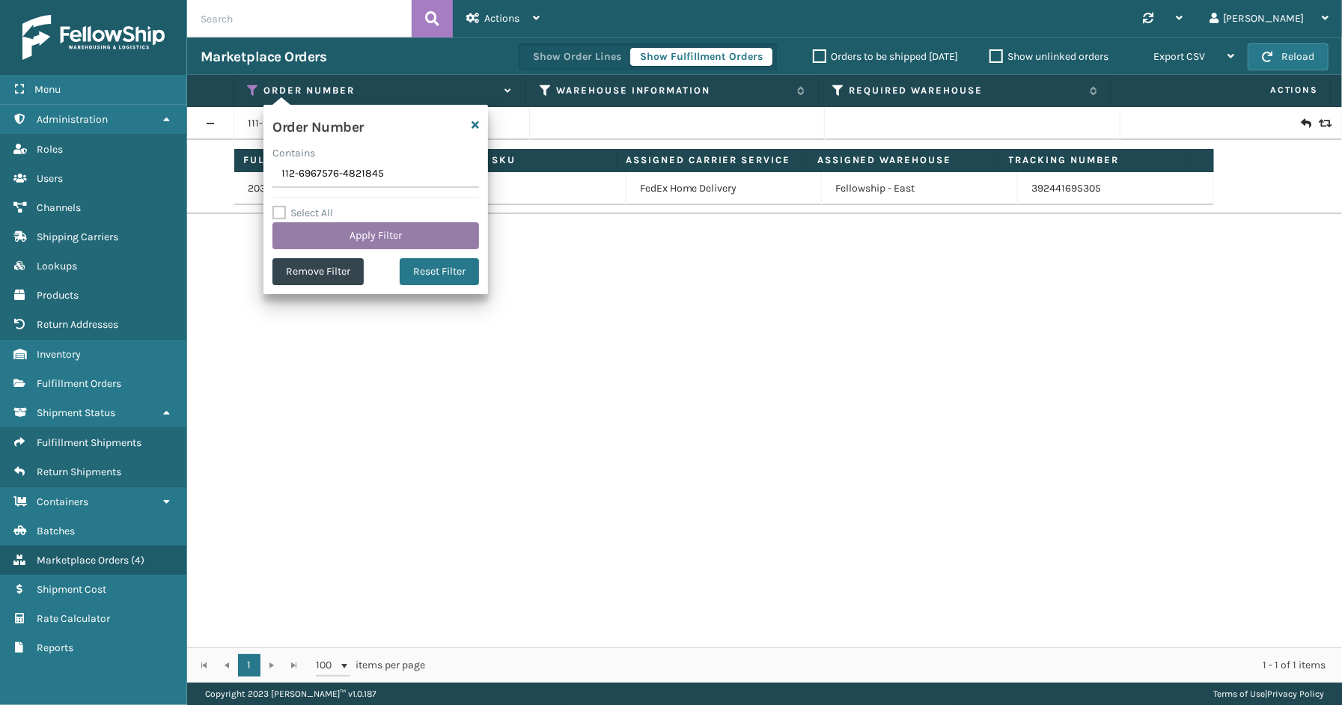
click at [335, 227] on button "Apply Filter" at bounding box center [375, 235] width 207 height 27
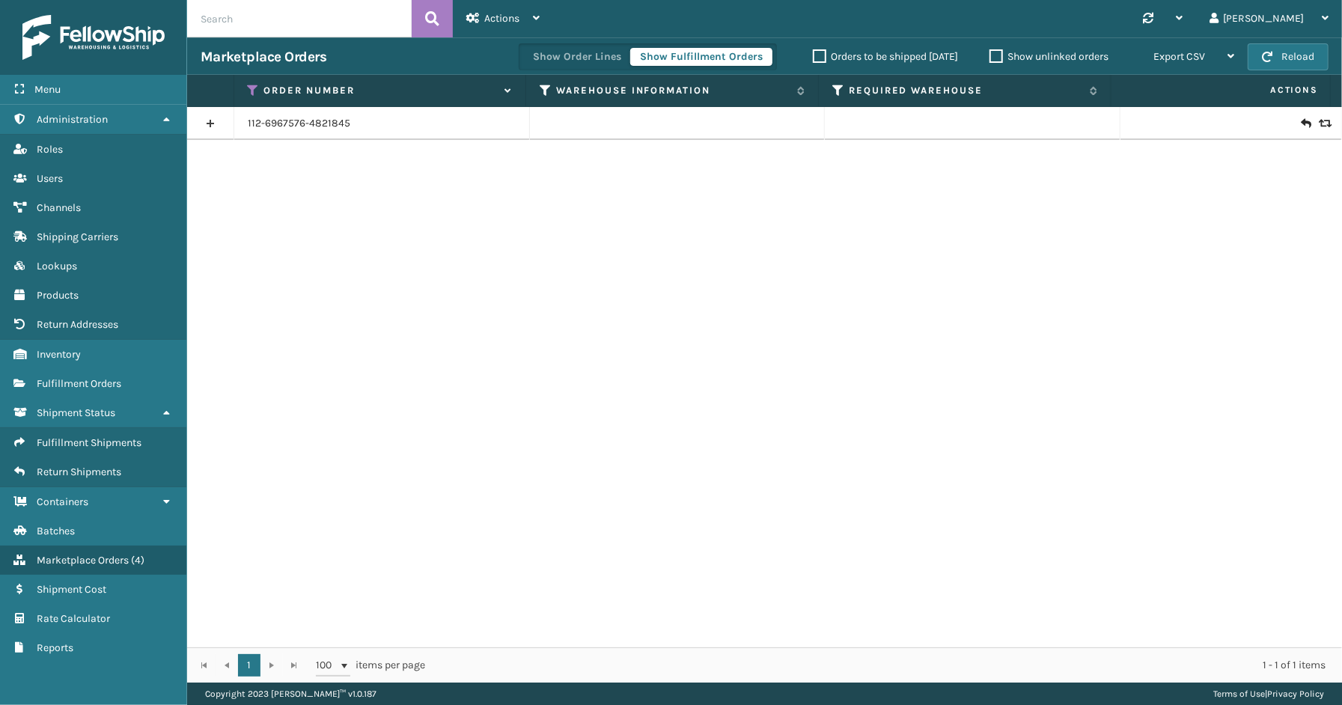
drag, startPoint x: 198, startPoint y: 127, endPoint x: 202, endPoint y: 136, distance: 9.7
click at [198, 127] on link at bounding box center [210, 124] width 46 height 24
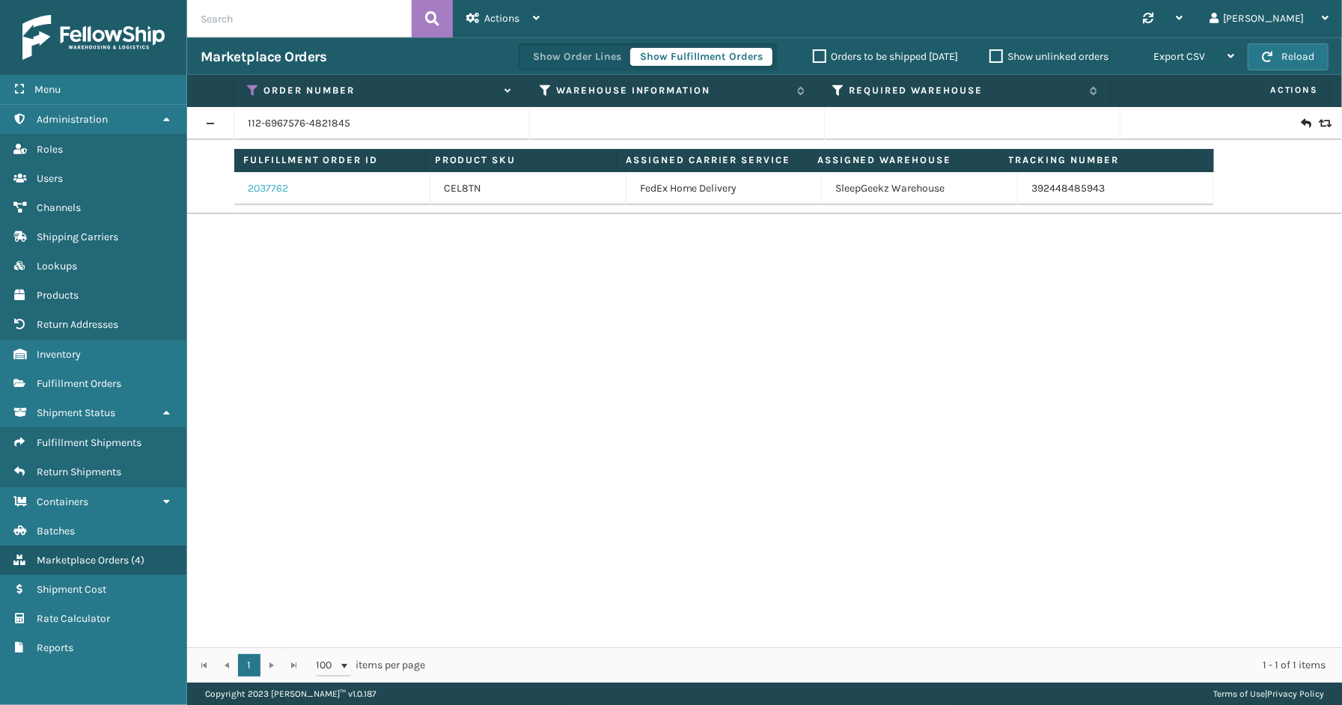
click at [275, 185] on link "2037762" at bounding box center [268, 188] width 40 height 15
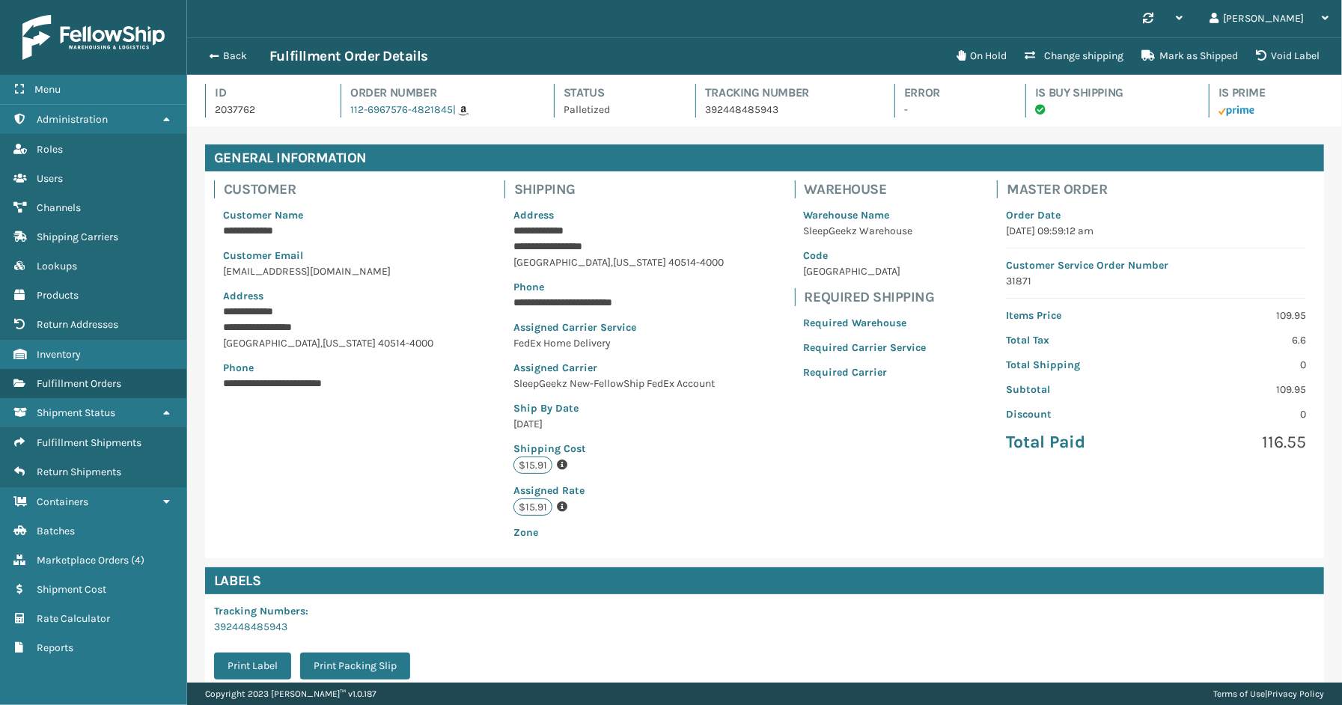
scroll to position [35, 1155]
click at [742, 108] on p "392448485943" at bounding box center [786, 110] width 162 height 16
click at [216, 54] on span "button" at bounding box center [211, 56] width 9 height 10
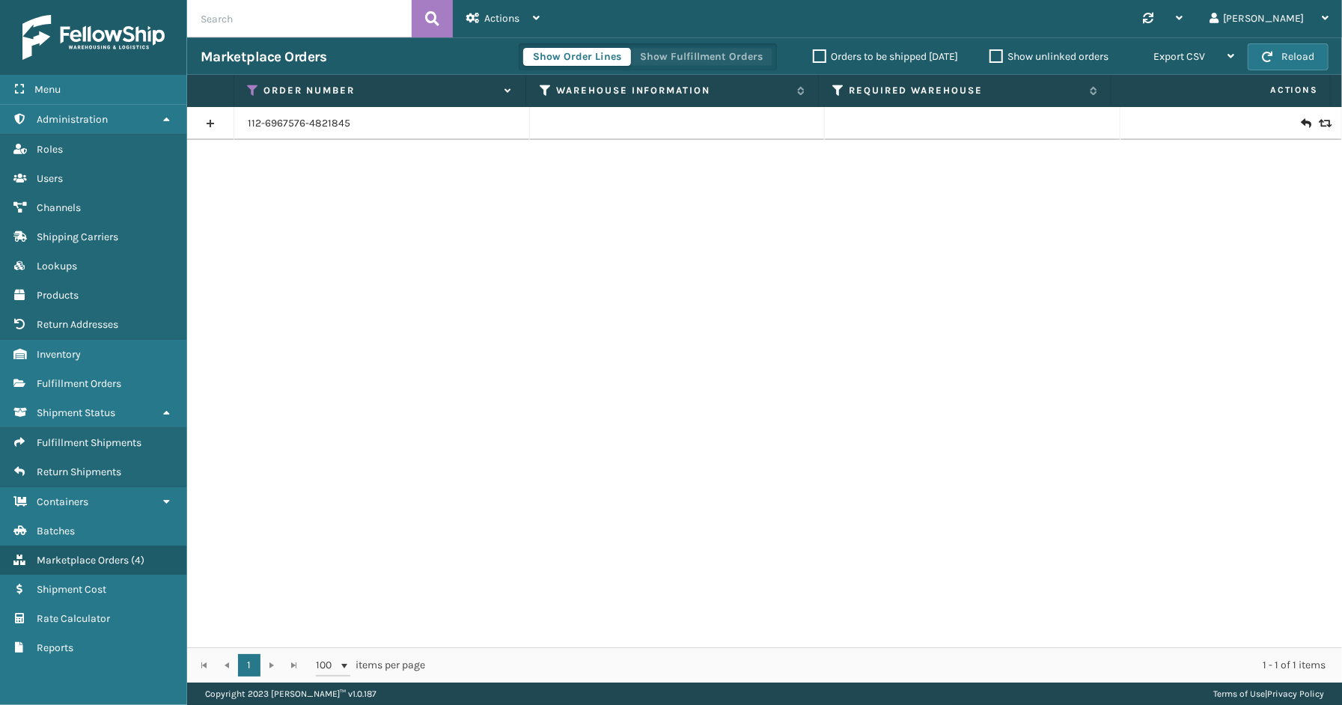
click at [677, 50] on button "Show Fulfillment Orders" at bounding box center [701, 57] width 142 height 18
click at [203, 126] on link at bounding box center [210, 124] width 46 height 24
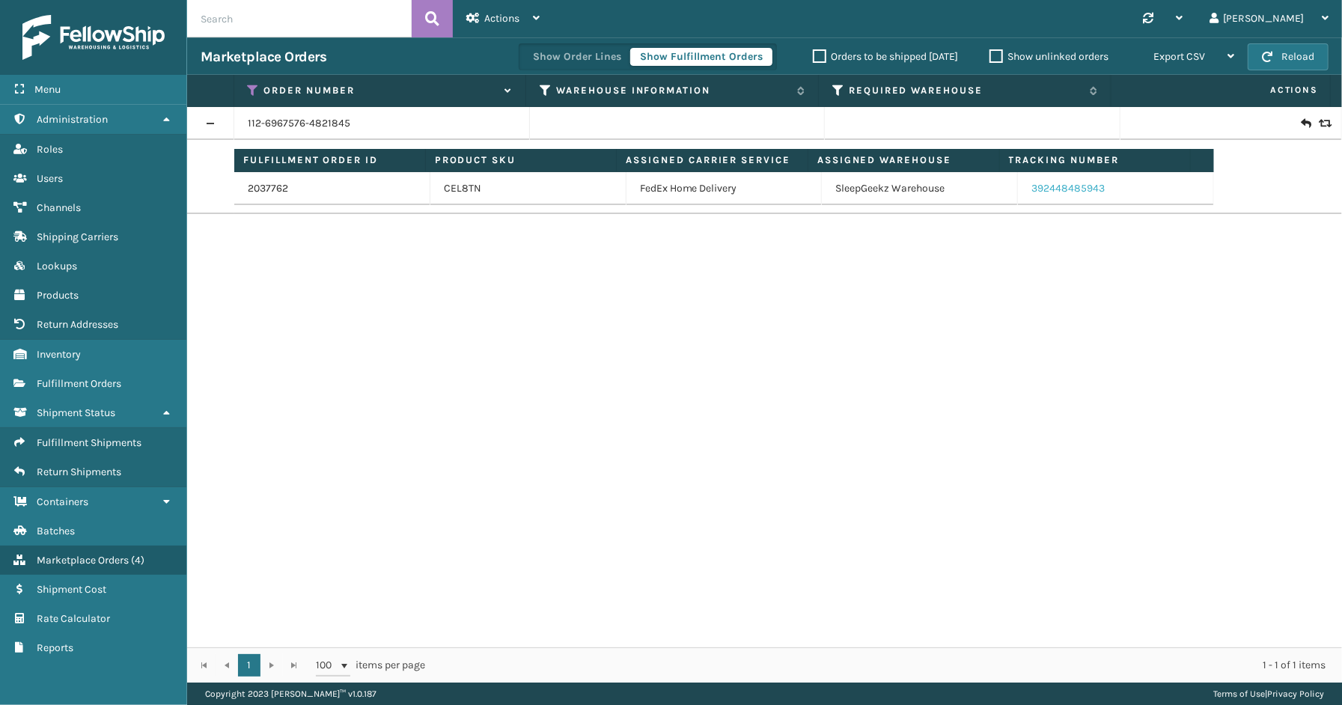
click at [1049, 187] on link "392448485943" at bounding box center [1067, 188] width 73 height 13
click at [253, 85] on icon at bounding box center [254, 90] width 12 height 13
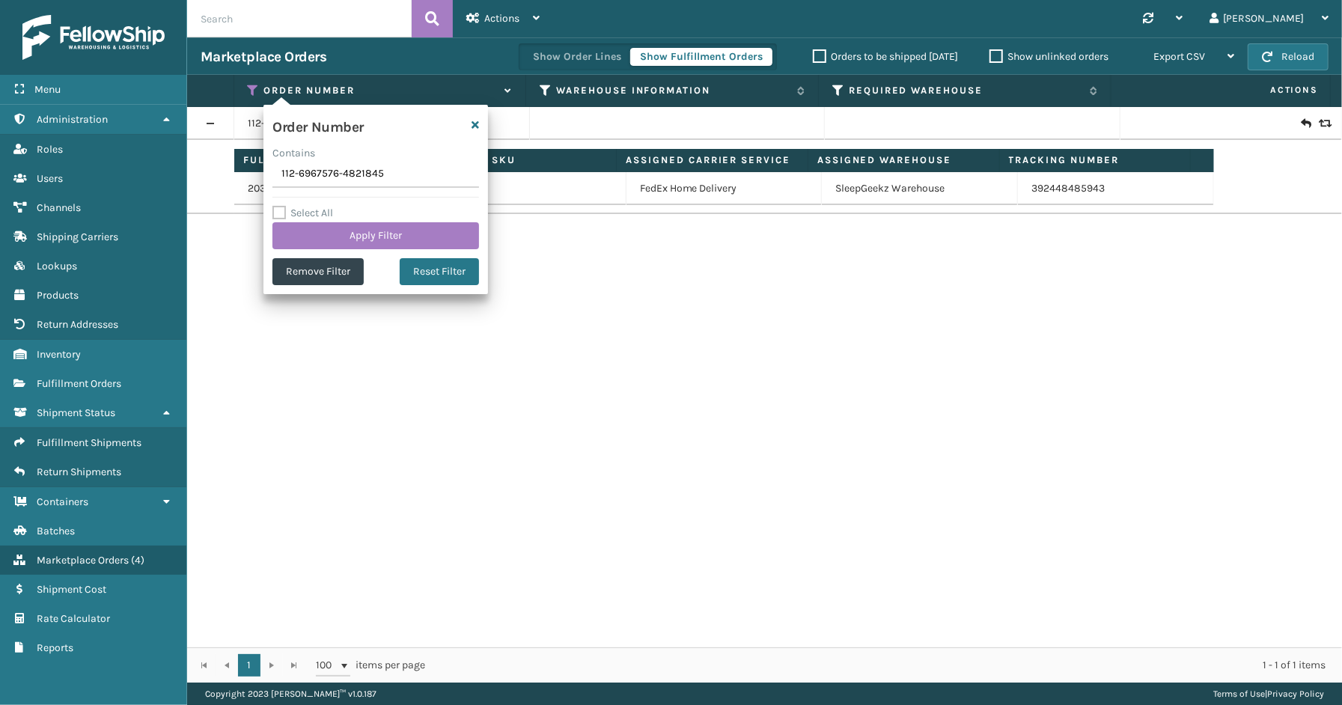
drag, startPoint x: 387, startPoint y: 174, endPoint x: 259, endPoint y: 174, distance: 128.0
click at [259, 174] on section "Marketplace Orders Show Order Lines Show Fulfillment Orders Orders to be shippe…" at bounding box center [764, 359] width 1155 height 645
type input "114-7493390-4477823"
click at [305, 238] on button "Apply Filter" at bounding box center [375, 235] width 207 height 27
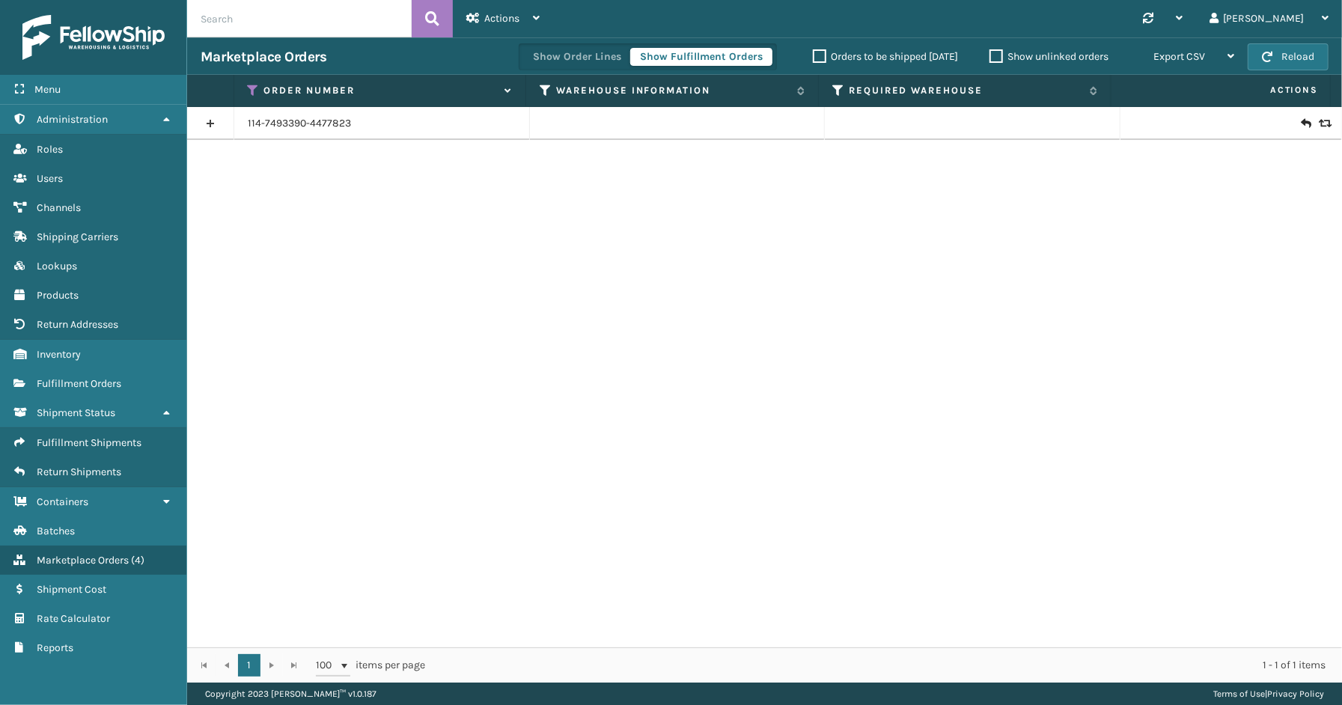
click at [208, 124] on link at bounding box center [210, 124] width 46 height 24
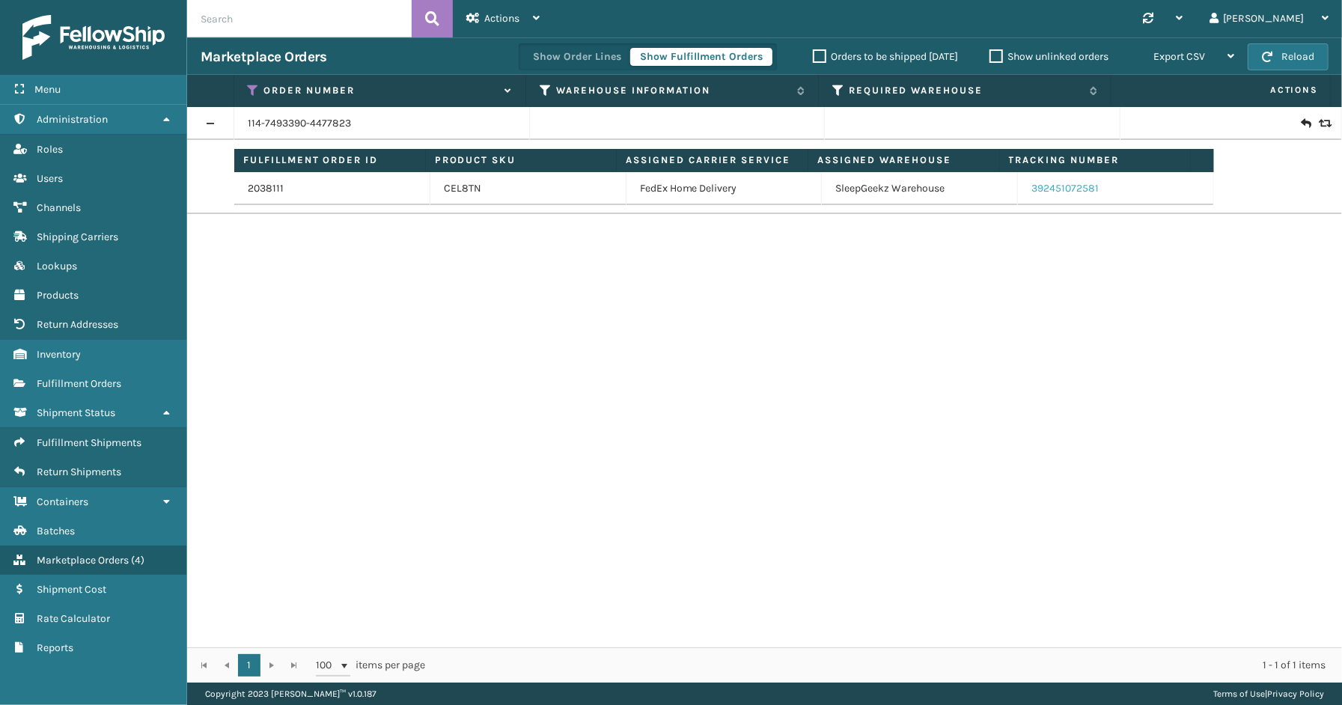
click at [1069, 189] on link "392451072581" at bounding box center [1064, 188] width 67 height 13
click at [254, 87] on icon at bounding box center [254, 90] width 12 height 13
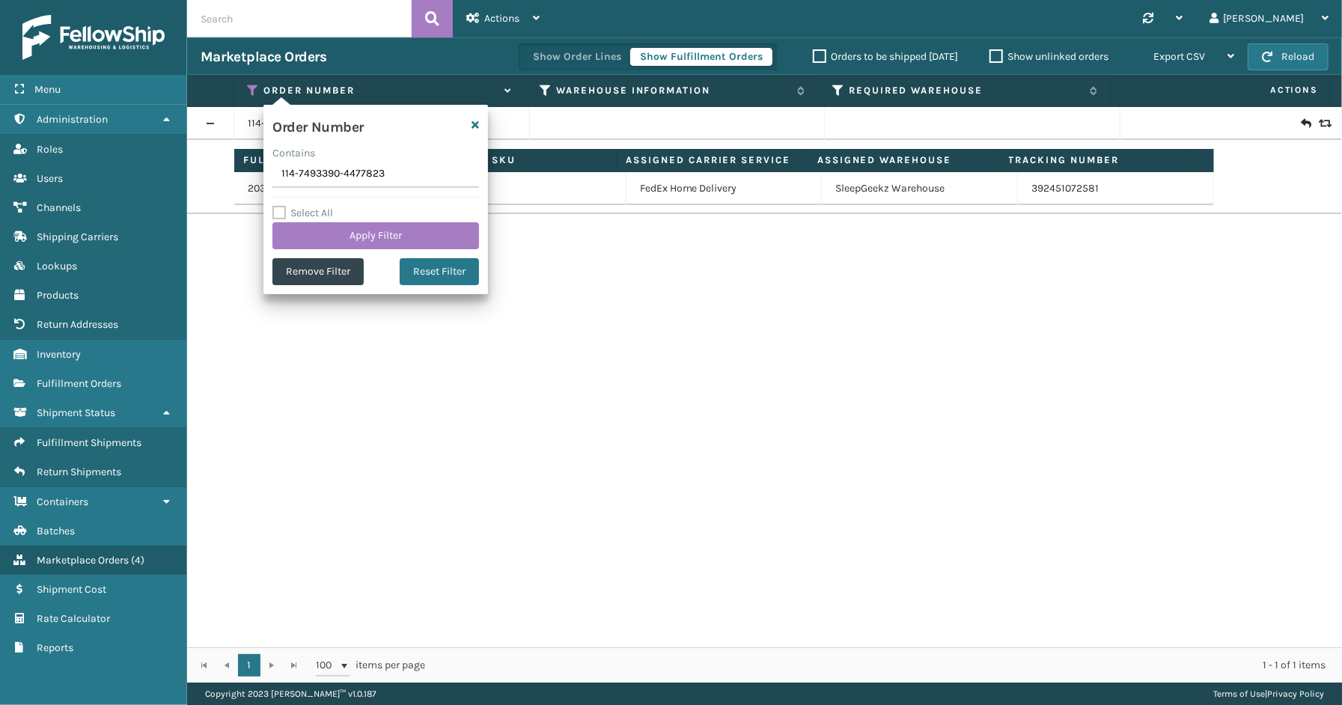
drag, startPoint x: 390, startPoint y: 180, endPoint x: 225, endPoint y: 162, distance: 166.4
click at [204, 159] on section "Marketplace Orders Show Order Lines Show Fulfillment Orders Orders to be shippe…" at bounding box center [764, 359] width 1155 height 645
type input "SS43745"
click at [325, 241] on button "Apply Filter" at bounding box center [375, 235] width 207 height 27
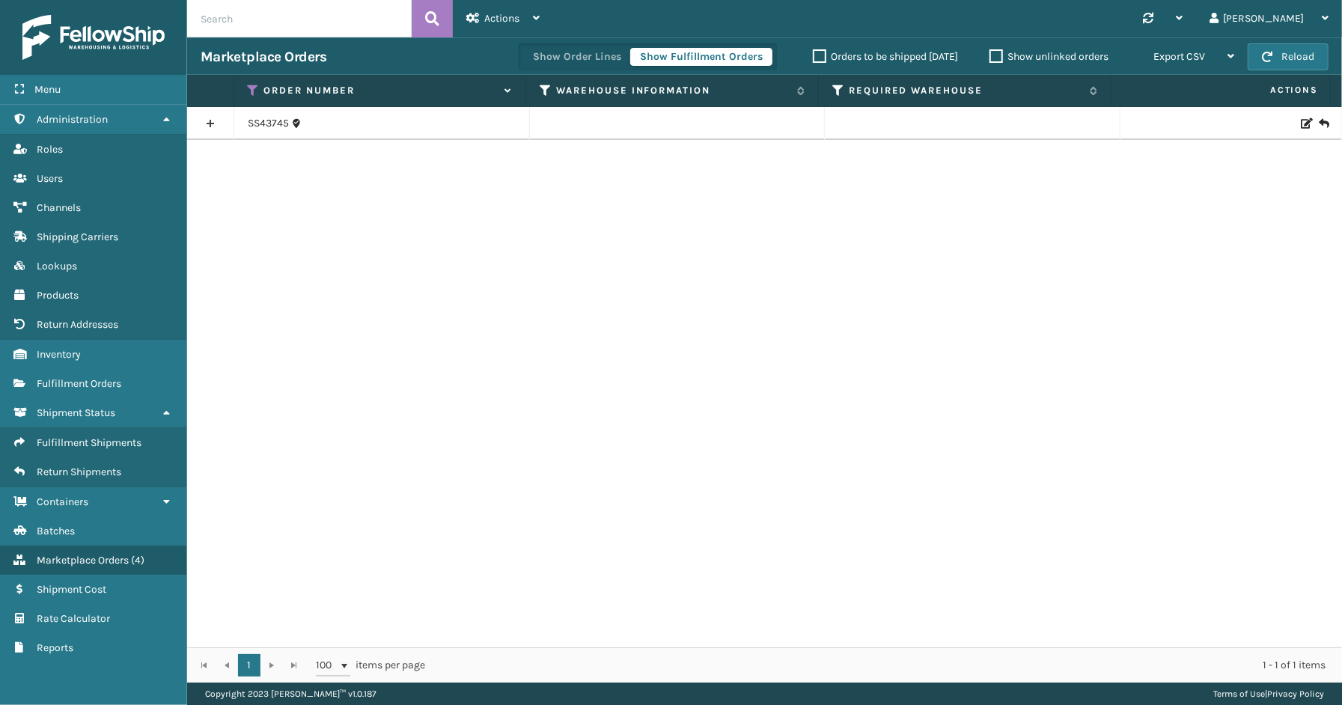
click at [211, 118] on link at bounding box center [210, 124] width 46 height 24
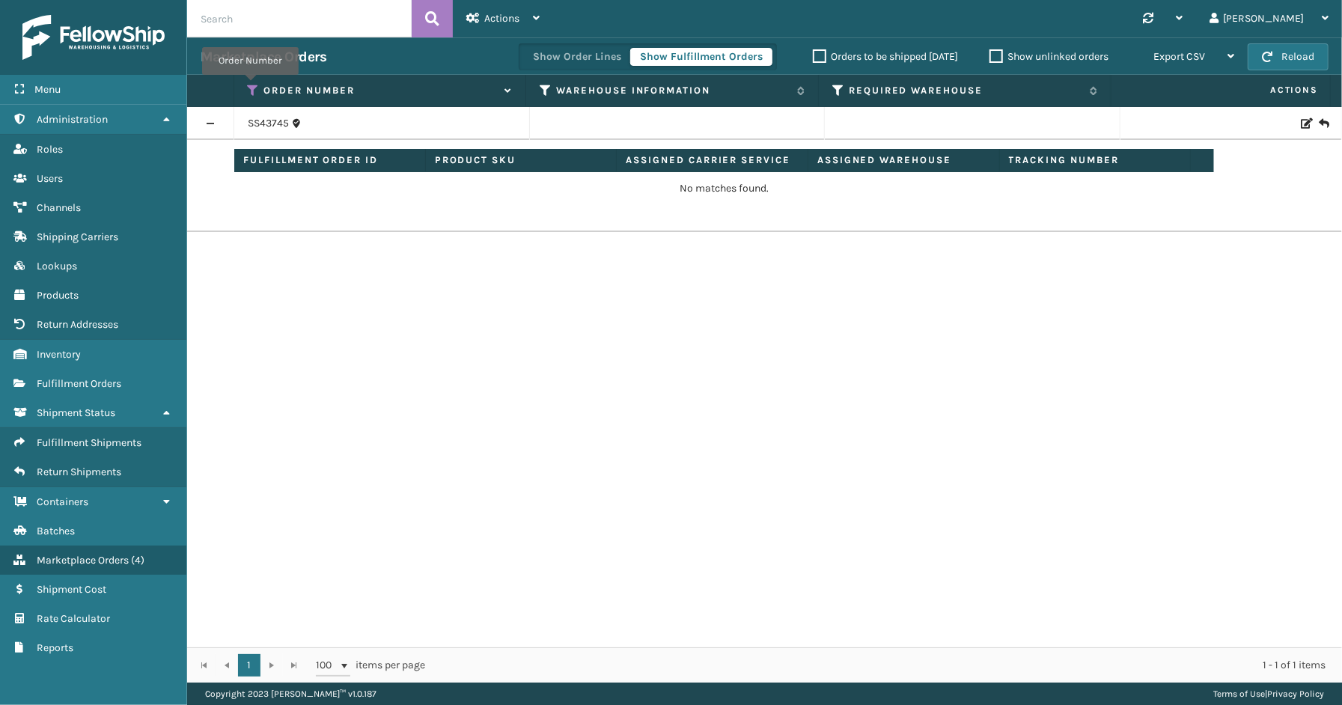
click at [250, 85] on icon at bounding box center [254, 90] width 12 height 13
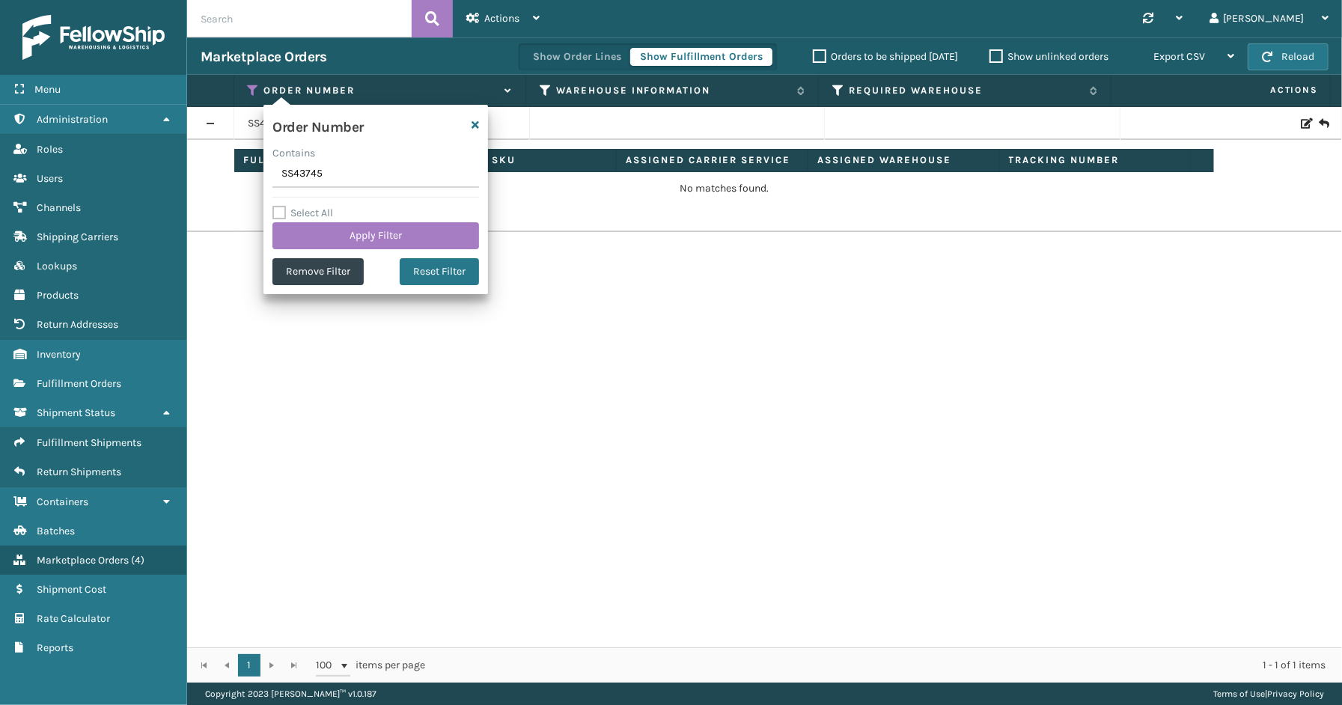
drag, startPoint x: 304, startPoint y: 178, endPoint x: 264, endPoint y: 178, distance: 39.7
click at [264, 178] on div "Order Number Contains SS43745 Select All Apply Filter Remove Filter Reset Filter" at bounding box center [375, 199] width 225 height 189
type input "112-4220670-5220219"
click at [341, 233] on button "Apply Filter" at bounding box center [375, 235] width 207 height 27
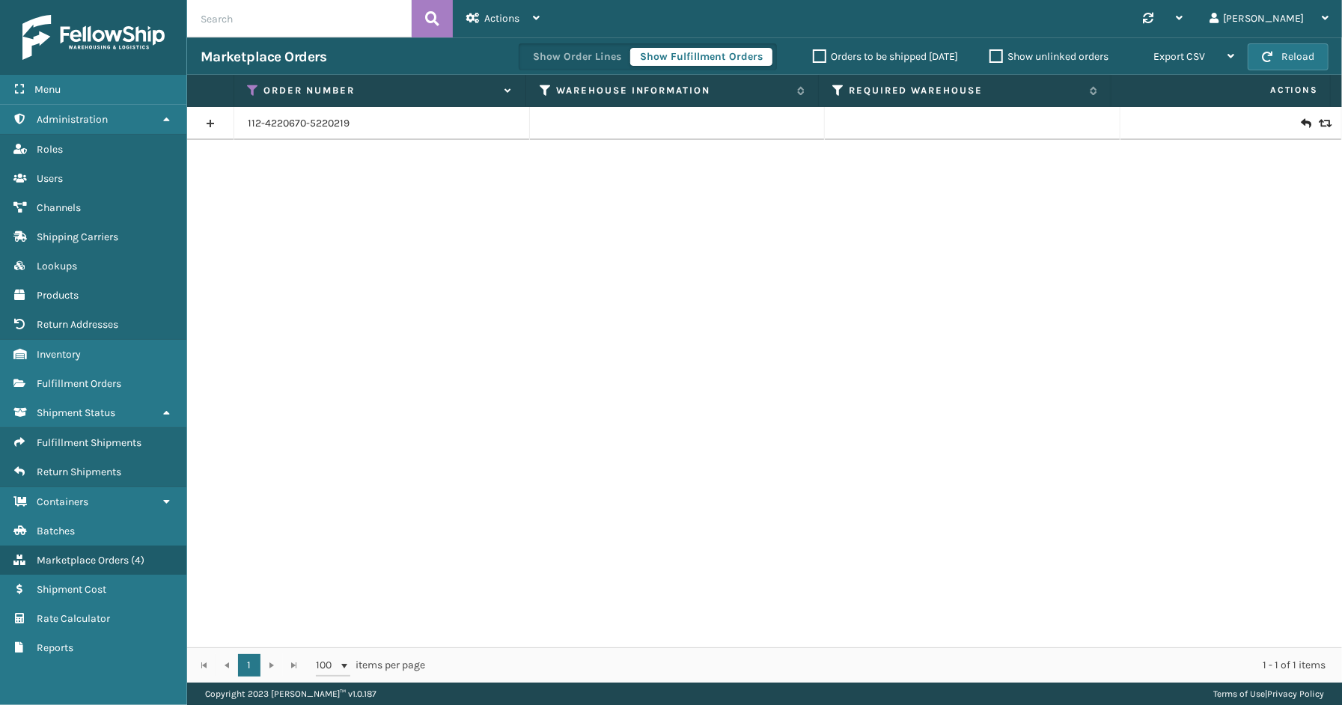
click at [219, 120] on link at bounding box center [210, 124] width 46 height 24
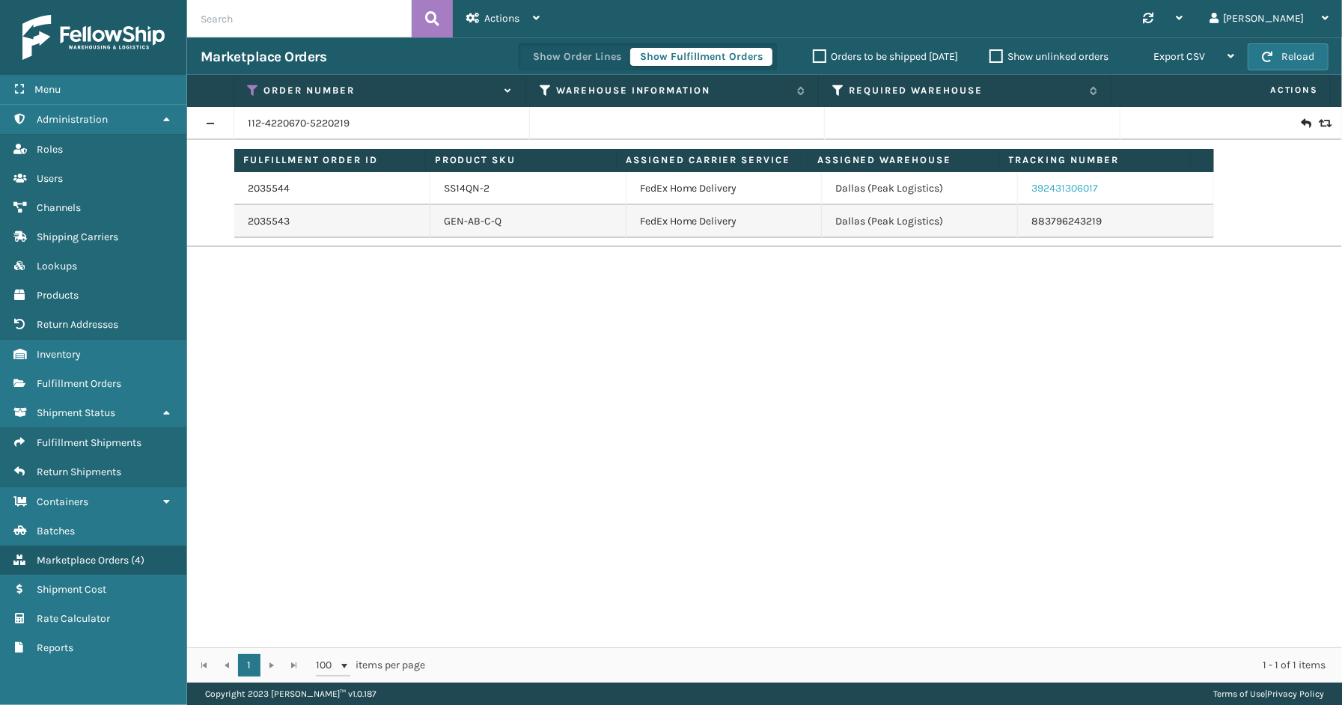
click at [1045, 192] on link "392431306017" at bounding box center [1064, 188] width 67 height 13
click at [263, 225] on link "2035543" at bounding box center [269, 221] width 42 height 15
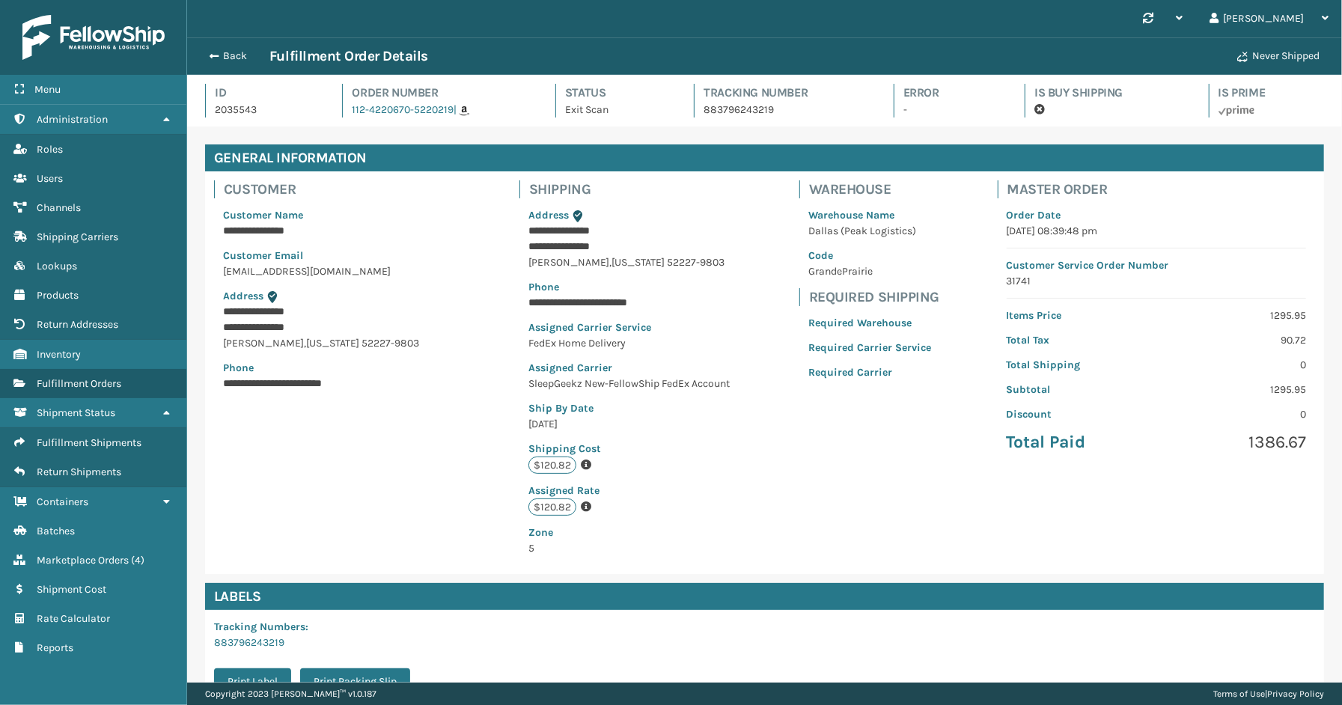
scroll to position [35, 1155]
drag, startPoint x: 794, startPoint y: 115, endPoint x: 689, endPoint y: 115, distance: 104.8
click at [694, 115] on div "Tracking Number 883796243219" at bounding box center [780, 101] width 172 height 34
click at [232, 58] on button "Back" at bounding box center [235, 55] width 69 height 13
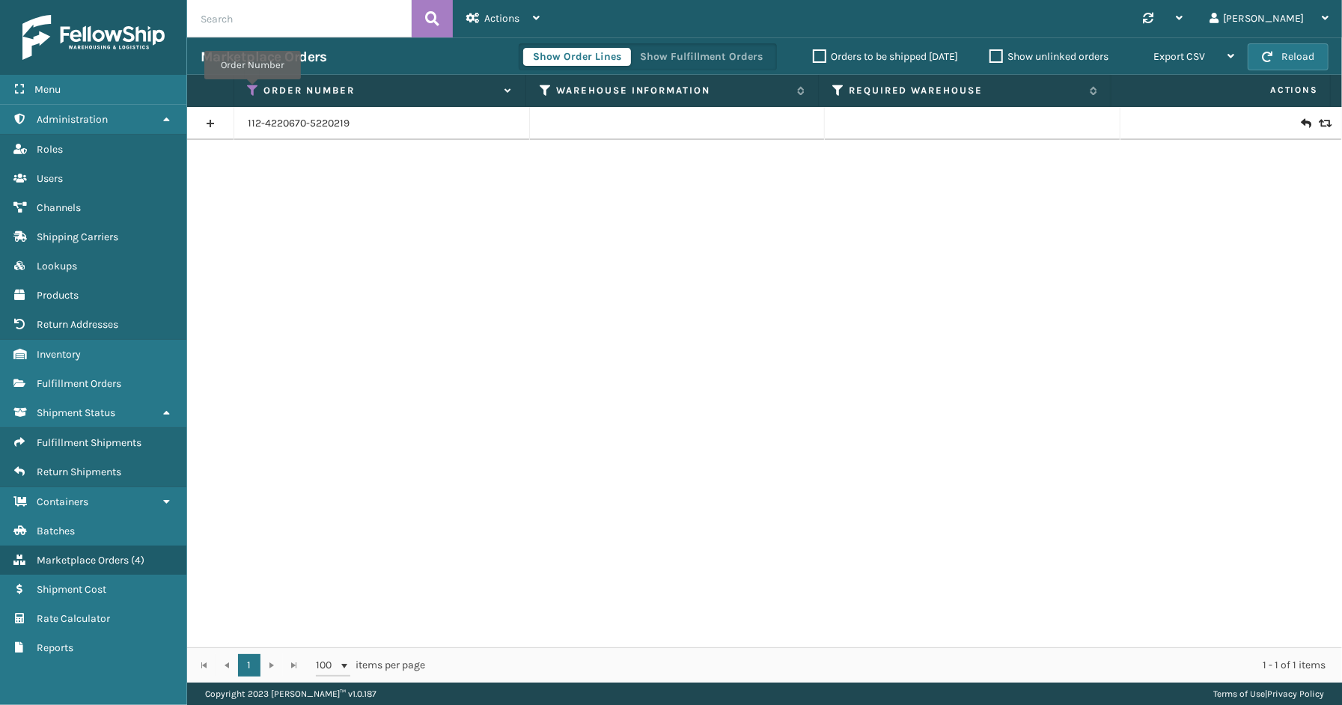
click at [252, 90] on icon at bounding box center [254, 90] width 12 height 13
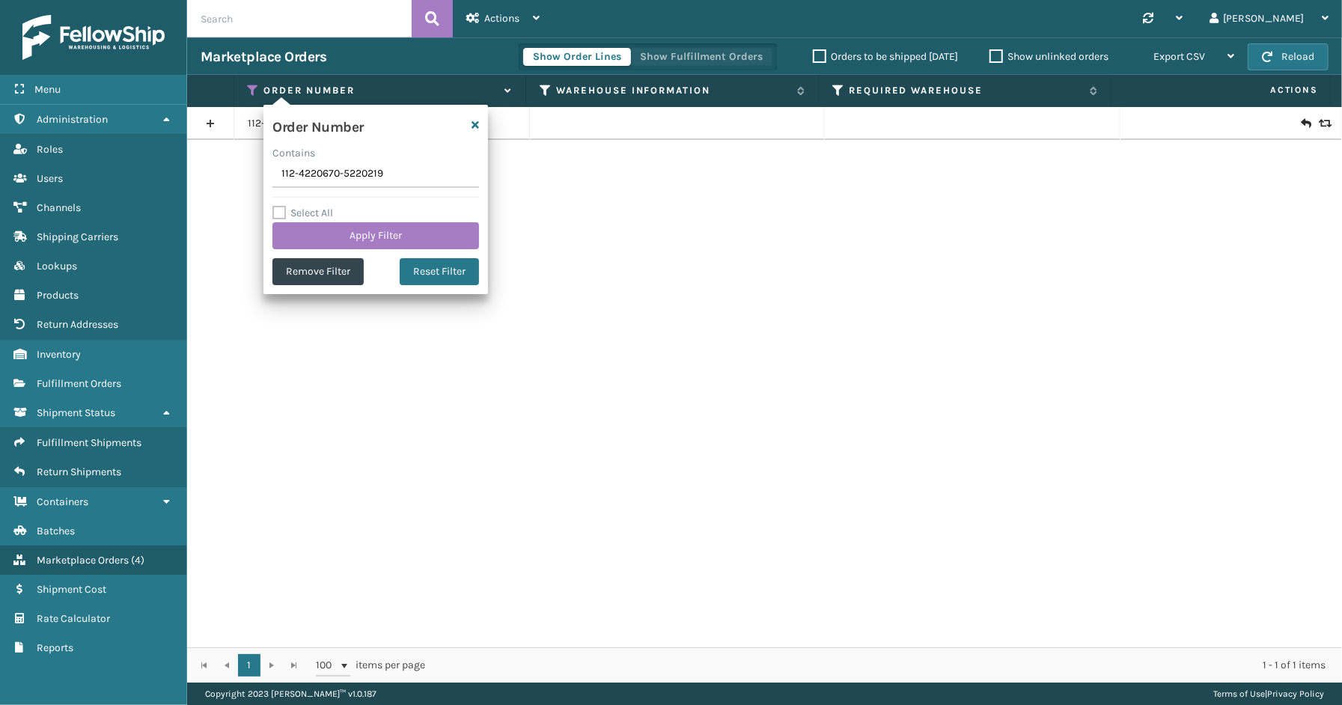
click at [712, 57] on button "Show Fulfillment Orders" at bounding box center [701, 57] width 142 height 18
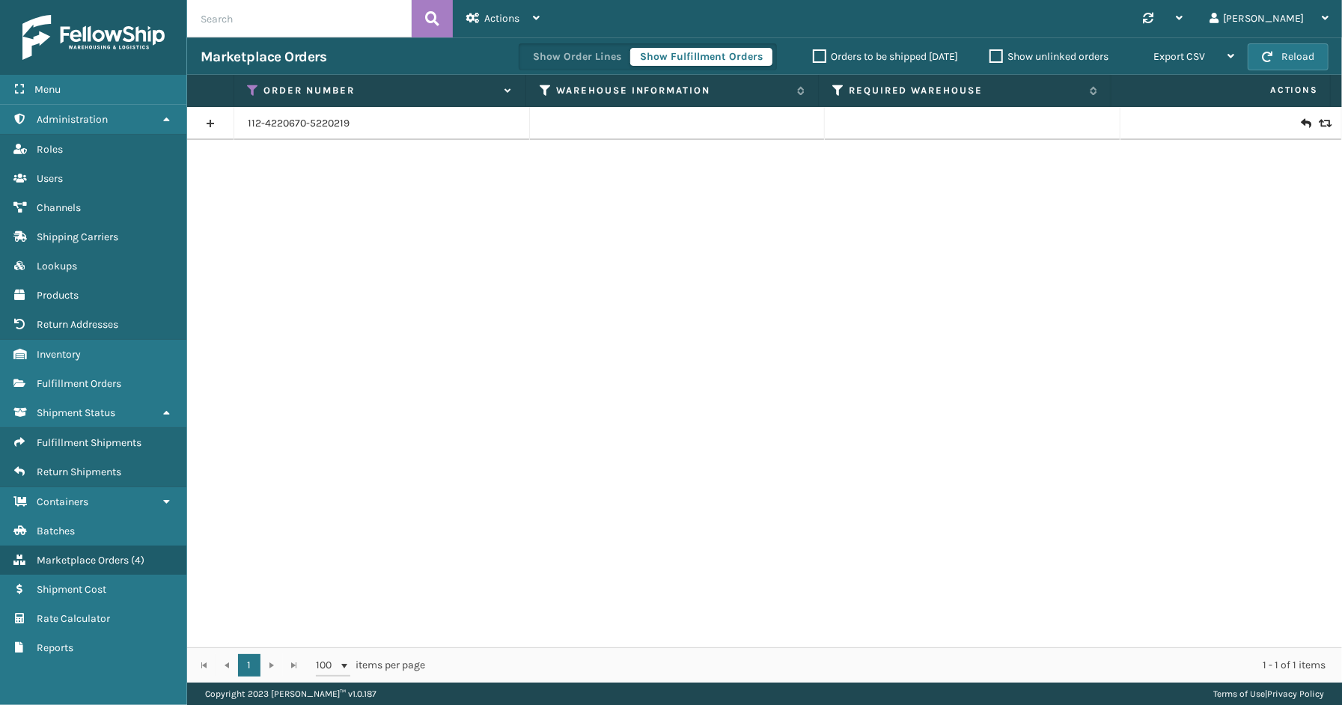
click at [254, 86] on icon at bounding box center [254, 90] width 12 height 13
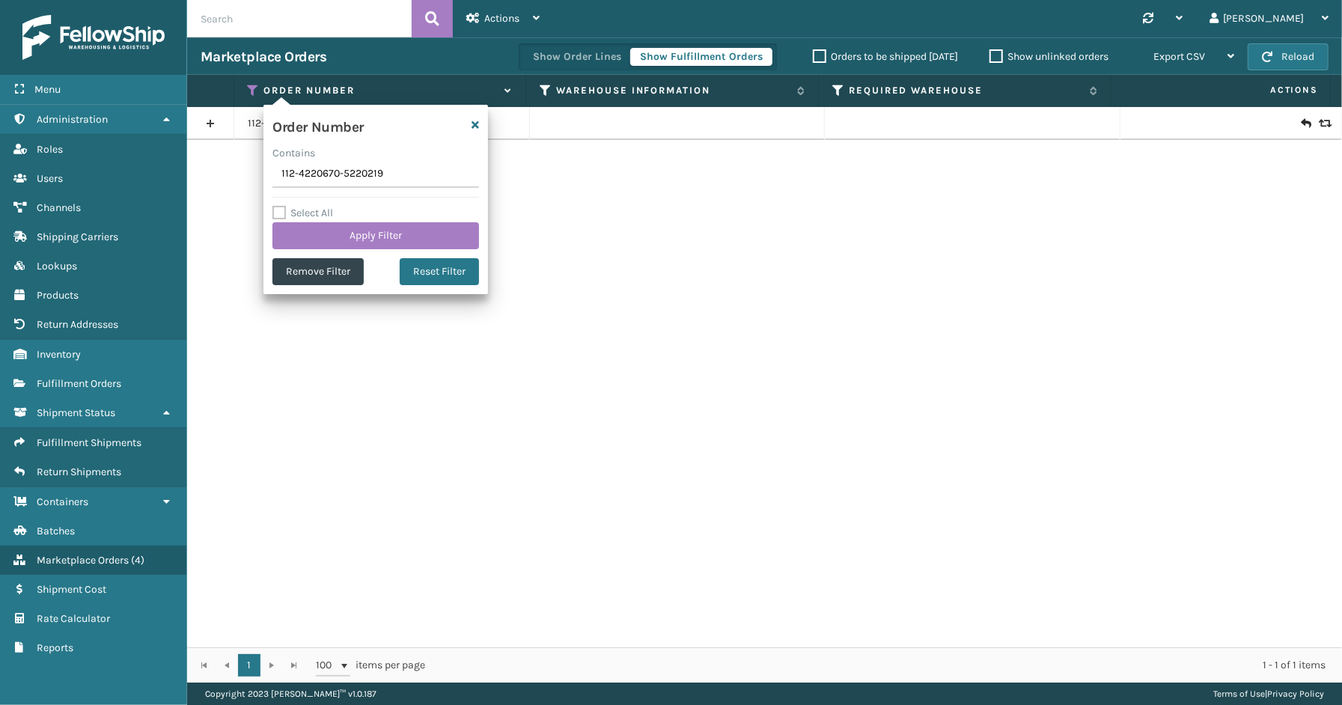
drag, startPoint x: 397, startPoint y: 178, endPoint x: 278, endPoint y: 175, distance: 119.0
click at [256, 175] on section "Marketplace Orders Show Order Lines Show Fulfillment Orders Orders to be shippe…" at bounding box center [764, 359] width 1155 height 645
type input "111-3647020-9514633"
click at [320, 231] on button "Apply Filter" at bounding box center [375, 235] width 207 height 27
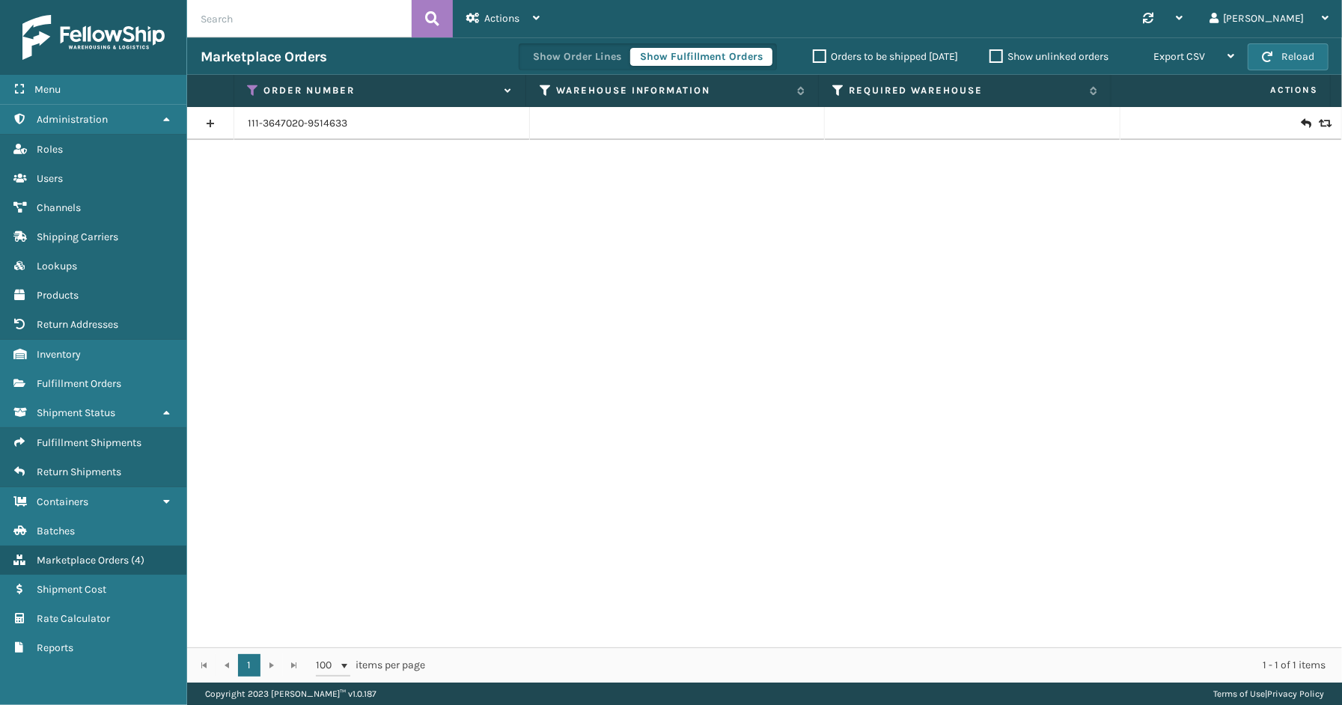
click at [217, 123] on link at bounding box center [210, 124] width 46 height 24
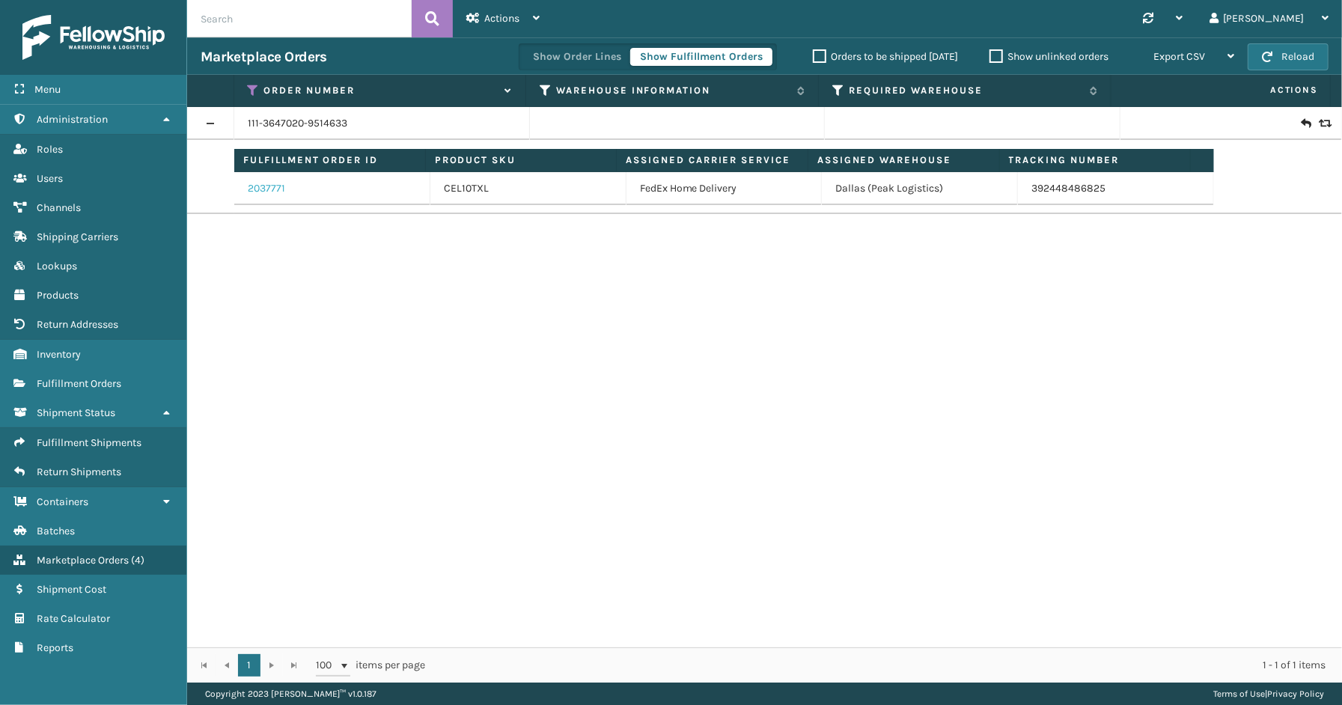
click at [262, 187] on link "2037771" at bounding box center [266, 188] width 37 height 15
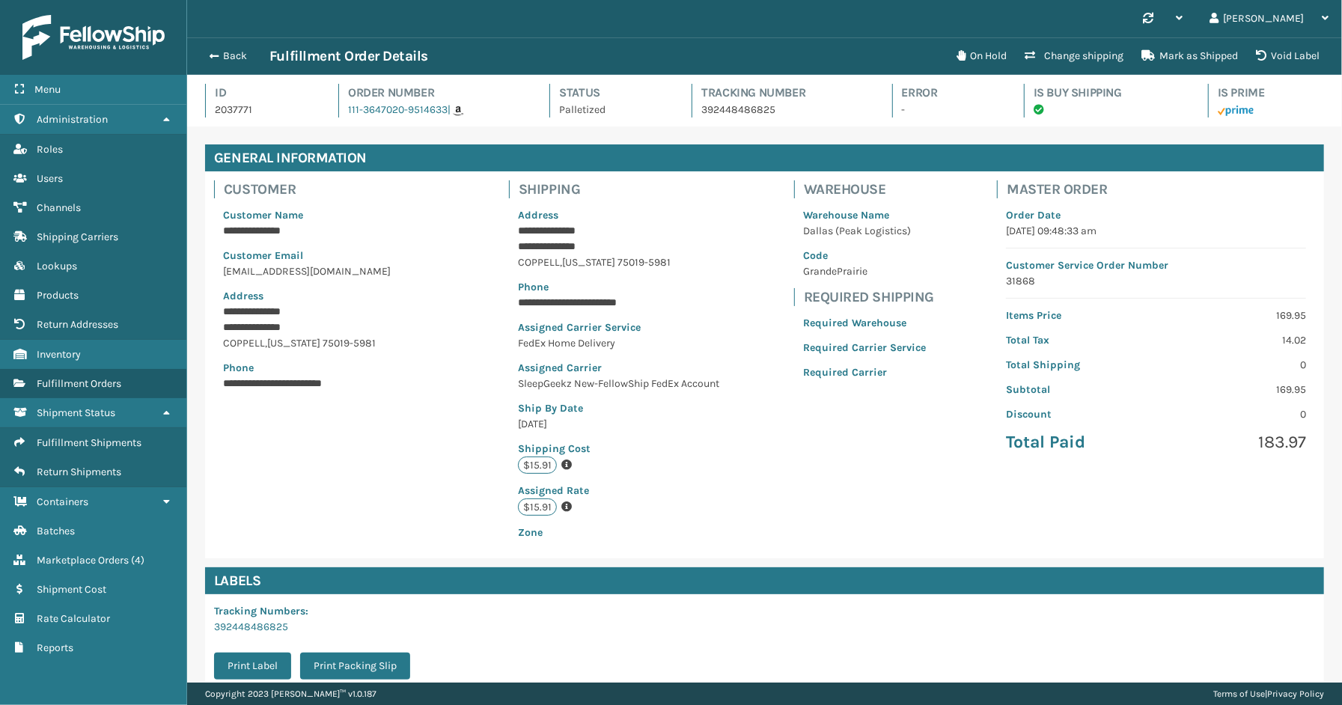
scroll to position [35, 1155]
click at [236, 61] on button "Back" at bounding box center [235, 55] width 69 height 13
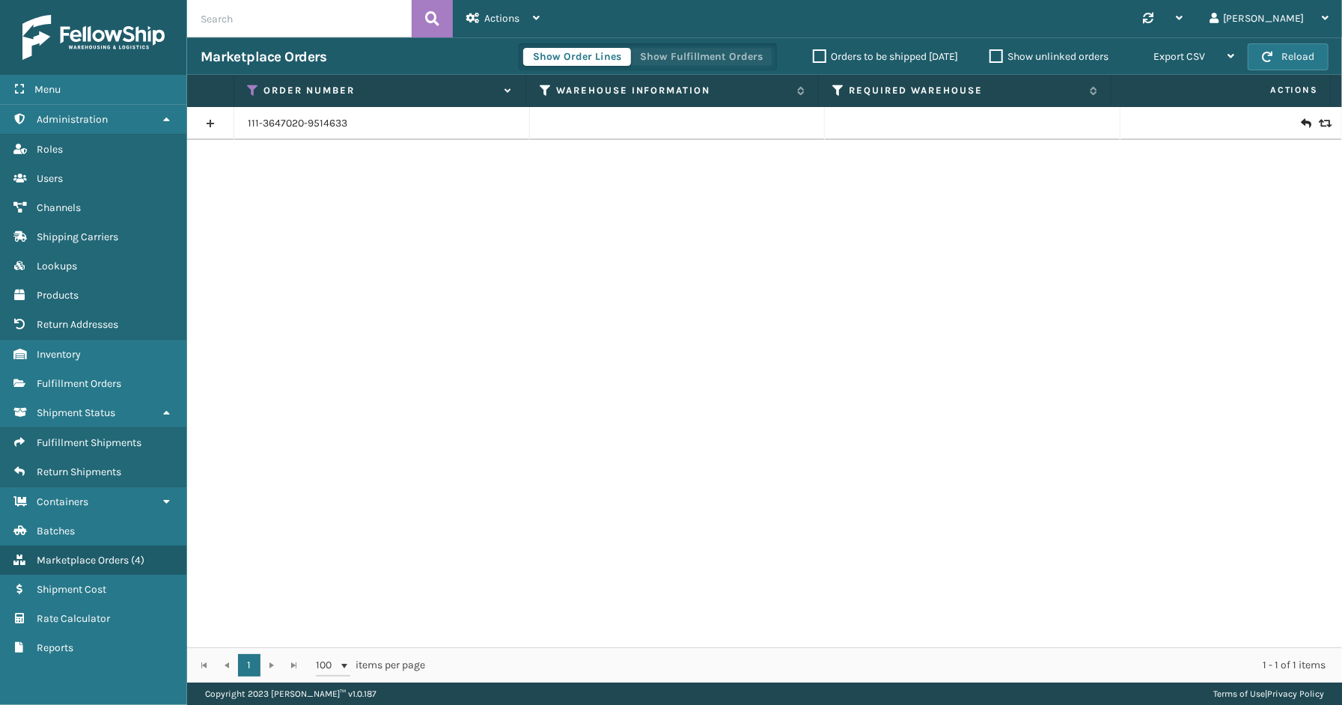
click at [690, 49] on button "Show Fulfillment Orders" at bounding box center [701, 57] width 142 height 18
drag, startPoint x: 252, startPoint y: 85, endPoint x: 260, endPoint y: 102, distance: 18.4
click at [252, 85] on icon at bounding box center [254, 90] width 12 height 13
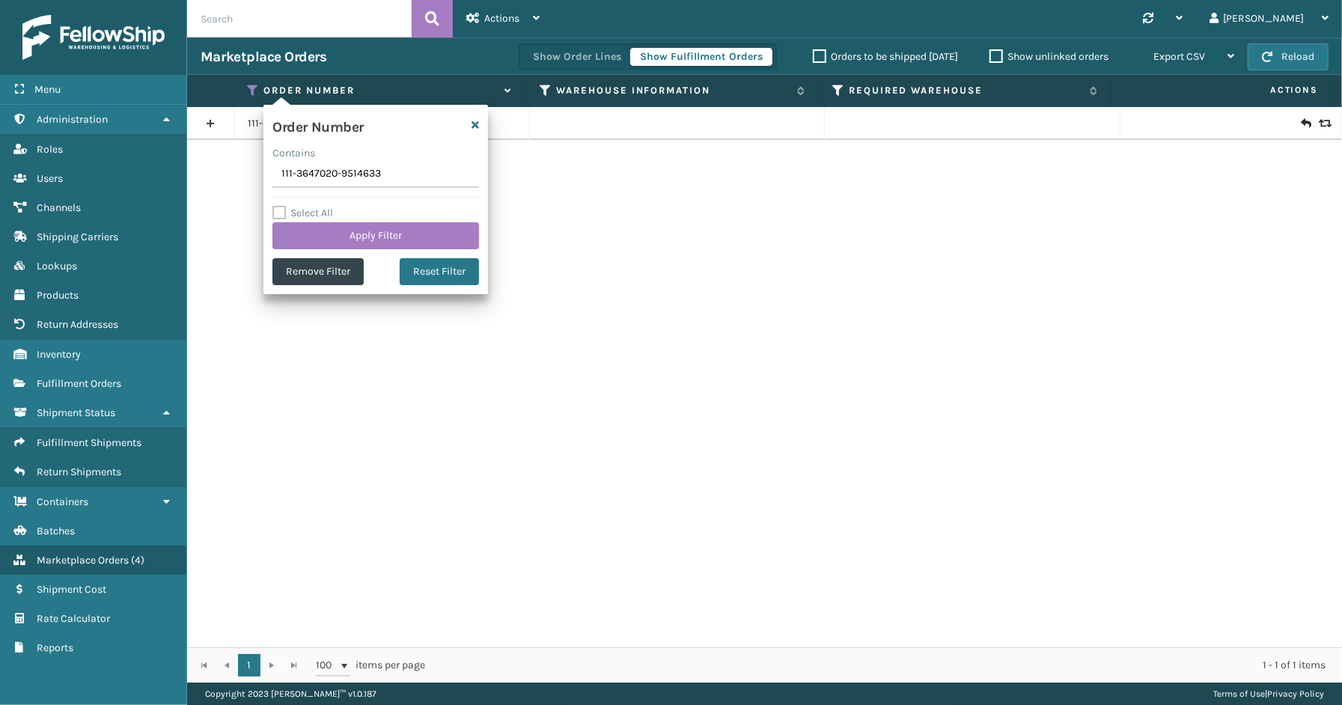
drag, startPoint x: 379, startPoint y: 173, endPoint x: 251, endPoint y: 167, distance: 128.1
click at [251, 167] on section "Marketplace Orders Show Order Lines Show Fulfillment Orders Orders to be shippe…" at bounding box center [764, 359] width 1155 height 645
type input "113-5809272-0232262"
click at [332, 240] on button "Apply Filter" at bounding box center [375, 235] width 207 height 27
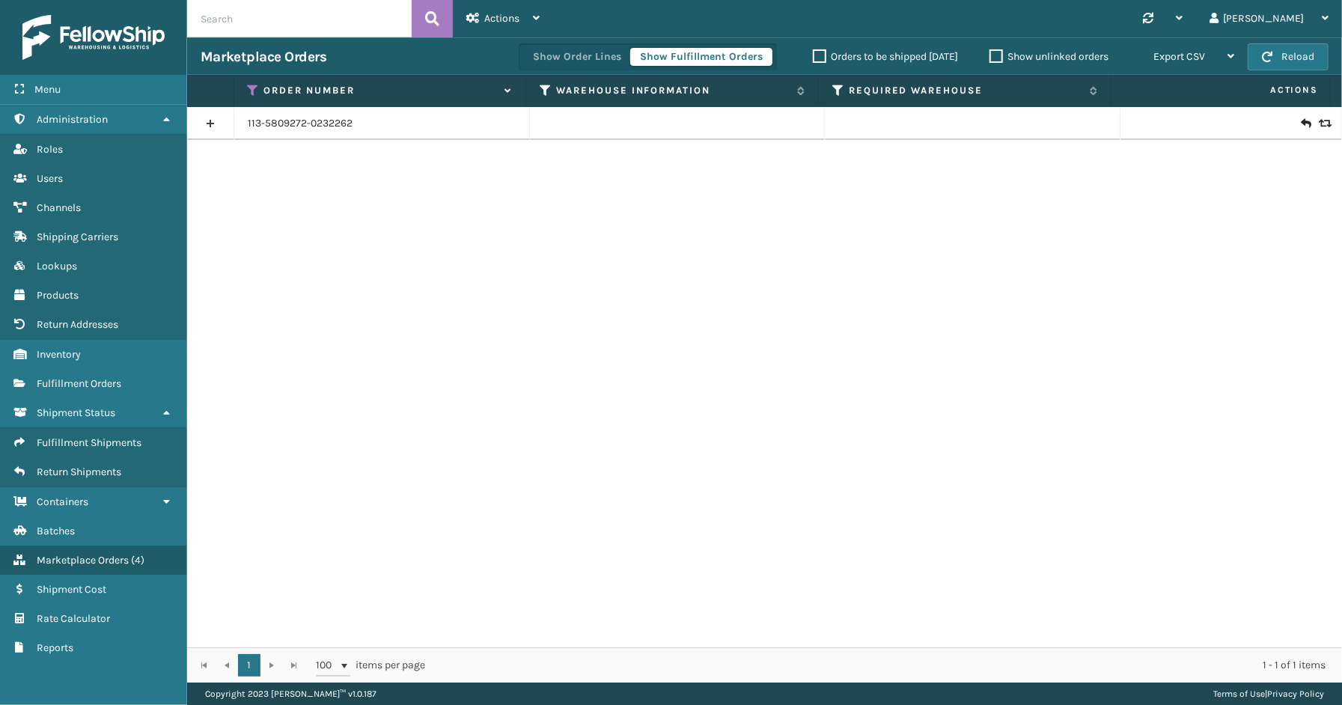
click at [213, 123] on link at bounding box center [210, 124] width 46 height 24
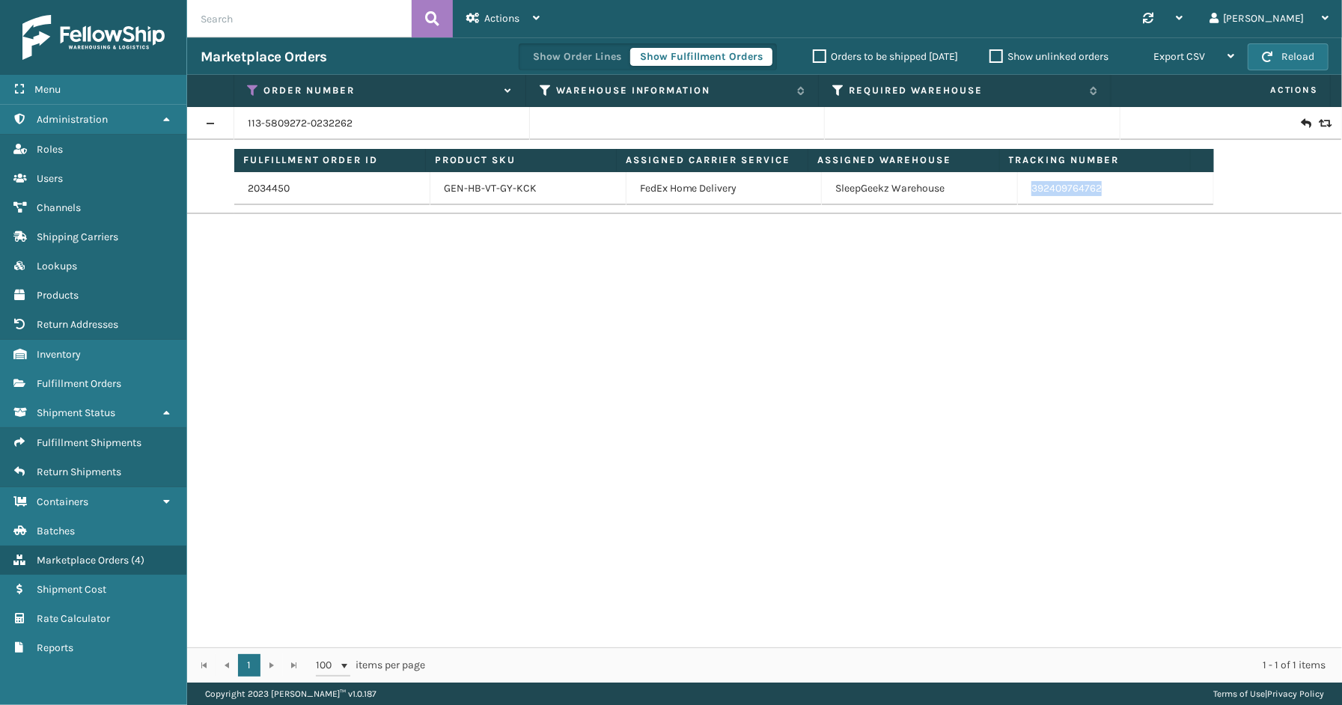
drag, startPoint x: 1097, startPoint y: 192, endPoint x: 1023, endPoint y: 192, distance: 74.1
click at [1023, 192] on td "392409764762" at bounding box center [1116, 188] width 196 height 33
drag, startPoint x: 250, startPoint y: 85, endPoint x: 260, endPoint y: 88, distance: 10.2
click at [251, 85] on icon at bounding box center [254, 90] width 12 height 13
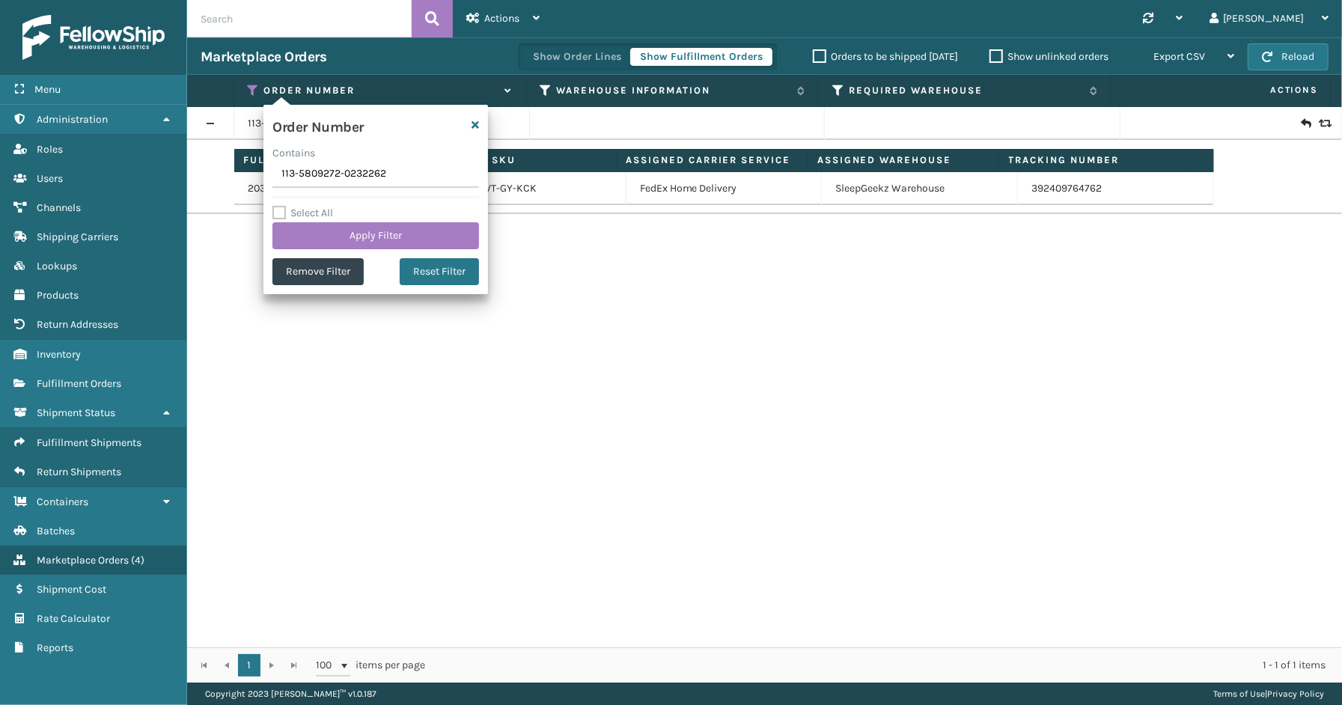
drag, startPoint x: 397, startPoint y: 172, endPoint x: 200, endPoint y: 175, distance: 197.6
click at [200, 175] on section "Marketplace Orders Show Order Lines Show Fulfillment Orders Orders to be shippe…" at bounding box center [764, 359] width 1155 height 645
type input "111-6295067-6755457(1)"
click at [338, 235] on button "Apply Filter" at bounding box center [375, 235] width 207 height 27
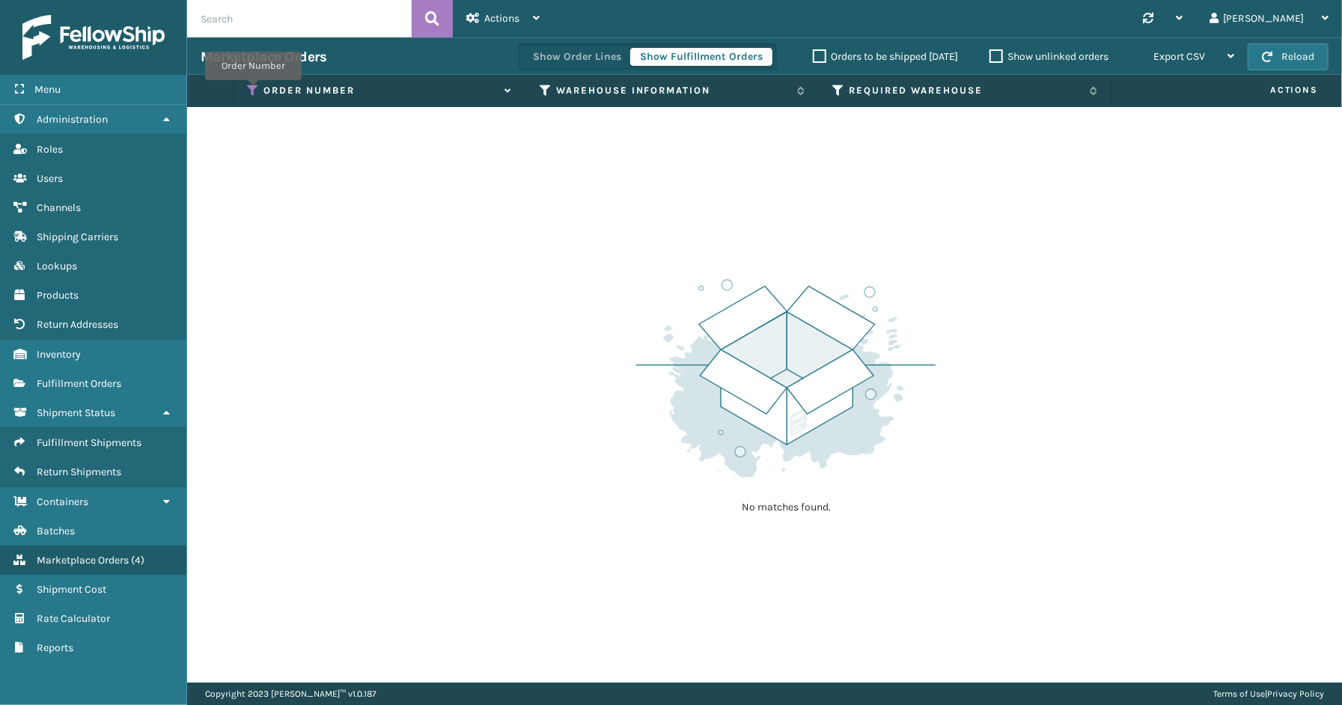
click at [253, 91] on icon at bounding box center [254, 90] width 12 height 13
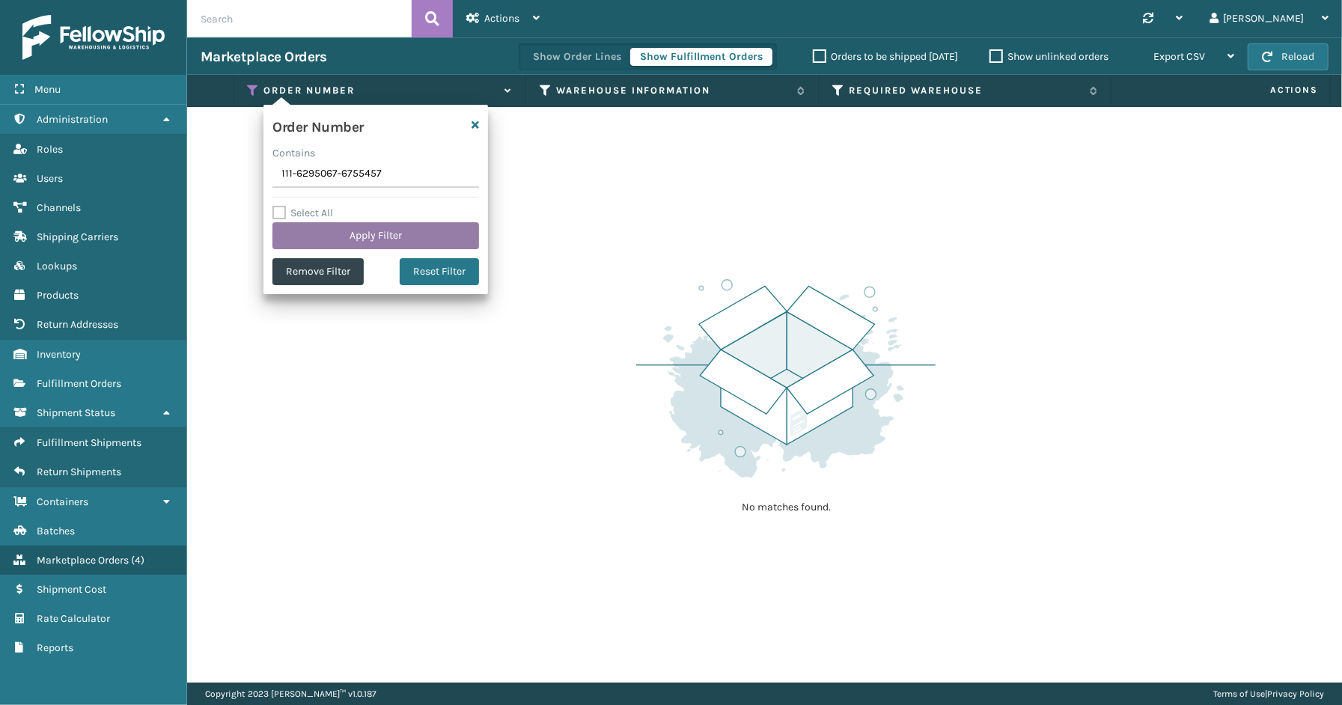
type input "111-6295067-6755457"
click at [458, 222] on button "Apply Filter" at bounding box center [375, 235] width 207 height 27
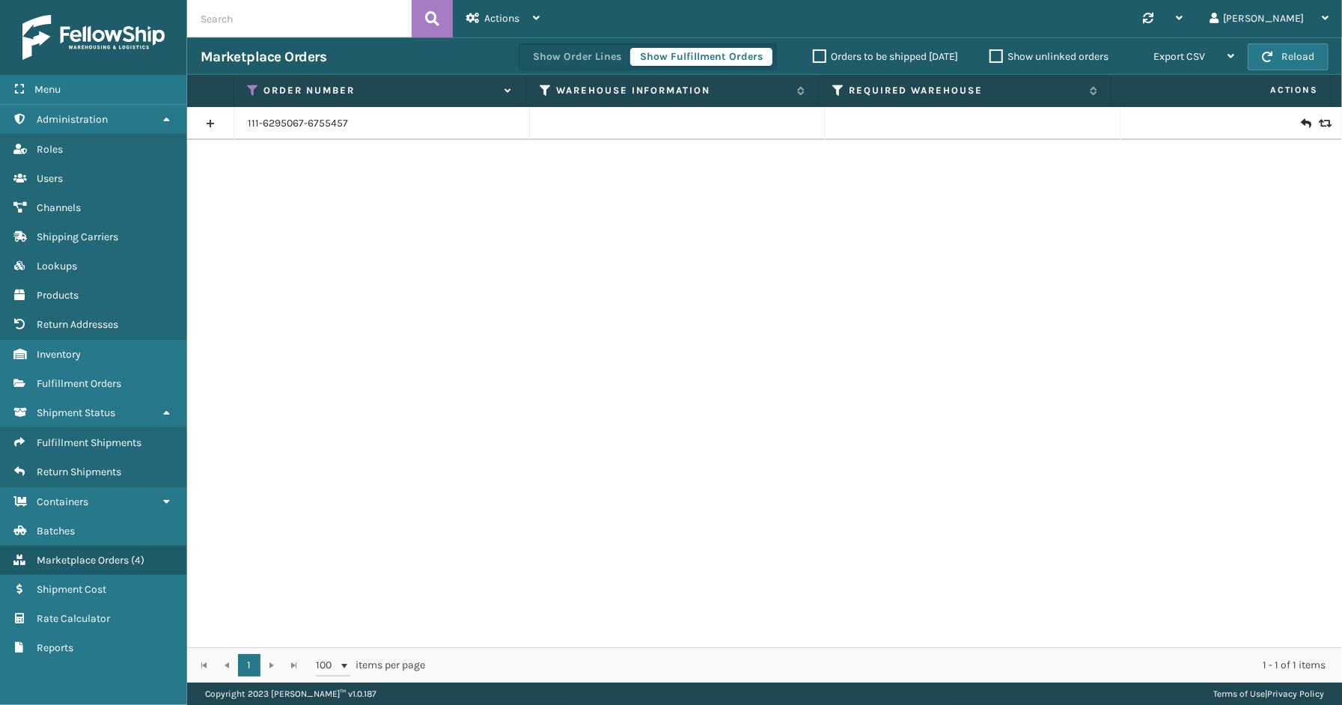
drag, startPoint x: 213, startPoint y: 122, endPoint x: 223, endPoint y: 138, distance: 18.9
click at [213, 122] on link at bounding box center [210, 124] width 46 height 24
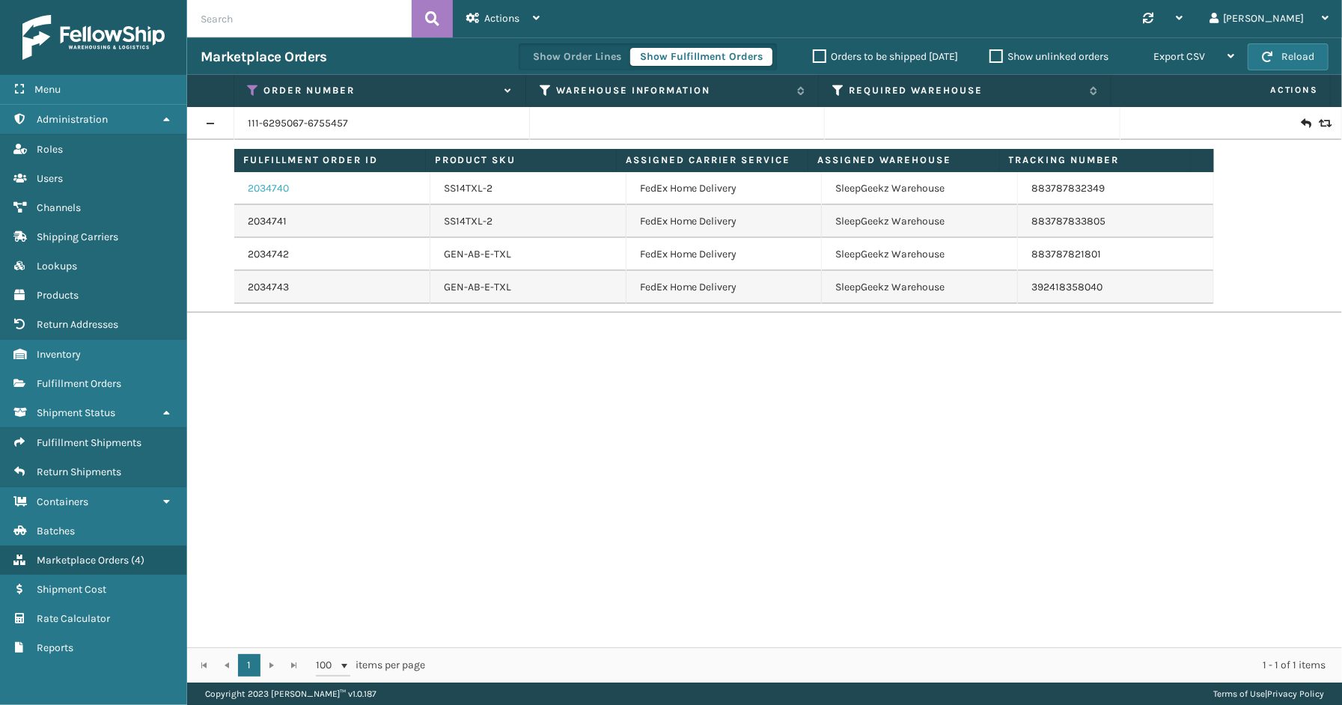
click at [263, 189] on link "2034740" at bounding box center [268, 188] width 41 height 15
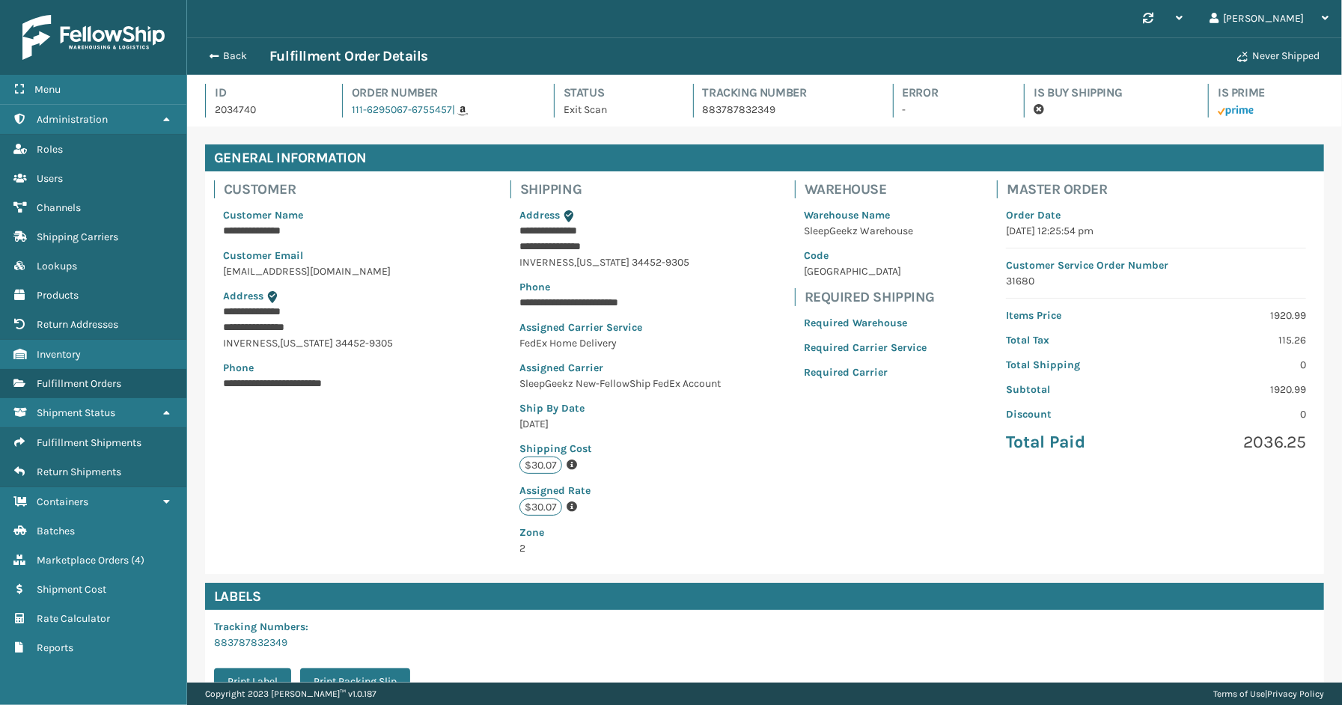
scroll to position [35, 1155]
drag, startPoint x: 787, startPoint y: 114, endPoint x: 696, endPoint y: 114, distance: 91.3
click at [703, 114] on p "883787832349" at bounding box center [784, 110] width 163 height 16
click at [237, 58] on button "Back" at bounding box center [235, 55] width 69 height 13
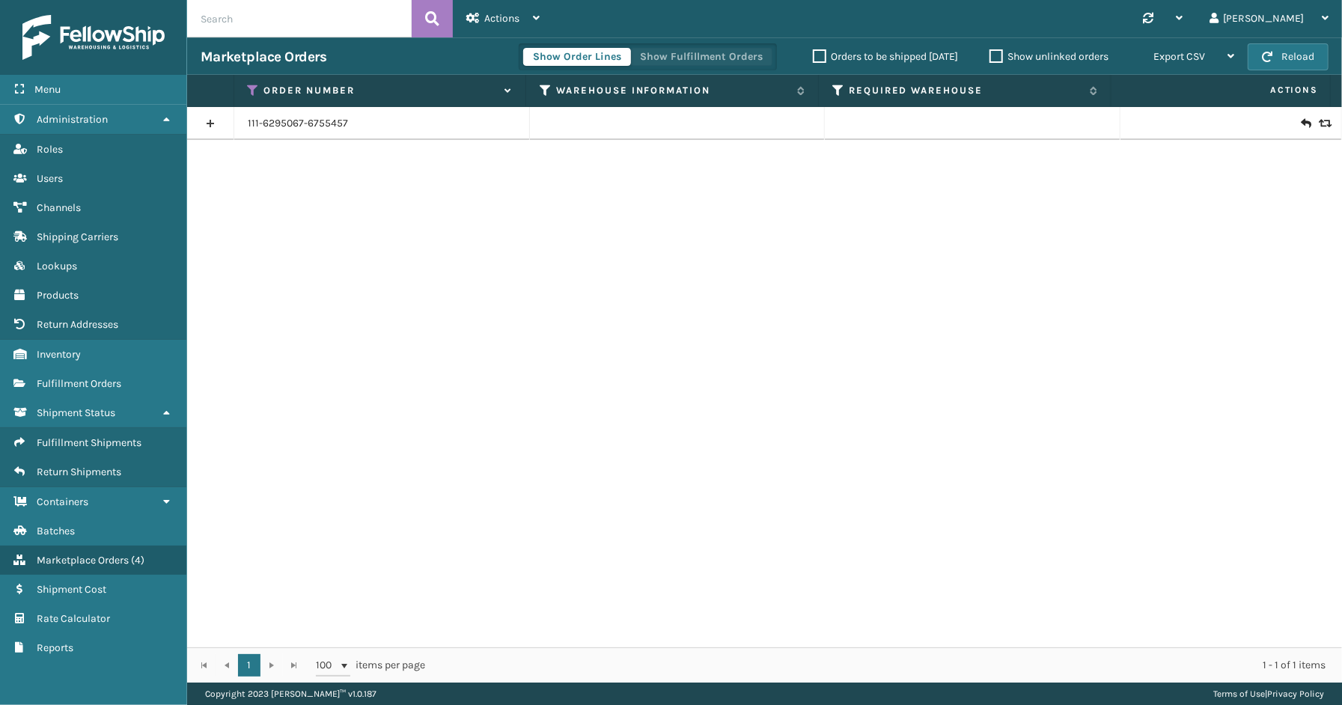
click at [703, 58] on button "Show Fulfillment Orders" at bounding box center [701, 57] width 142 height 18
click at [251, 86] on icon at bounding box center [254, 90] width 12 height 13
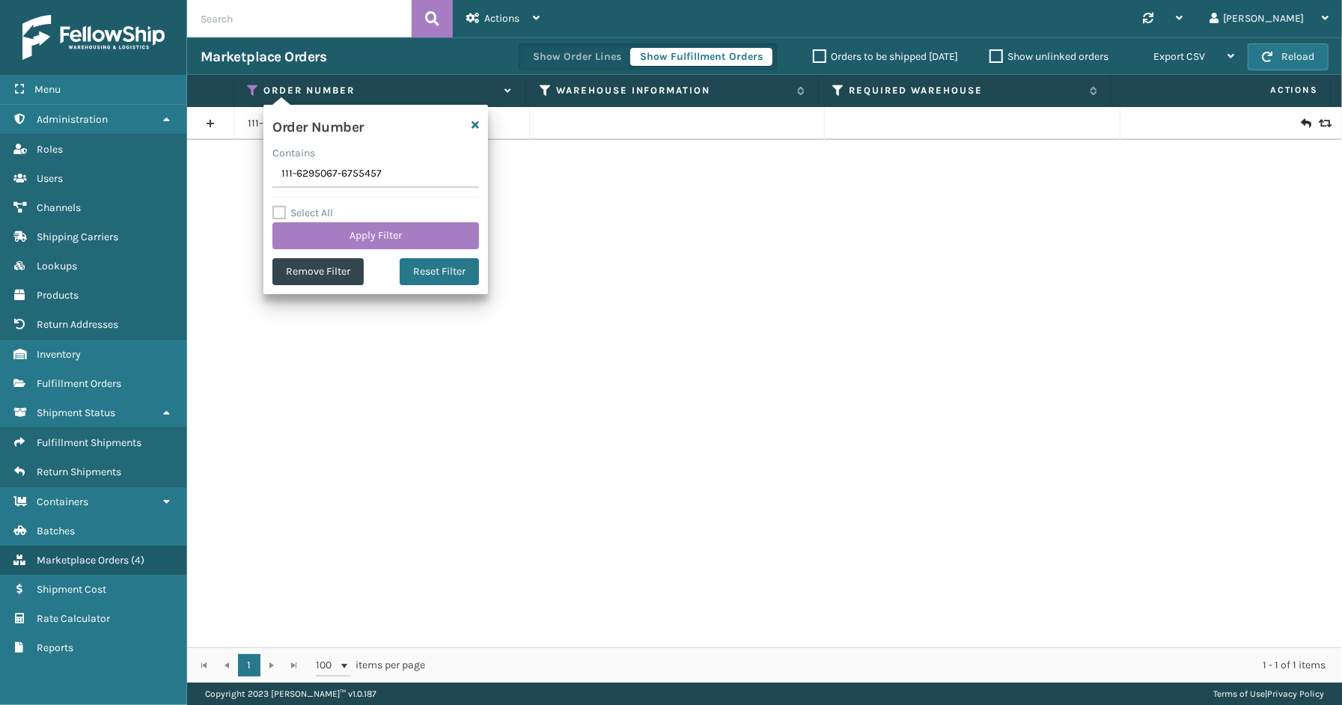
drag, startPoint x: 389, startPoint y: 173, endPoint x: 249, endPoint y: 173, distance: 139.9
click at [244, 173] on section "Marketplace Orders Show Order Lines Show Fulfillment Orders Orders to be shippe…" at bounding box center [764, 359] width 1155 height 645
type input "112-8243091-0717830(1)"
click at [364, 230] on button "Apply Filter" at bounding box center [375, 235] width 207 height 27
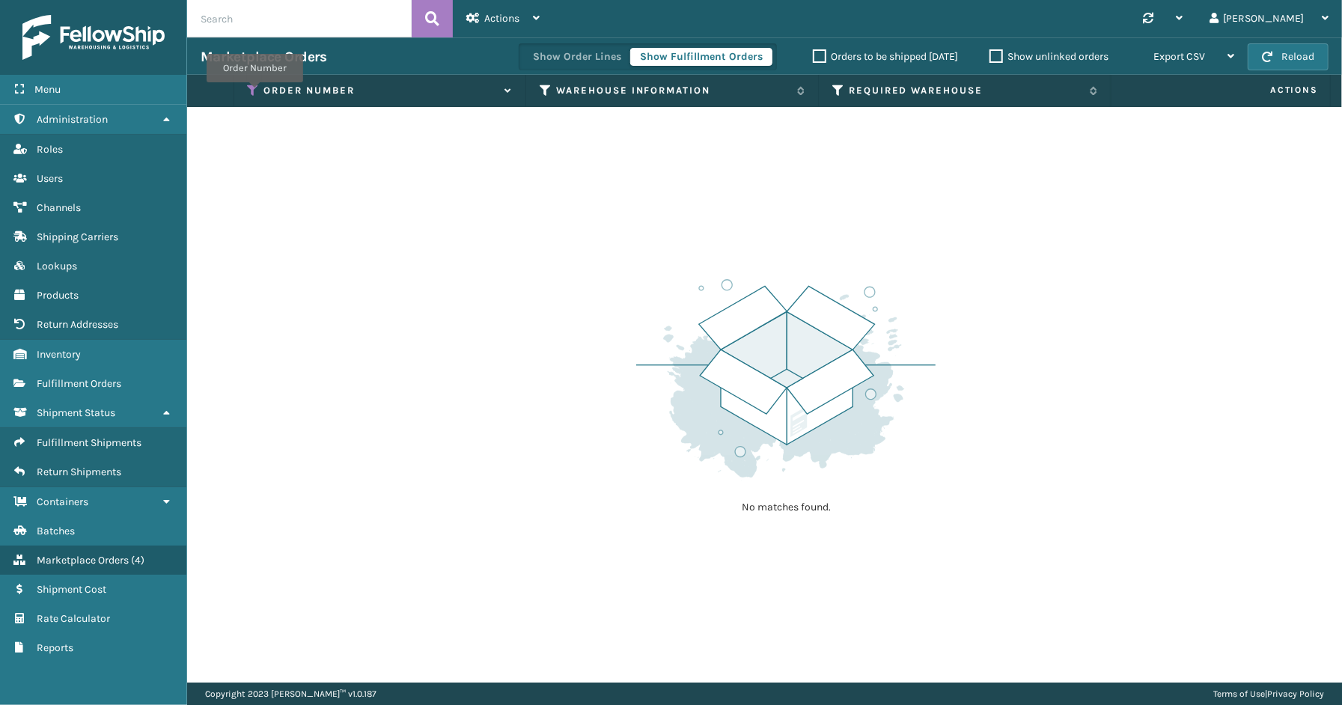
click at [256, 92] on icon at bounding box center [254, 90] width 12 height 13
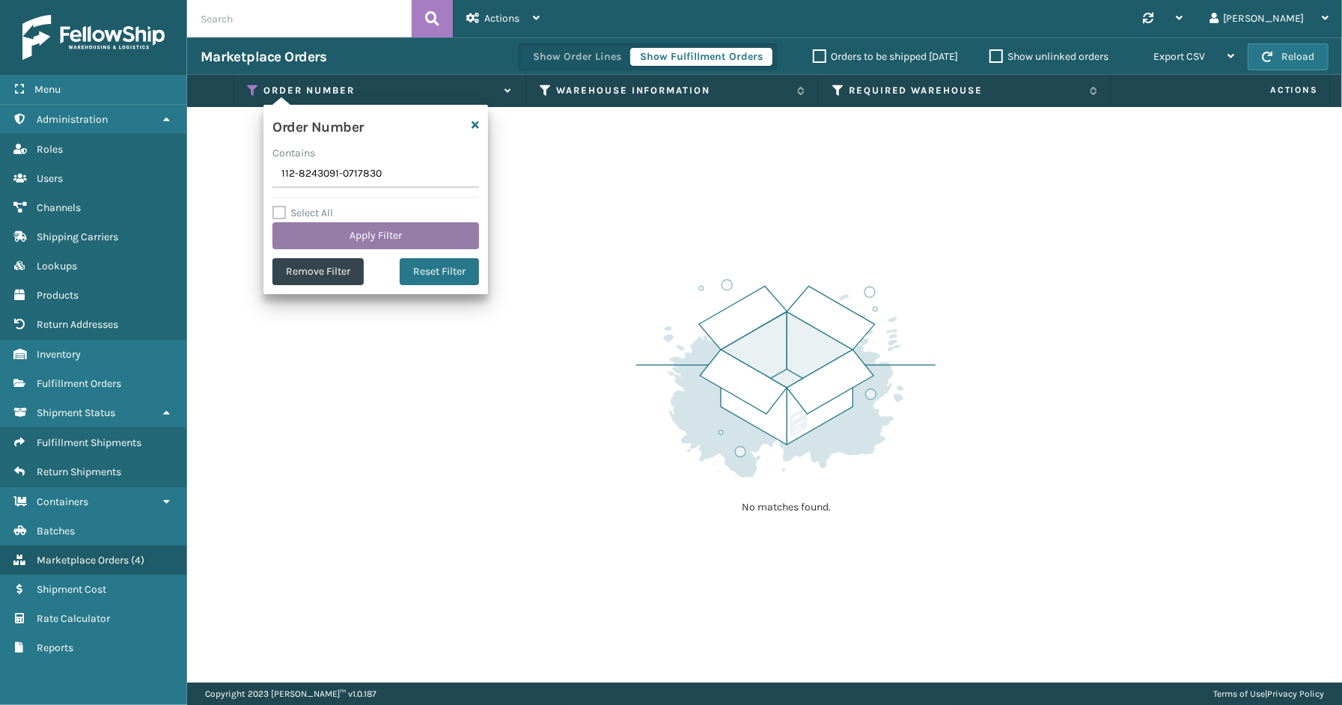
type input "112-8243091-0717830"
click at [383, 238] on button "Apply Filter" at bounding box center [375, 235] width 207 height 27
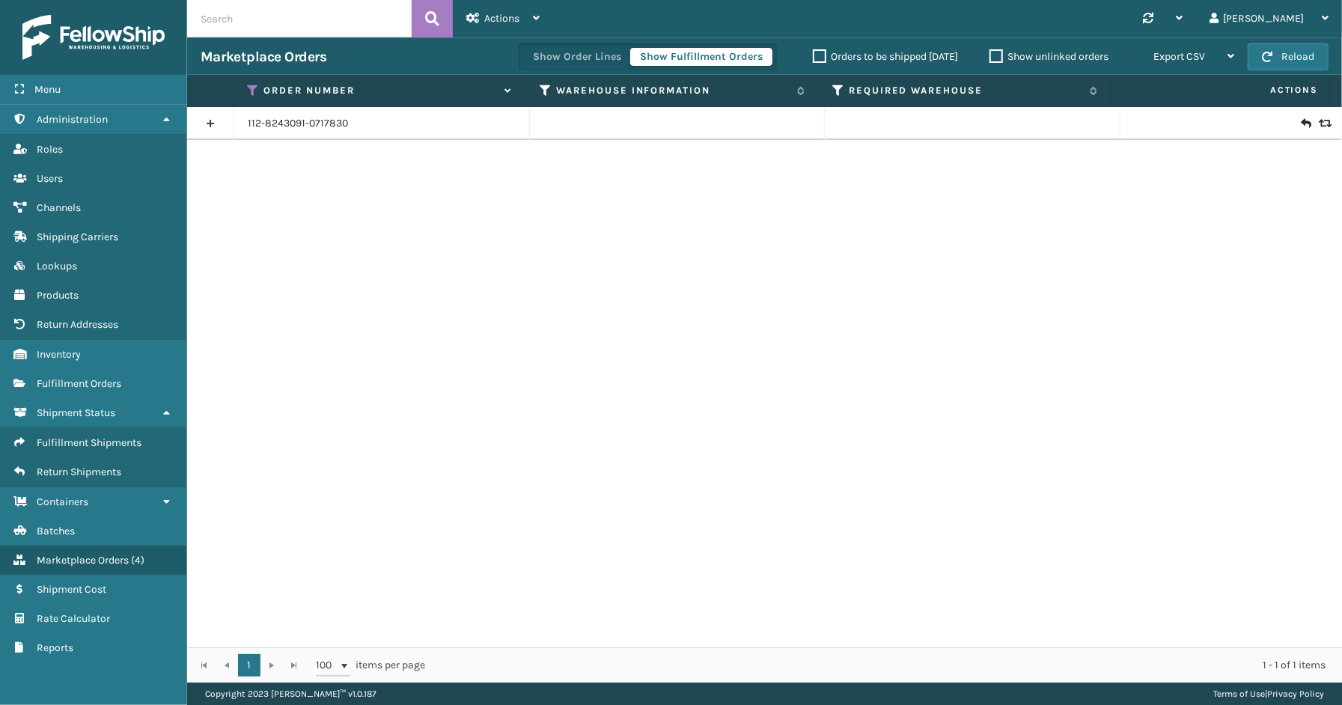
click at [207, 124] on link at bounding box center [210, 124] width 46 height 24
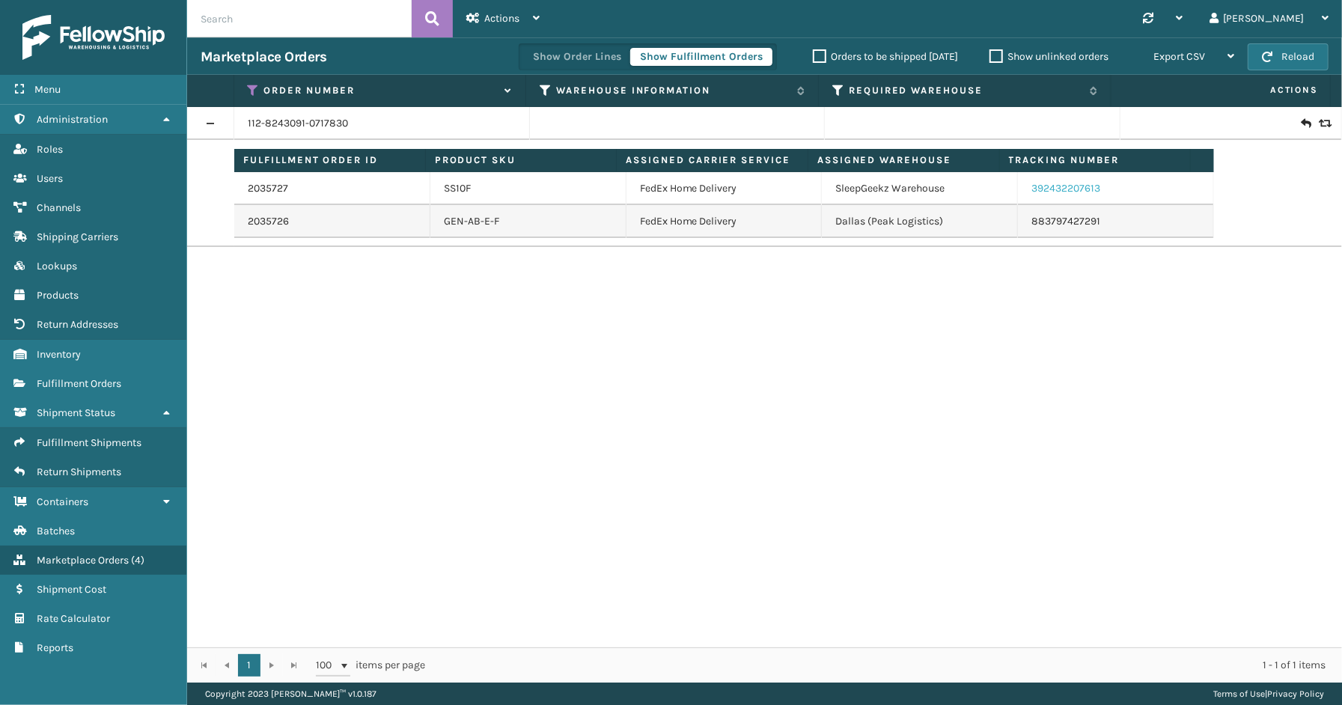
click at [1056, 191] on link "392432207613" at bounding box center [1065, 188] width 69 height 13
drag, startPoint x: 1112, startPoint y: 193, endPoint x: 1023, endPoint y: 192, distance: 89.1
click at [1023, 192] on td "392432207613" at bounding box center [1116, 188] width 196 height 33
click at [251, 88] on icon at bounding box center [254, 90] width 12 height 13
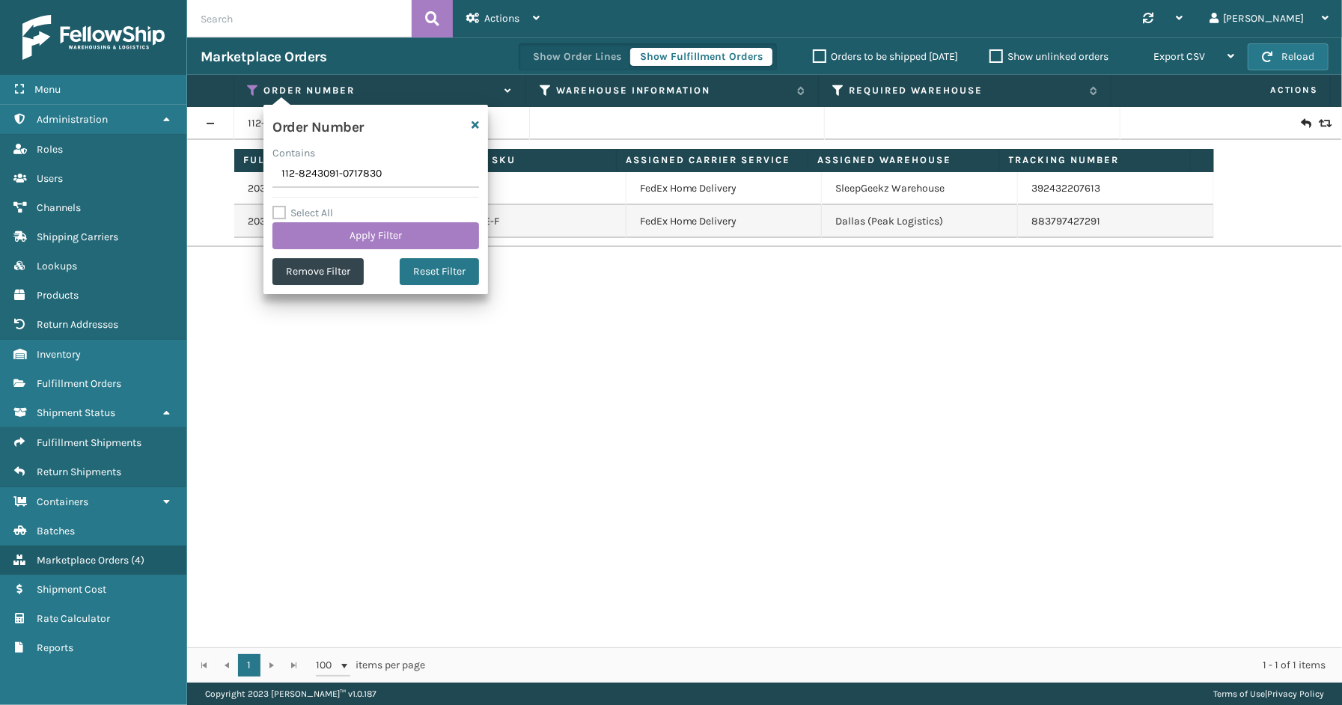
drag, startPoint x: 403, startPoint y: 176, endPoint x: 221, endPoint y: 176, distance: 181.9
click at [221, 176] on section "Marketplace Orders Show Order Lines Show Fulfillment Orders Orders to be shippe…" at bounding box center [764, 359] width 1155 height 645
type input "114-7270050-4597031"
click at [353, 228] on button "Apply Filter" at bounding box center [375, 235] width 207 height 27
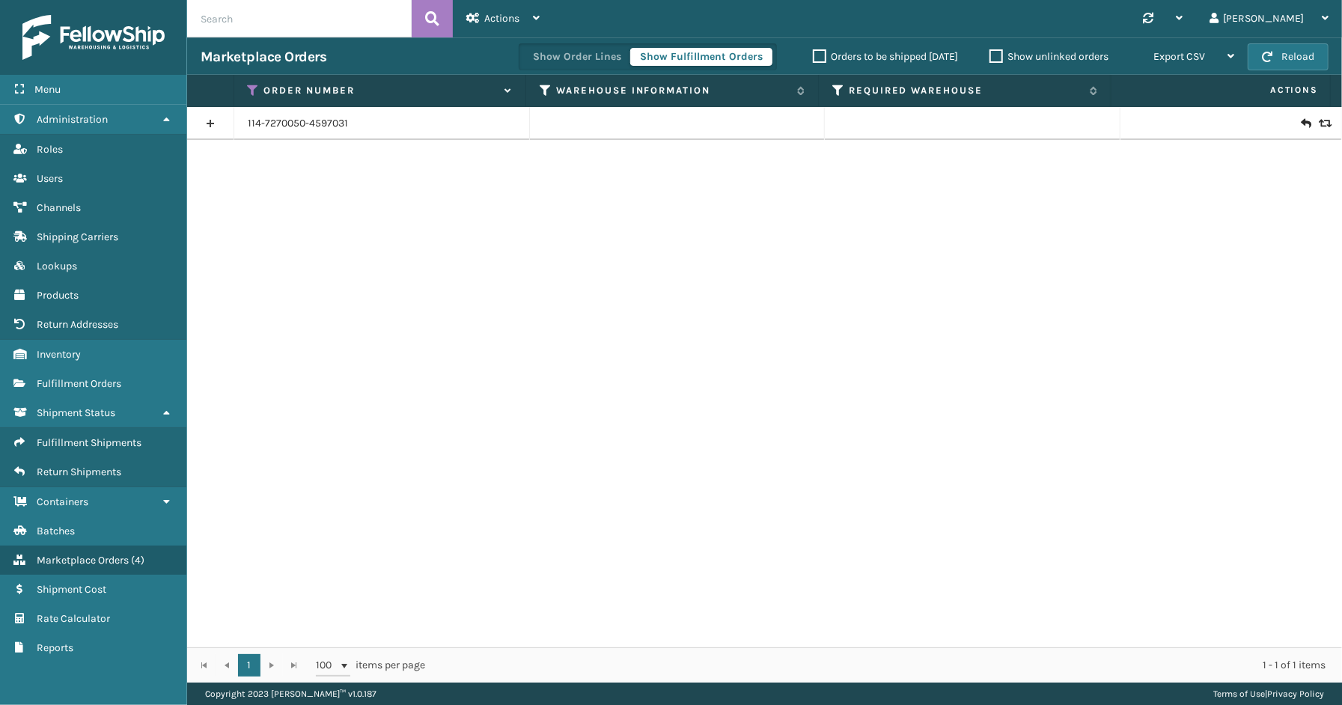
click at [195, 118] on link at bounding box center [210, 124] width 46 height 24
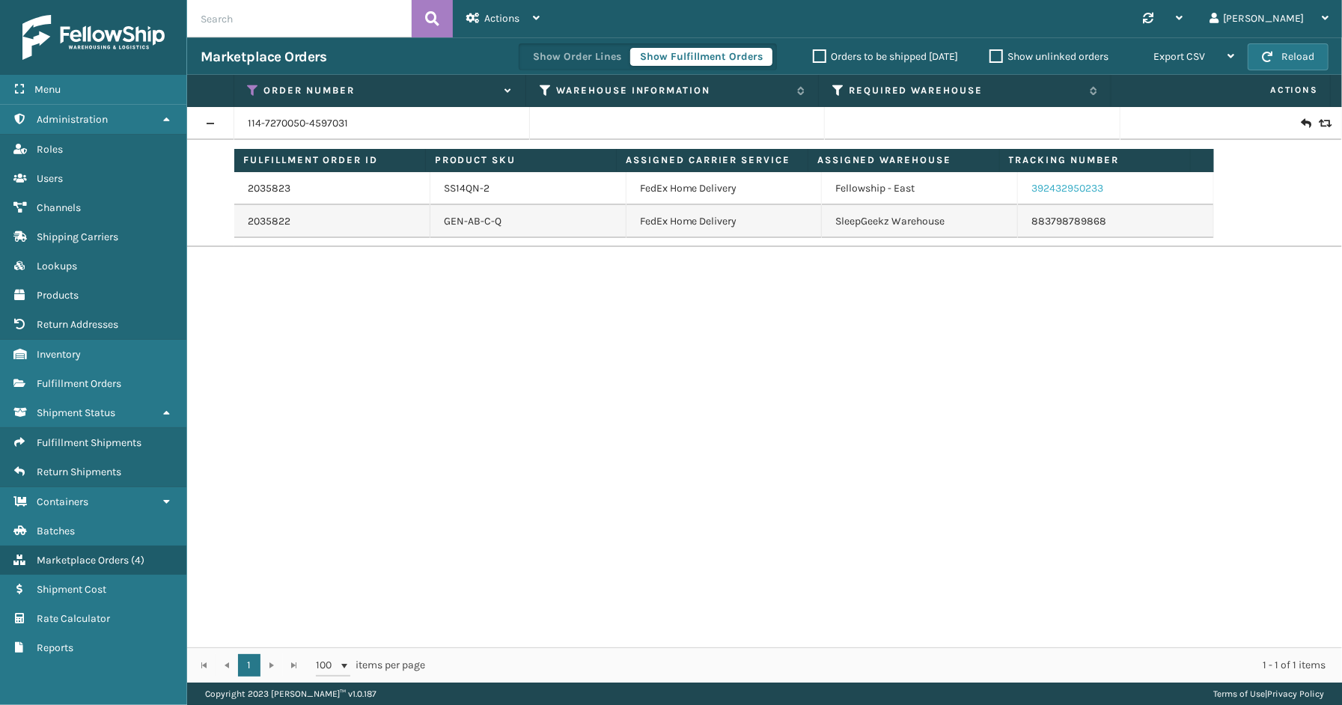
click at [1059, 193] on link "392432950233" at bounding box center [1067, 188] width 72 height 13
click at [251, 86] on icon at bounding box center [254, 90] width 12 height 13
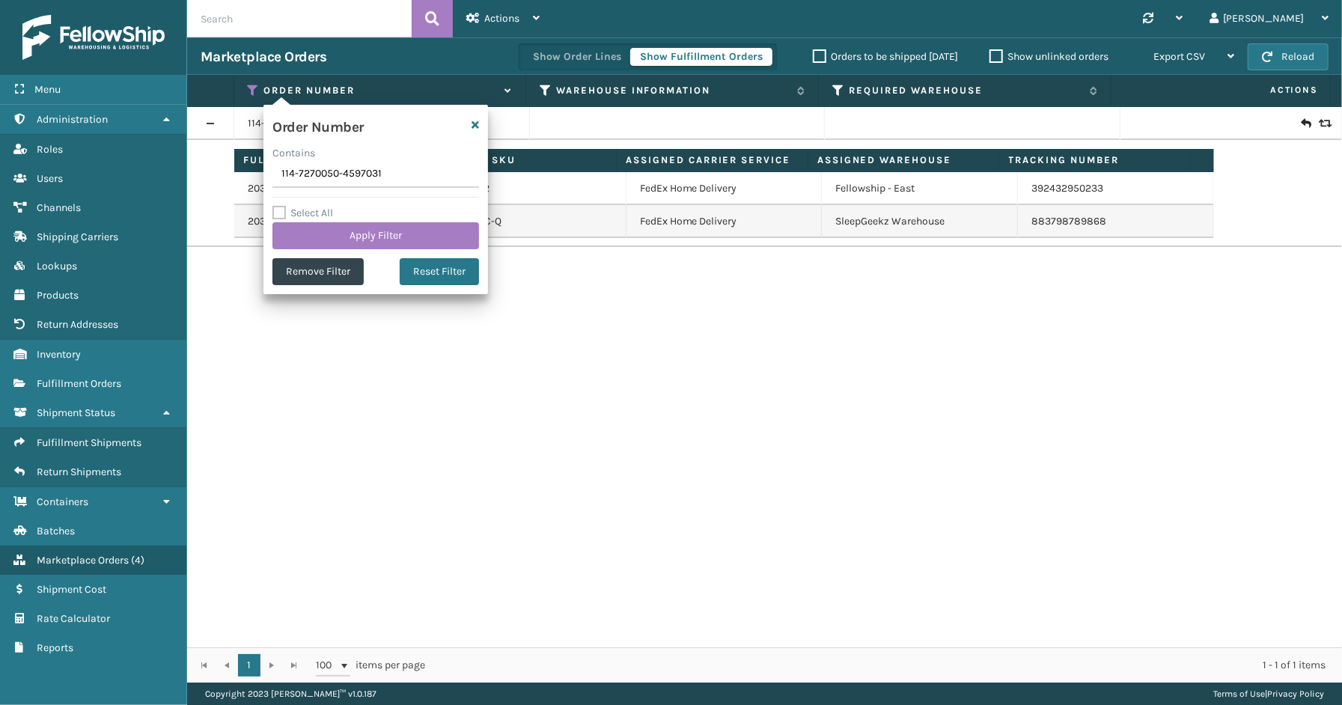
drag, startPoint x: 391, startPoint y: 173, endPoint x: 295, endPoint y: 173, distance: 95.8
click at [296, 173] on input "114-7270050-4597031" at bounding box center [375, 174] width 207 height 27
click at [298, 180] on input "114-7270050-4597031" at bounding box center [375, 174] width 207 height 27
drag, startPoint x: 417, startPoint y: 180, endPoint x: 264, endPoint y: 169, distance: 153.0
click at [264, 169] on div "Order Number Contains 114-7270050-4597031 Select All Apply Filter Remove Filter…" at bounding box center [375, 199] width 225 height 189
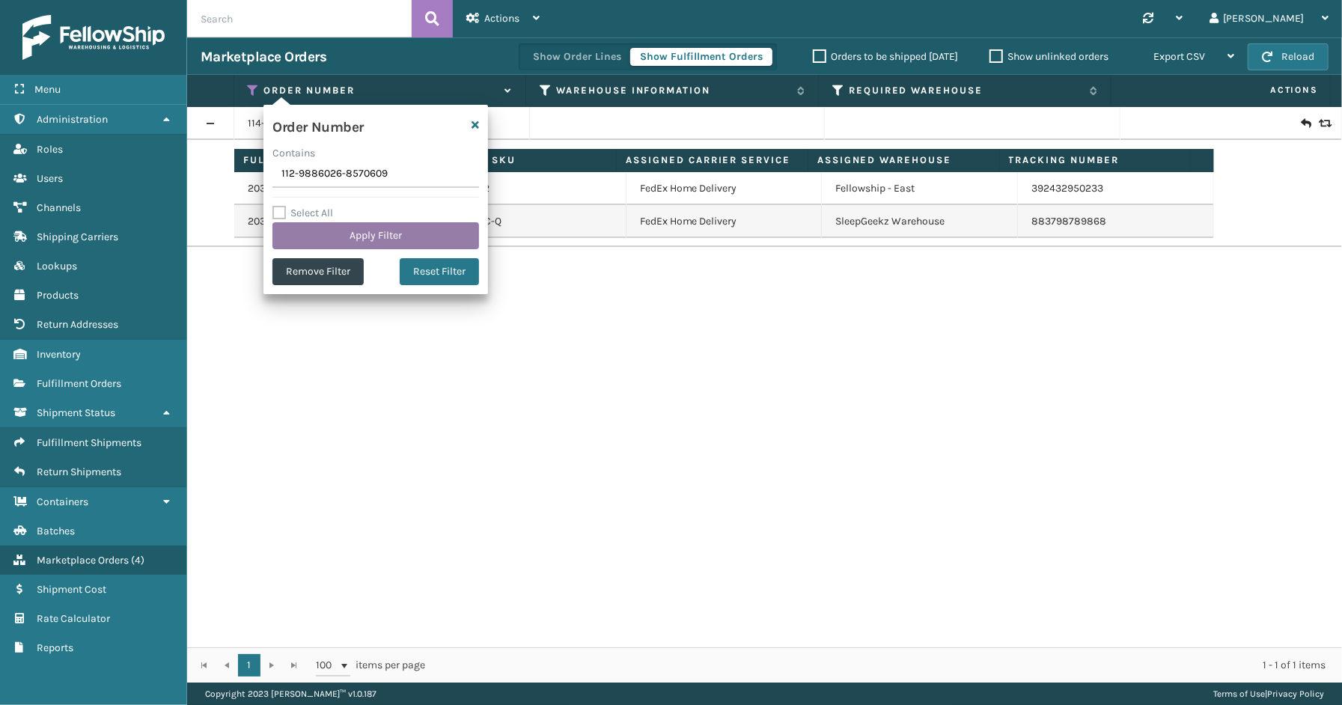
type input "112-9886026-8570609"
click at [352, 231] on button "Apply Filter" at bounding box center [375, 235] width 207 height 27
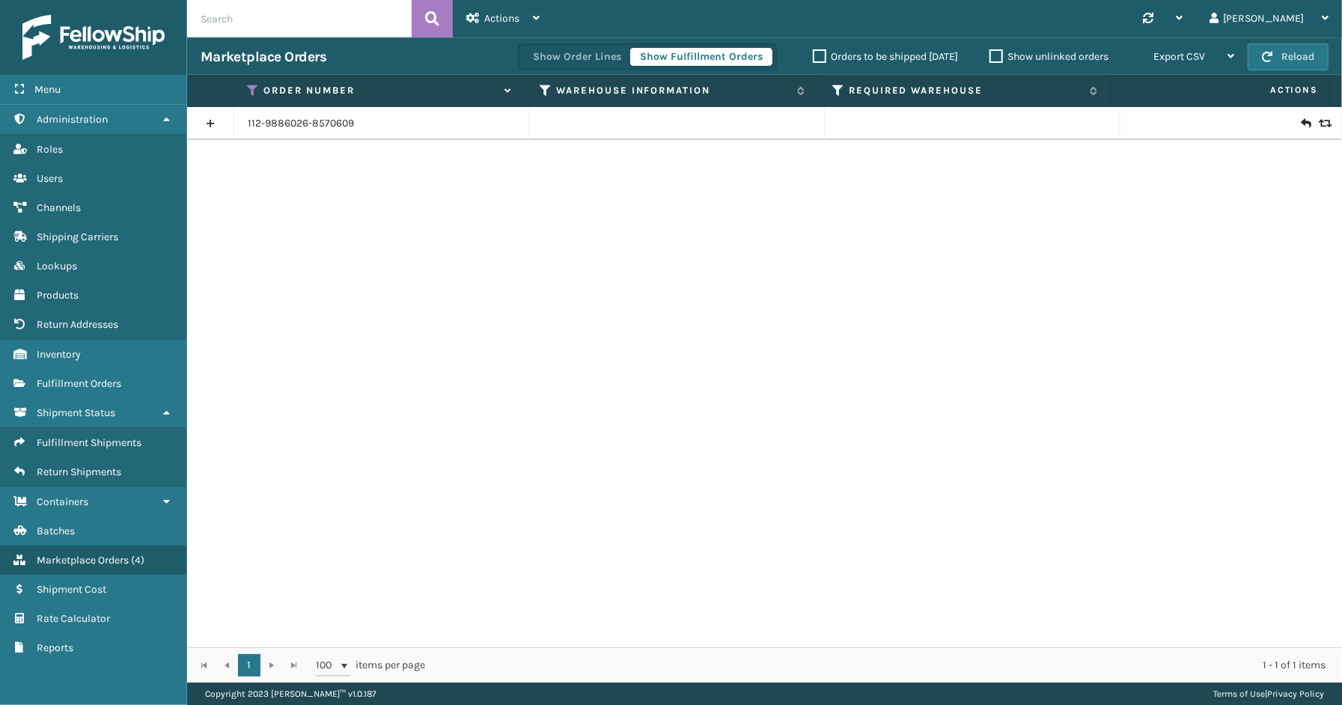
click at [222, 122] on link at bounding box center [210, 124] width 46 height 24
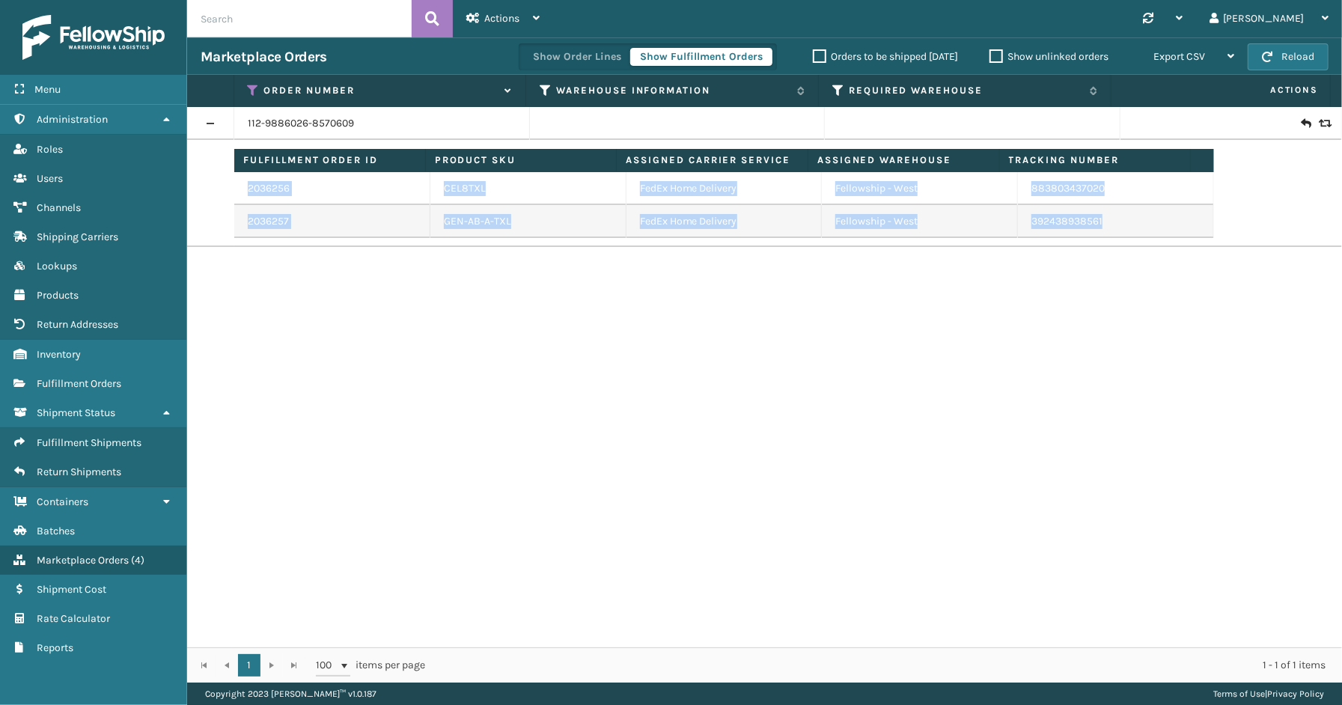
drag, startPoint x: 1069, startPoint y: 227, endPoint x: 1034, endPoint y: 229, distance: 34.5
click at [1018, 236] on td "392438938561" at bounding box center [1116, 221] width 196 height 33
click at [1043, 226] on link "392438938561" at bounding box center [1066, 221] width 71 height 13
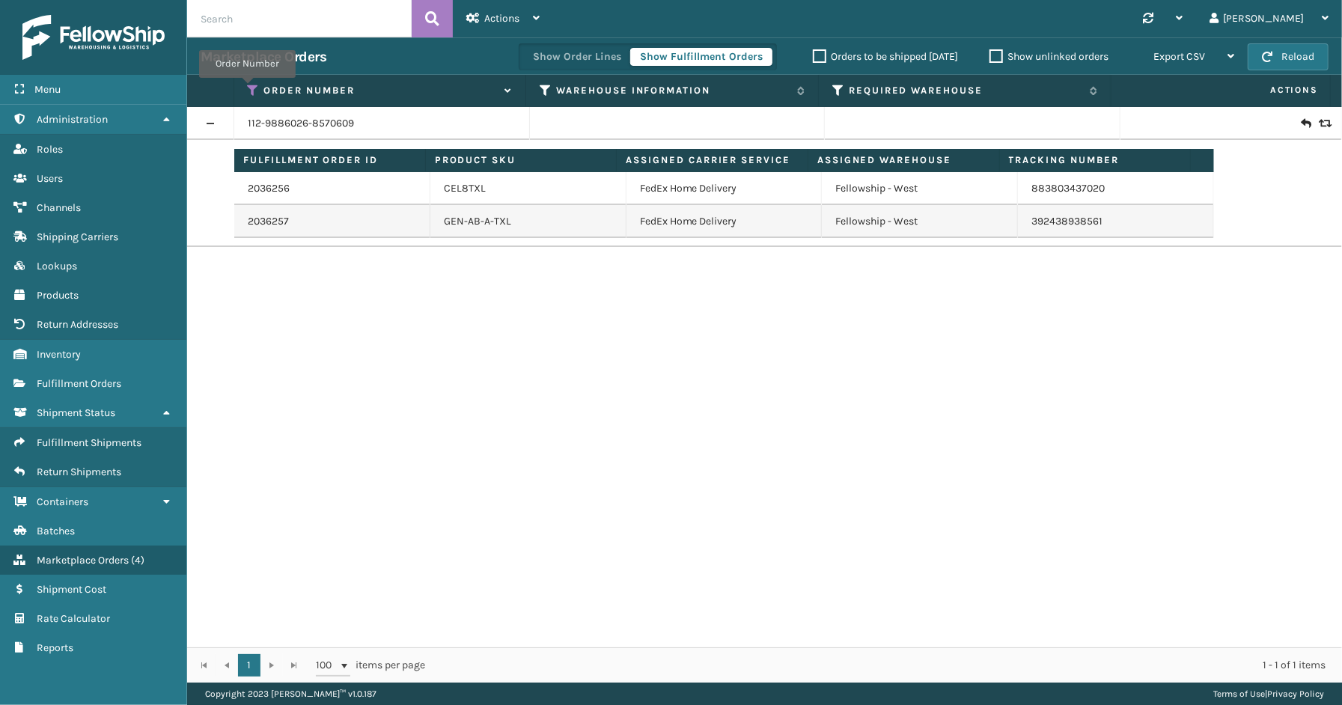
click at [248, 88] on icon at bounding box center [254, 90] width 12 height 13
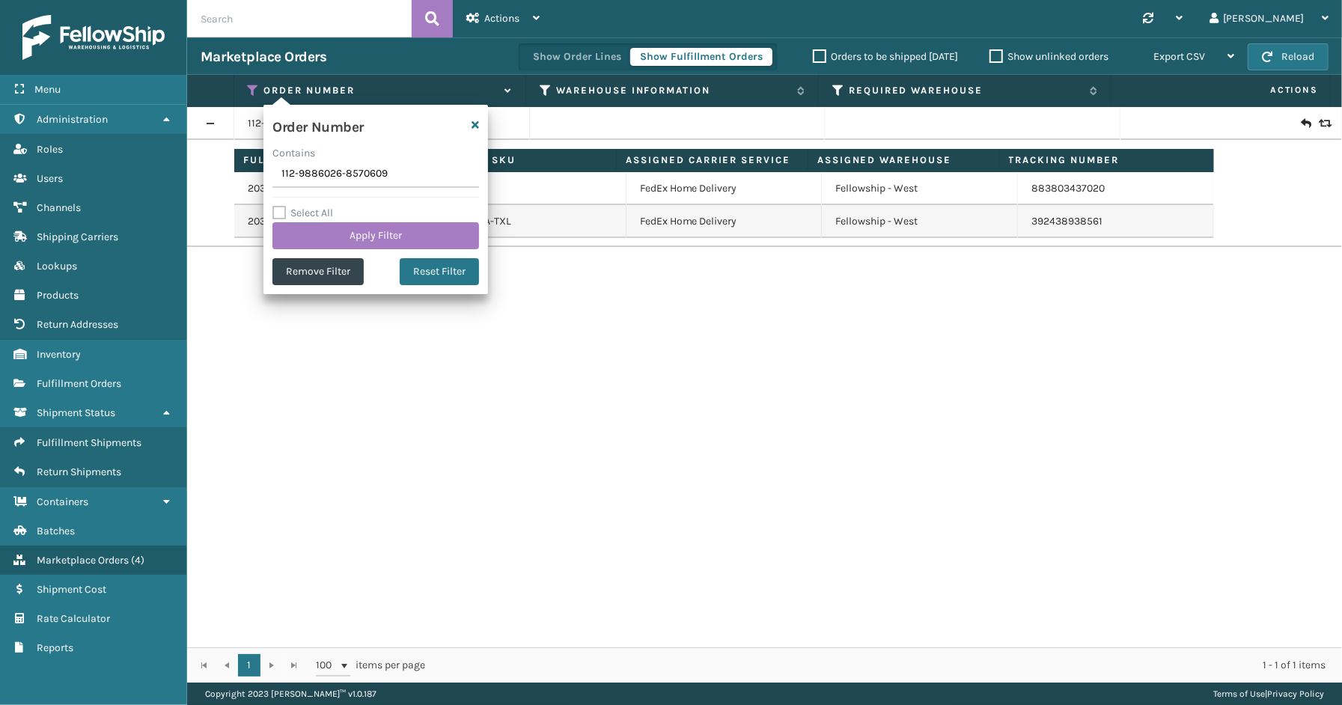
drag, startPoint x: 408, startPoint y: 178, endPoint x: 208, endPoint y: 189, distance: 200.1
click at [142, 0] on div "Menu Administration Roles Users Channels Shipping Carriers Lookups Products Ret…" at bounding box center [671, 0] width 1342 height 0
type input "112-2556777-4765012"
click at [341, 228] on button "Apply Filter" at bounding box center [375, 235] width 207 height 27
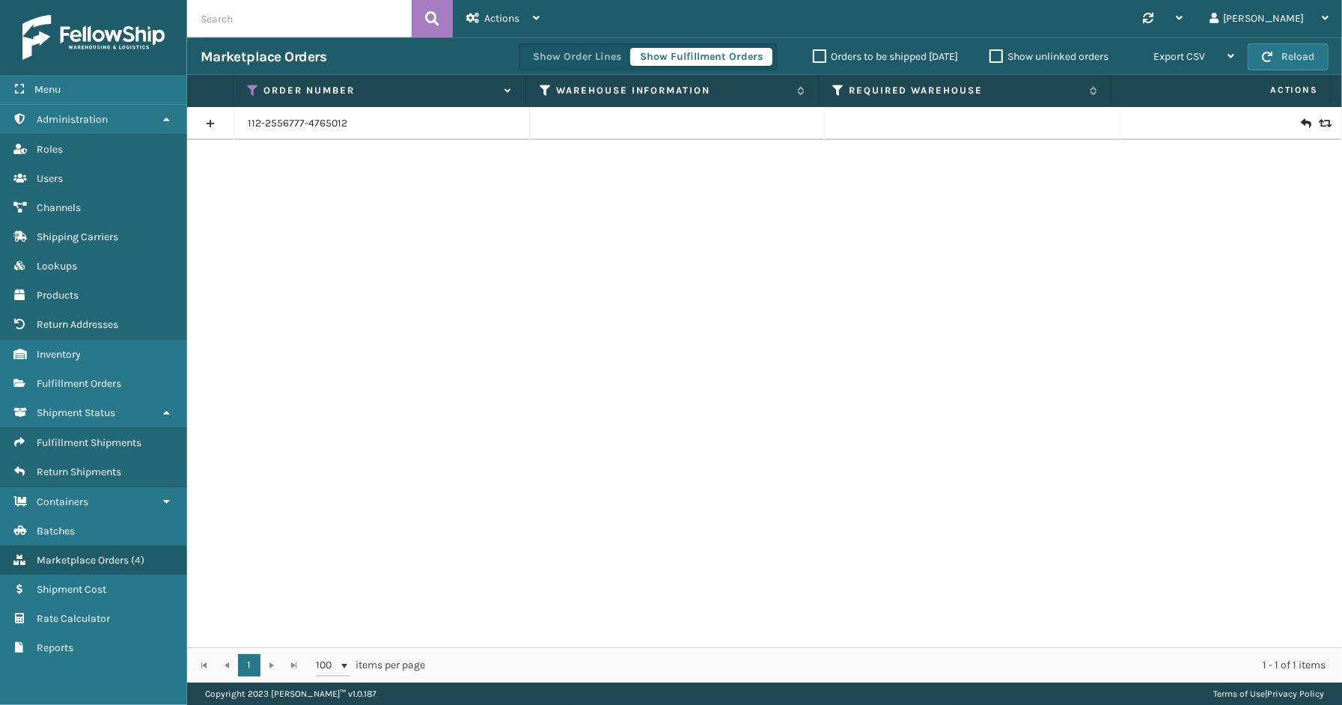
click at [210, 120] on link at bounding box center [210, 124] width 46 height 24
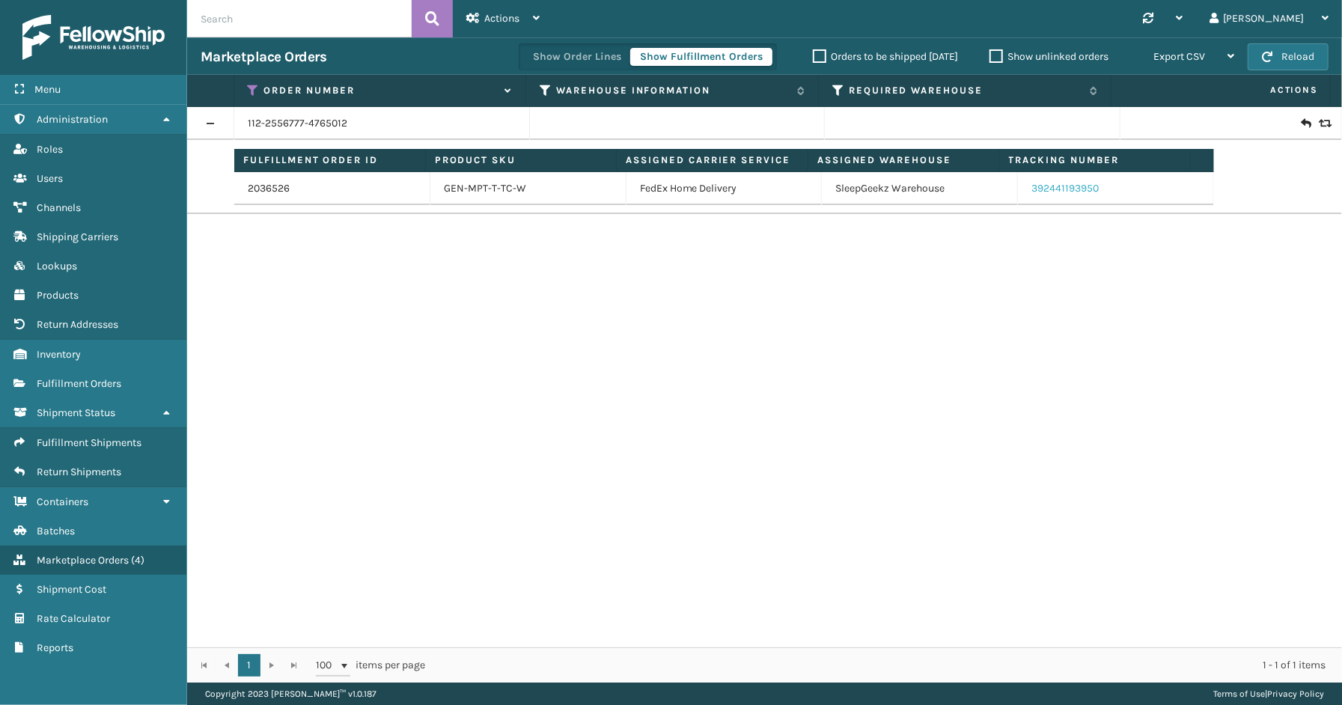
click at [1055, 190] on link "392441193950" at bounding box center [1064, 188] width 67 height 13
click at [249, 88] on icon at bounding box center [254, 90] width 12 height 13
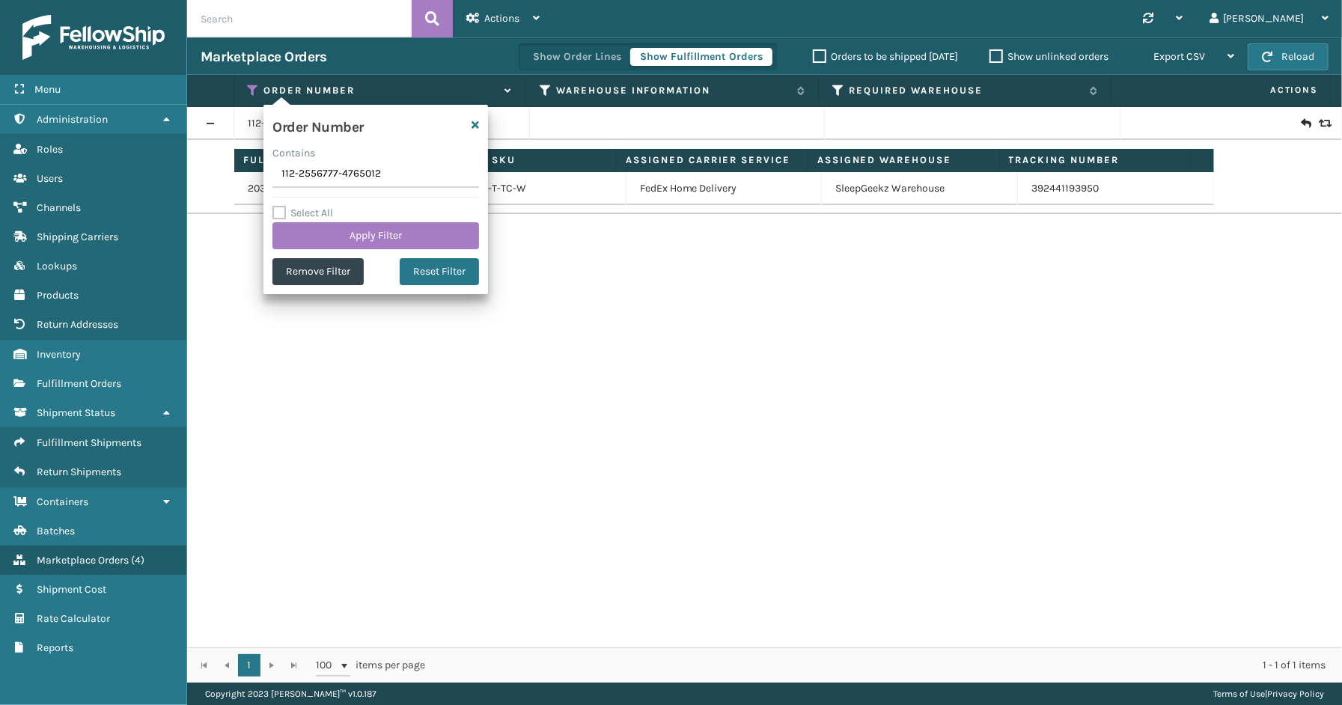
drag, startPoint x: 388, startPoint y: 180, endPoint x: 242, endPoint y: 180, distance: 145.9
click at [238, 180] on section "Marketplace Orders Show Order Lines Show Fulfillment Orders Orders to be shippe…" at bounding box center [764, 359] width 1155 height 645
type input "SG12336"
click at [325, 228] on button "Apply Filter" at bounding box center [375, 235] width 207 height 27
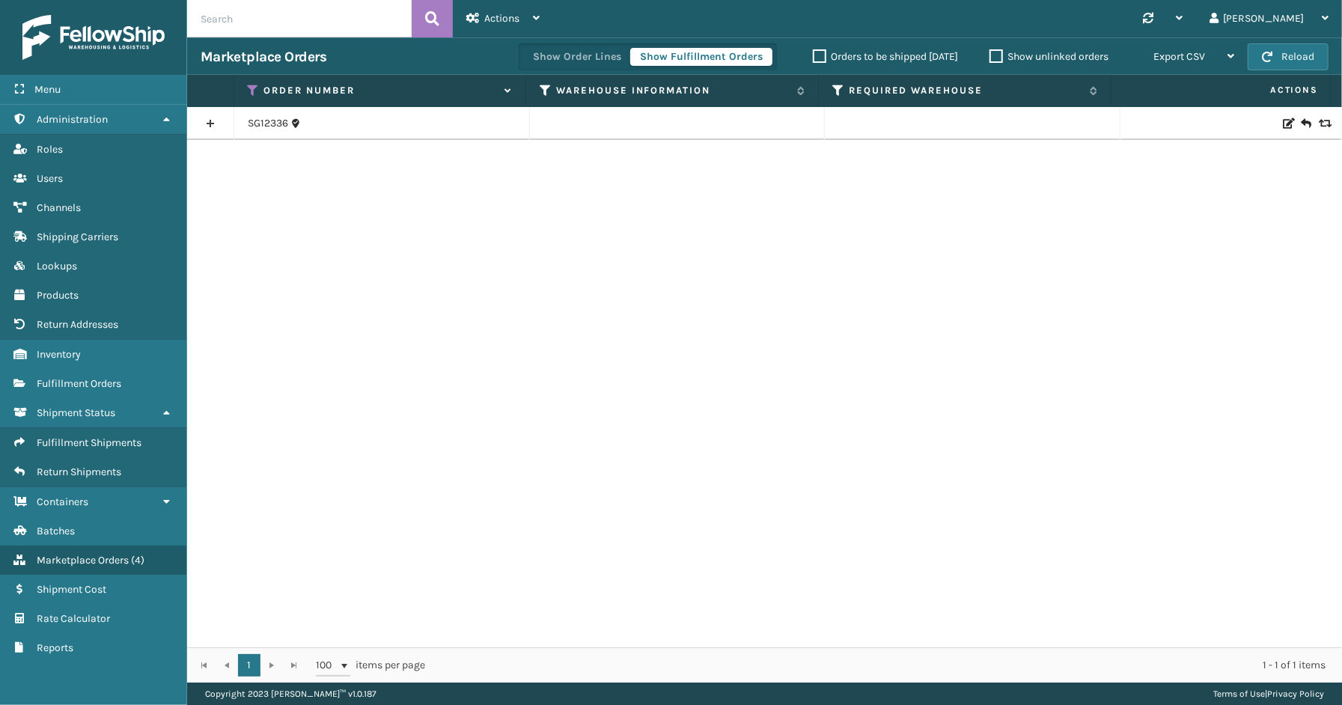
click at [212, 123] on link at bounding box center [210, 124] width 46 height 24
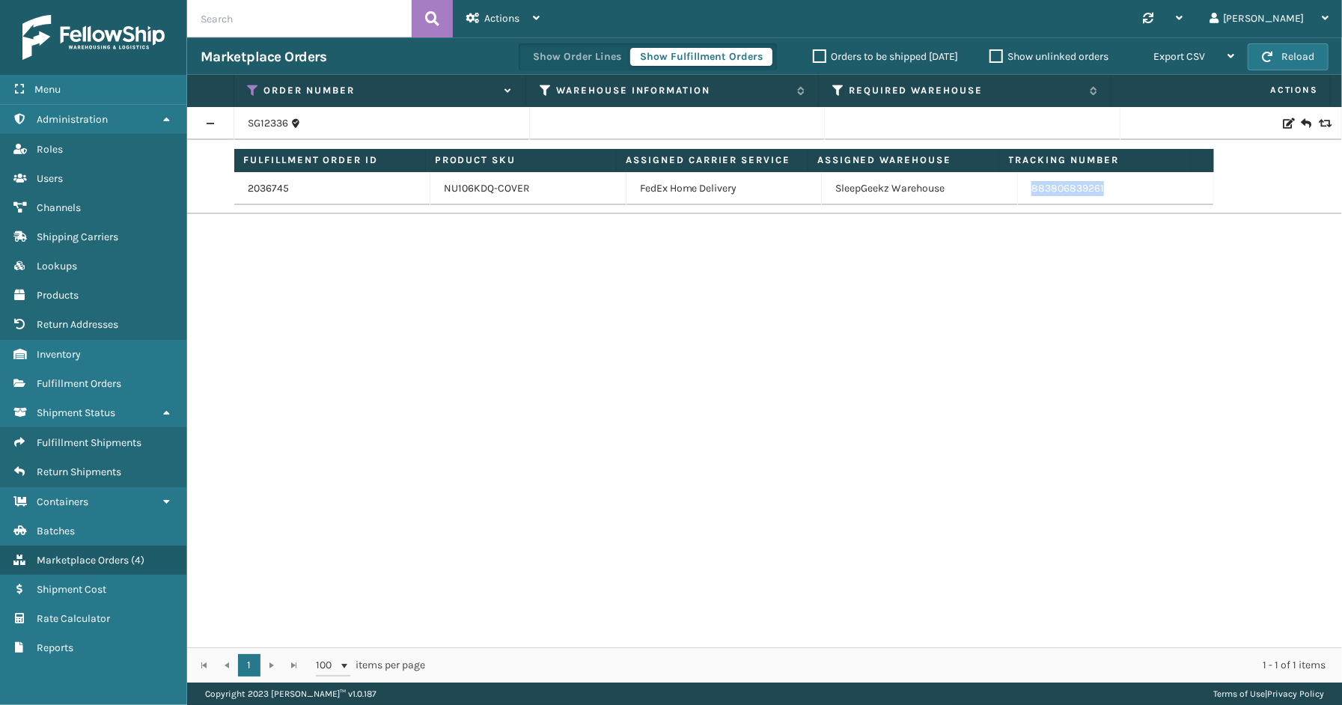
drag, startPoint x: 1111, startPoint y: 189, endPoint x: 1029, endPoint y: 192, distance: 82.4
click at [1022, 195] on td "883806839261" at bounding box center [1116, 188] width 196 height 33
click at [248, 86] on icon at bounding box center [254, 90] width 12 height 13
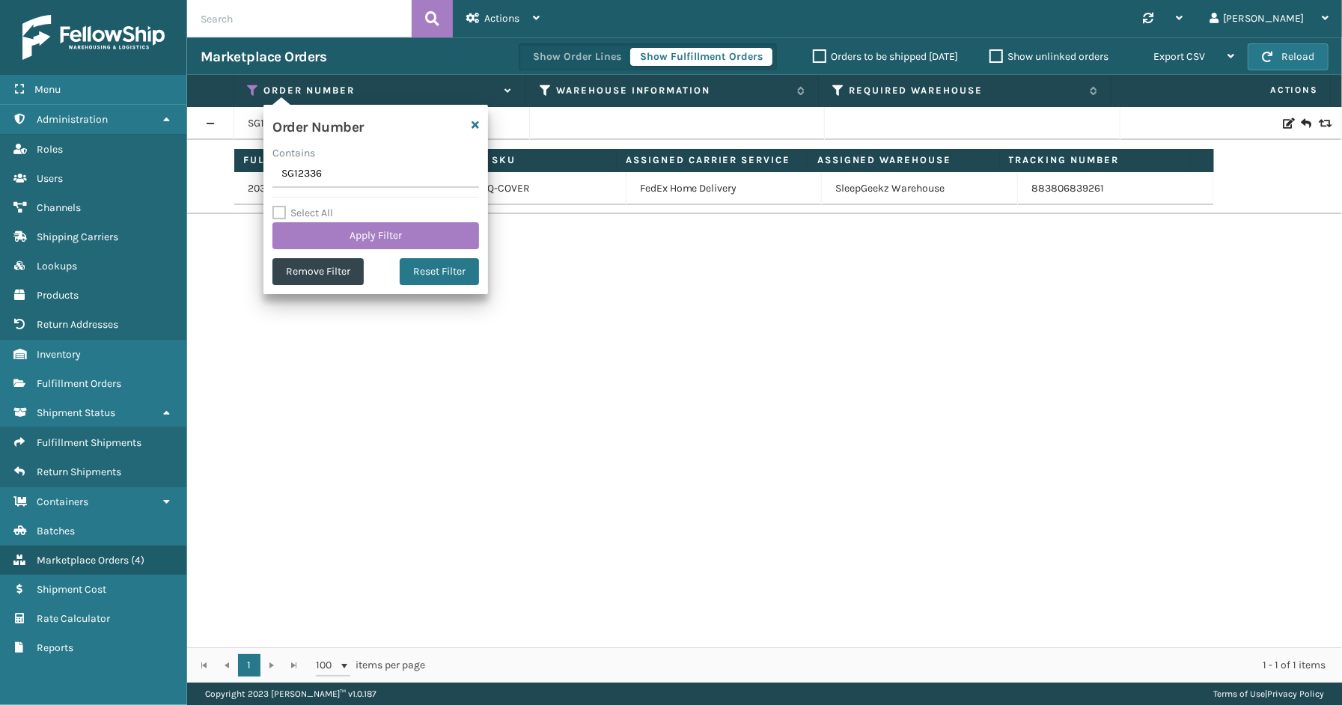
drag, startPoint x: 343, startPoint y: 174, endPoint x: 287, endPoint y: 180, distance: 56.4
click at [253, 174] on section "Marketplace Orders Show Order Lines Show Fulfillment Orders Orders to be shippe…" at bounding box center [764, 359] width 1155 height 645
type input "113-2635131-0614639"
click at [317, 243] on button "Apply Filter" at bounding box center [375, 235] width 207 height 27
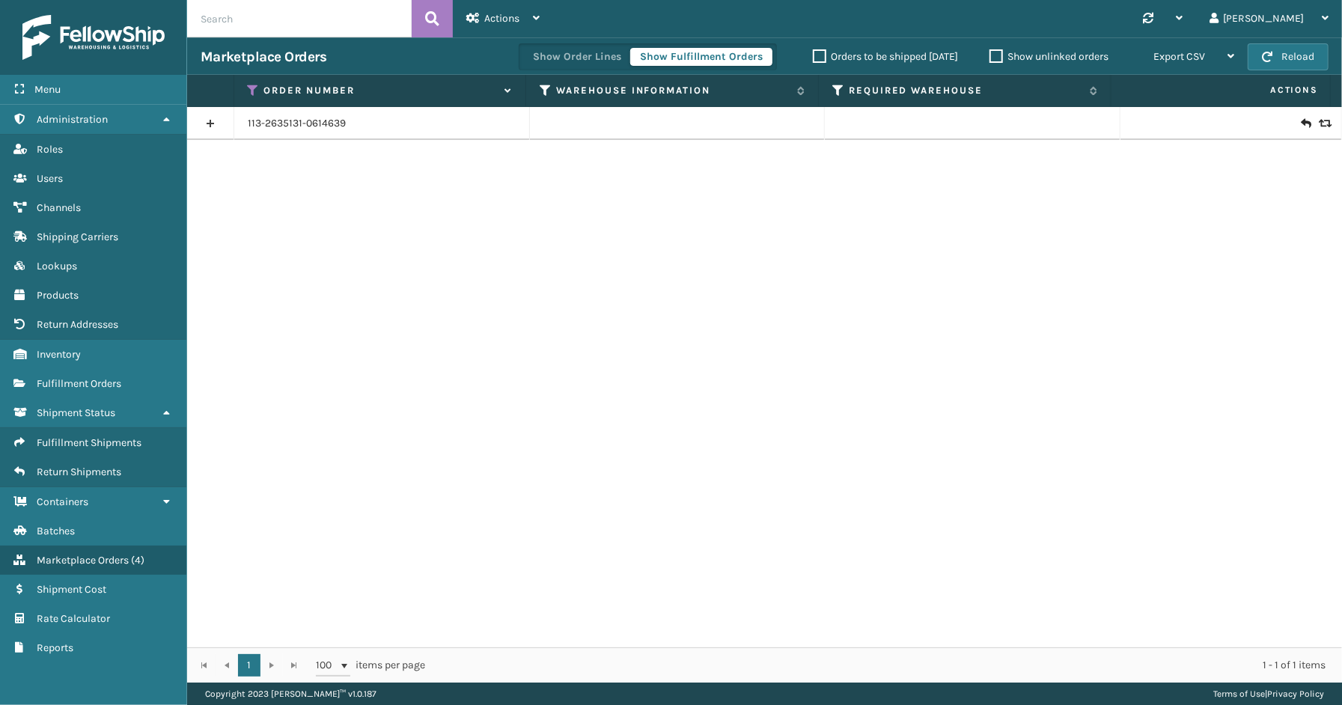
click at [214, 120] on link at bounding box center [210, 124] width 46 height 24
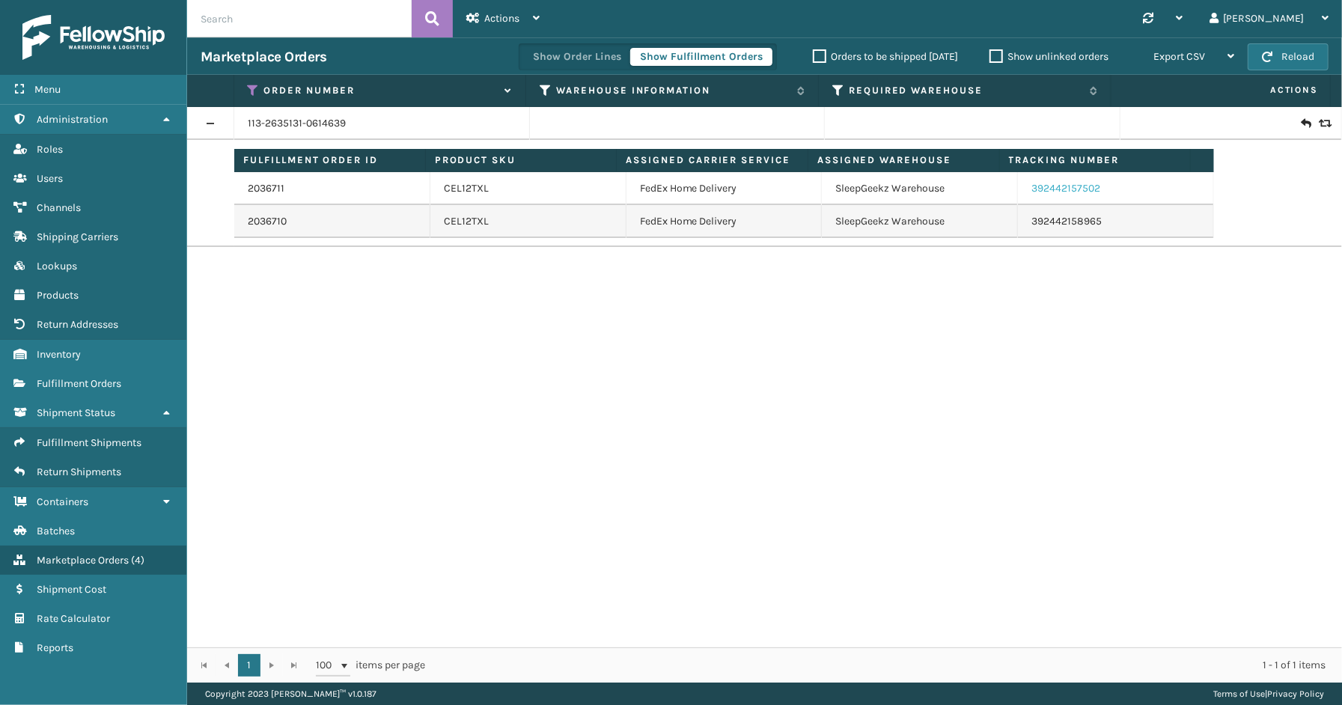
click at [1067, 189] on link "392442157502" at bounding box center [1065, 188] width 69 height 13
click at [251, 85] on icon at bounding box center [254, 90] width 12 height 13
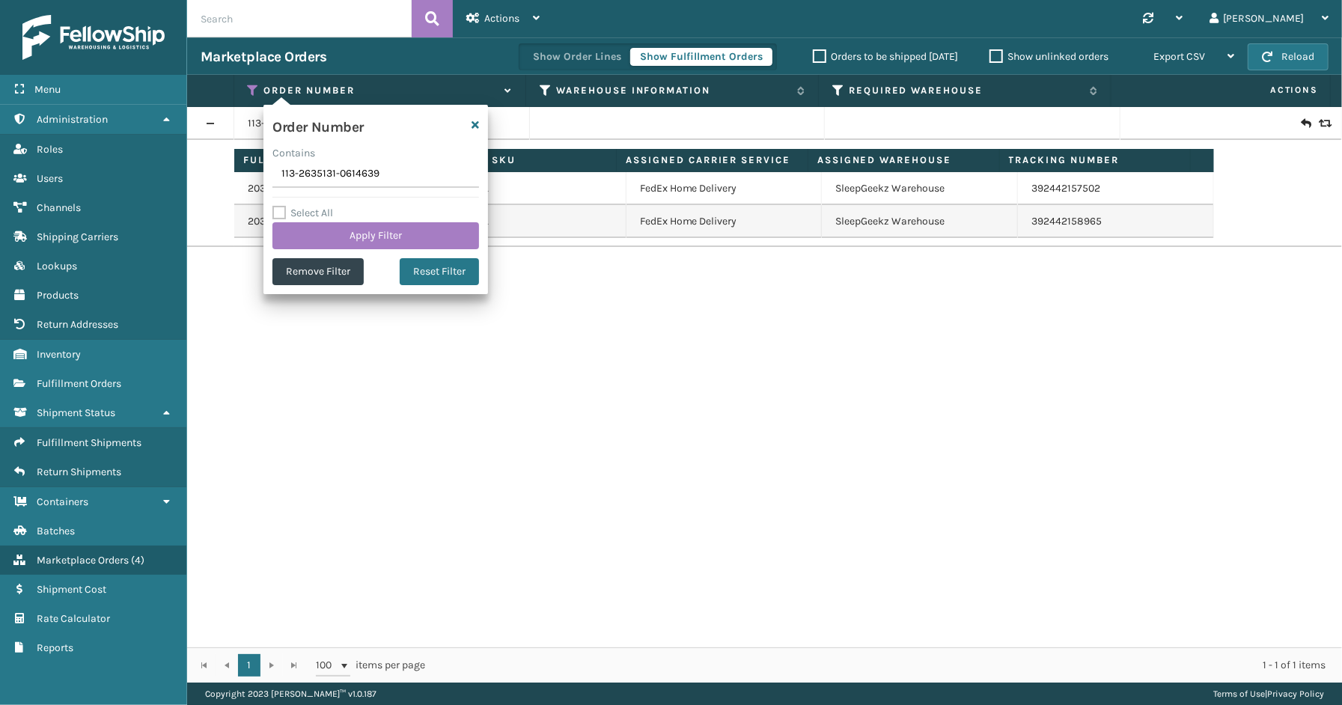
drag, startPoint x: 397, startPoint y: 174, endPoint x: 256, endPoint y: 175, distance: 141.5
click at [256, 175] on section "Marketplace Orders Show Order Lines Show Fulfillment Orders Orders to be shippe…" at bounding box center [764, 359] width 1155 height 645
type input "112-2130764-7269840"
click at [357, 235] on button "Apply Filter" at bounding box center [375, 235] width 207 height 27
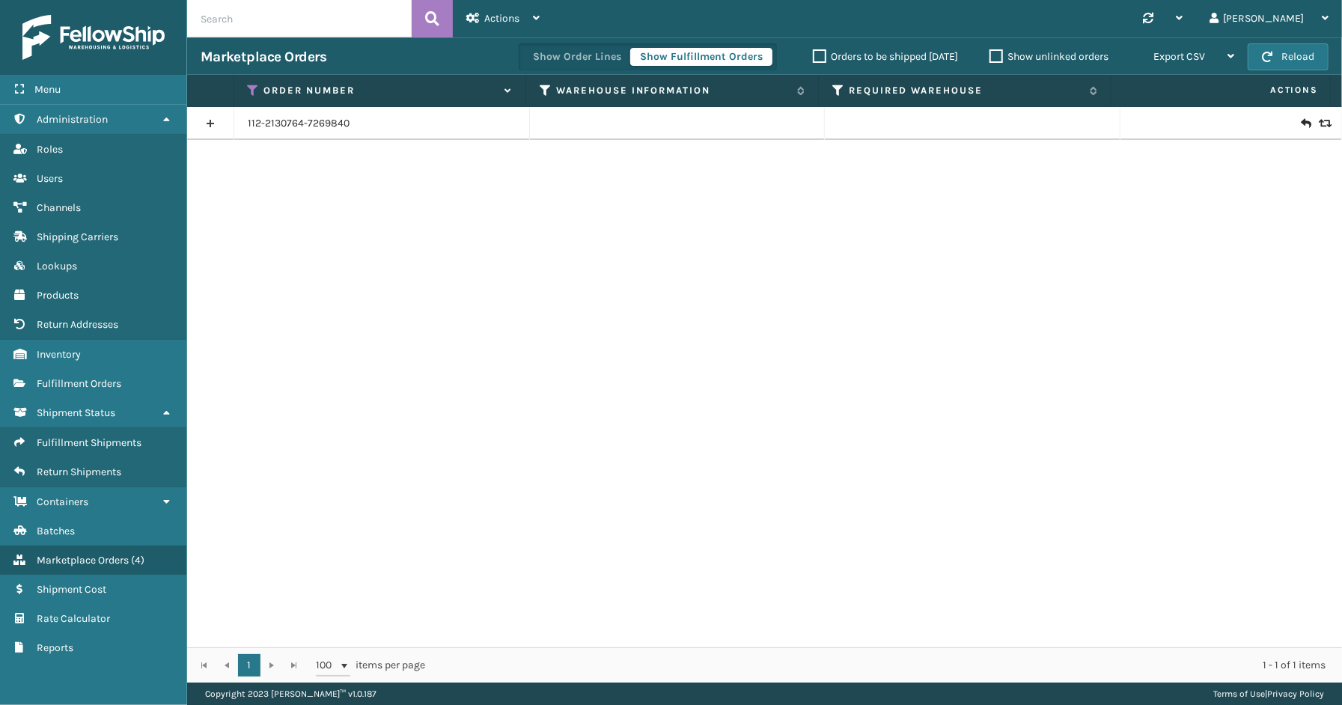
drag, startPoint x: 206, startPoint y: 127, endPoint x: 222, endPoint y: 127, distance: 15.7
click at [207, 127] on link at bounding box center [210, 124] width 46 height 24
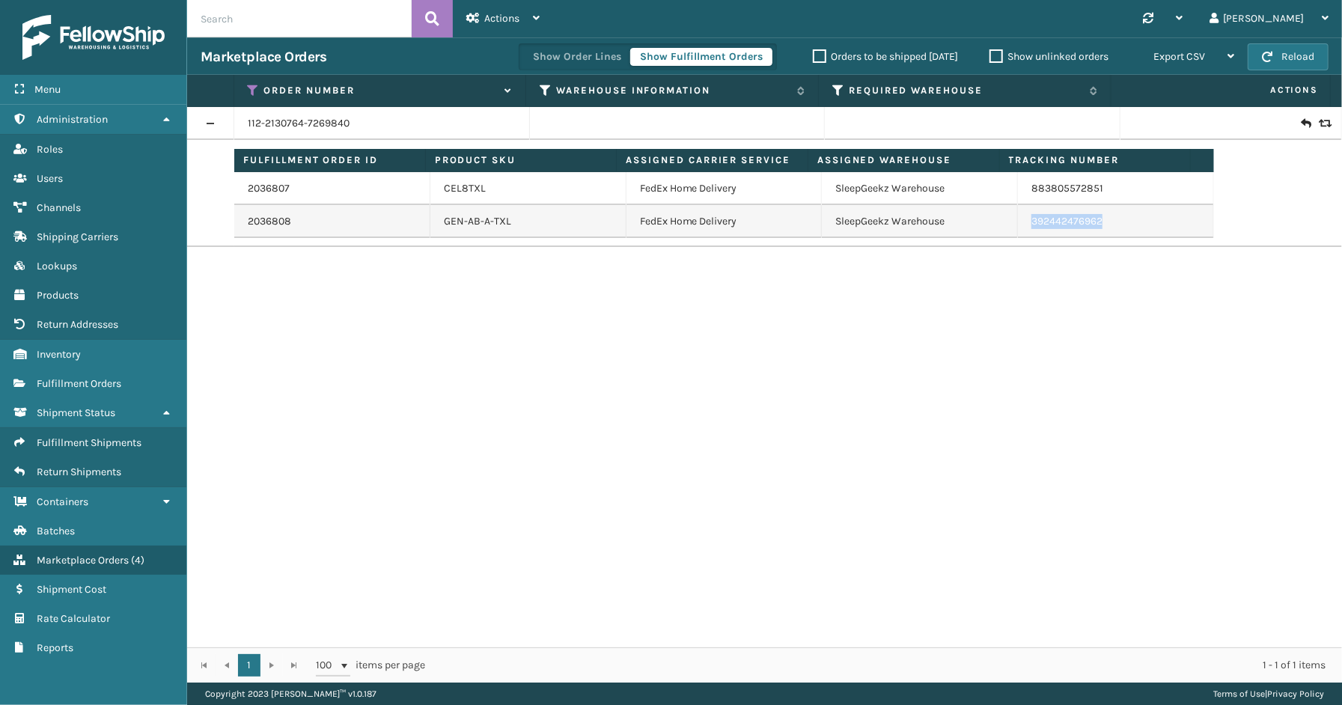
drag, startPoint x: 1117, startPoint y: 228, endPoint x: 1030, endPoint y: 223, distance: 86.9
click at [1024, 225] on td "392442476962" at bounding box center [1116, 221] width 196 height 33
drag, startPoint x: 1031, startPoint y: 223, endPoint x: 971, endPoint y: 345, distance: 135.9
click at [967, 349] on div "112-2130764-7269840 Fulfillment Order ID Product SKU Assigned Carrier Service A…" at bounding box center [764, 377] width 1155 height 540
drag, startPoint x: 1109, startPoint y: 226, endPoint x: 1024, endPoint y: 225, distance: 85.3
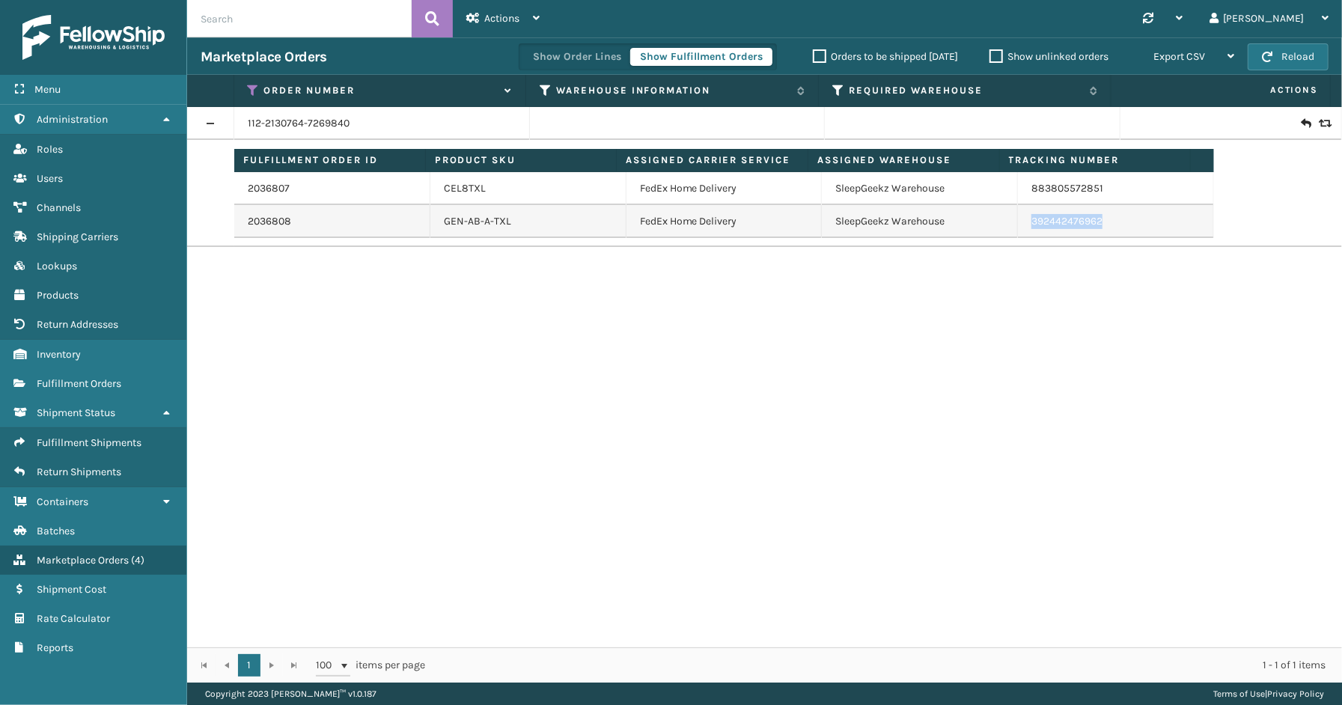
click at [1020, 229] on td "392442476962" at bounding box center [1116, 221] width 196 height 33
click at [248, 87] on icon at bounding box center [254, 90] width 12 height 13
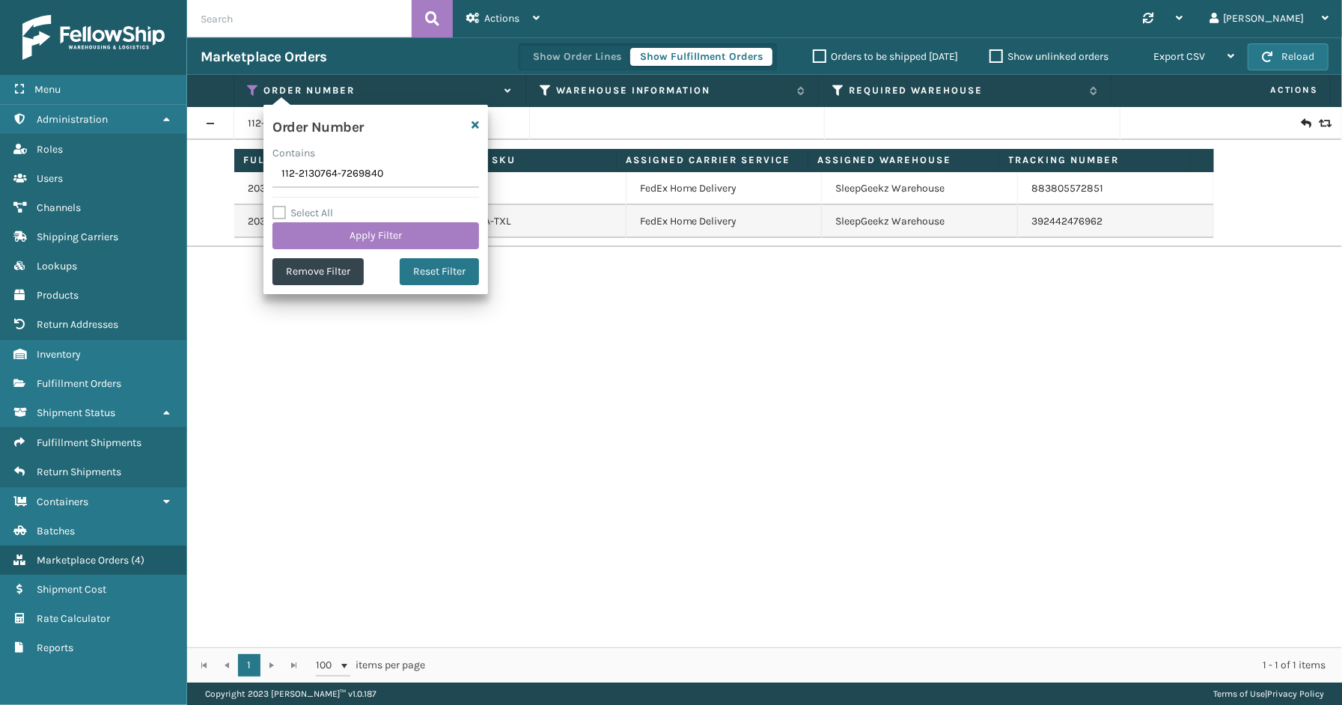
drag, startPoint x: 397, startPoint y: 174, endPoint x: 204, endPoint y: 159, distance: 194.5
click at [204, 159] on section "Marketplace Orders Show Order Lines Show Fulfillment Orders Orders to be shippe…" at bounding box center [764, 359] width 1155 height 645
type input "114-0444514-9399436"
click at [344, 228] on button "Apply Filter" at bounding box center [375, 235] width 207 height 27
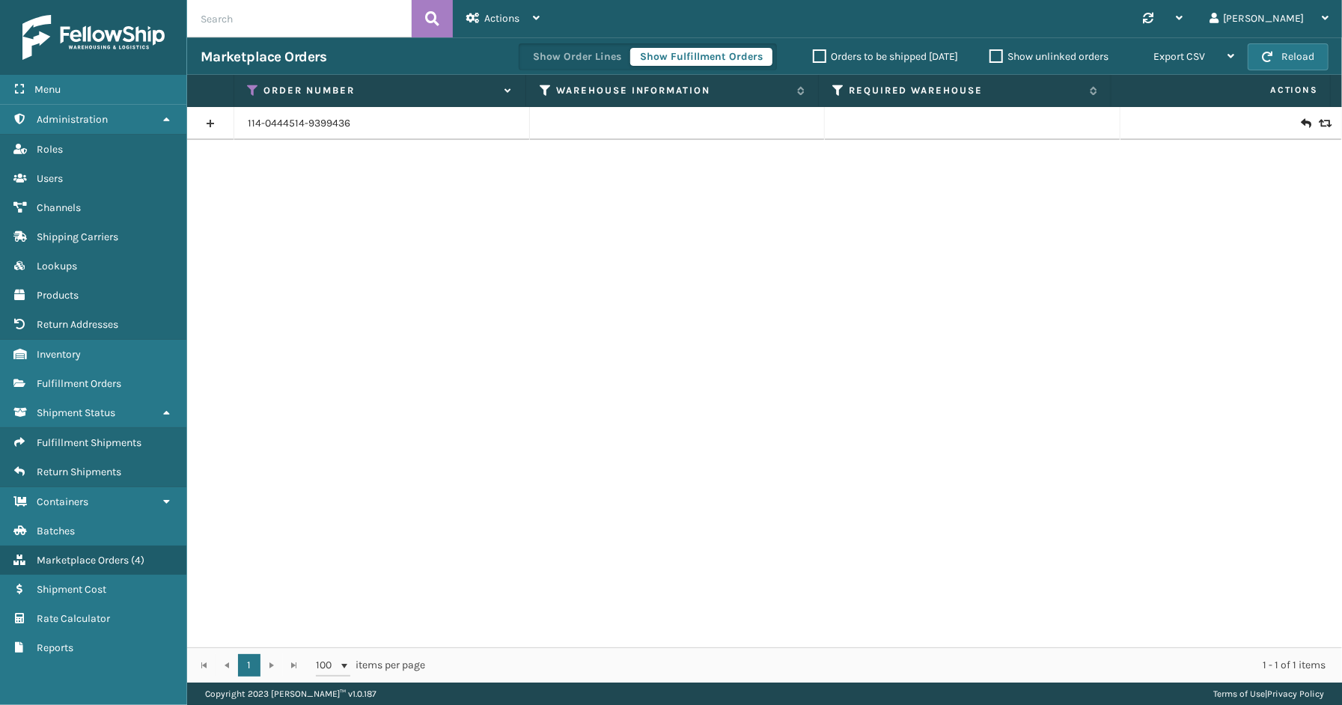
click at [212, 126] on link at bounding box center [210, 124] width 46 height 24
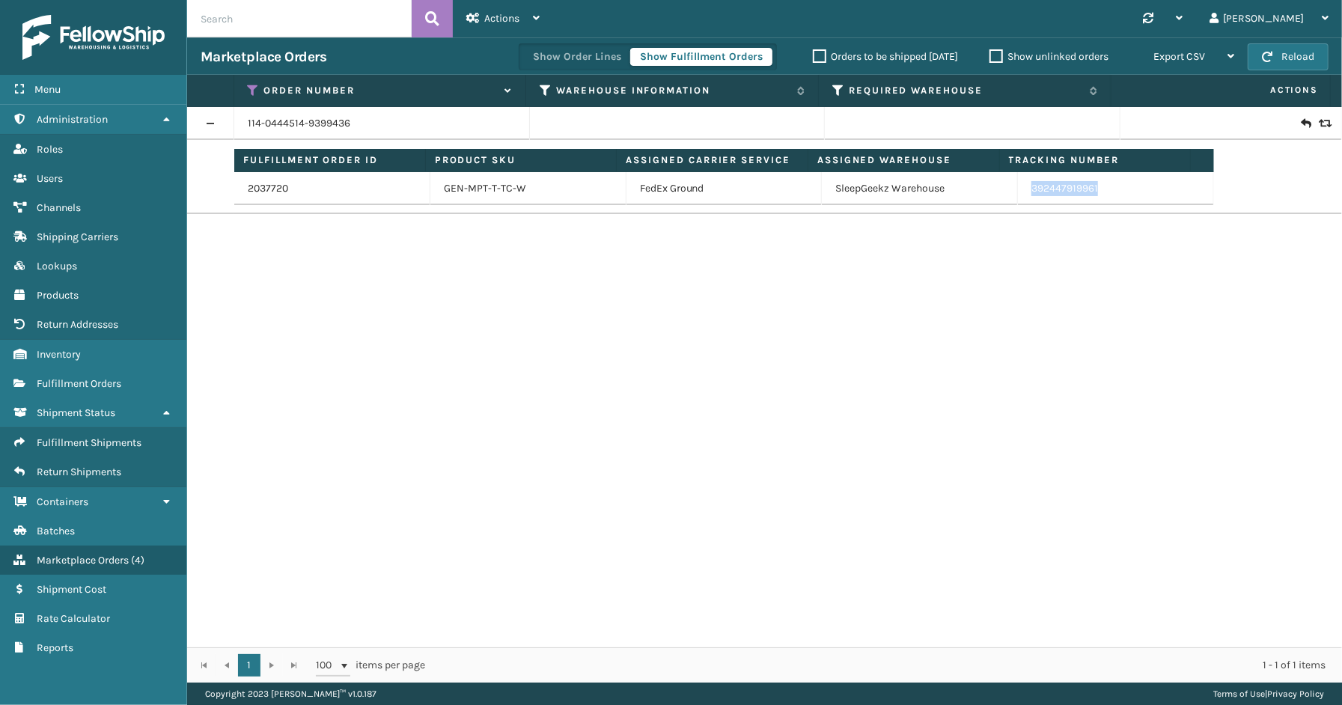
drag, startPoint x: 1103, startPoint y: 189, endPoint x: 1035, endPoint y: 192, distance: 68.2
click at [1021, 200] on td "392447919961" at bounding box center [1116, 188] width 196 height 33
click at [253, 88] on icon at bounding box center [254, 90] width 12 height 13
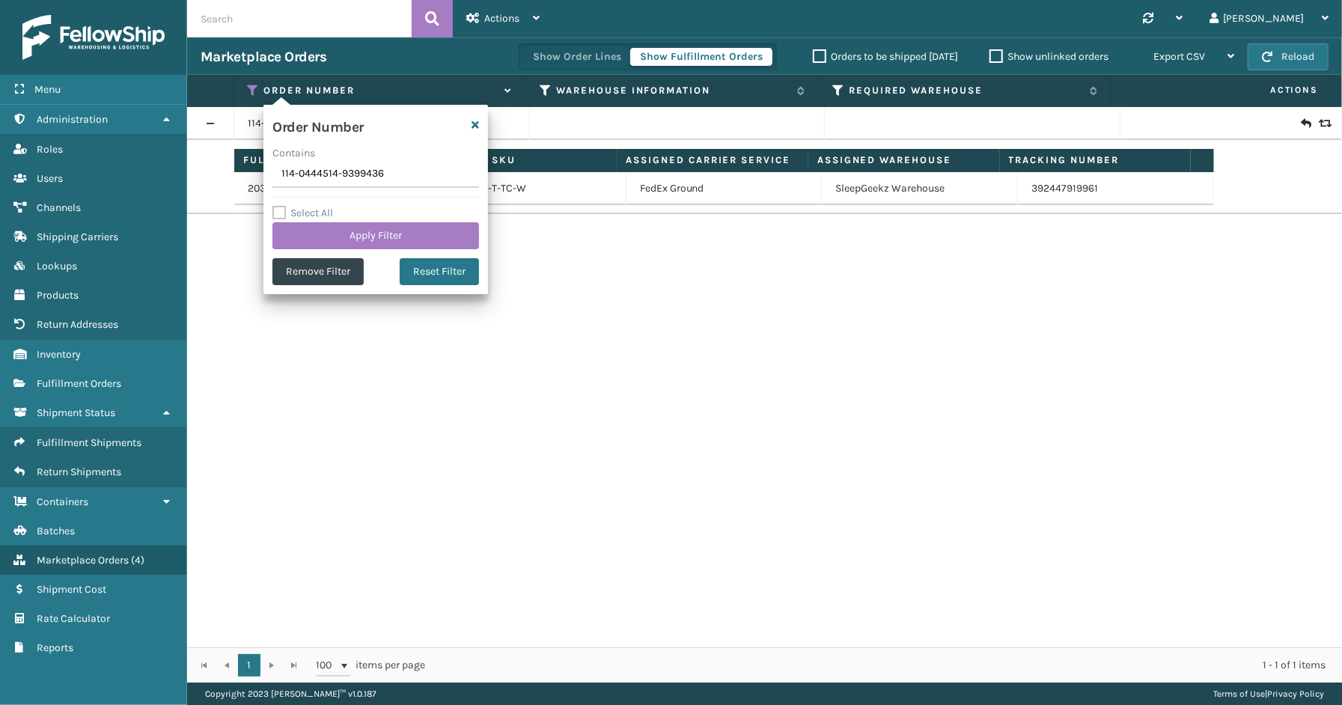
drag, startPoint x: 394, startPoint y: 176, endPoint x: 243, endPoint y: 163, distance: 151.0
click at [243, 163] on section "Marketplace Orders Show Order Lines Show Fulfillment Orders Orders to be shippe…" at bounding box center [764, 359] width 1155 height 645
type input "114-9531750-1965069"
click at [355, 237] on button "Apply Filter" at bounding box center [375, 235] width 207 height 27
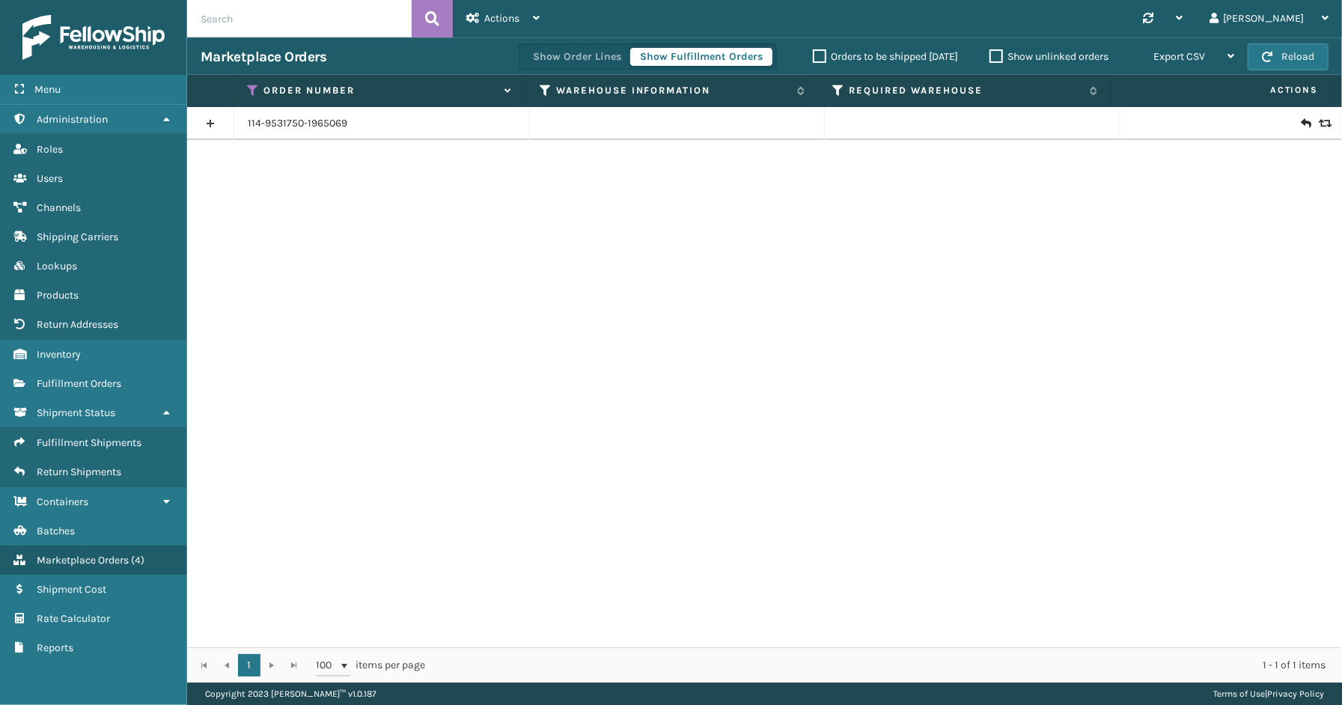
drag, startPoint x: 210, startPoint y: 120, endPoint x: 228, endPoint y: 121, distance: 17.3
click at [210, 118] on link at bounding box center [210, 124] width 46 height 24
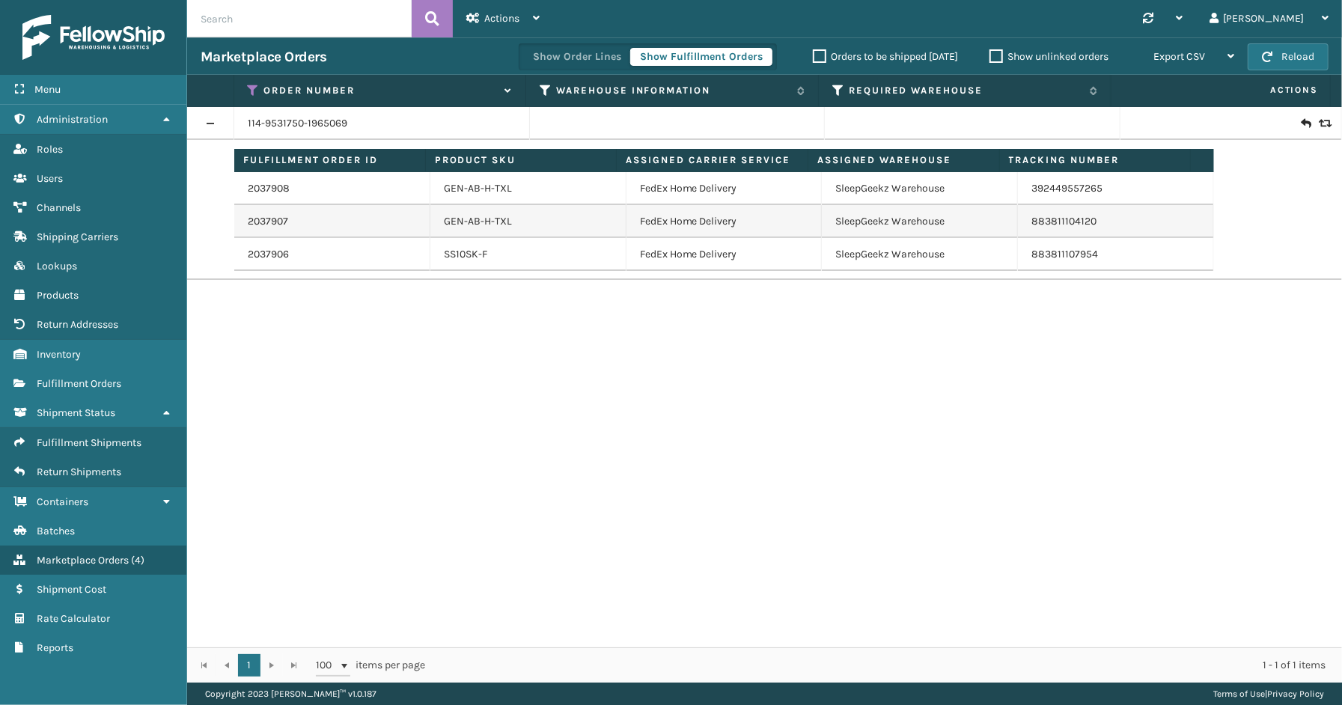
click at [1054, 180] on td "392449557265" at bounding box center [1116, 188] width 196 height 33
click at [1057, 185] on link "392449557265" at bounding box center [1066, 188] width 71 height 13
click at [278, 189] on link "2037908" at bounding box center [269, 188] width 42 height 15
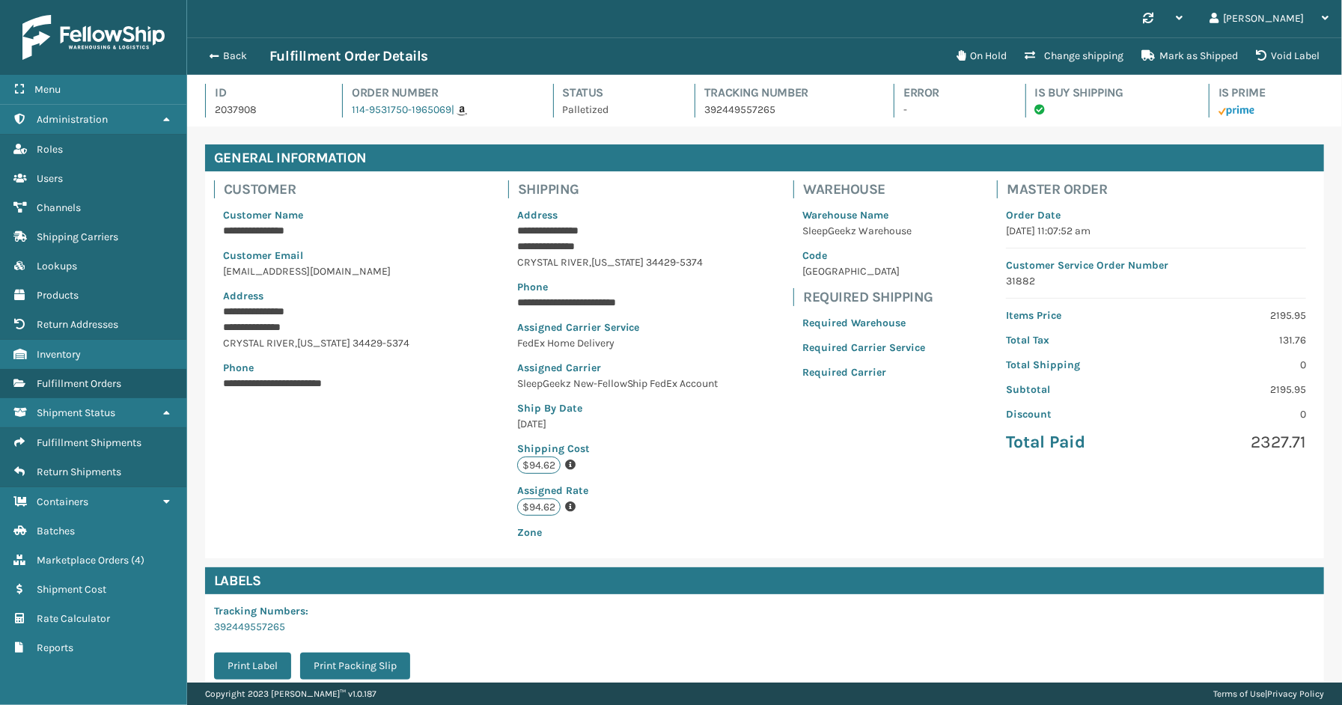
scroll to position [35, 1155]
click at [242, 57] on button "Back" at bounding box center [235, 55] width 69 height 13
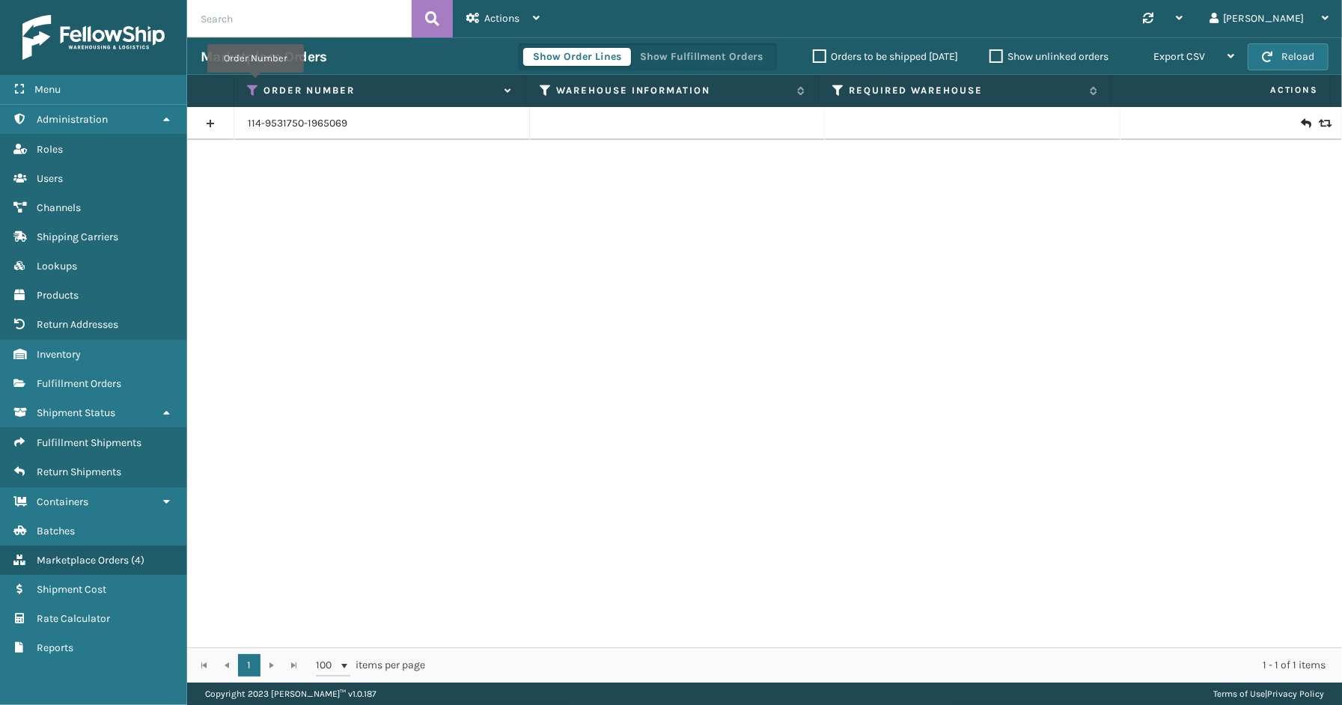
click at [255, 84] on icon at bounding box center [254, 90] width 12 height 13
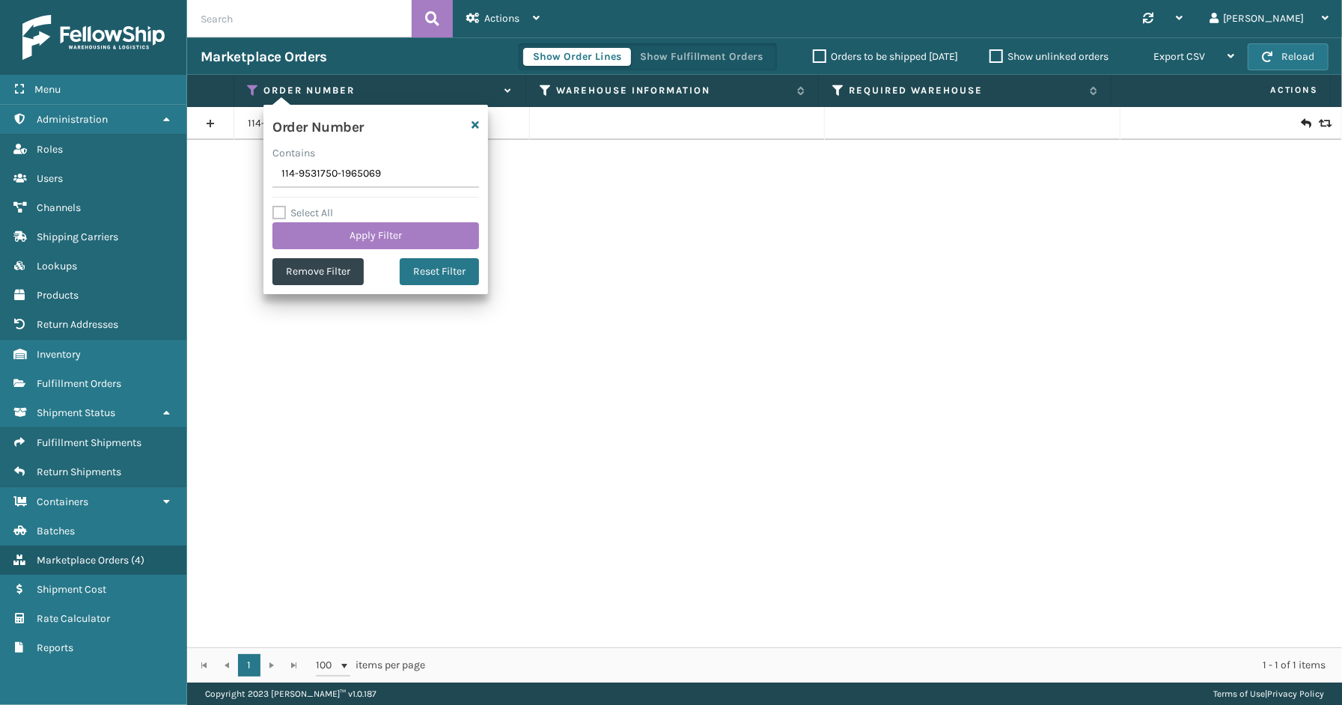
drag, startPoint x: 415, startPoint y: 162, endPoint x: 255, endPoint y: 168, distance: 159.5
click at [254, 167] on section "Marketplace Orders Show Order Lines Show Fulfillment Orders Orders to be shippe…" at bounding box center [764, 359] width 1155 height 645
type input "114-0152557-1242673"
click at [412, 231] on button "Apply Filter" at bounding box center [375, 235] width 207 height 27
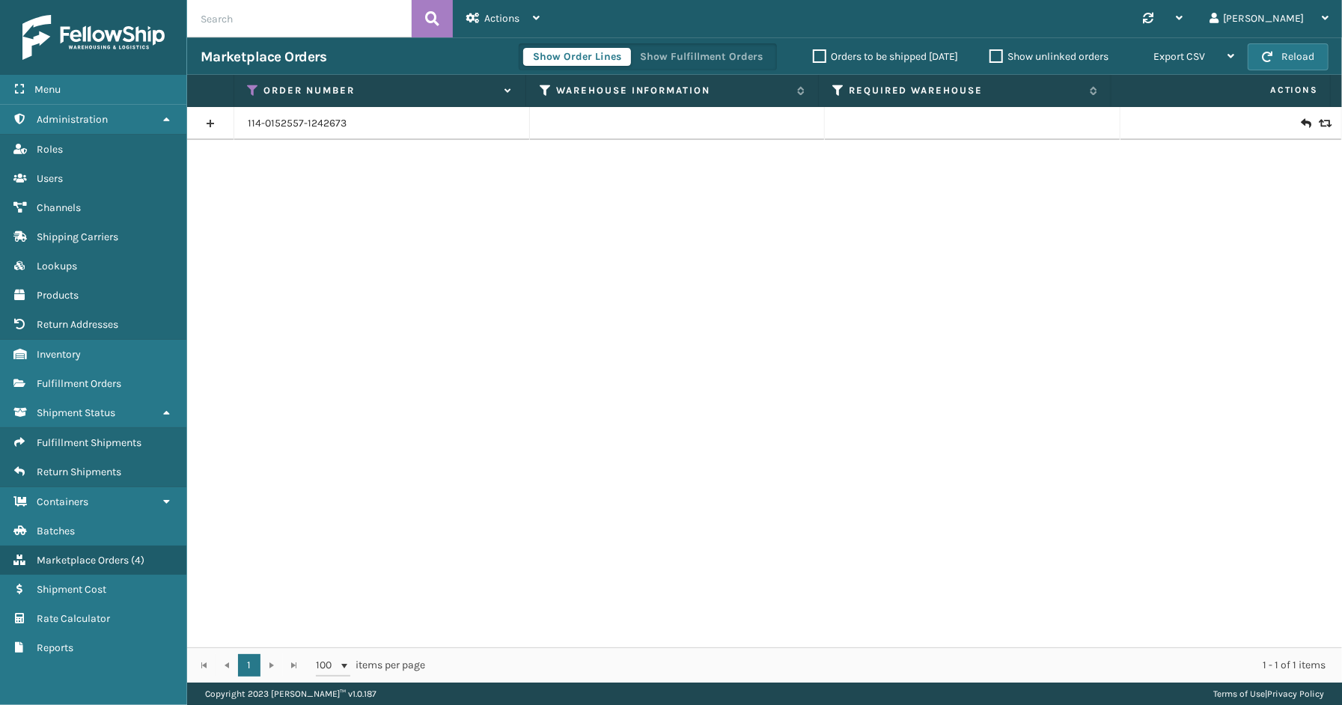
click at [211, 124] on link at bounding box center [210, 124] width 46 height 24
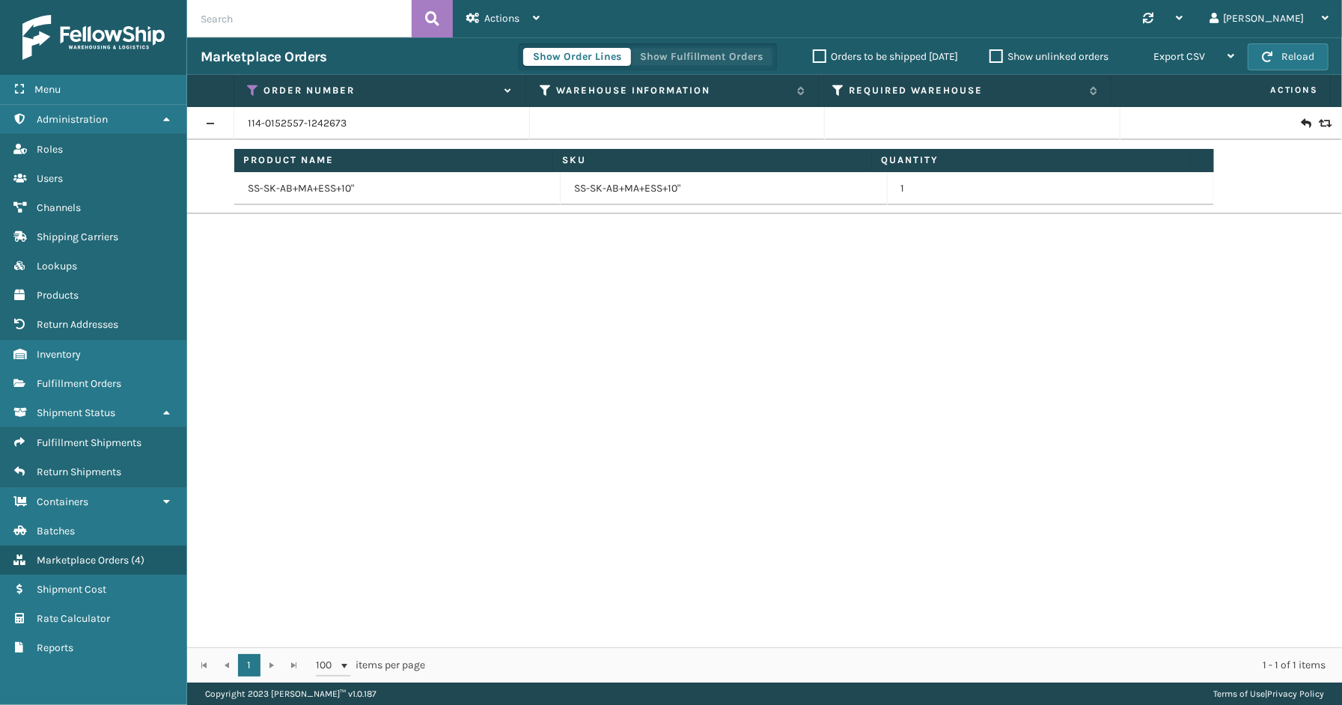
click at [669, 58] on button "Show Fulfillment Orders" at bounding box center [701, 57] width 142 height 18
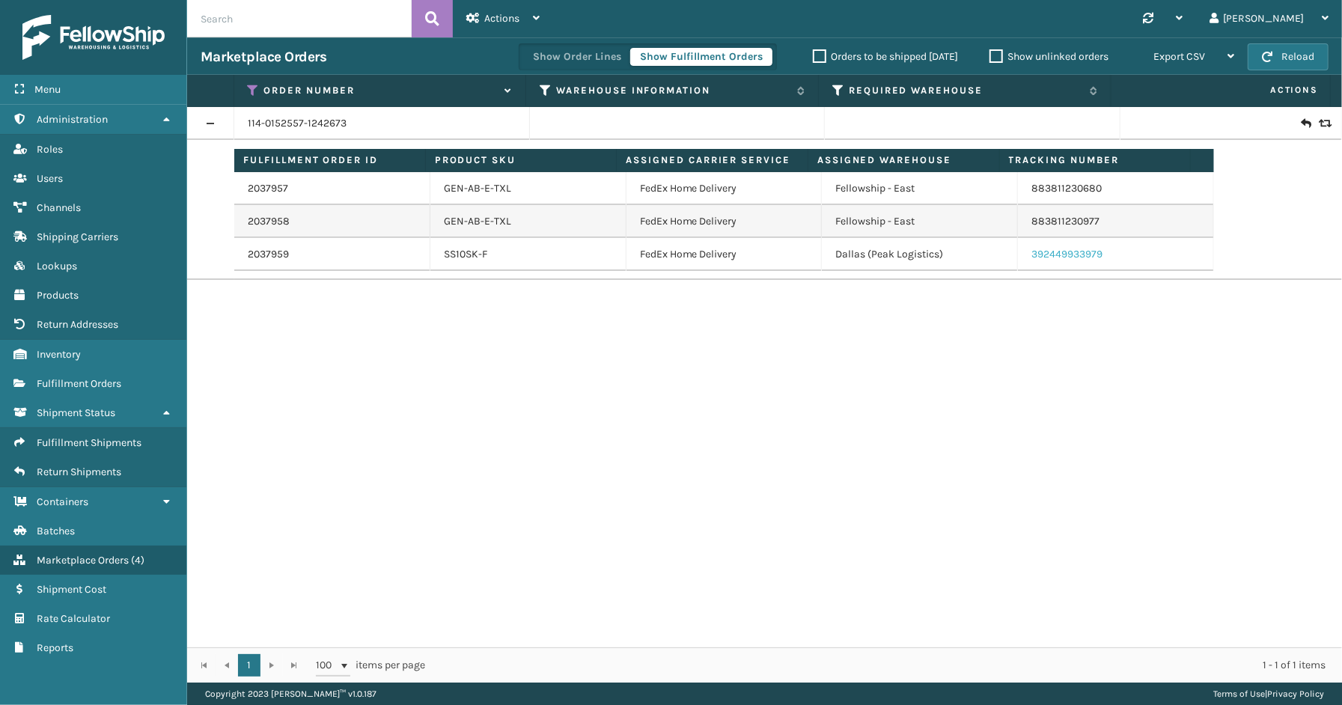
click at [1082, 251] on link "392449933979" at bounding box center [1066, 254] width 71 height 13
click at [284, 260] on link "2037959" at bounding box center [268, 254] width 41 height 15
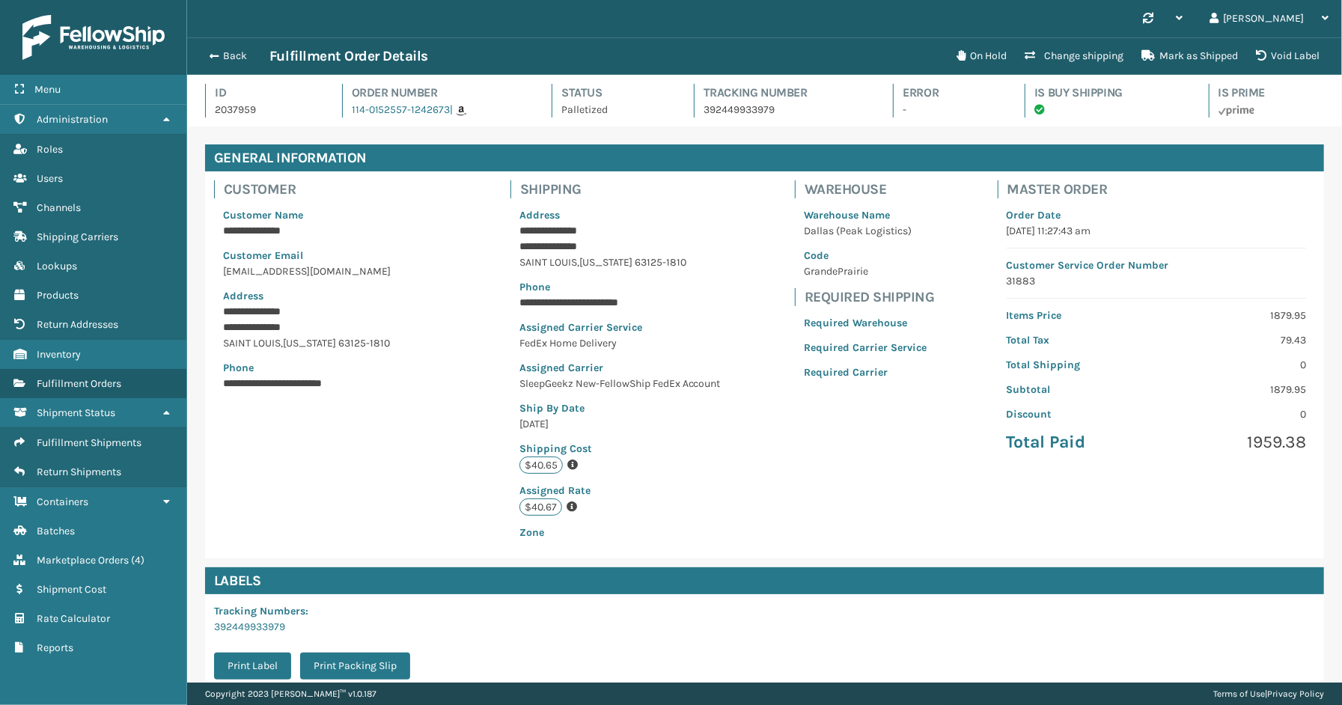
scroll to position [35, 1155]
click at [225, 63] on div "Back Fulfillment Order Details" at bounding box center [574, 56] width 747 height 18
click at [236, 50] on button "Back" at bounding box center [235, 55] width 69 height 13
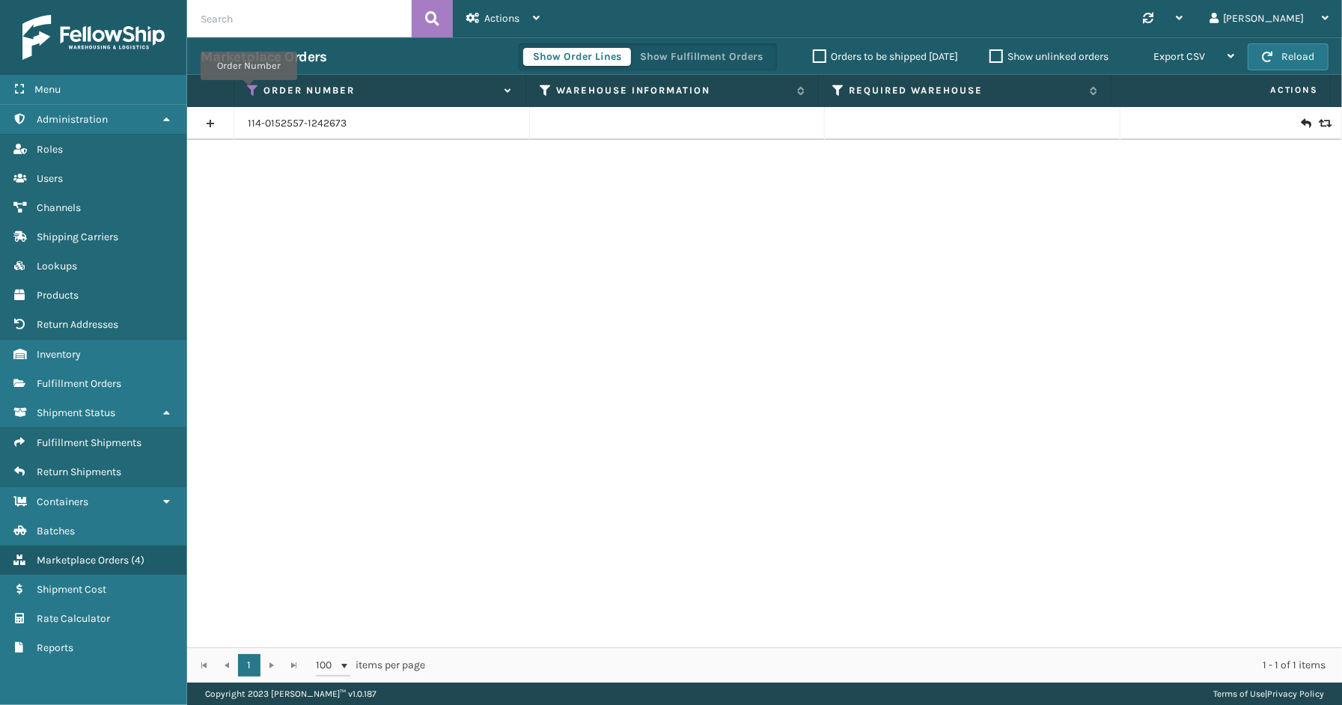
click at [248, 91] on icon at bounding box center [254, 90] width 12 height 13
click at [730, 54] on button "Show Fulfillment Orders" at bounding box center [701, 57] width 142 height 18
click at [256, 87] on icon at bounding box center [254, 90] width 12 height 13
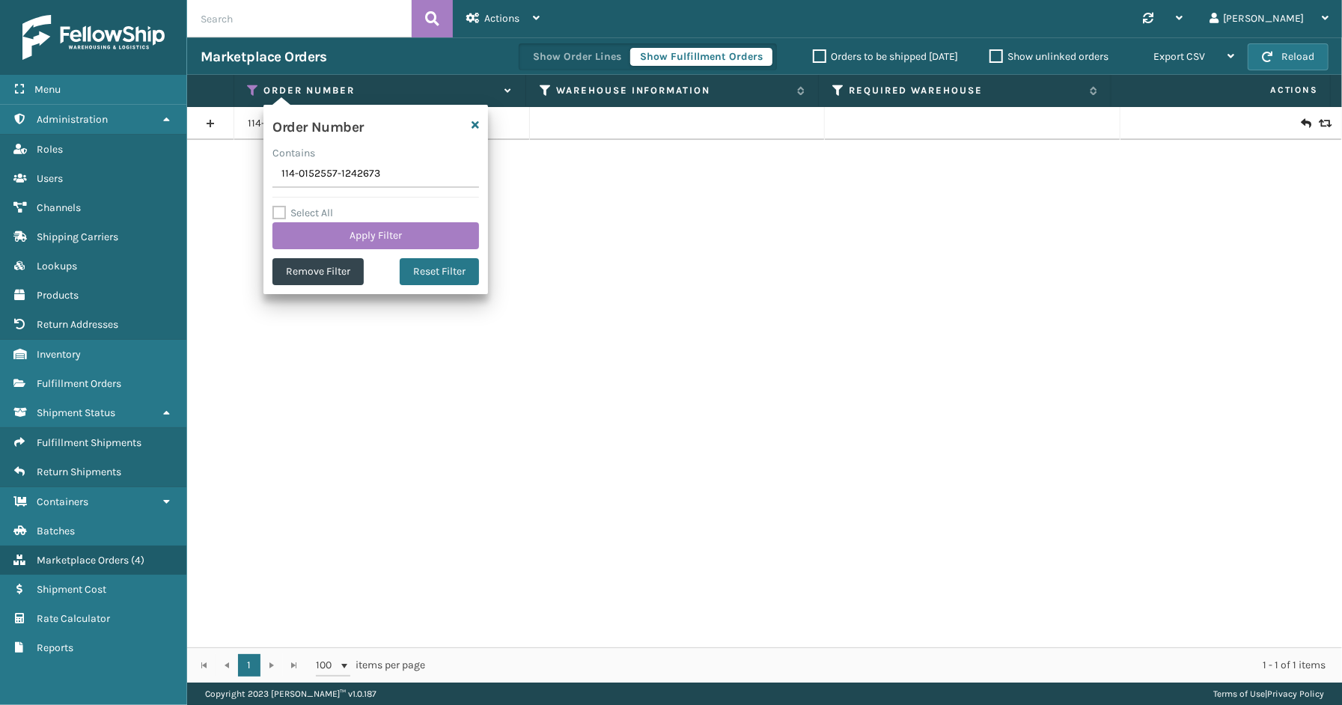
drag, startPoint x: 354, startPoint y: 177, endPoint x: 266, endPoint y: 177, distance: 88.3
click at [265, 177] on div "Order Number Contains 114-0152557-1242673 Select All Apply Filter Remove Filter…" at bounding box center [375, 199] width 225 height 189
type input "112-7625364-8203421"
click at [316, 244] on button "Apply Filter" at bounding box center [375, 235] width 207 height 27
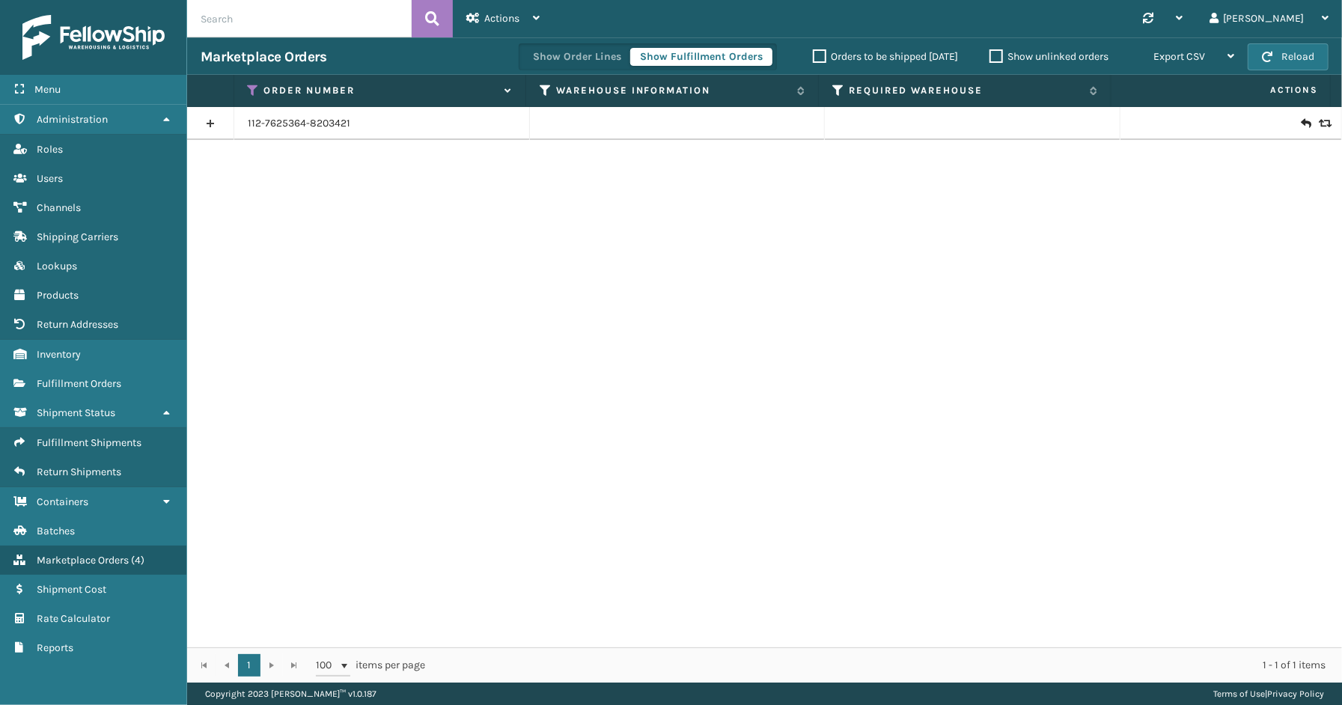
click at [207, 123] on link at bounding box center [210, 124] width 46 height 24
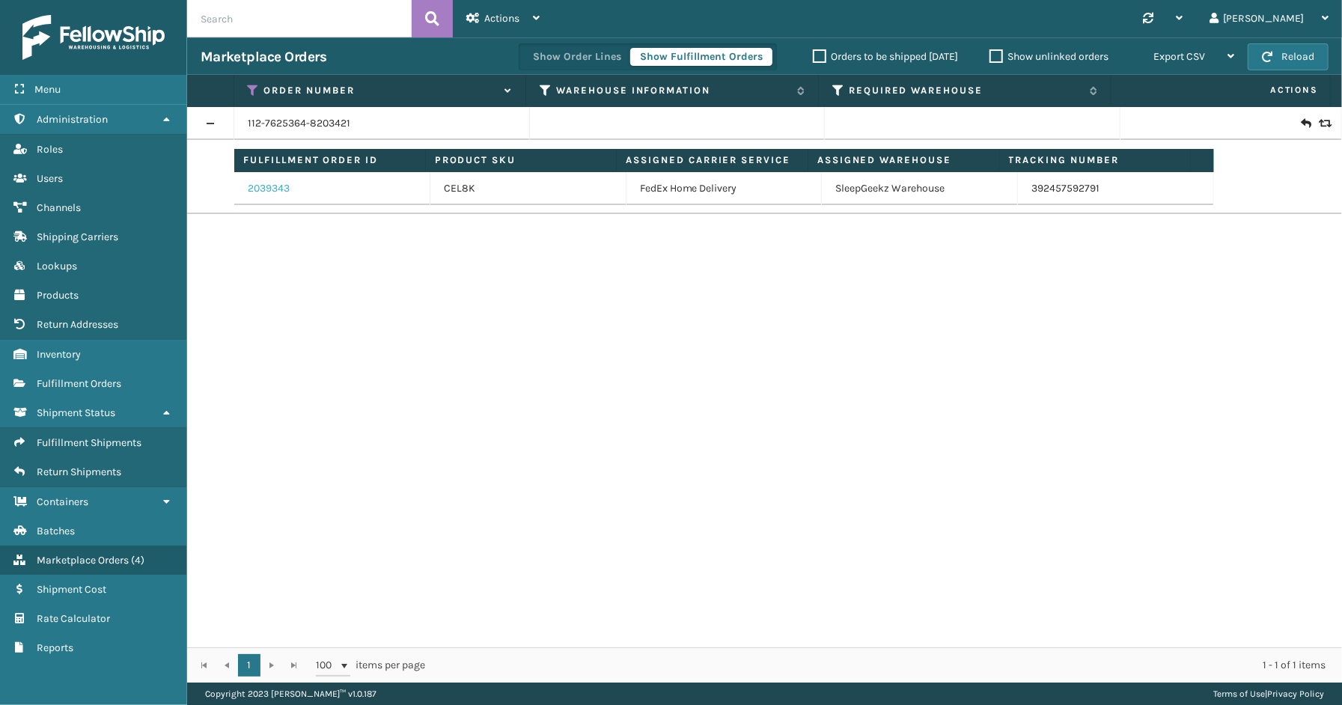
click at [258, 189] on link "2039343" at bounding box center [269, 188] width 42 height 15
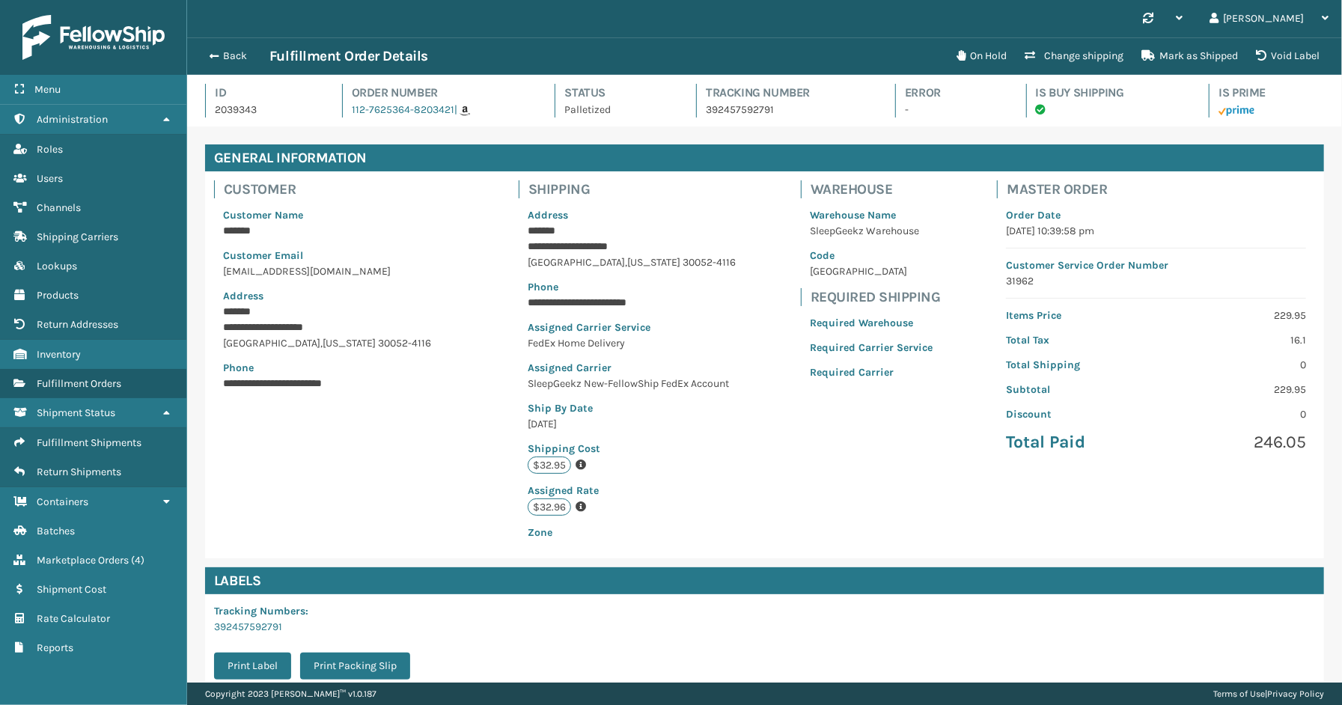
scroll to position [35, 1155]
drag, startPoint x: 776, startPoint y: 113, endPoint x: 700, endPoint y: 111, distance: 75.6
click at [706, 111] on p "392457592791" at bounding box center [787, 110] width 162 height 16
click at [66, 554] on span "Marketplace Orders" at bounding box center [83, 560] width 92 height 13
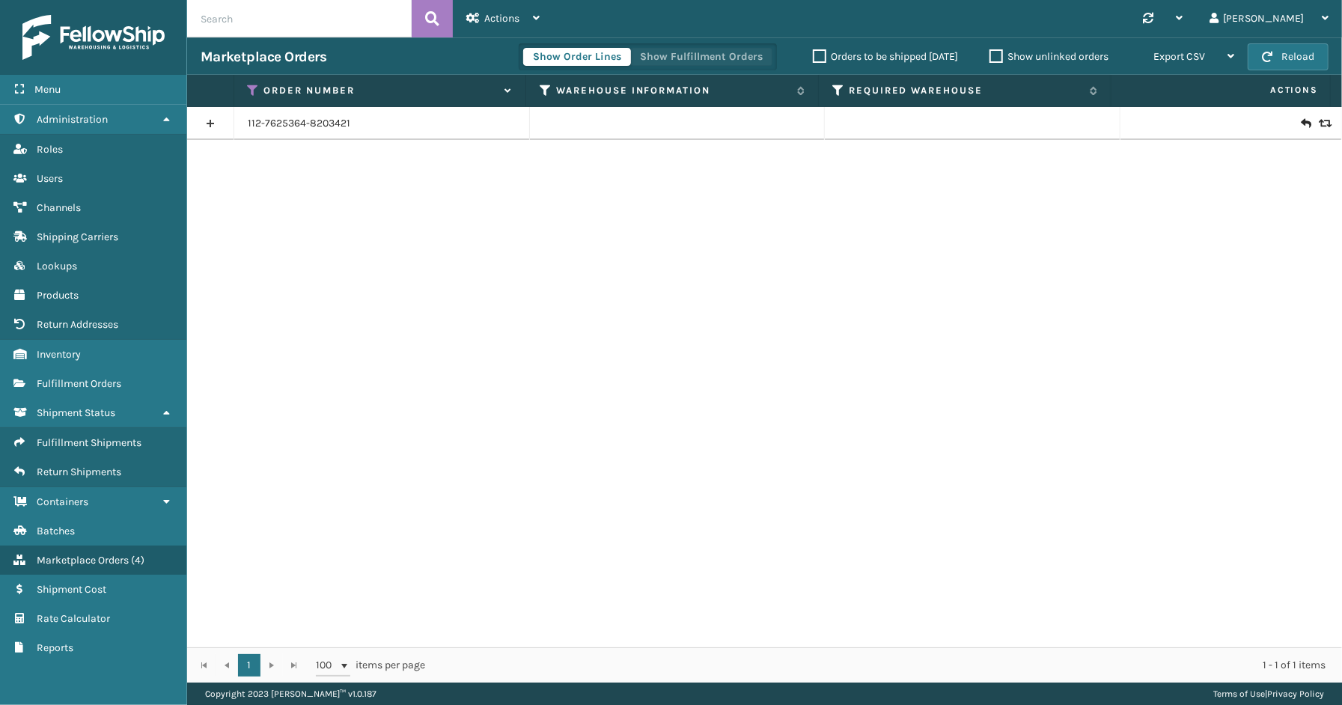
click at [722, 55] on button "Show Fulfillment Orders" at bounding box center [701, 57] width 142 height 18
